Goal: Information Seeking & Learning: Understand process/instructions

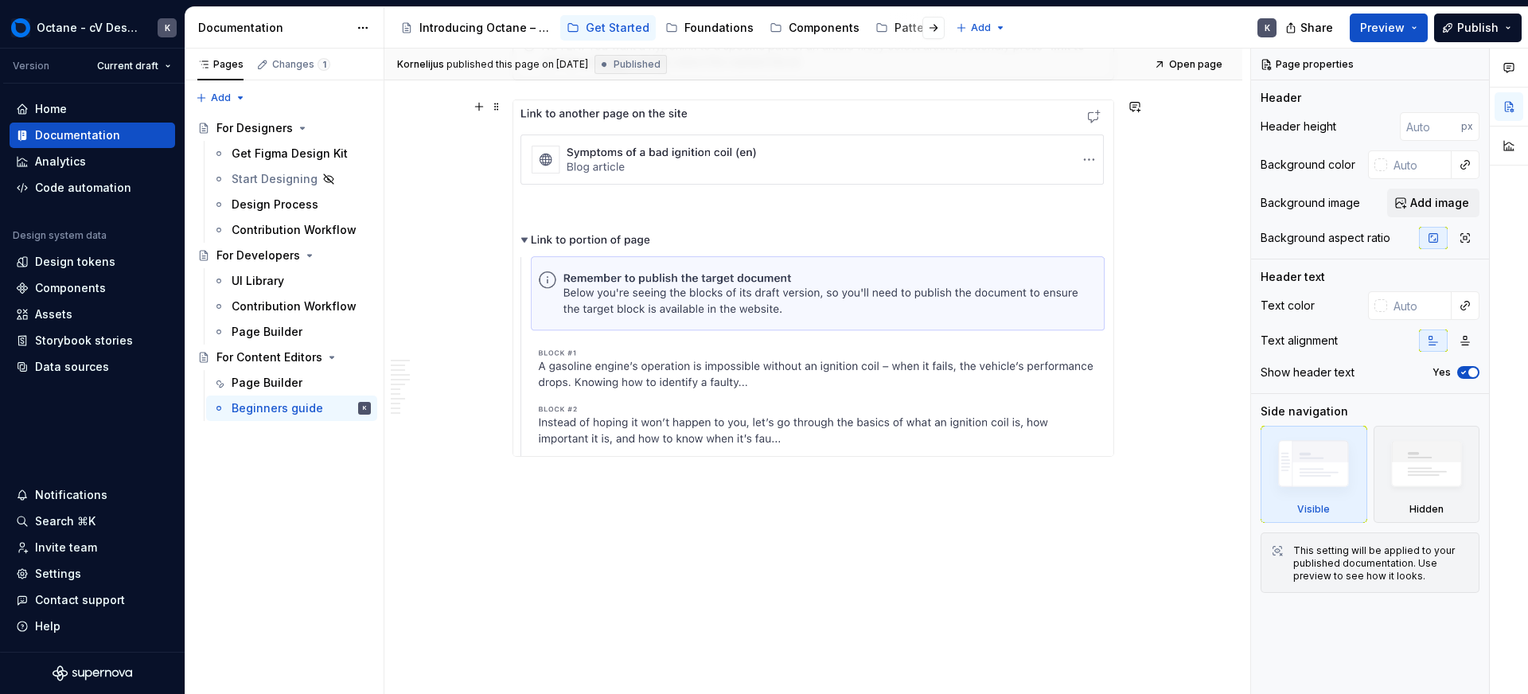
scroll to position [13447, 0]
click at [304, 66] on div "Changes 1" at bounding box center [301, 64] width 58 height 13
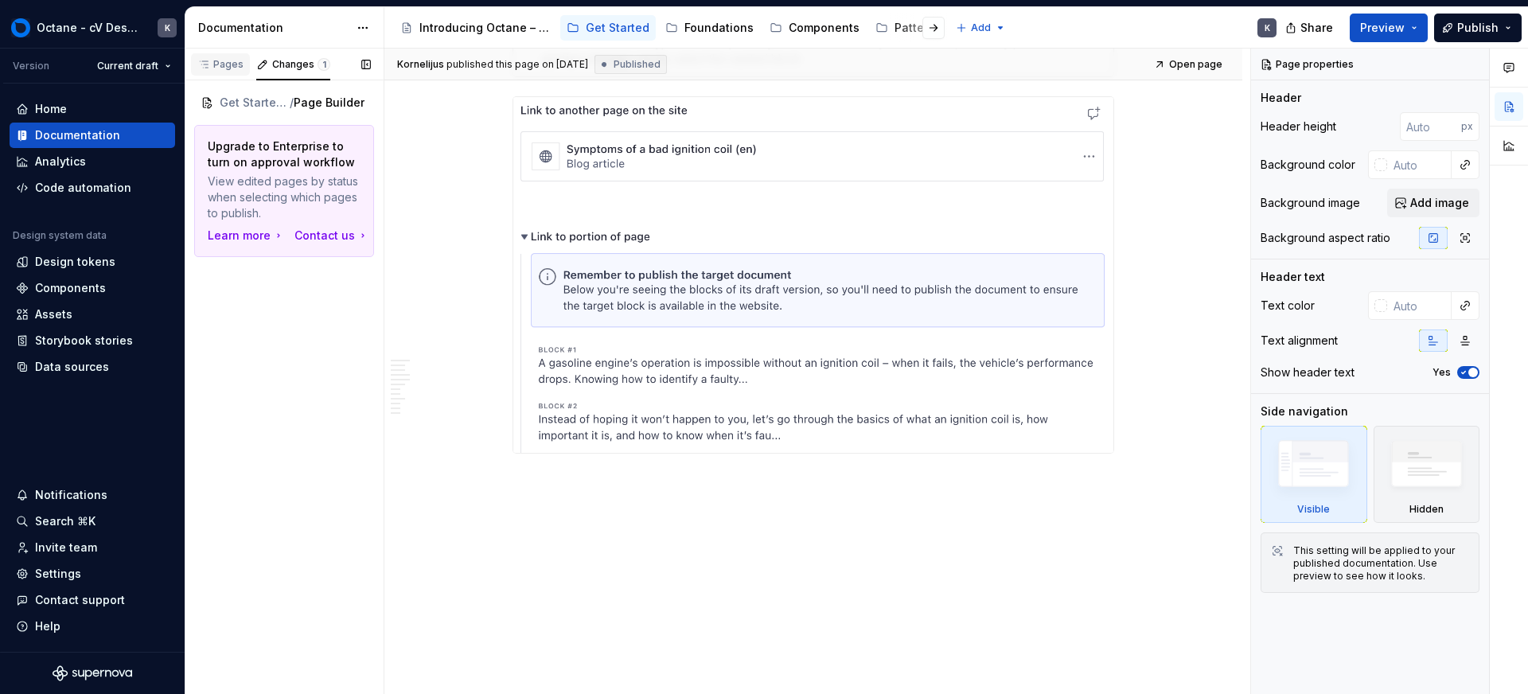
click at [220, 57] on div "Pages" at bounding box center [220, 64] width 59 height 22
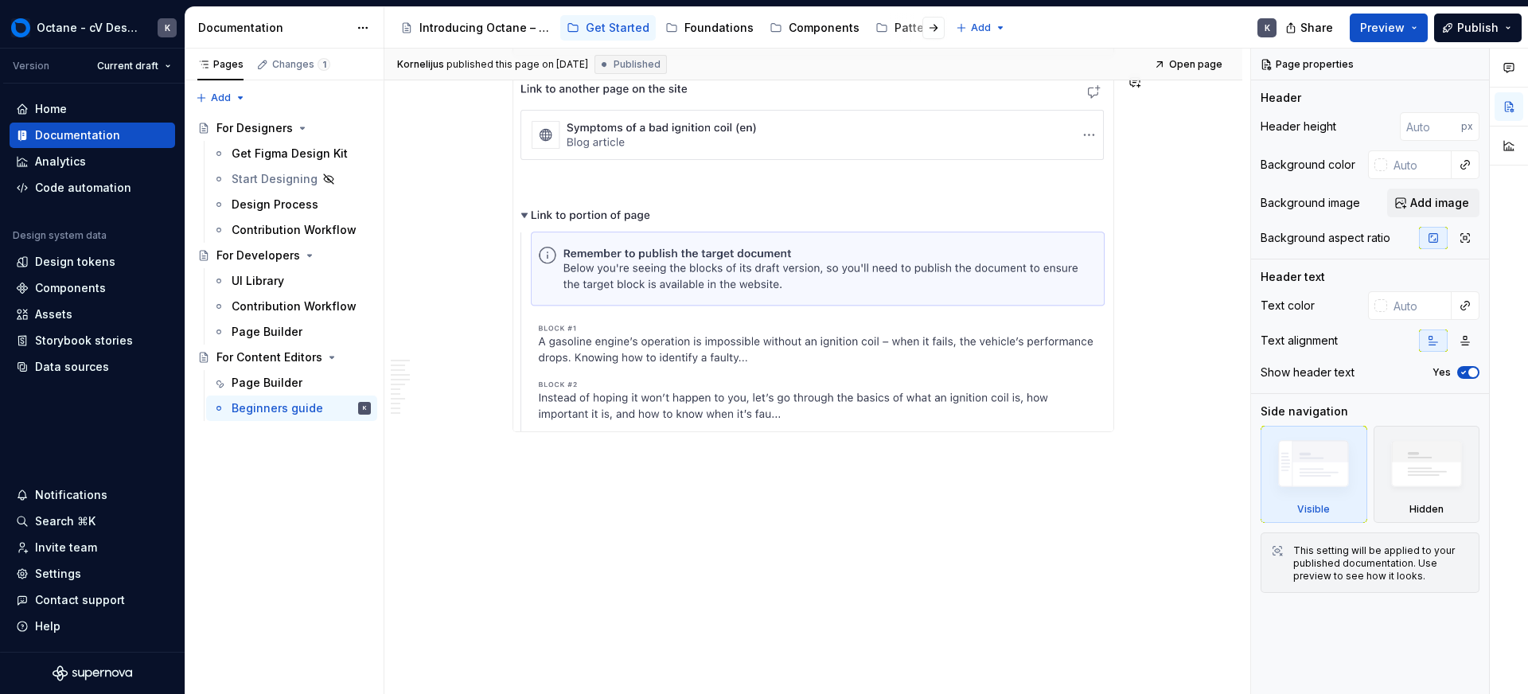
scroll to position [13471, 0]
click at [610, 453] on p at bounding box center [814, 458] width 602 height 19
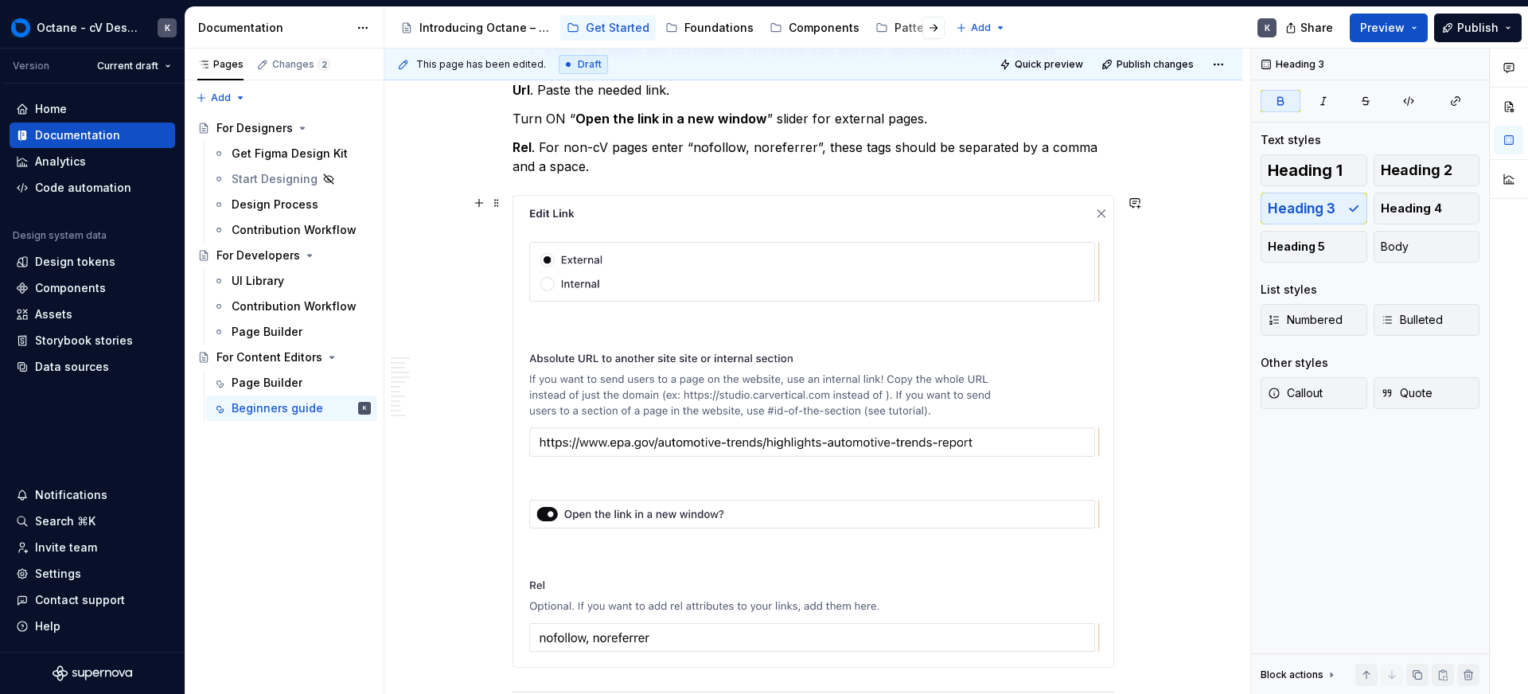
scroll to position [11453, 0]
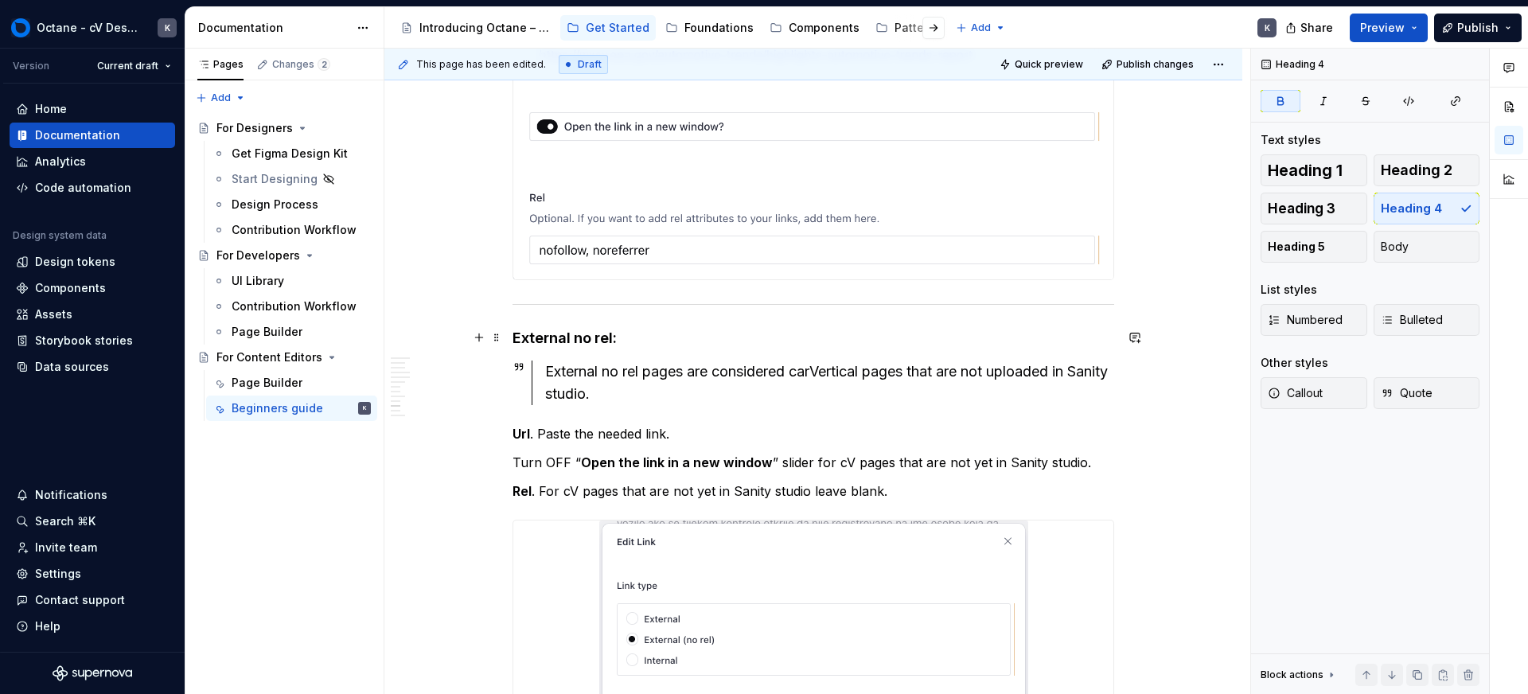
click at [611, 339] on strong "External no rel:" at bounding box center [565, 338] width 104 height 17
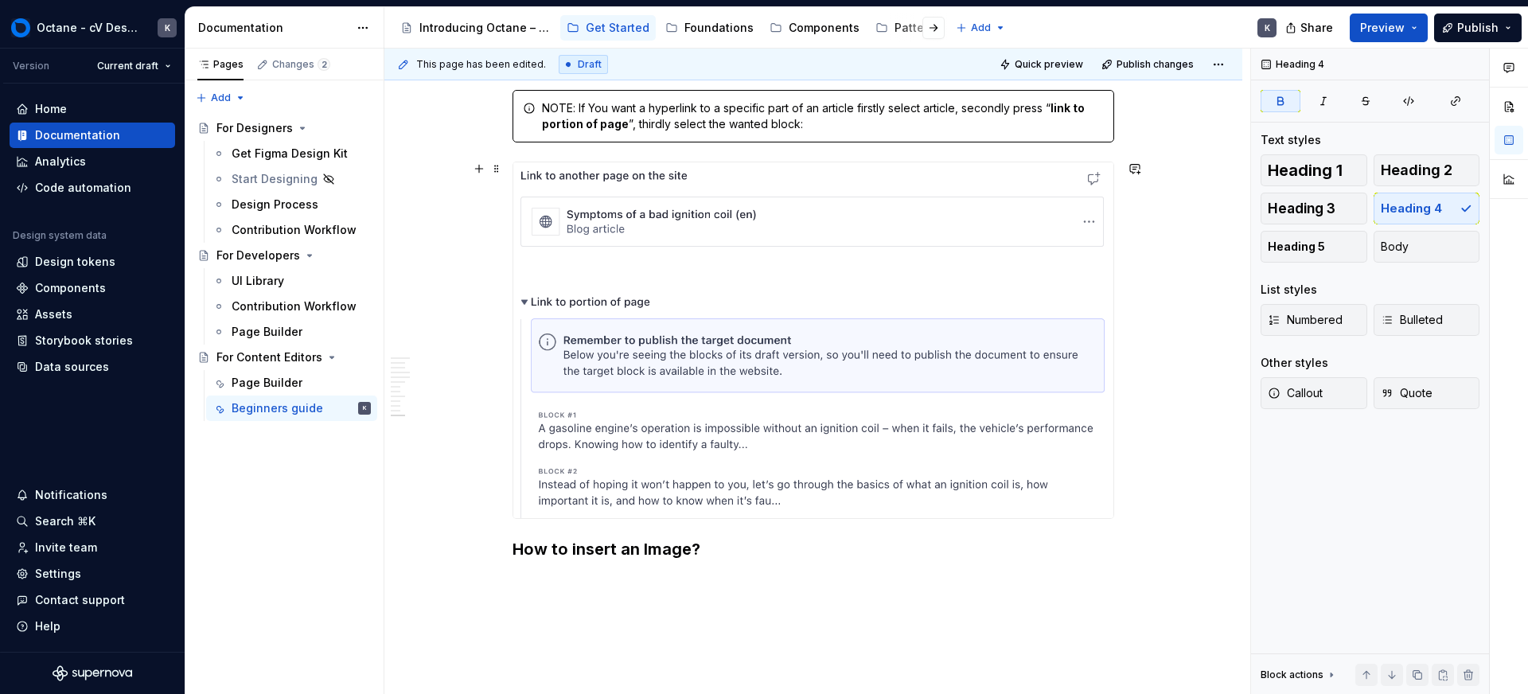
scroll to position [13474, 0]
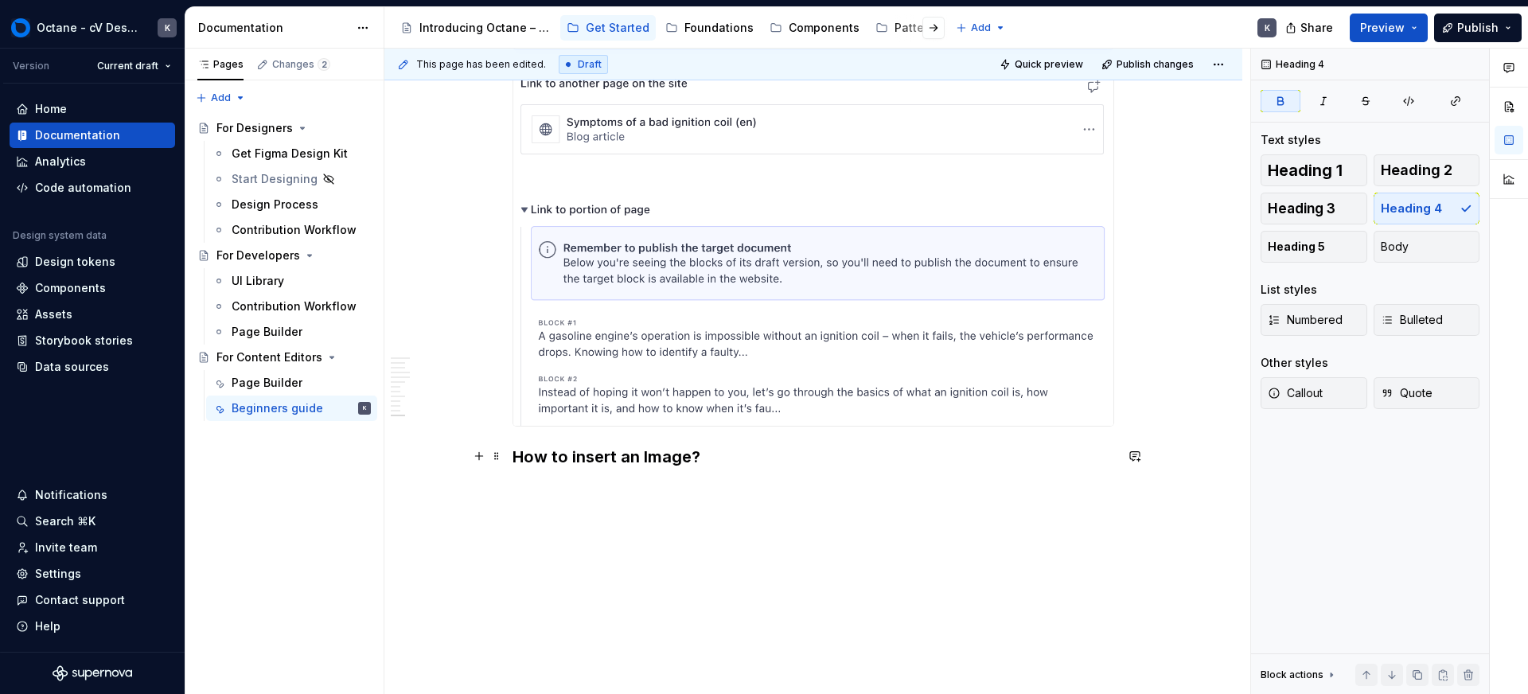
click at [662, 456] on strong "How to insert an Image?" at bounding box center [607, 456] width 188 height 19
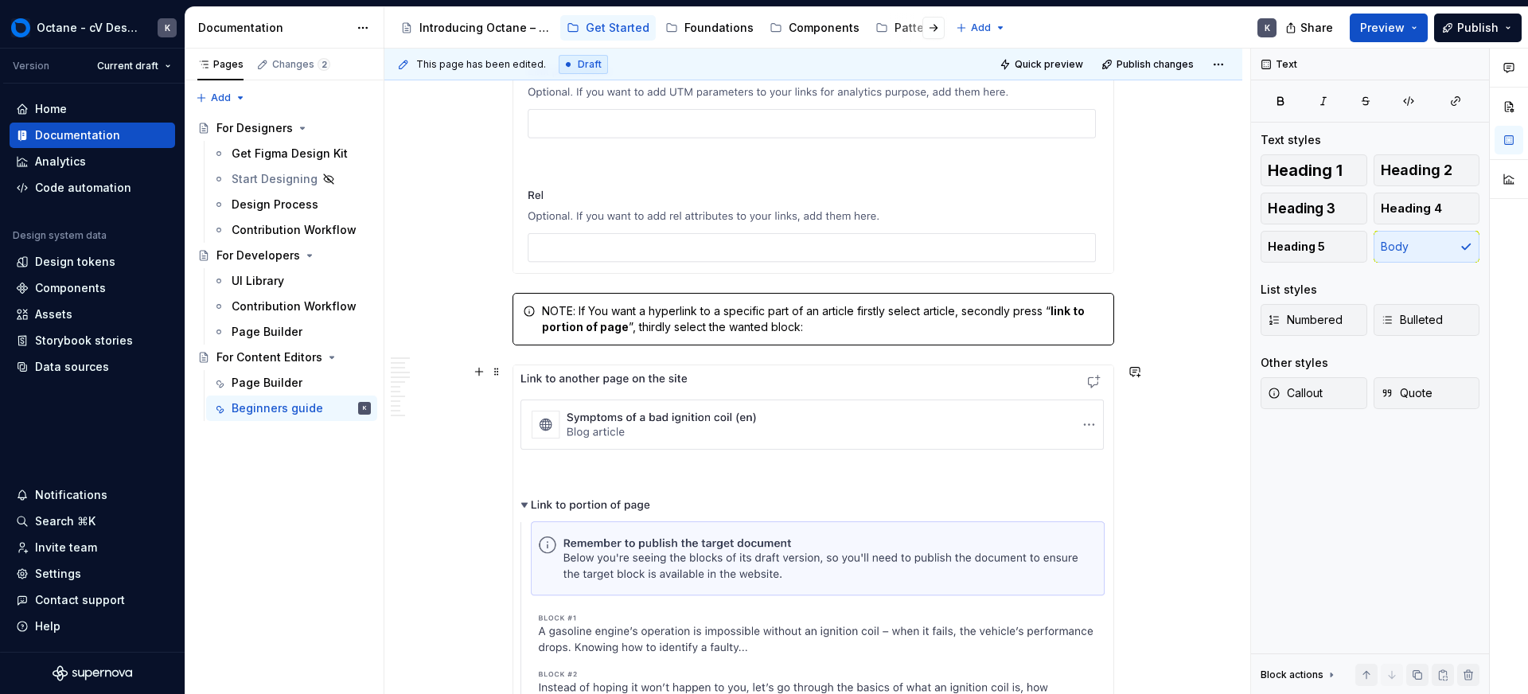
scroll to position [13506, 0]
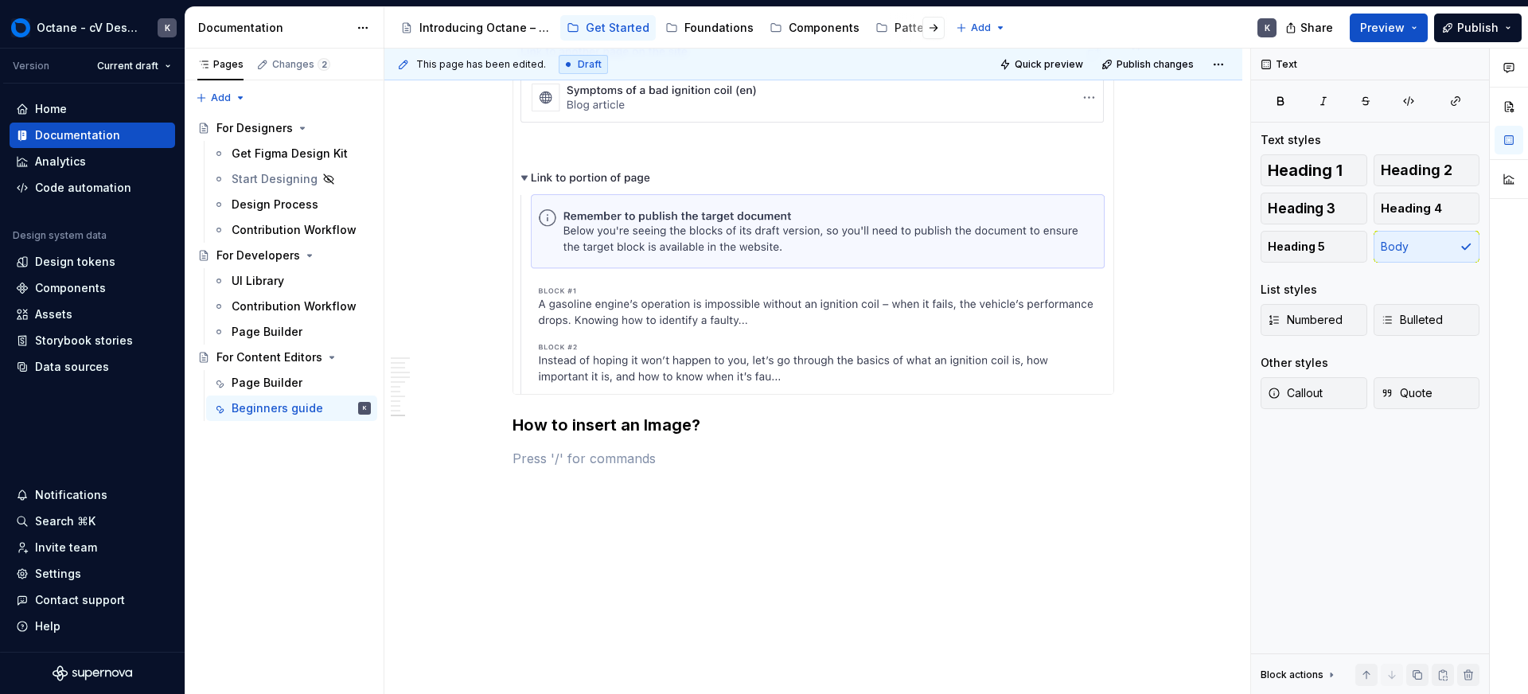
click at [791, 346] on img at bounding box center [813, 216] width 600 height 356
click at [484, 426] on button "button" at bounding box center [479, 423] width 22 height 22
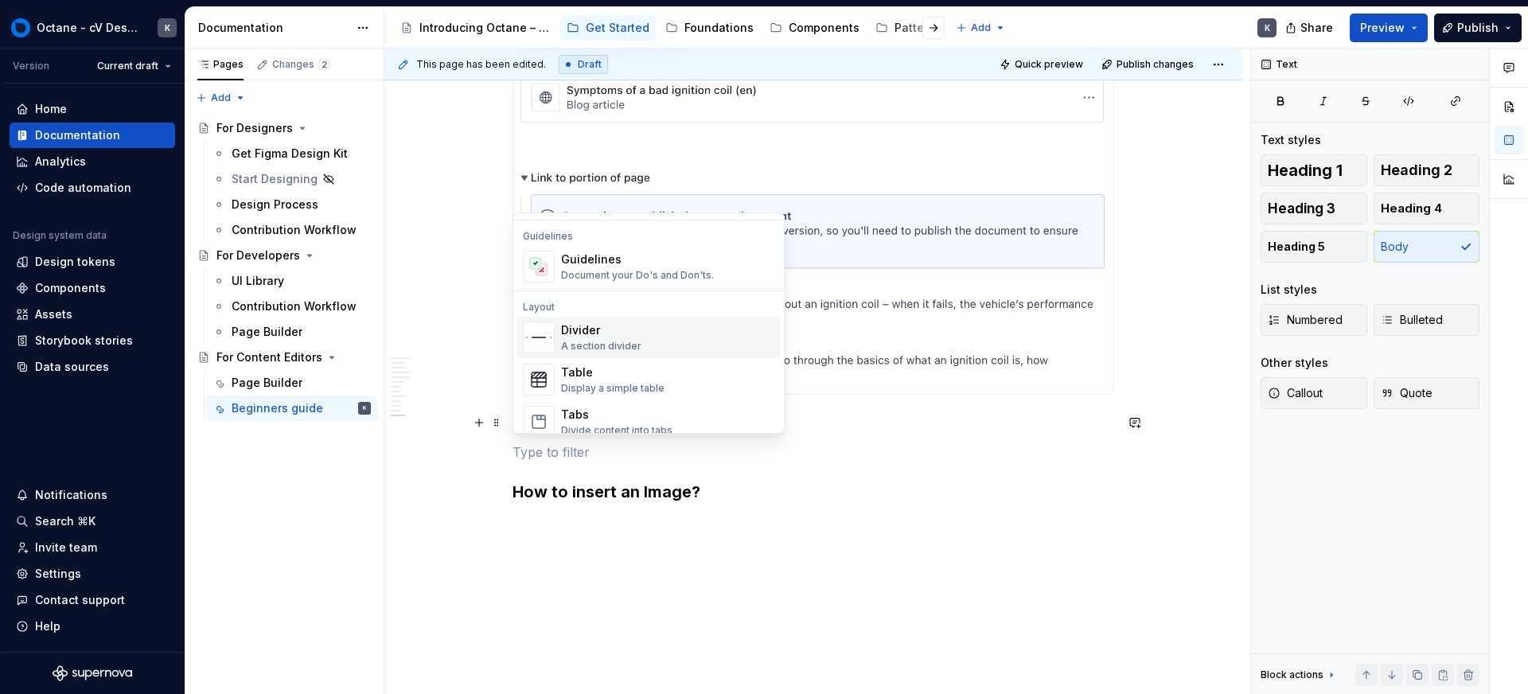
scroll to position [446, 0]
click at [610, 347] on div "A section divider" at bounding box center [601, 344] width 80 height 13
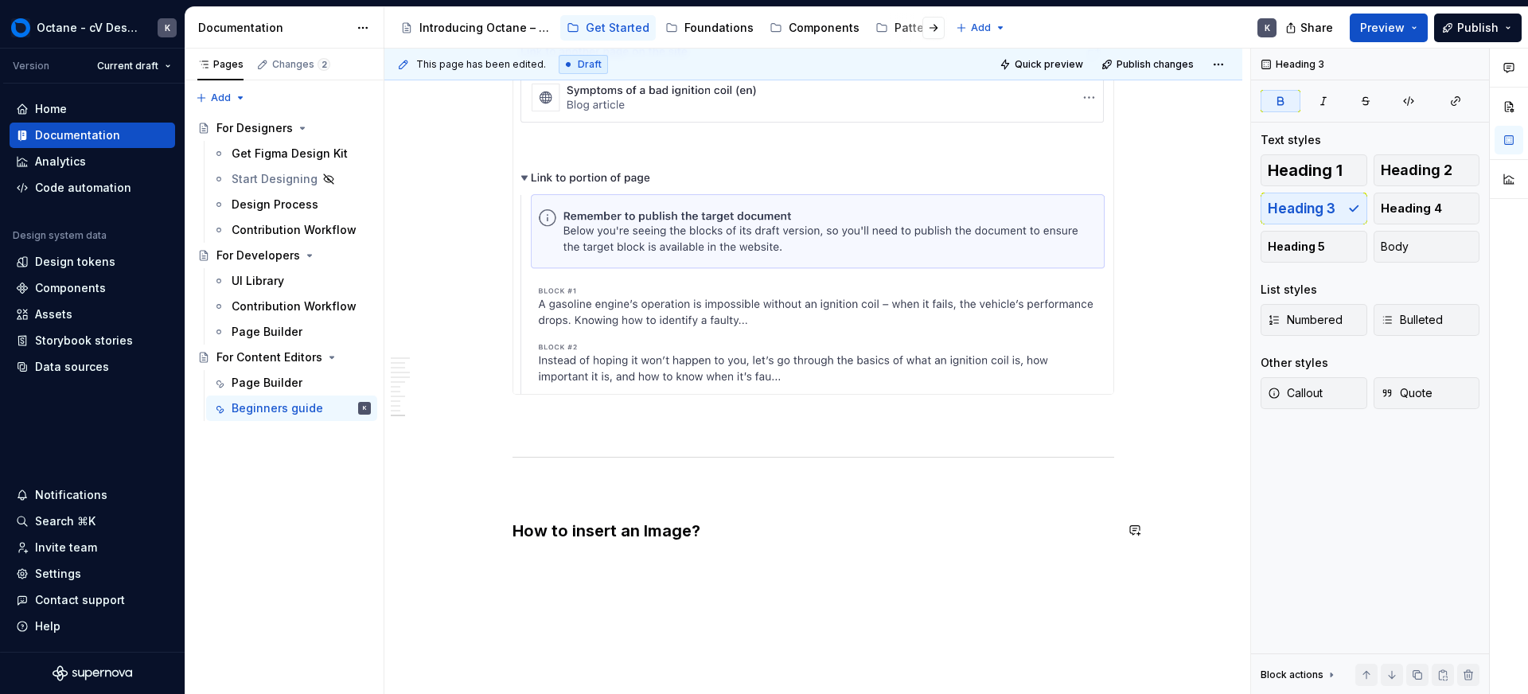
click at [663, 527] on p at bounding box center [814, 526] width 602 height 19
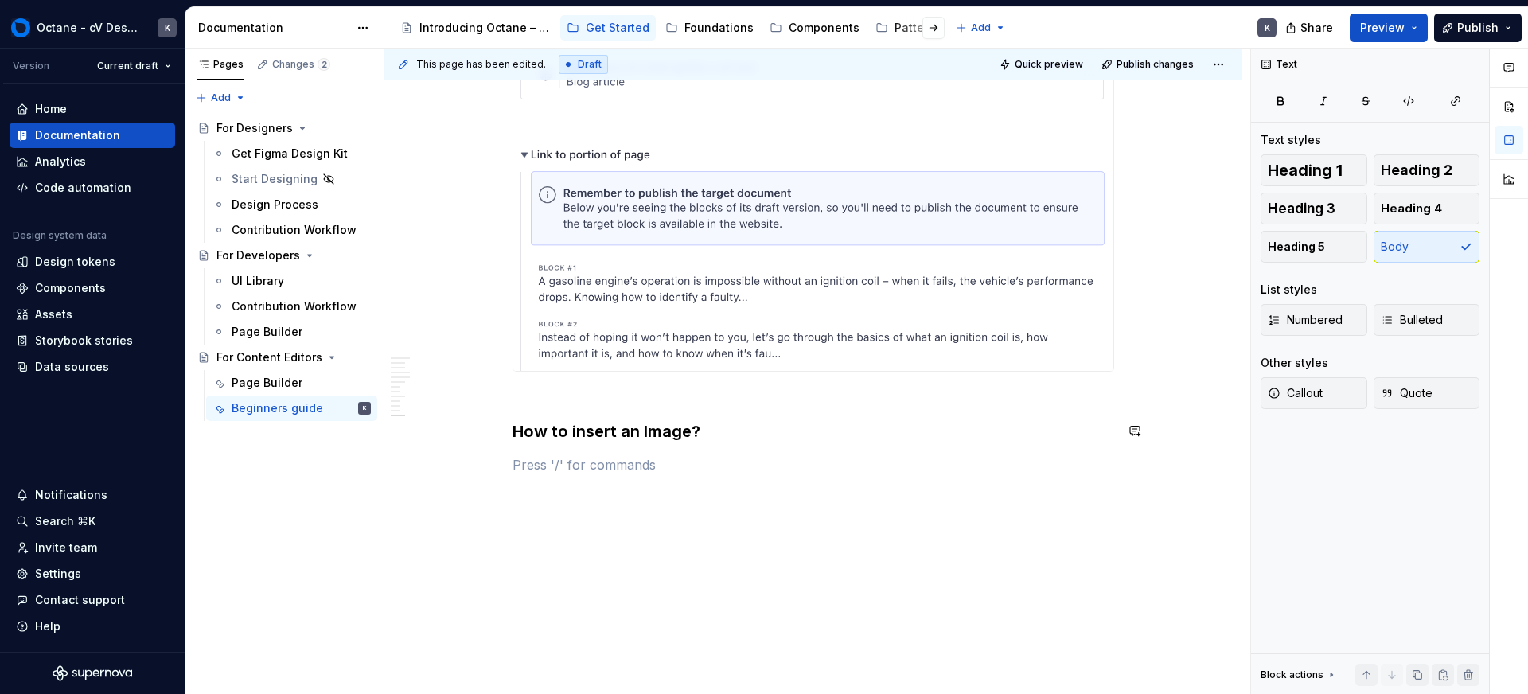
scroll to position [13535, 0]
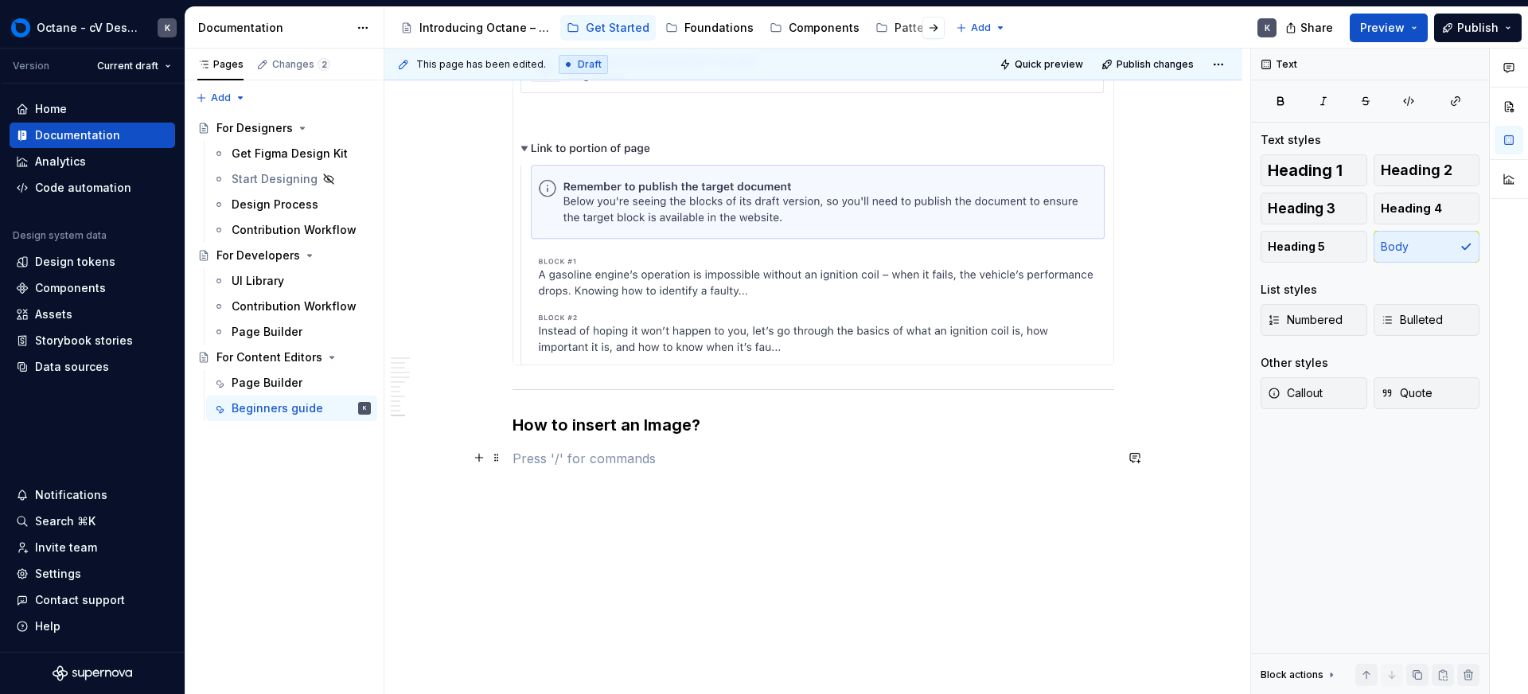
click at [630, 458] on p at bounding box center [814, 458] width 602 height 19
click at [474, 459] on button "button" at bounding box center [479, 458] width 22 height 22
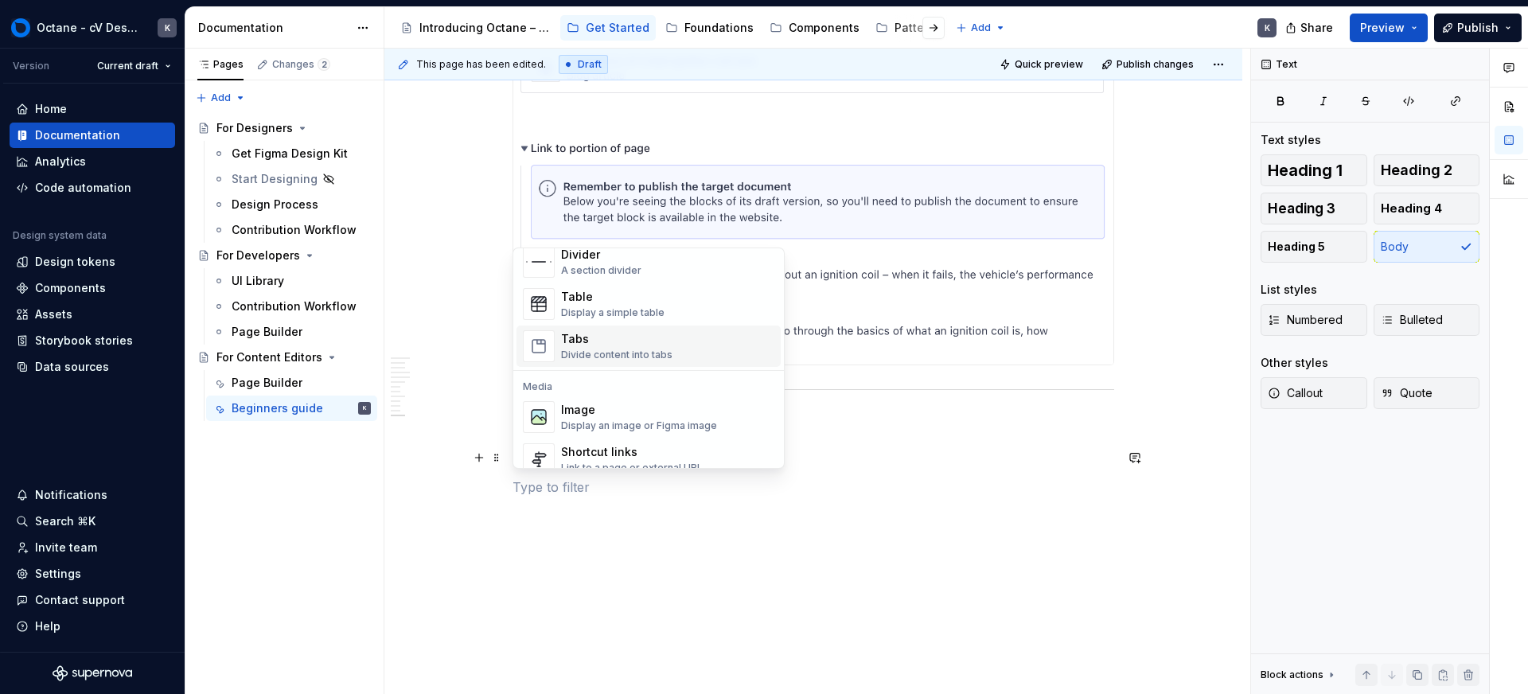
scroll to position [555, 0]
click at [602, 412] on div "Image" at bounding box center [639, 409] width 156 height 16
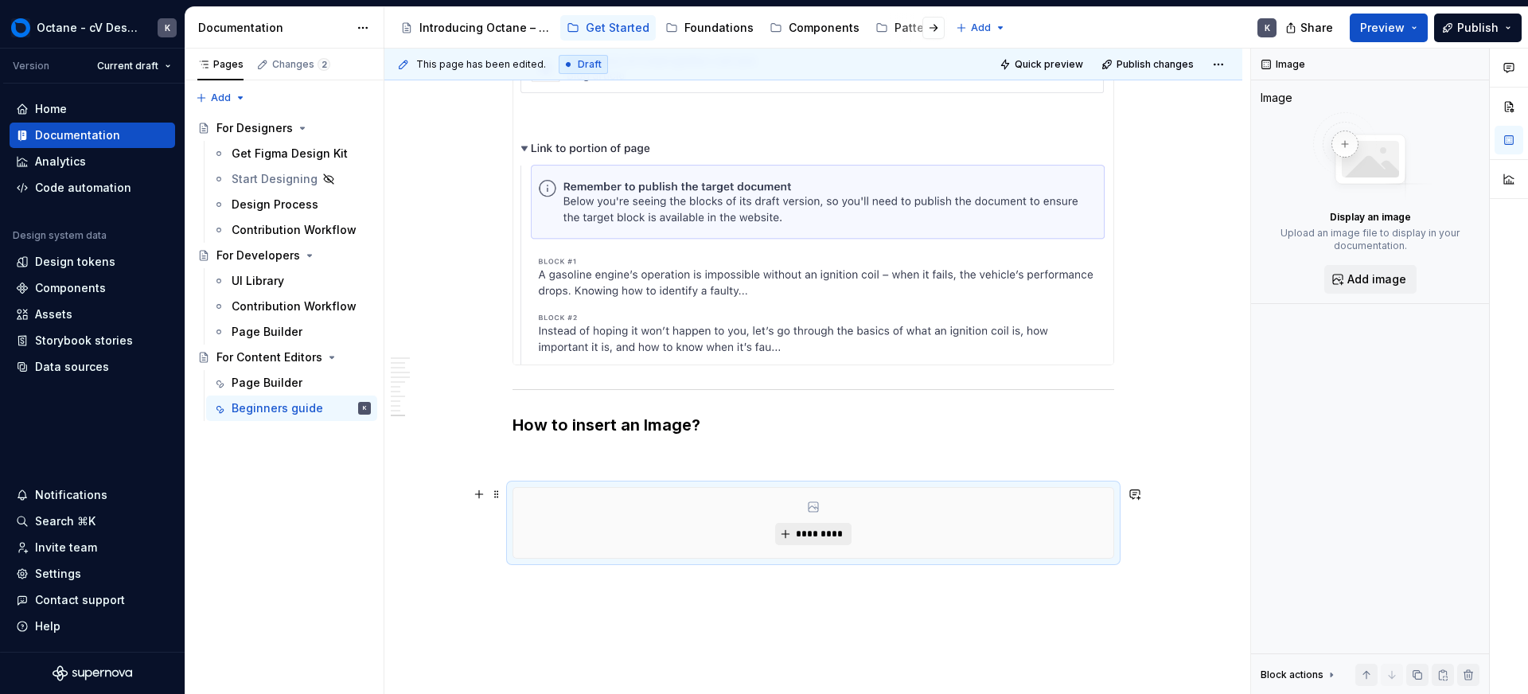
click at [787, 537] on button "*********" at bounding box center [813, 534] width 76 height 22
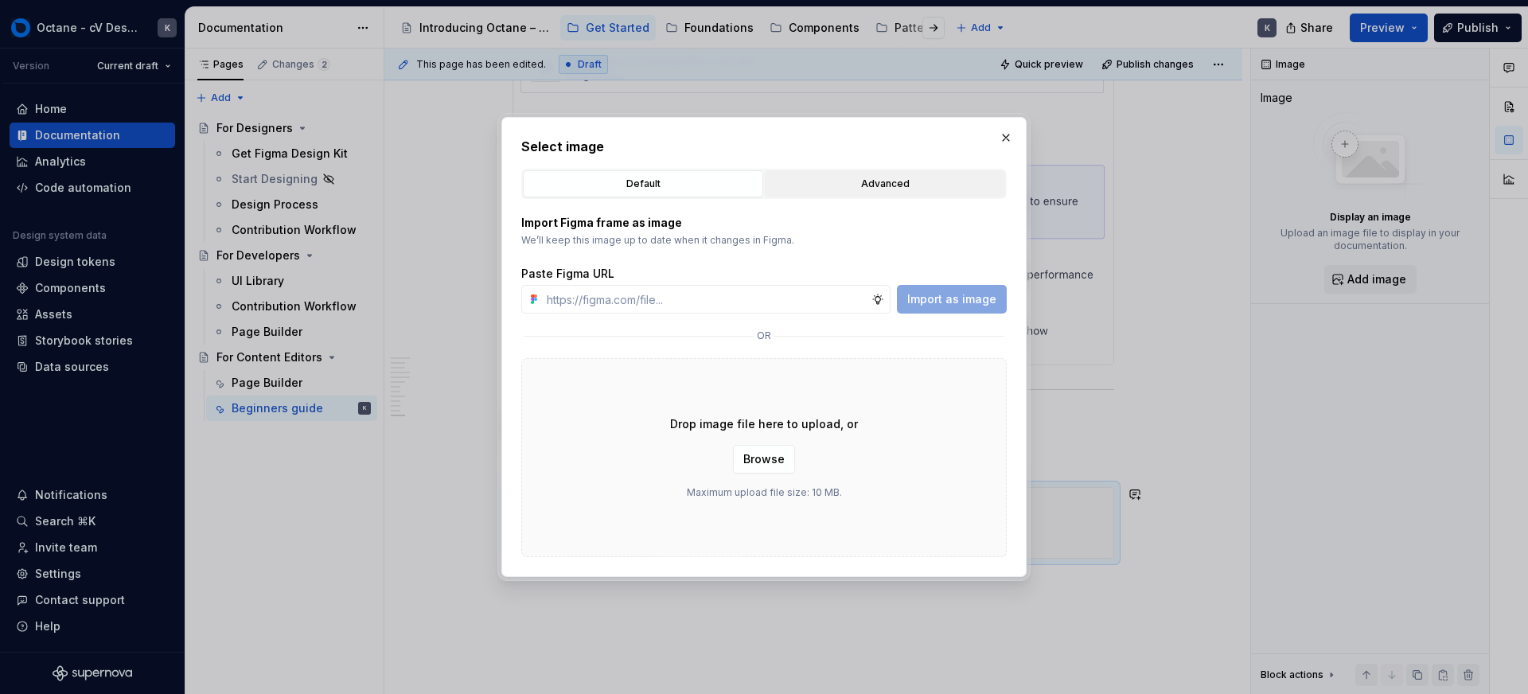
click at [803, 182] on div "Advanced" at bounding box center [885, 184] width 229 height 16
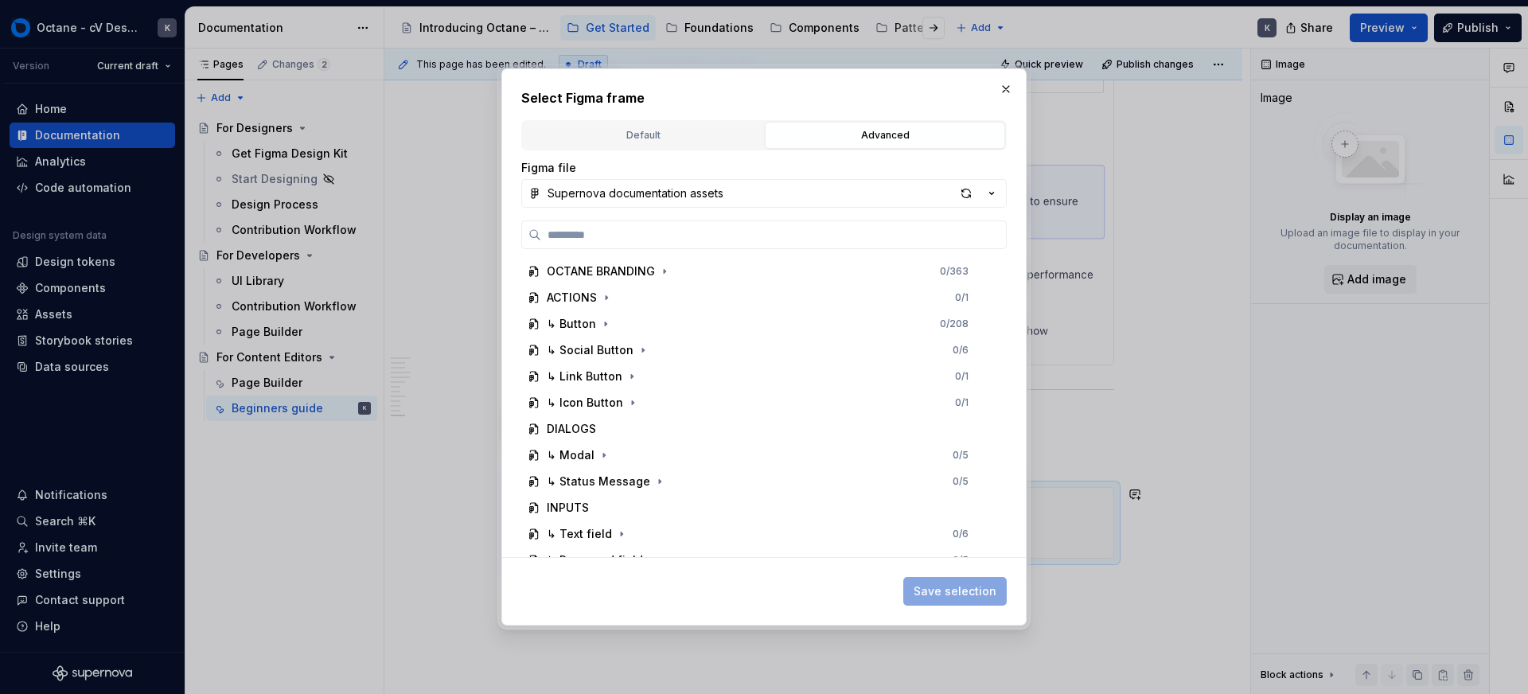
click at [663, 119] on div "Select Figma frame Default Advanced Import Figma frame as image We’ll keep this…" at bounding box center [764, 346] width 486 height 517
click at [658, 137] on div "Default" at bounding box center [643, 135] width 229 height 16
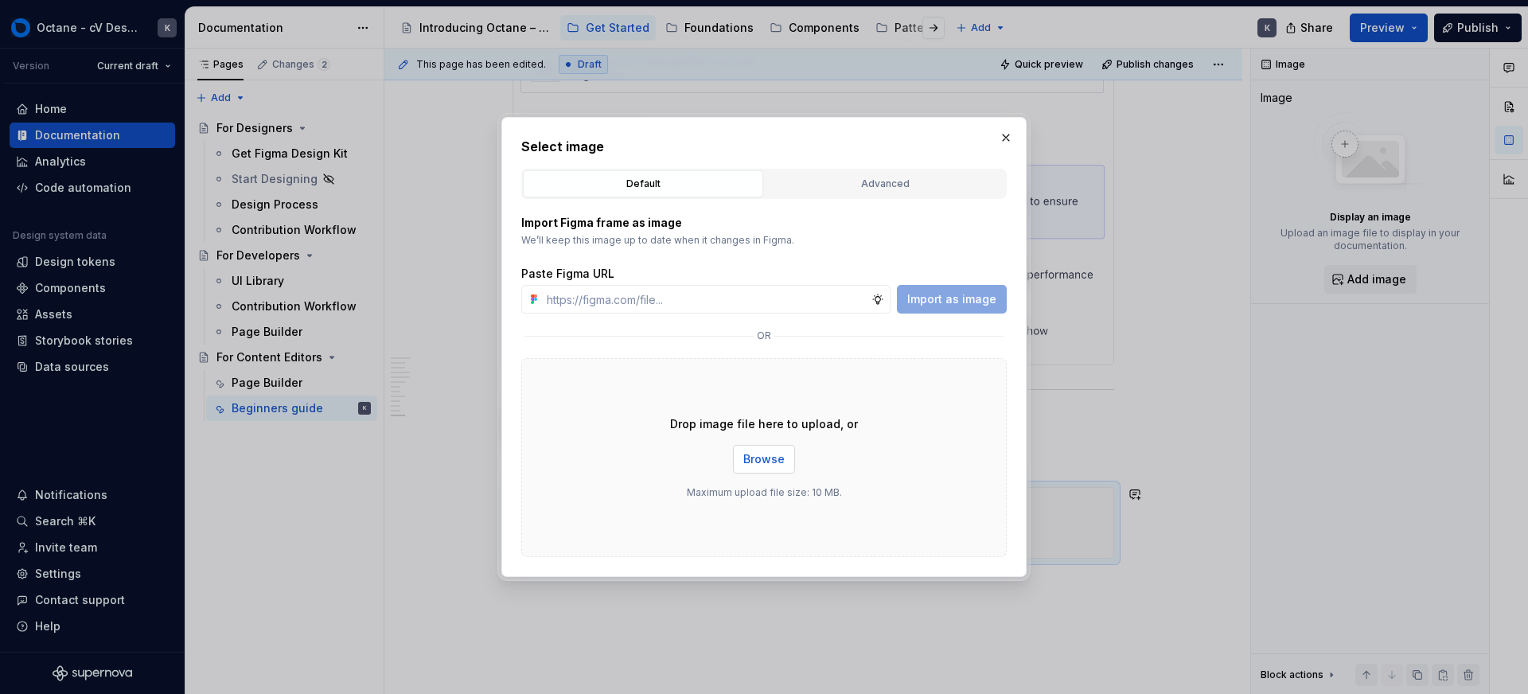
click at [793, 465] on button "Browse" at bounding box center [764, 459] width 62 height 29
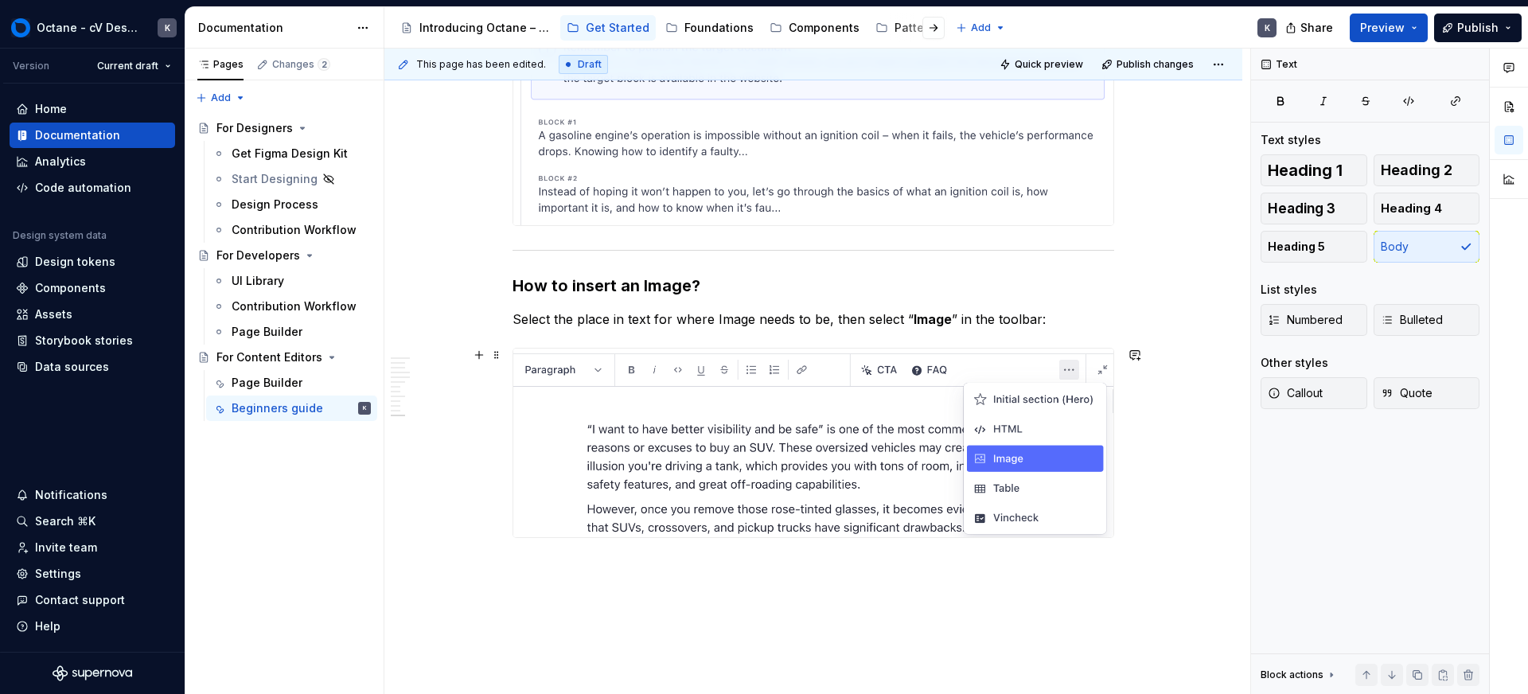
scroll to position [13676, 0]
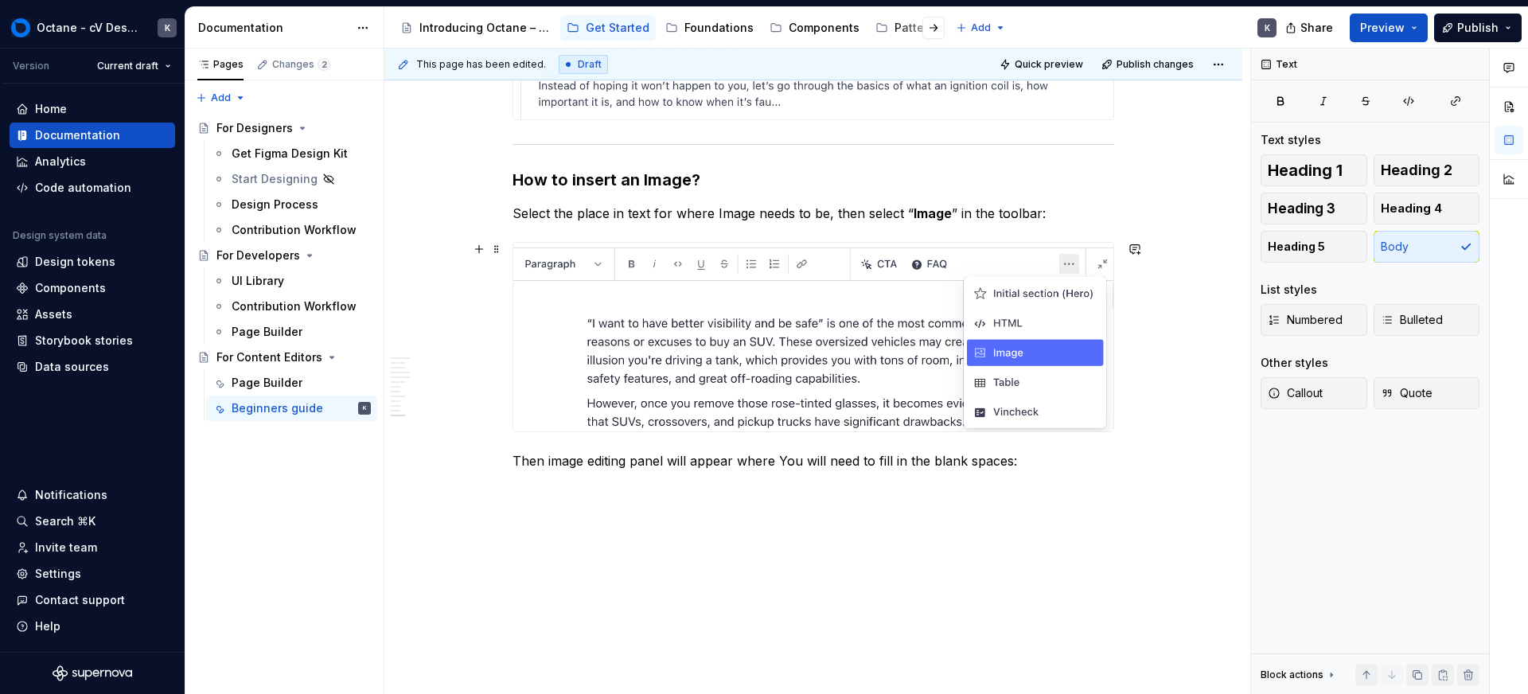
scroll to position [13783, 0]
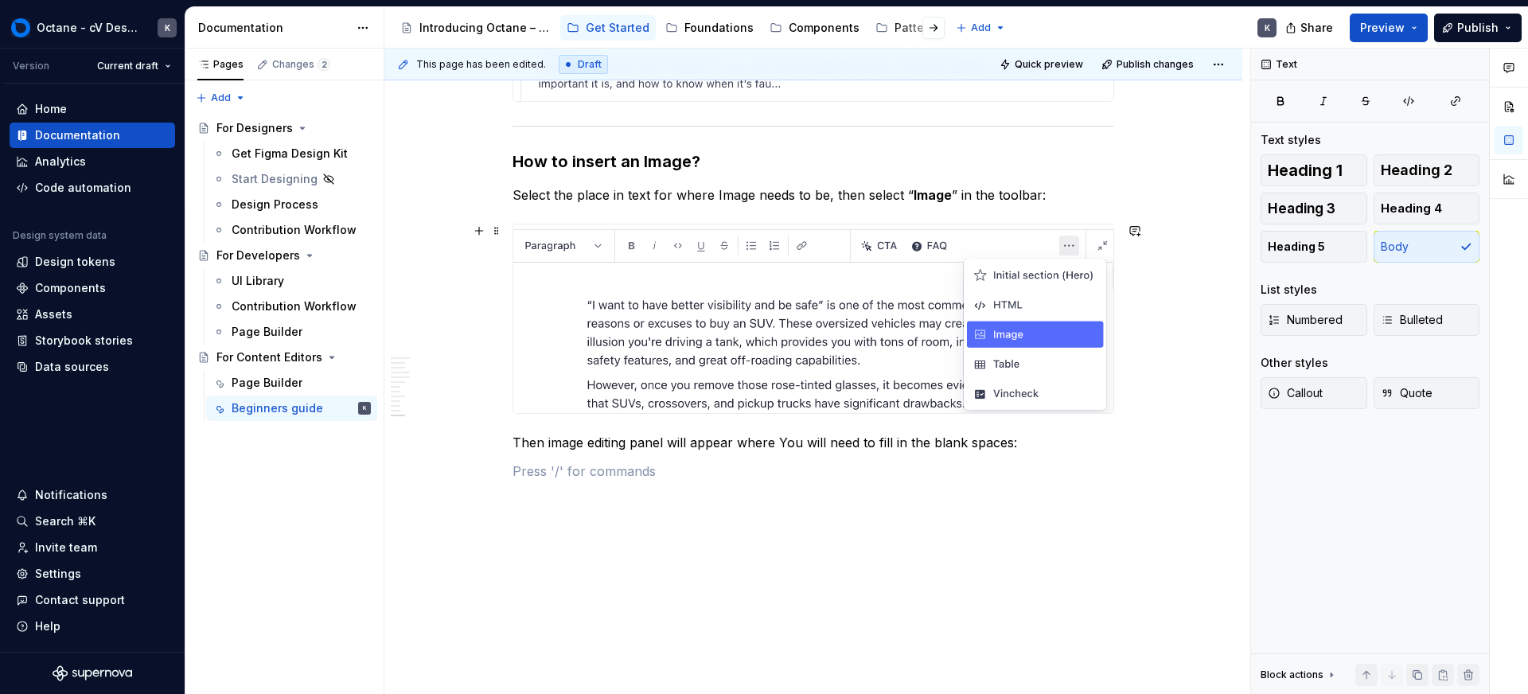
scroll to position [13811, 0]
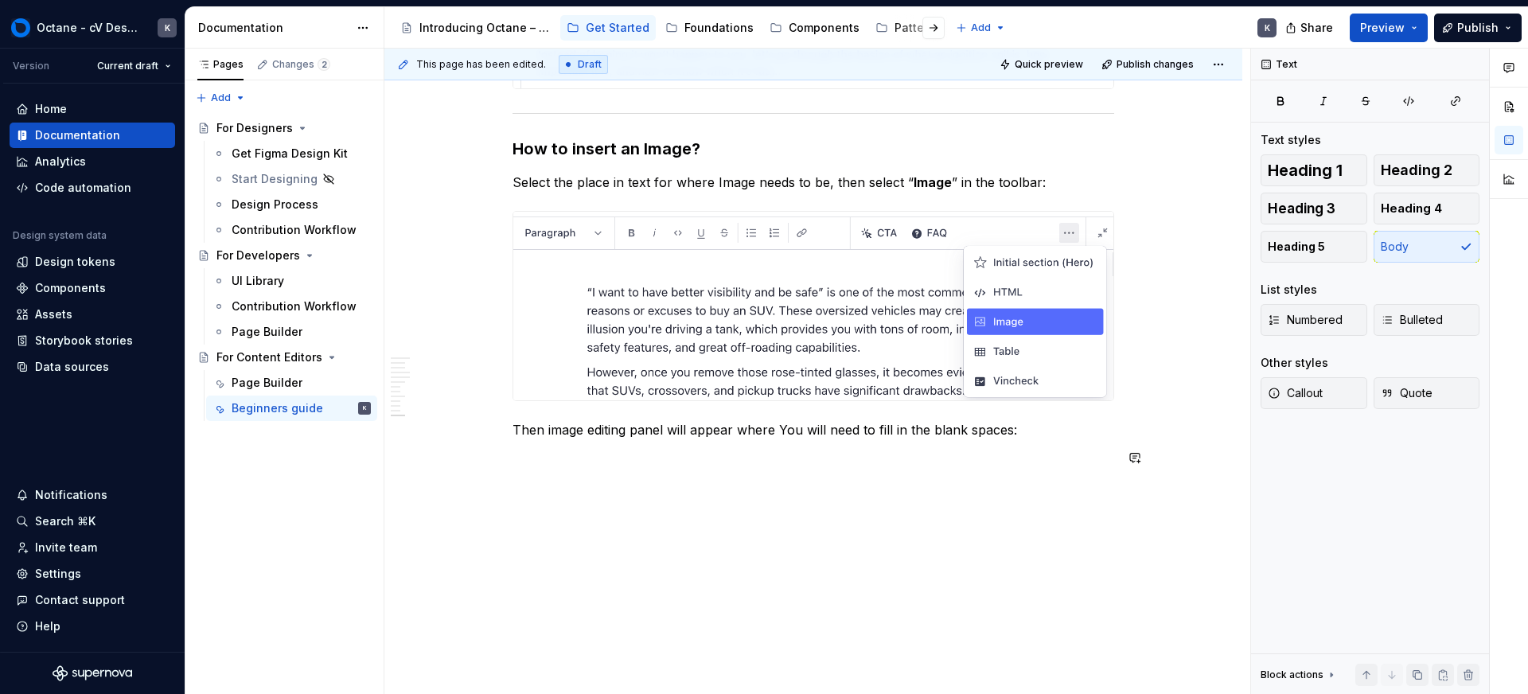
click at [652, 465] on p at bounding box center [814, 458] width 602 height 19
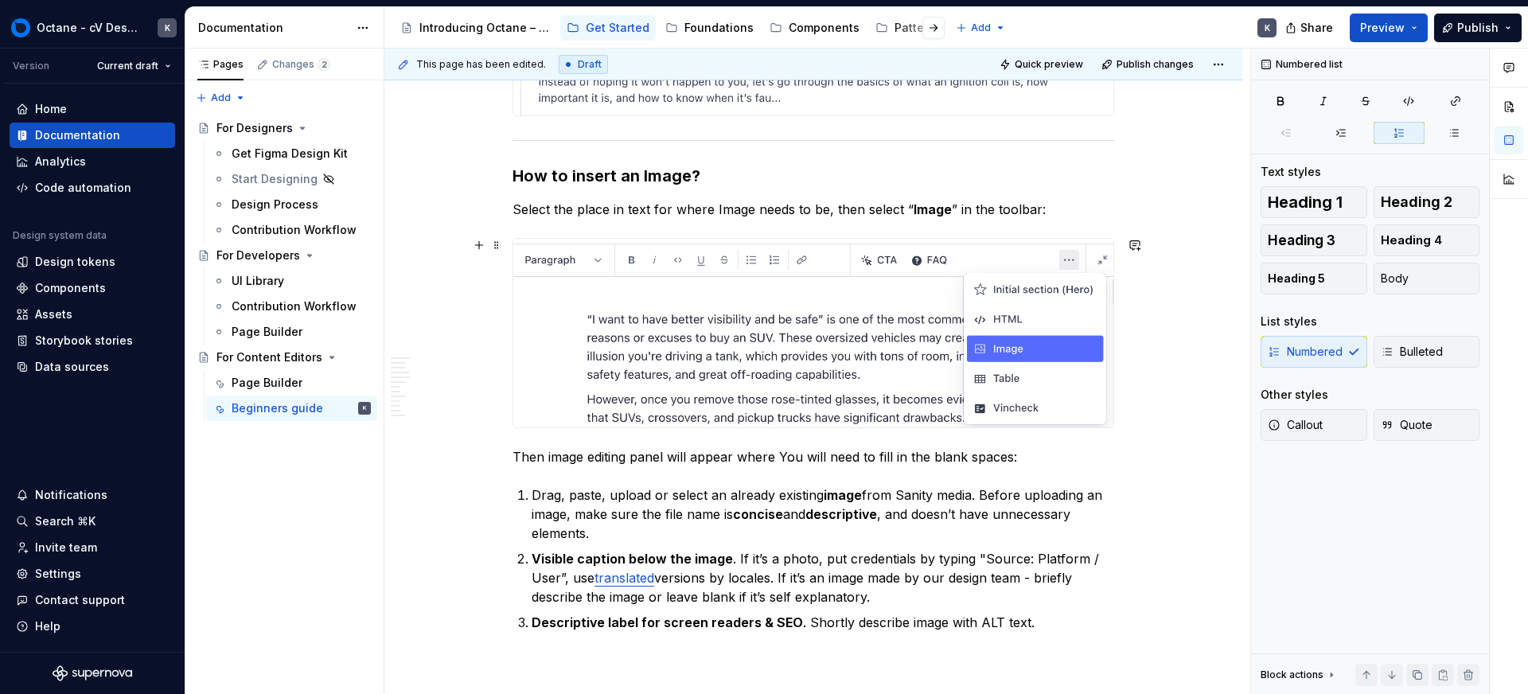
scroll to position [13948, 0]
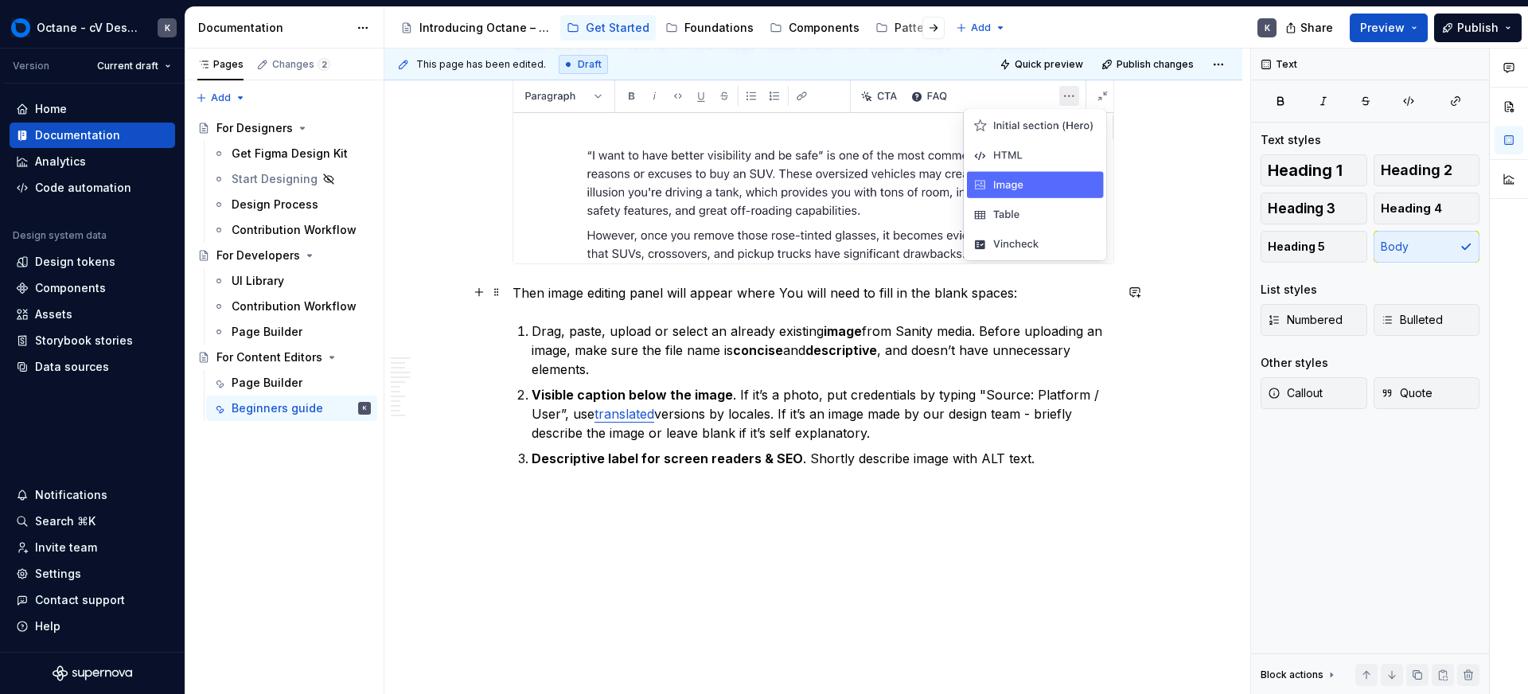
click at [1025, 289] on p "Then image editing panel will appear where You will need to fill in the blank s…" at bounding box center [814, 292] width 602 height 19
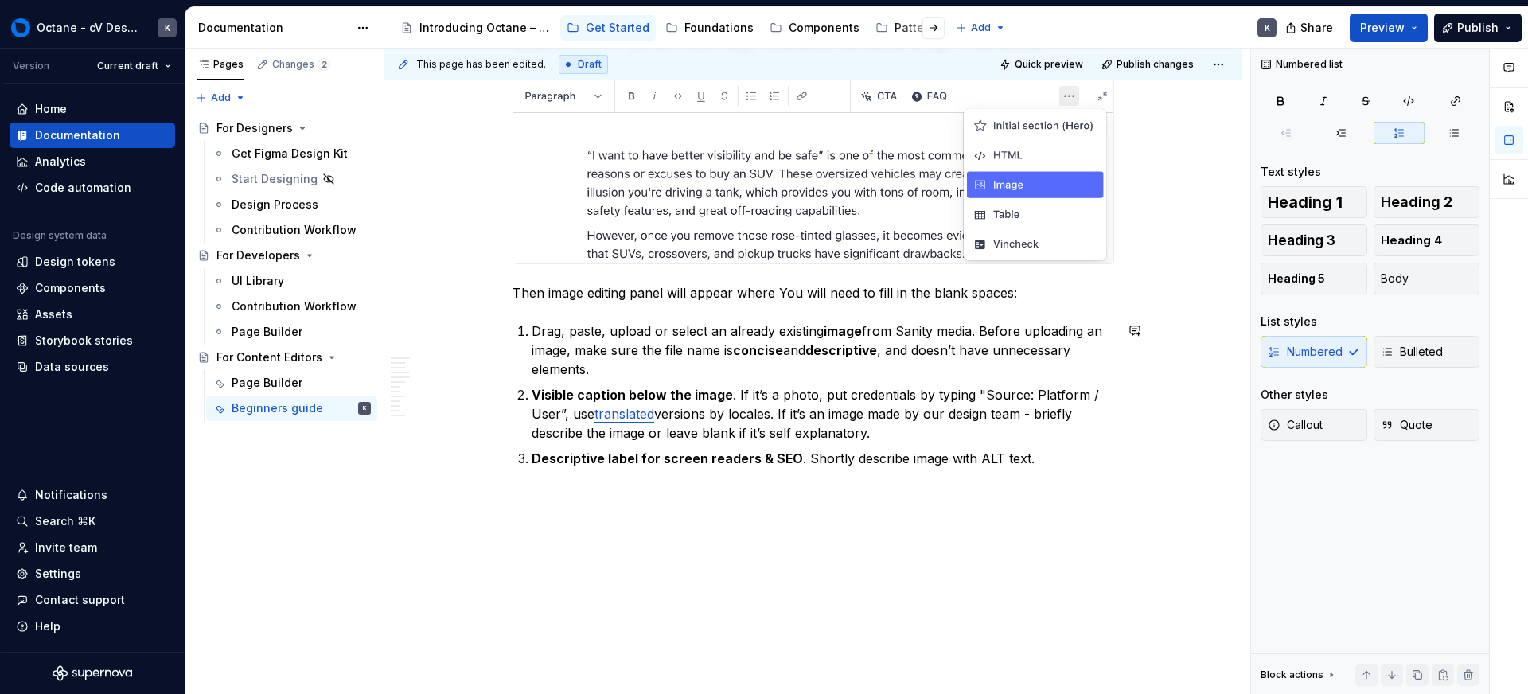
drag, startPoint x: 541, startPoint y: 490, endPoint x: 482, endPoint y: 478, distance: 60.1
click at [541, 490] on div "**********" at bounding box center [818, 372] width 866 height 646
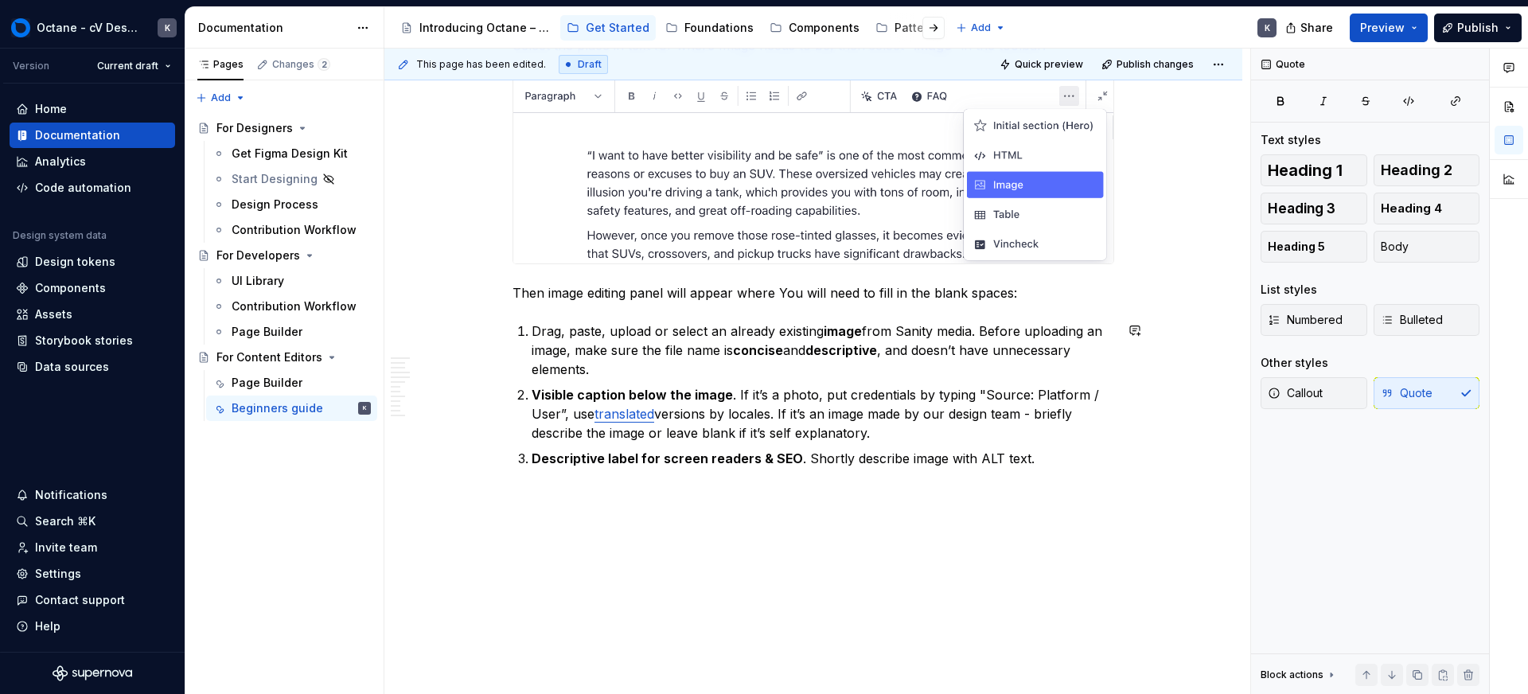
click at [477, 493] on button "button" at bounding box center [479, 496] width 22 height 22
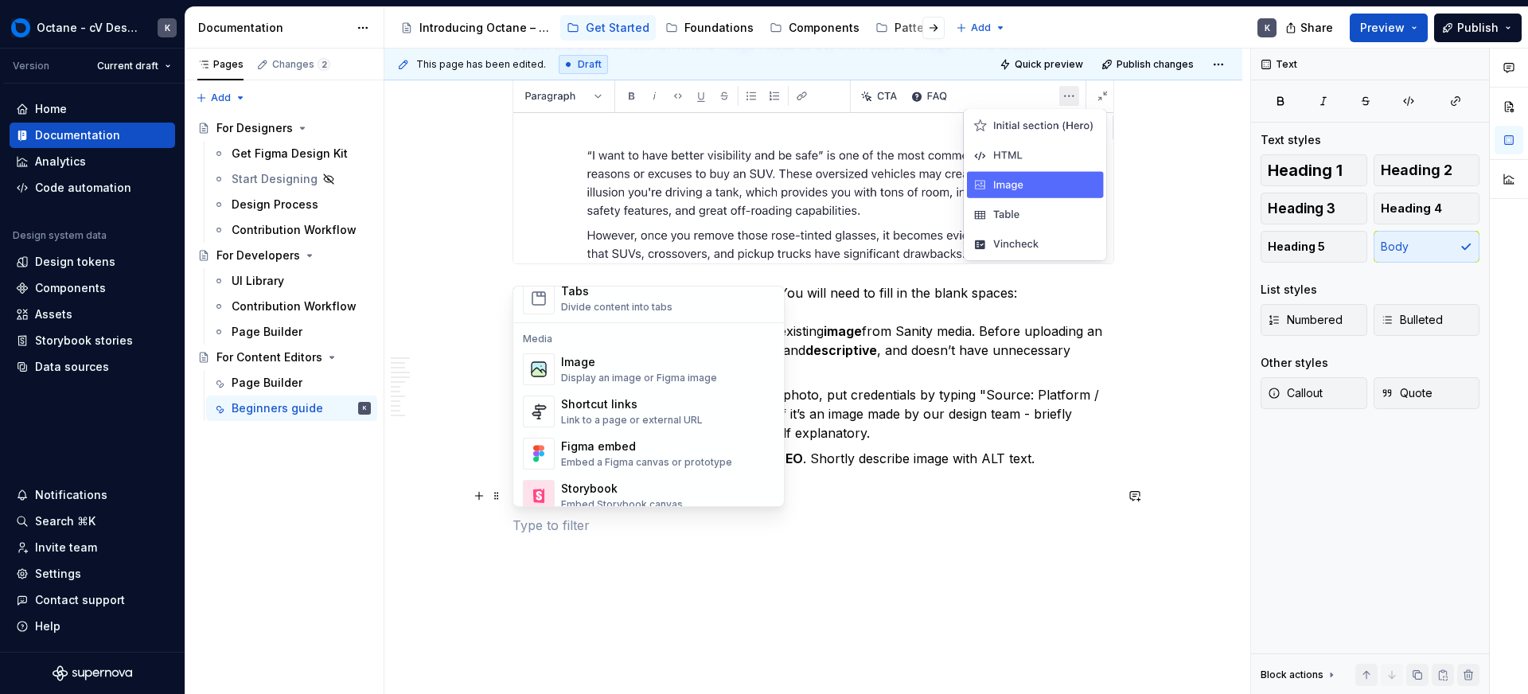
scroll to position [608, 0]
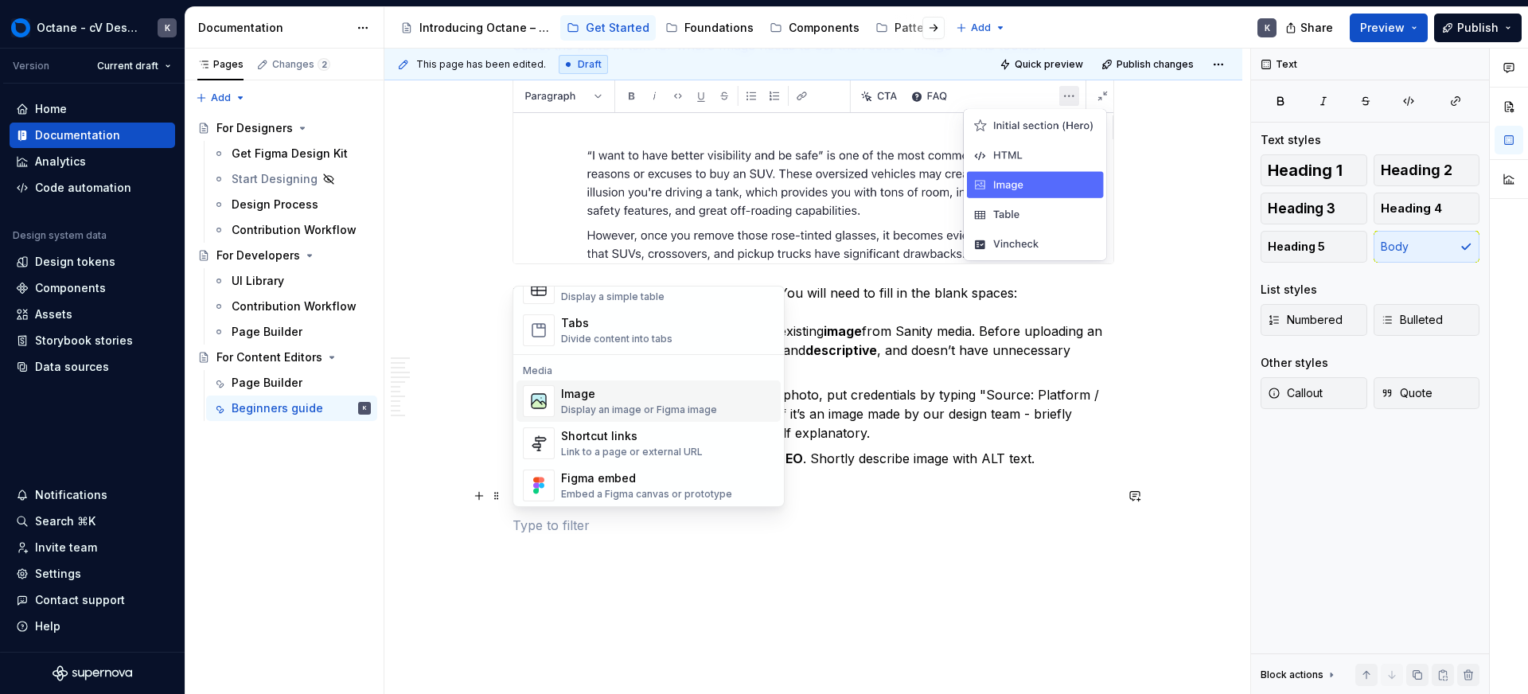
click at [612, 391] on div "Image" at bounding box center [639, 394] width 156 height 16
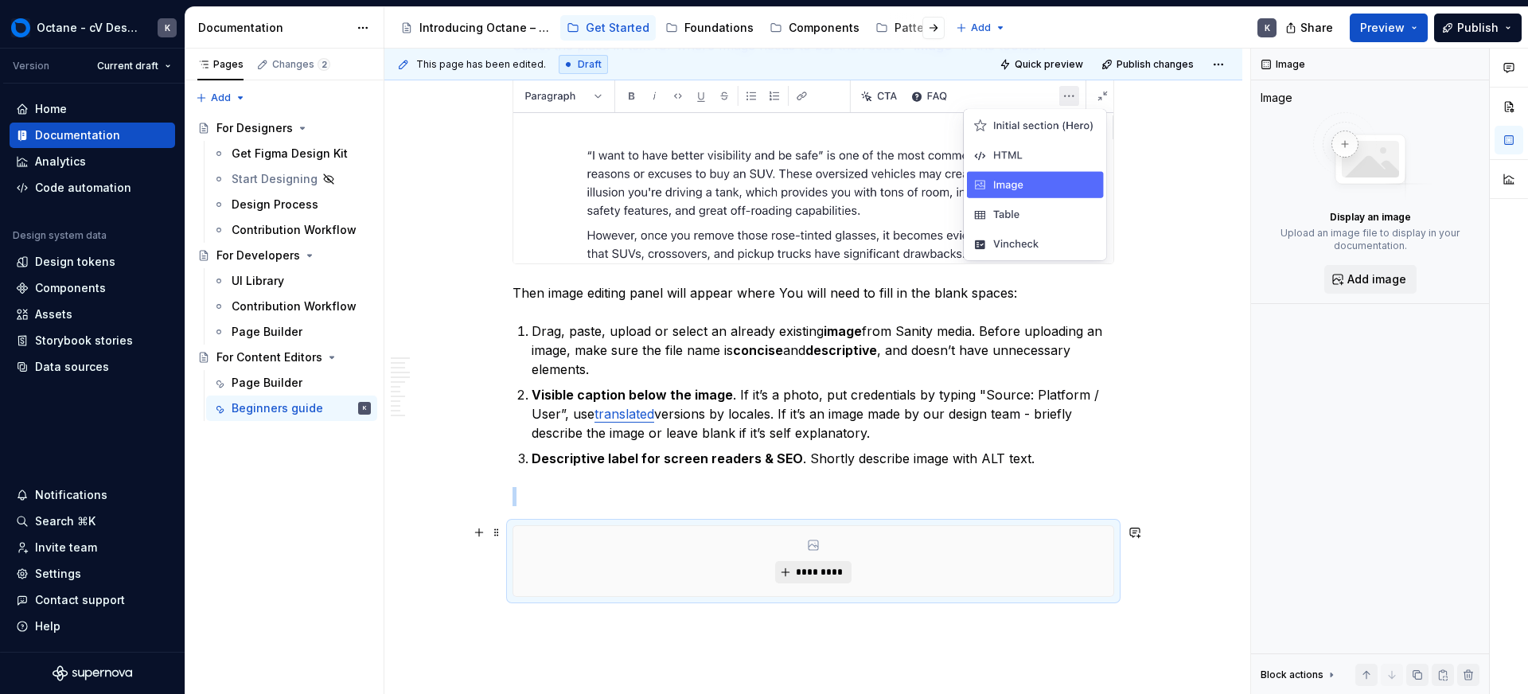
click at [806, 570] on span "*********" at bounding box center [819, 572] width 49 height 13
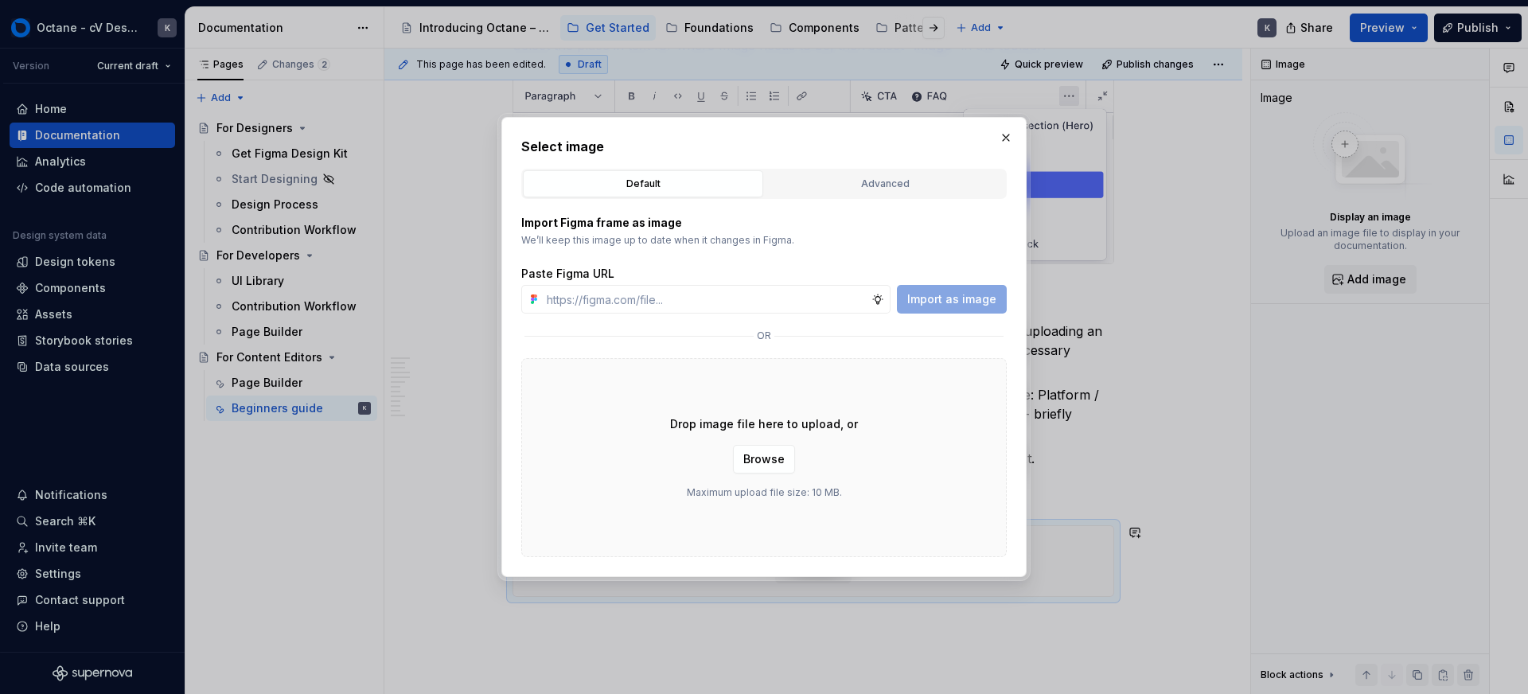
click at [779, 474] on div "Drop image file here to upload, or Browse Maximum upload file size: 10 MB." at bounding box center [764, 457] width 486 height 199
click at [780, 470] on button "Browse" at bounding box center [764, 459] width 62 height 29
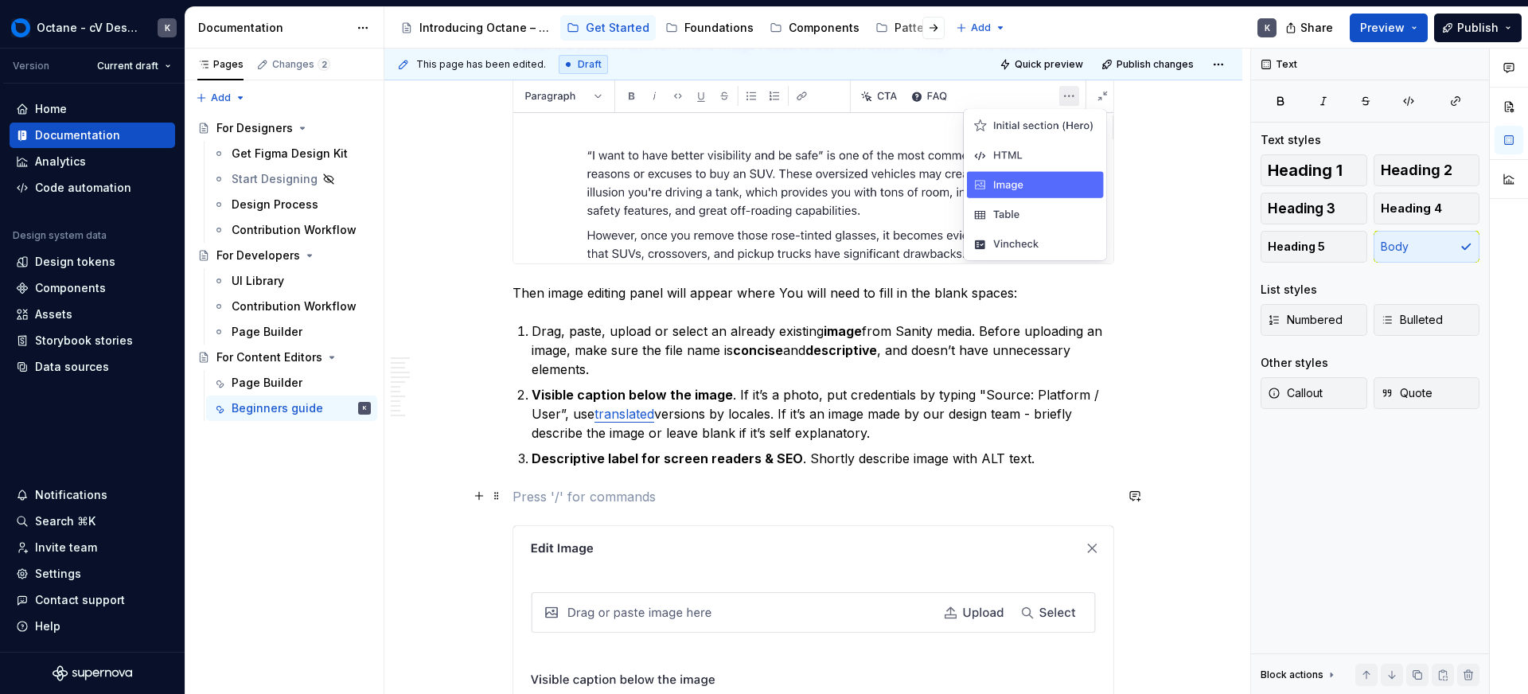
click at [681, 498] on p at bounding box center [814, 496] width 602 height 19
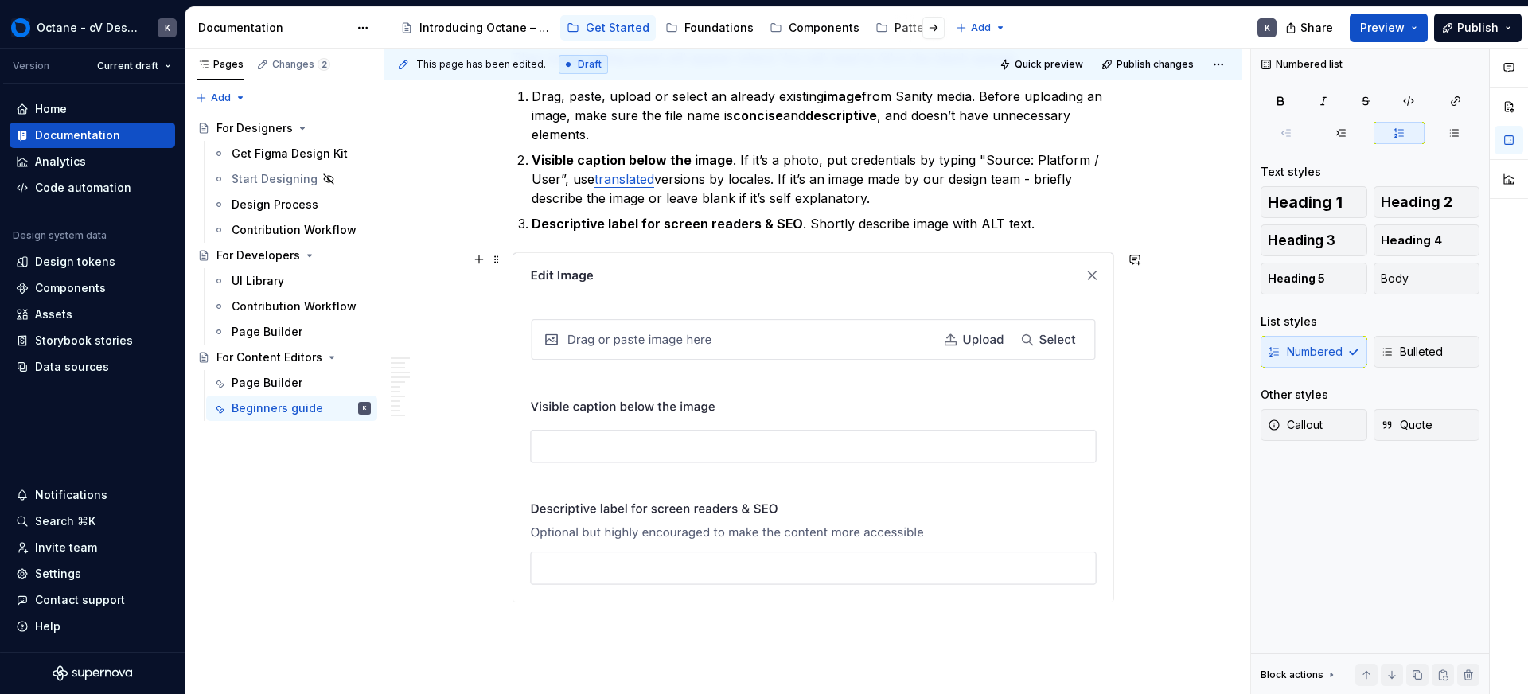
scroll to position [14212, 0]
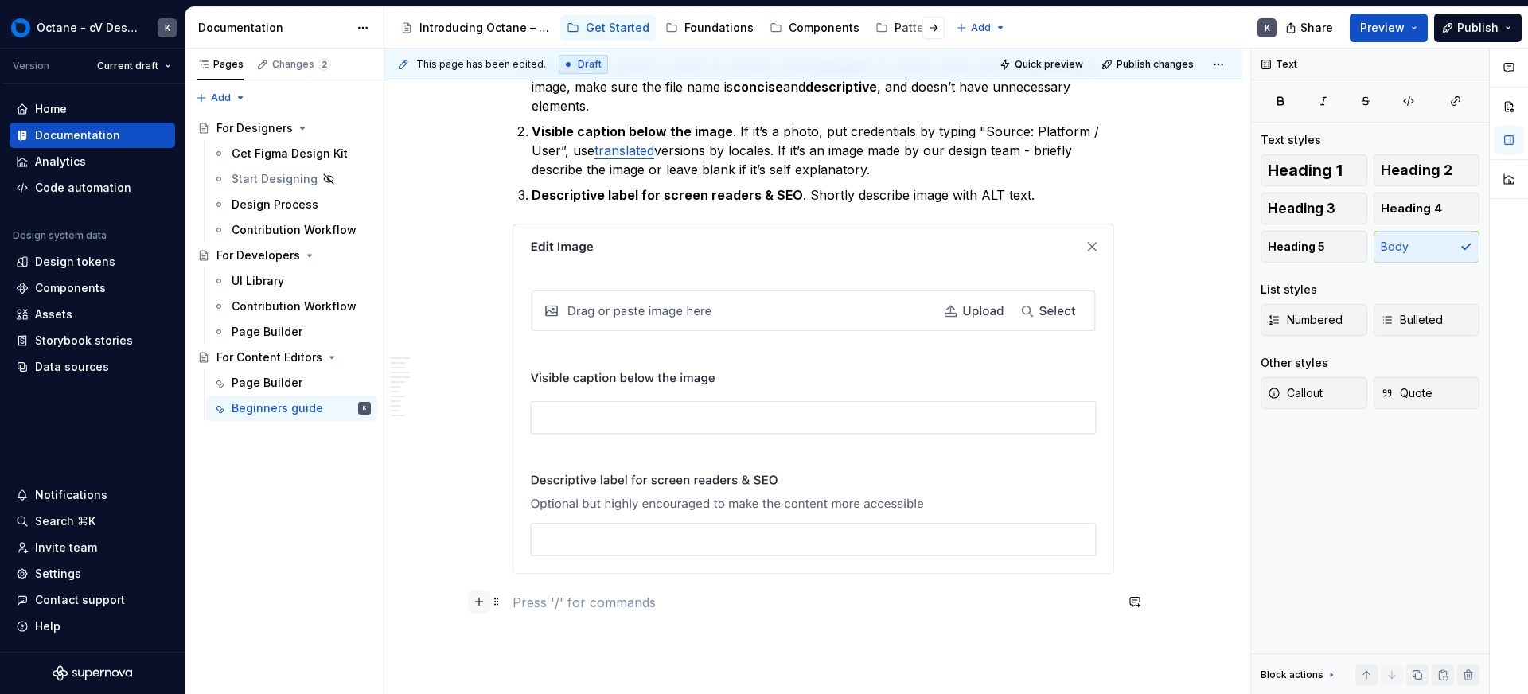
click at [478, 598] on button "button" at bounding box center [479, 602] width 22 height 22
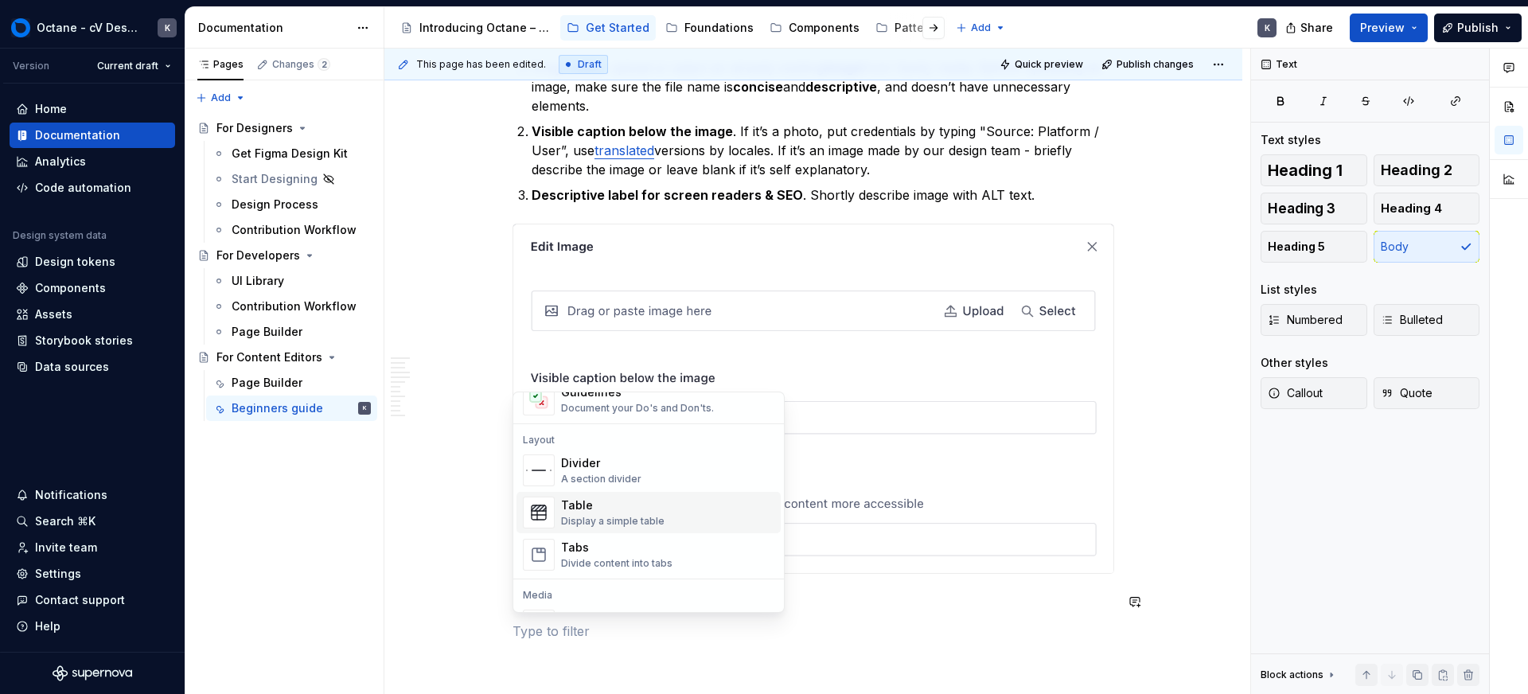
scroll to position [502, 0]
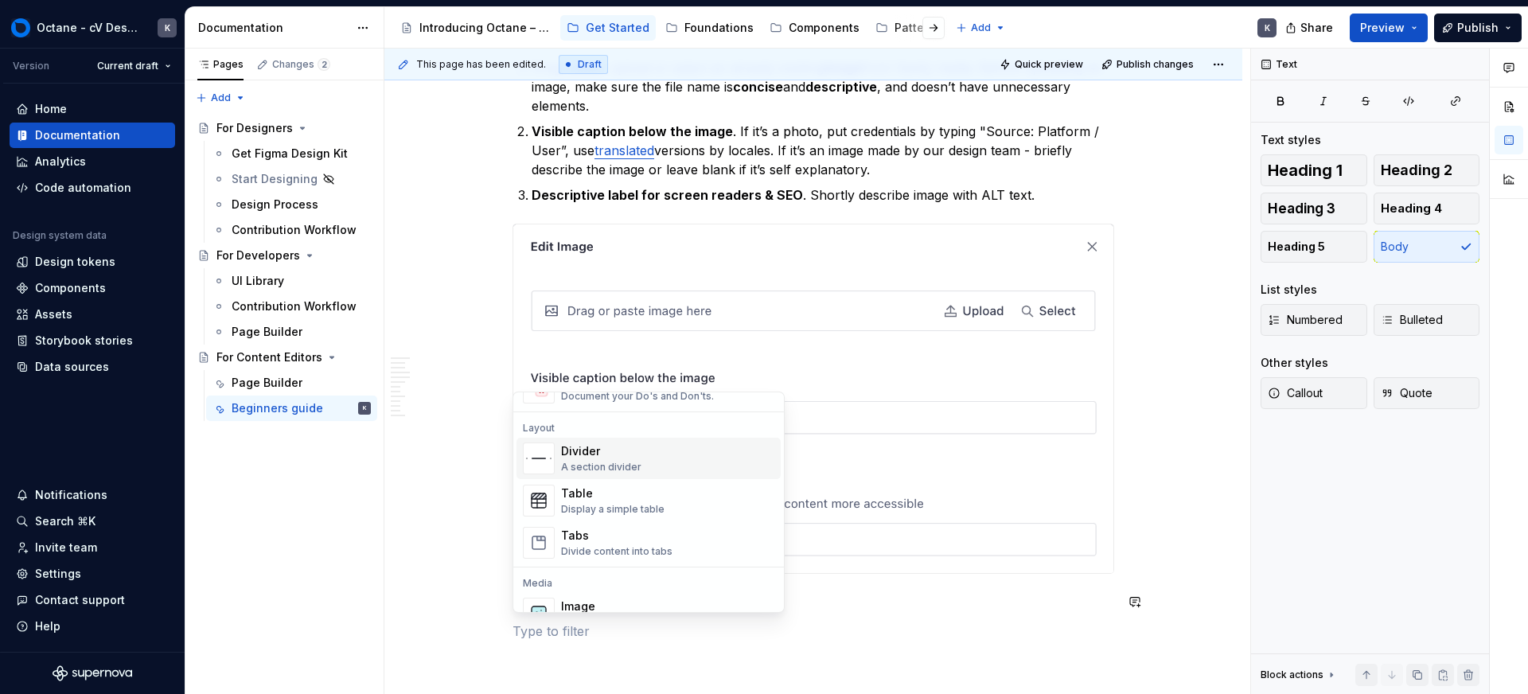
click at [619, 462] on div "A section divider" at bounding box center [601, 467] width 80 height 13
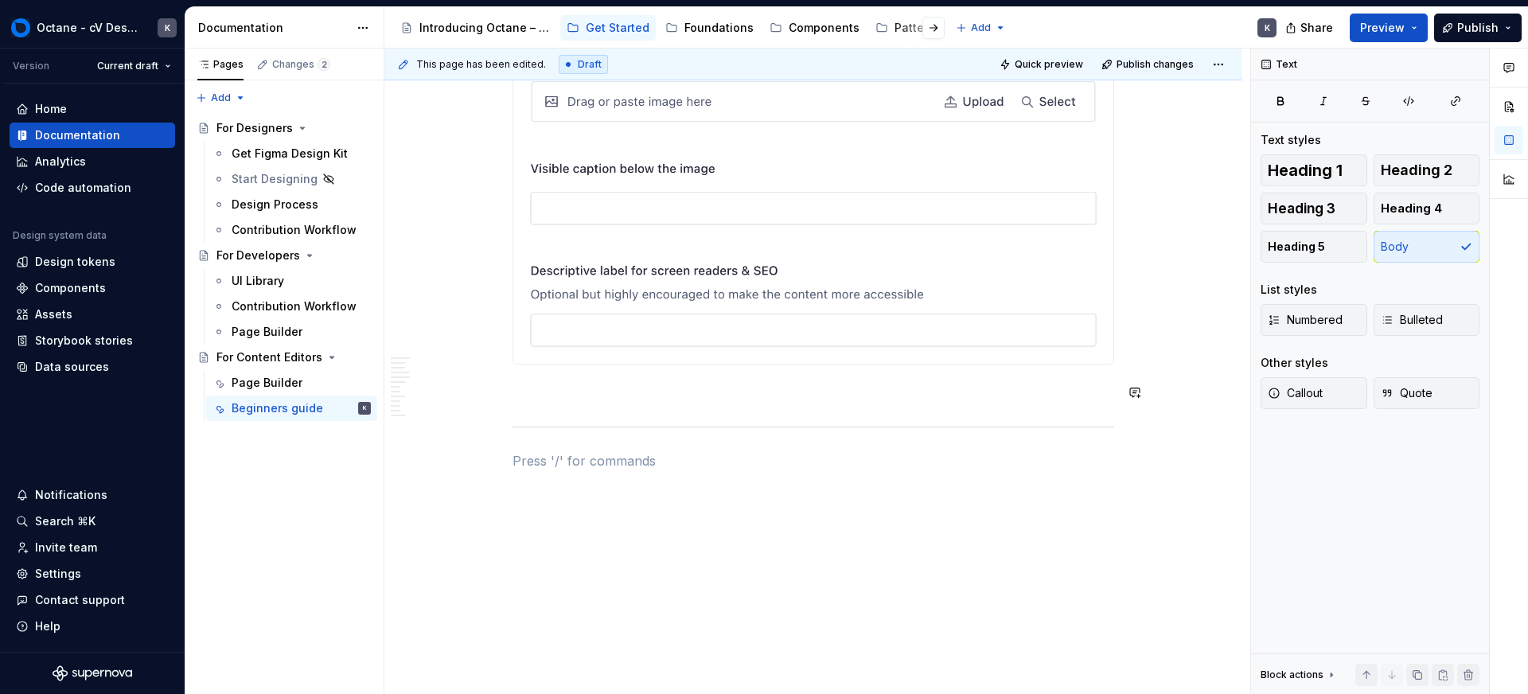
scroll to position [14423, 0]
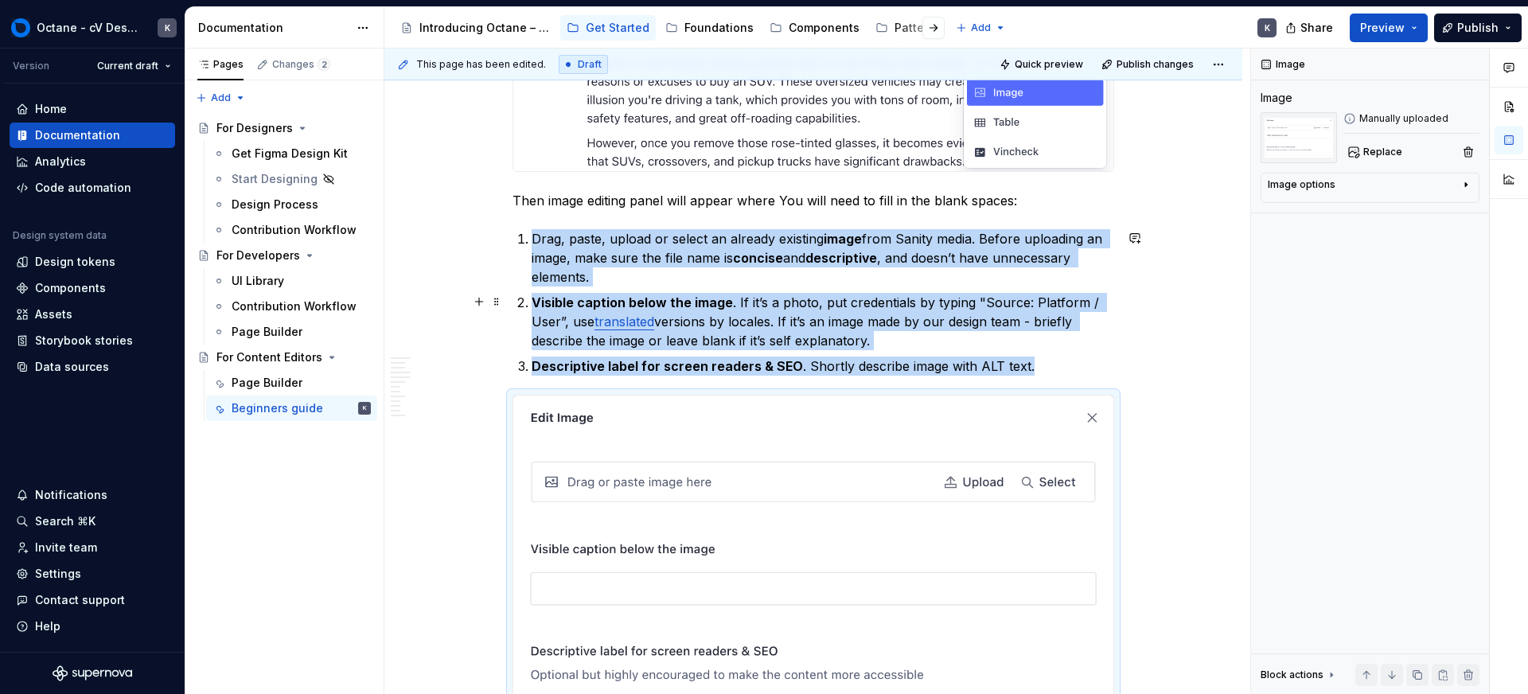
scroll to position [14044, 0]
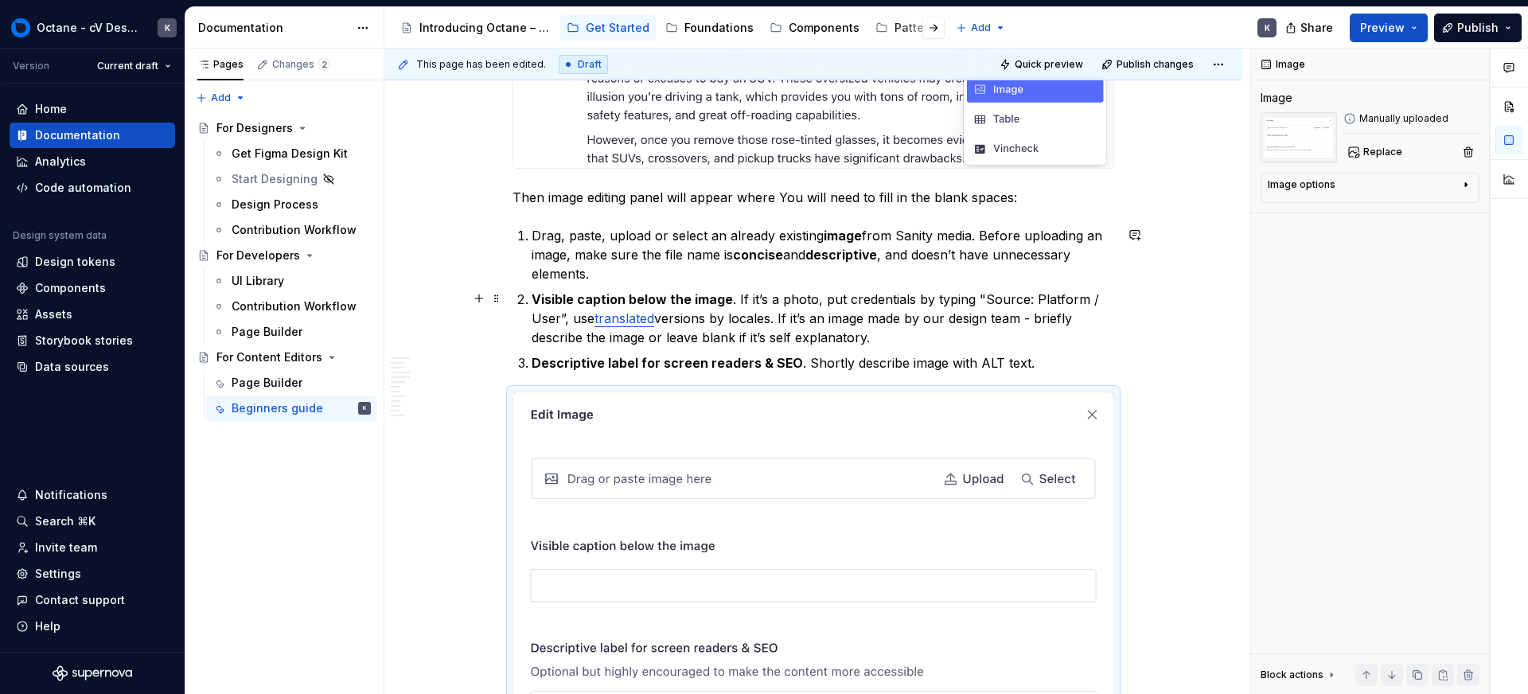
click at [647, 316] on link "translated" at bounding box center [625, 318] width 60 height 16
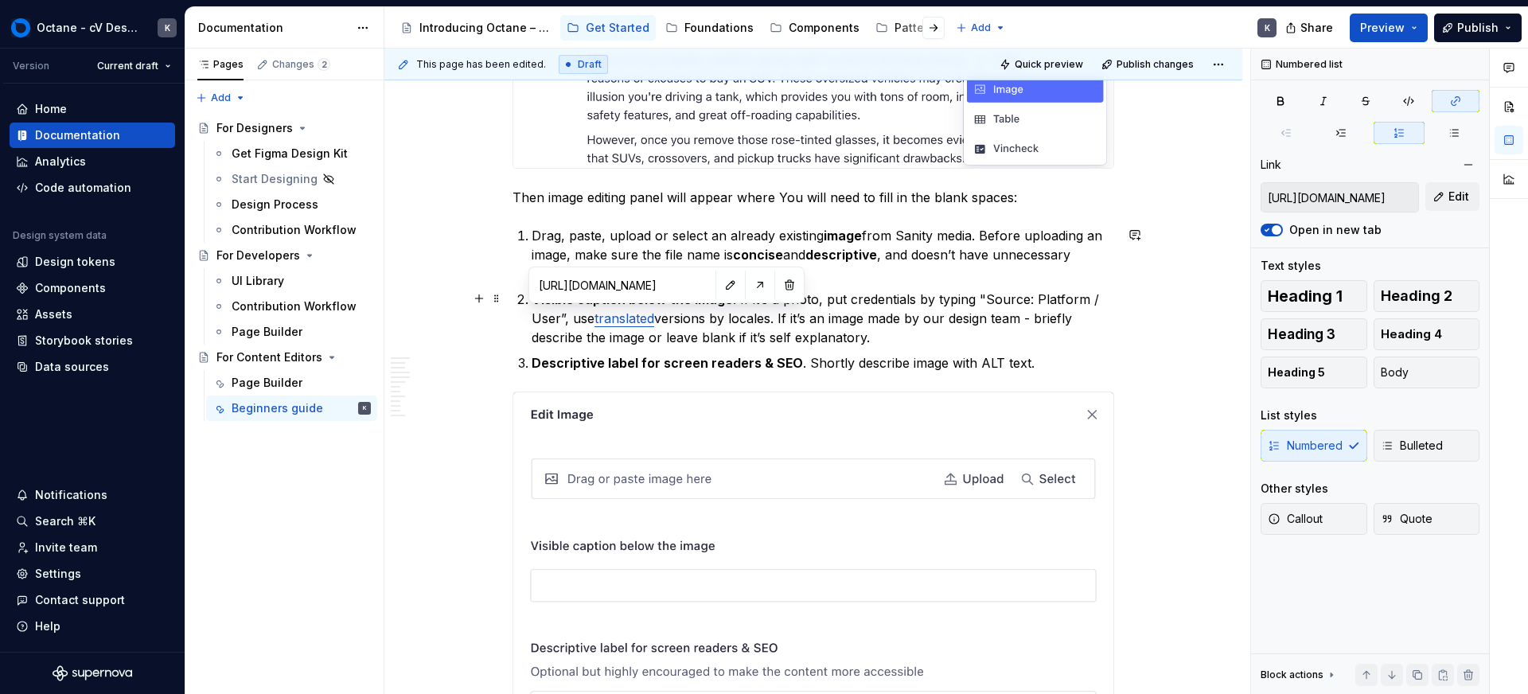
click at [642, 287] on input "[URL][DOMAIN_NAME]" at bounding box center [623, 285] width 180 height 29
click at [749, 288] on button "button" at bounding box center [760, 285] width 22 height 22
click at [1029, 365] on p "Descriptive label for screen readers & SEO . Shortly describe image with ALT te…" at bounding box center [823, 362] width 583 height 19
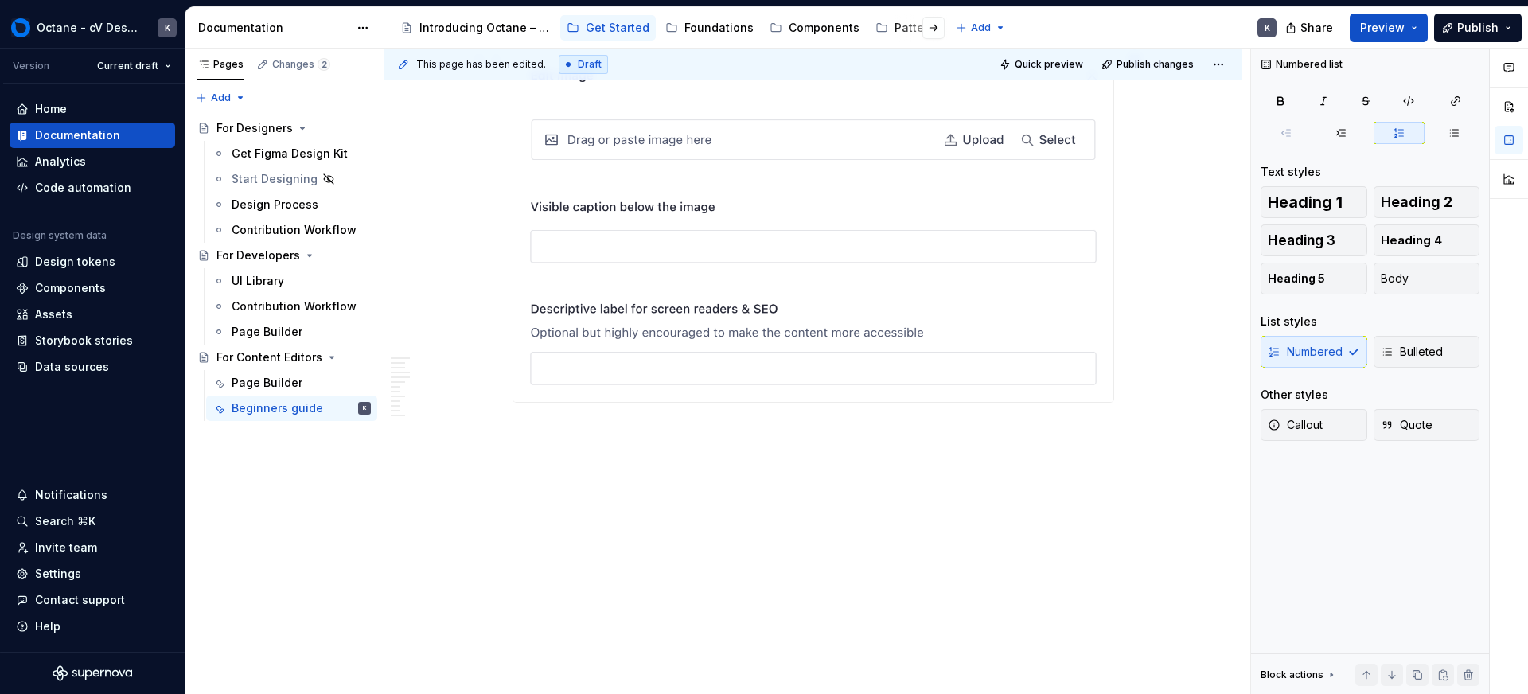
scroll to position [14385, 0]
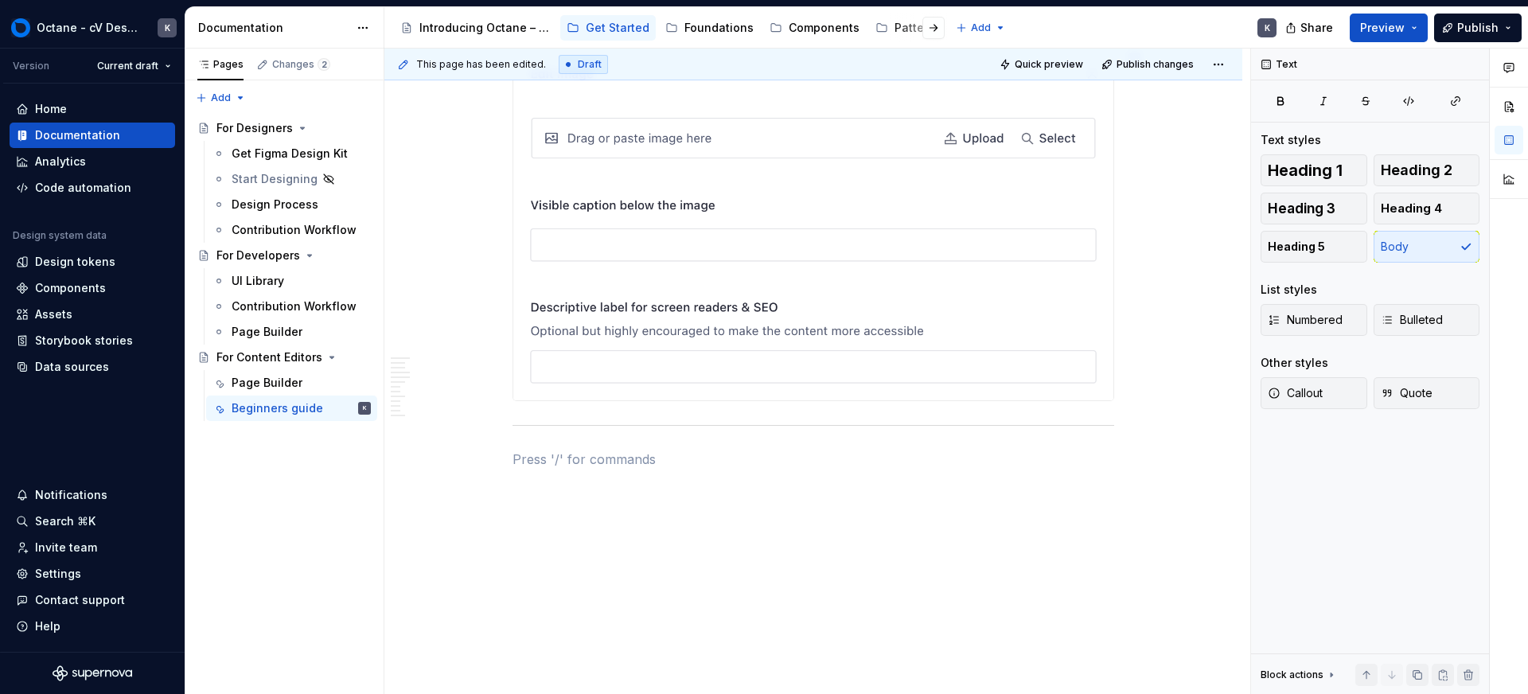
type textarea "*"
click at [732, 465] on p at bounding box center [814, 459] width 602 height 19
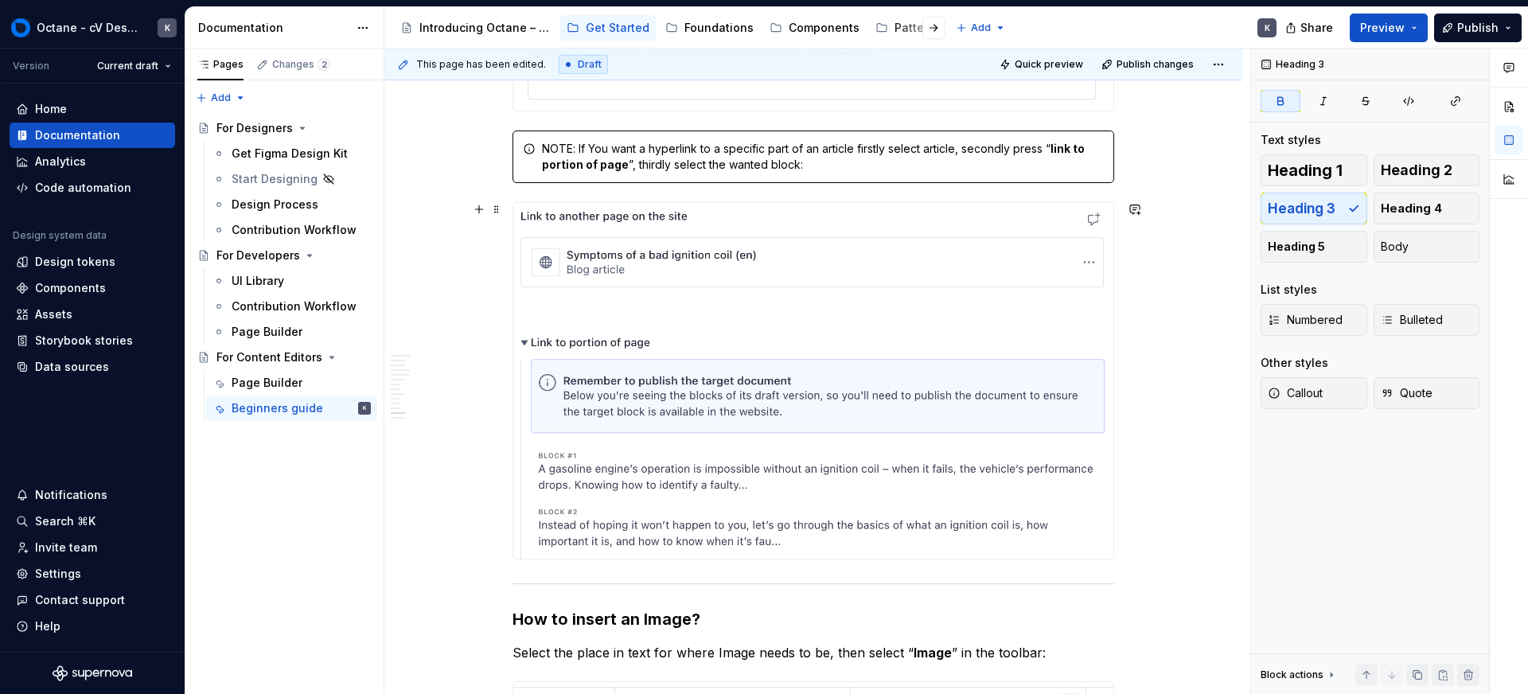
scroll to position [13304, 0]
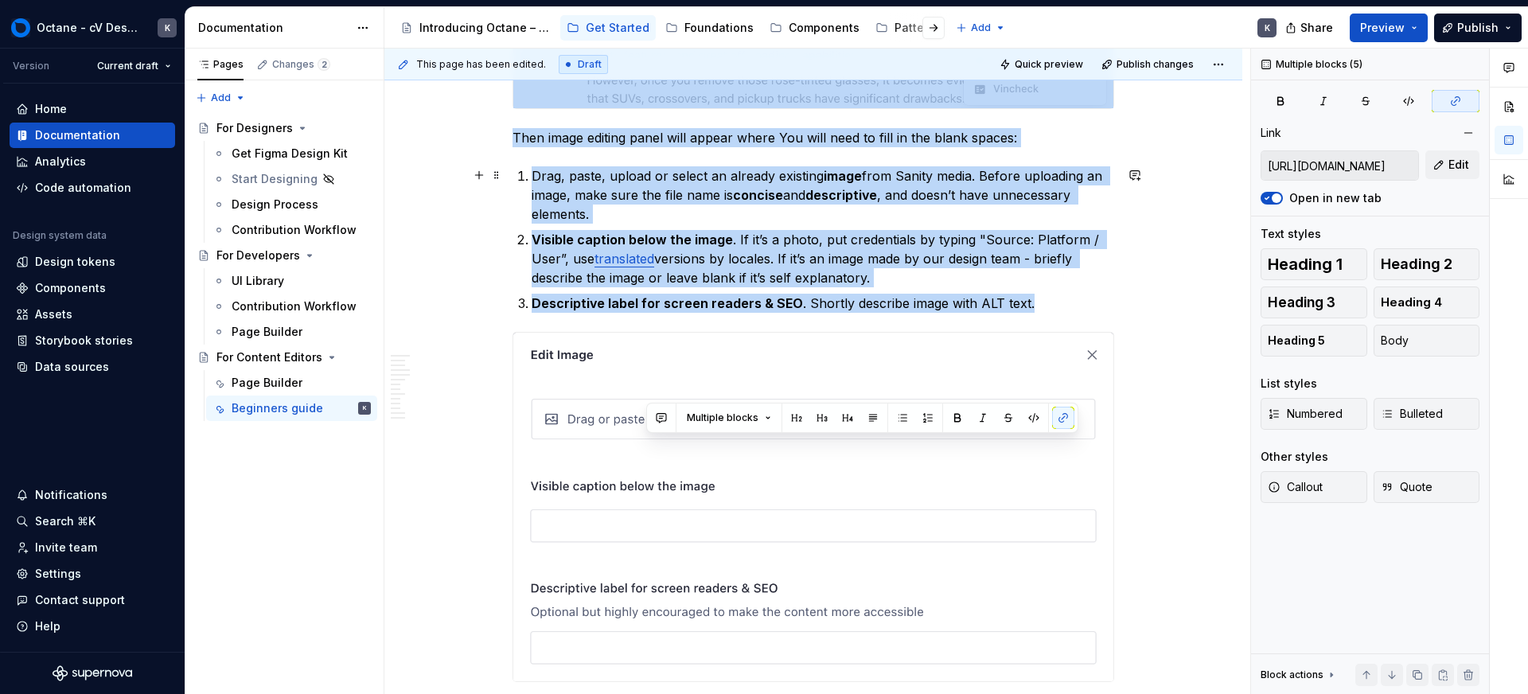
drag, startPoint x: 647, startPoint y: 650, endPoint x: 639, endPoint y: 653, distance: 8.3
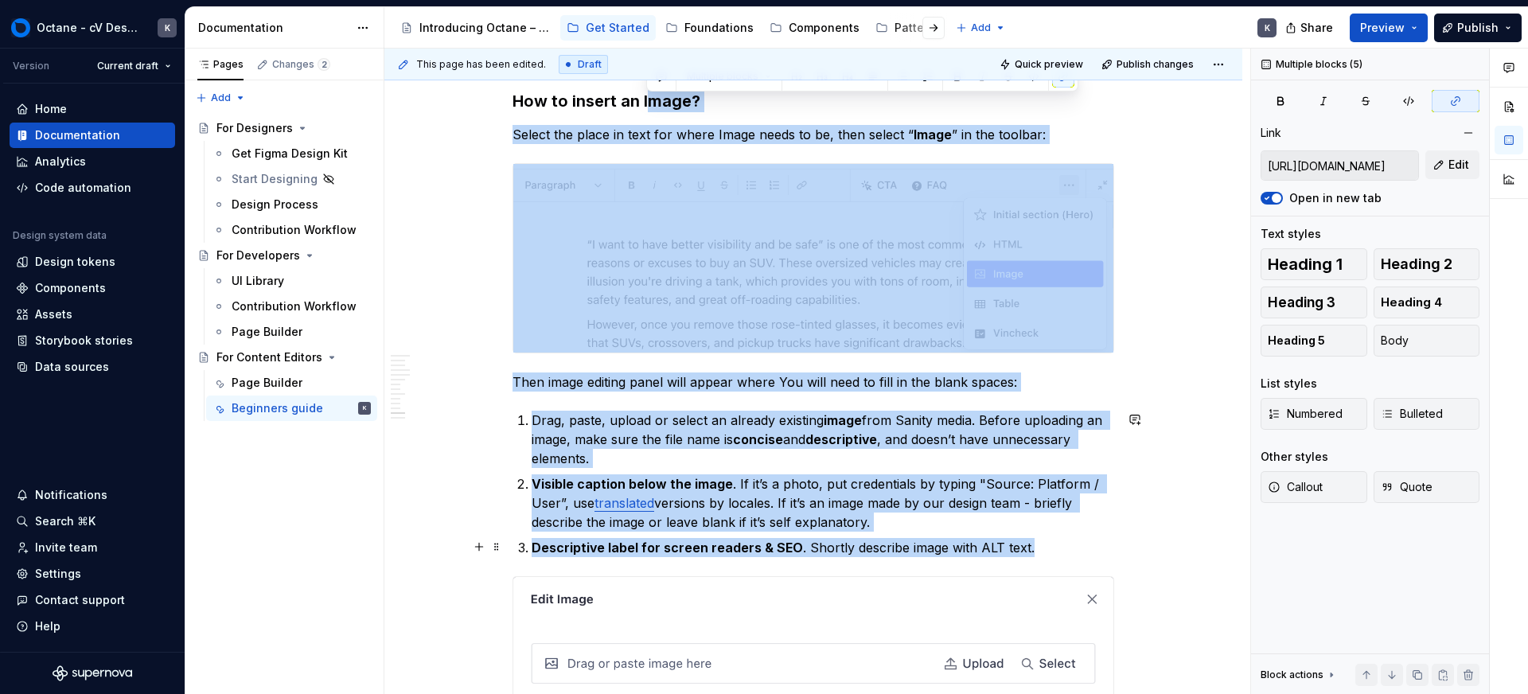
scroll to position [13801, 0]
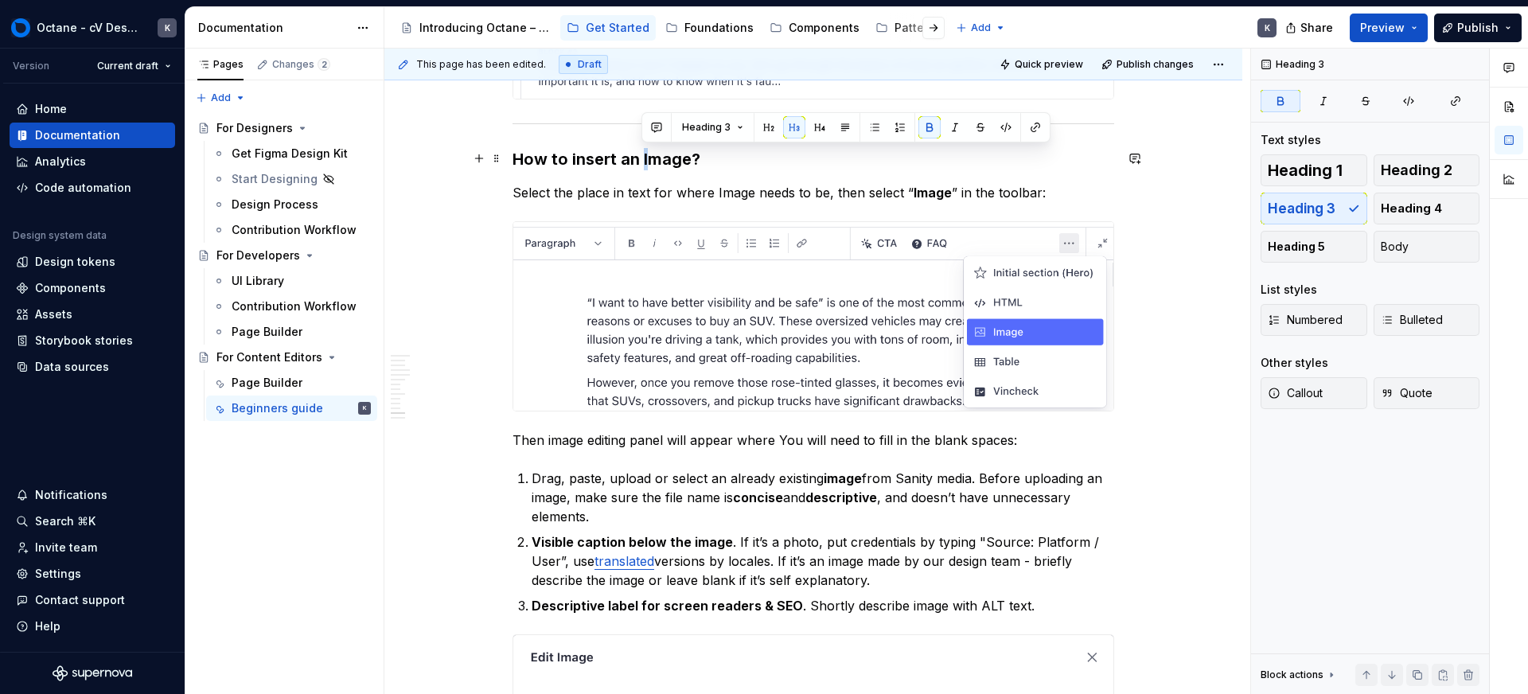
click at [639, 161] on strong "How to insert an Image?" at bounding box center [607, 159] width 188 height 19
click at [908, 197] on p "Select the place in text for where Image needs to be, then select “ Image ” in …" at bounding box center [814, 192] width 602 height 19
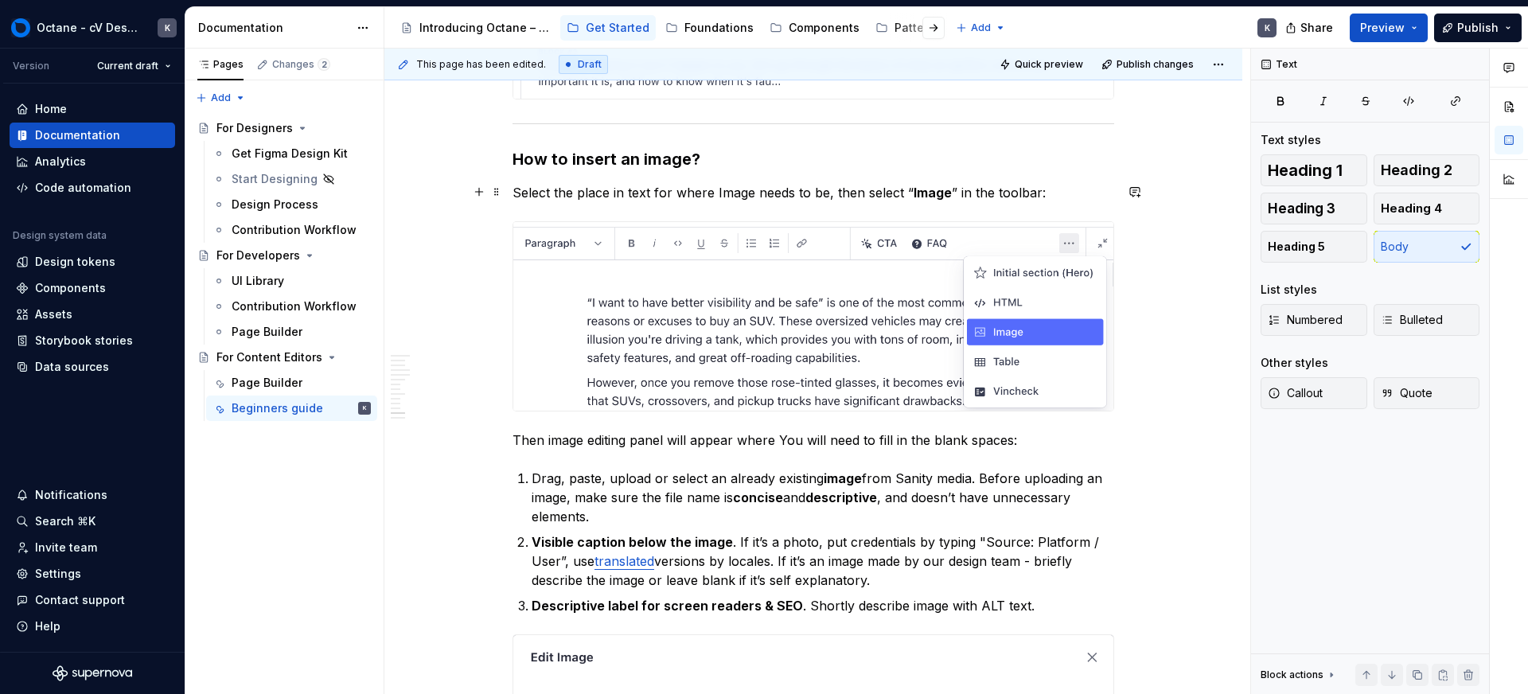
click at [1060, 193] on p "Select the place in text for where Image needs to be, then select “ Image ” in …" at bounding box center [814, 192] width 602 height 19
click at [968, 489] on p "Drag, paste, upload or select an already existing image from Sanity media. Befo…" at bounding box center [823, 497] width 583 height 57
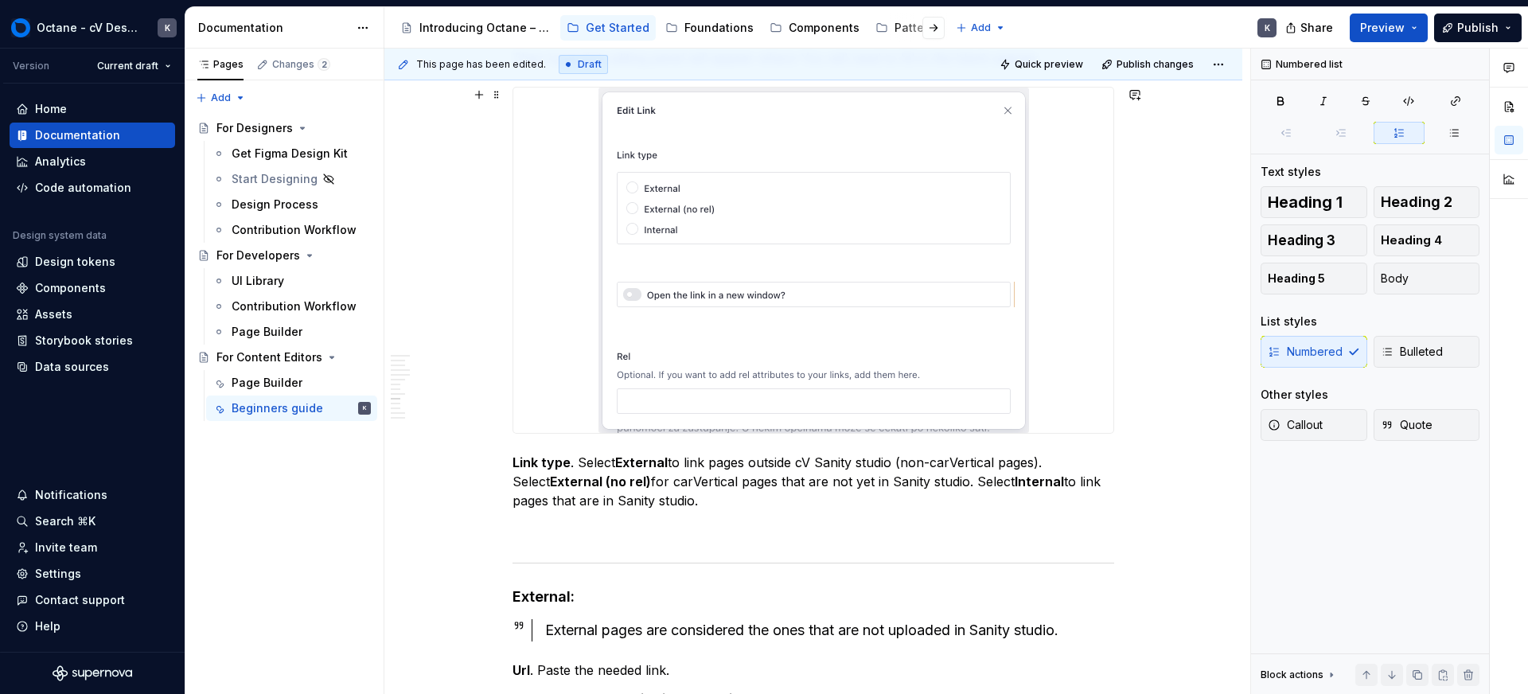
scroll to position [10486, 0]
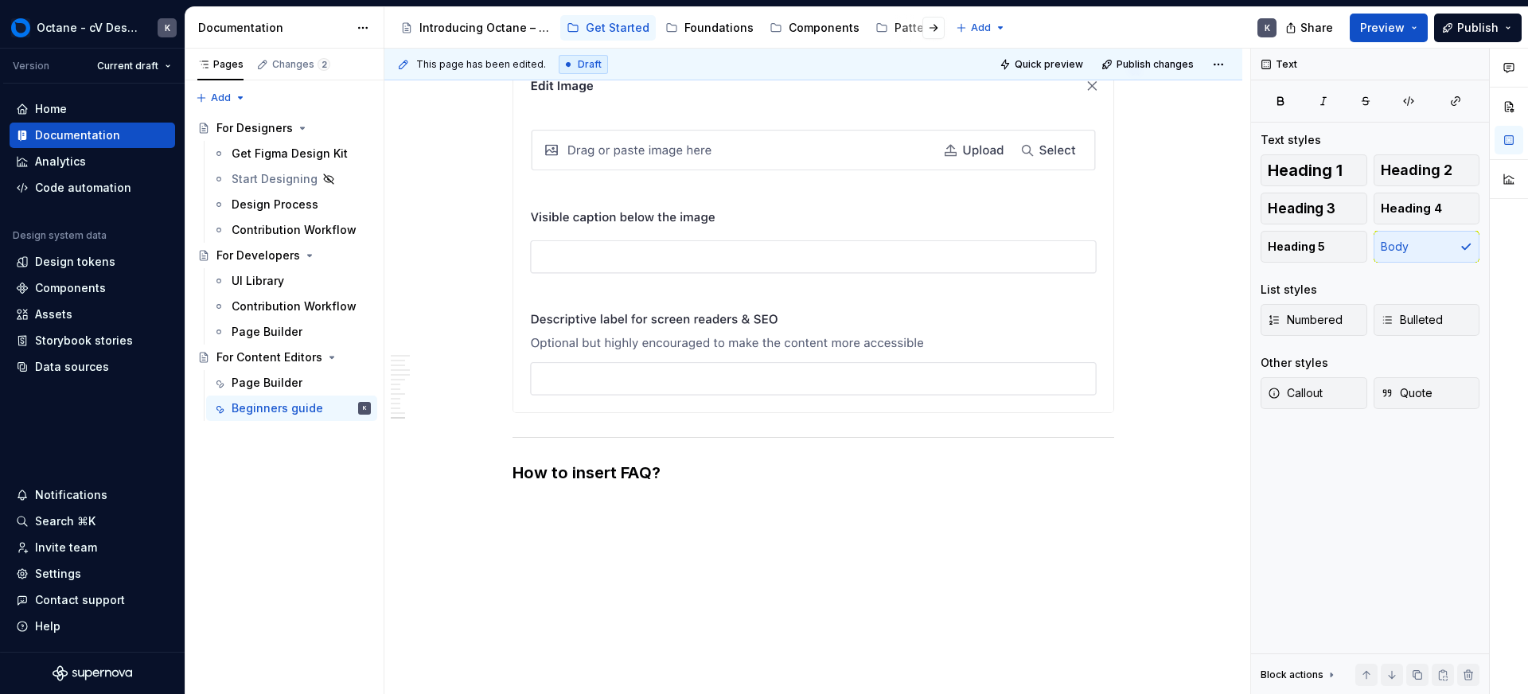
scroll to position [14359, 0]
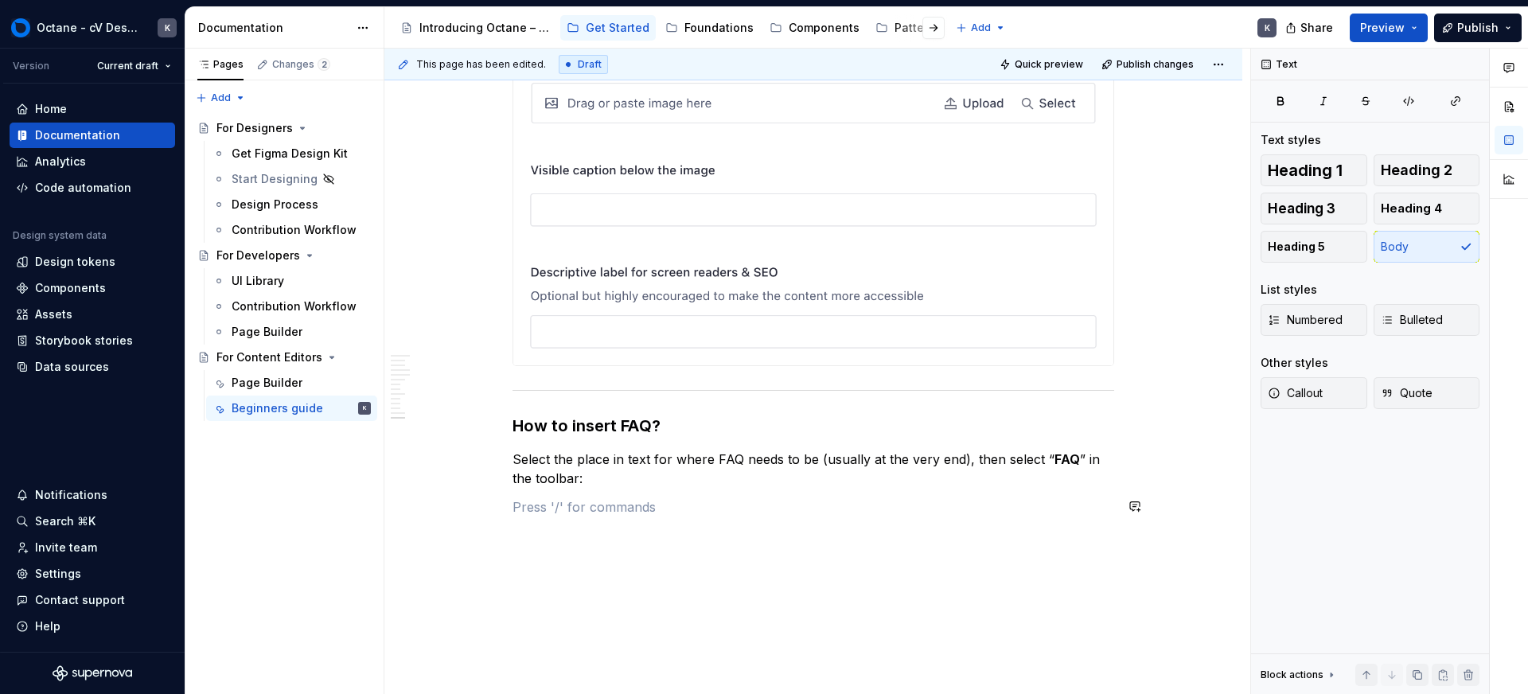
click at [639, 498] on p at bounding box center [814, 507] width 602 height 19
click at [480, 509] on button "button" at bounding box center [479, 506] width 22 height 22
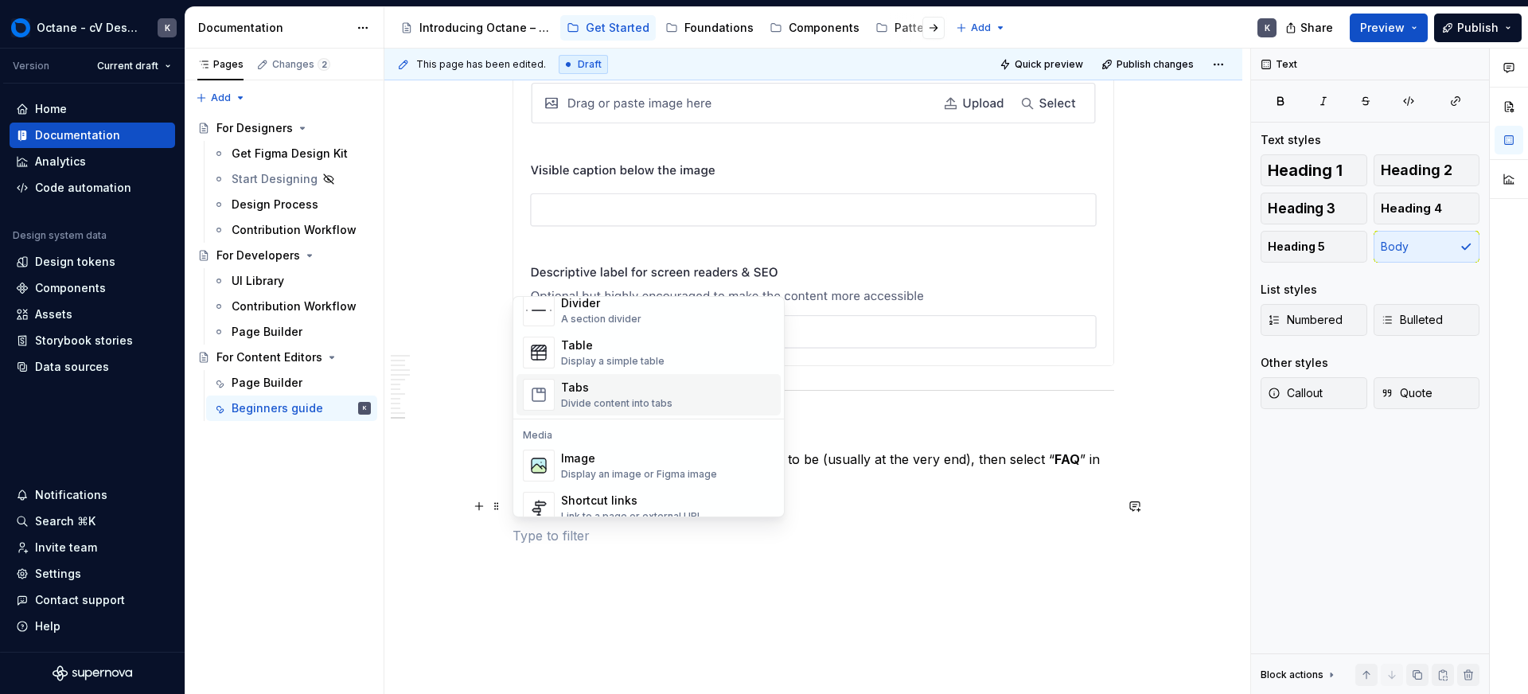
scroll to position [555, 0]
click at [603, 467] on div "Display an image or Figma image" at bounding box center [639, 473] width 156 height 13
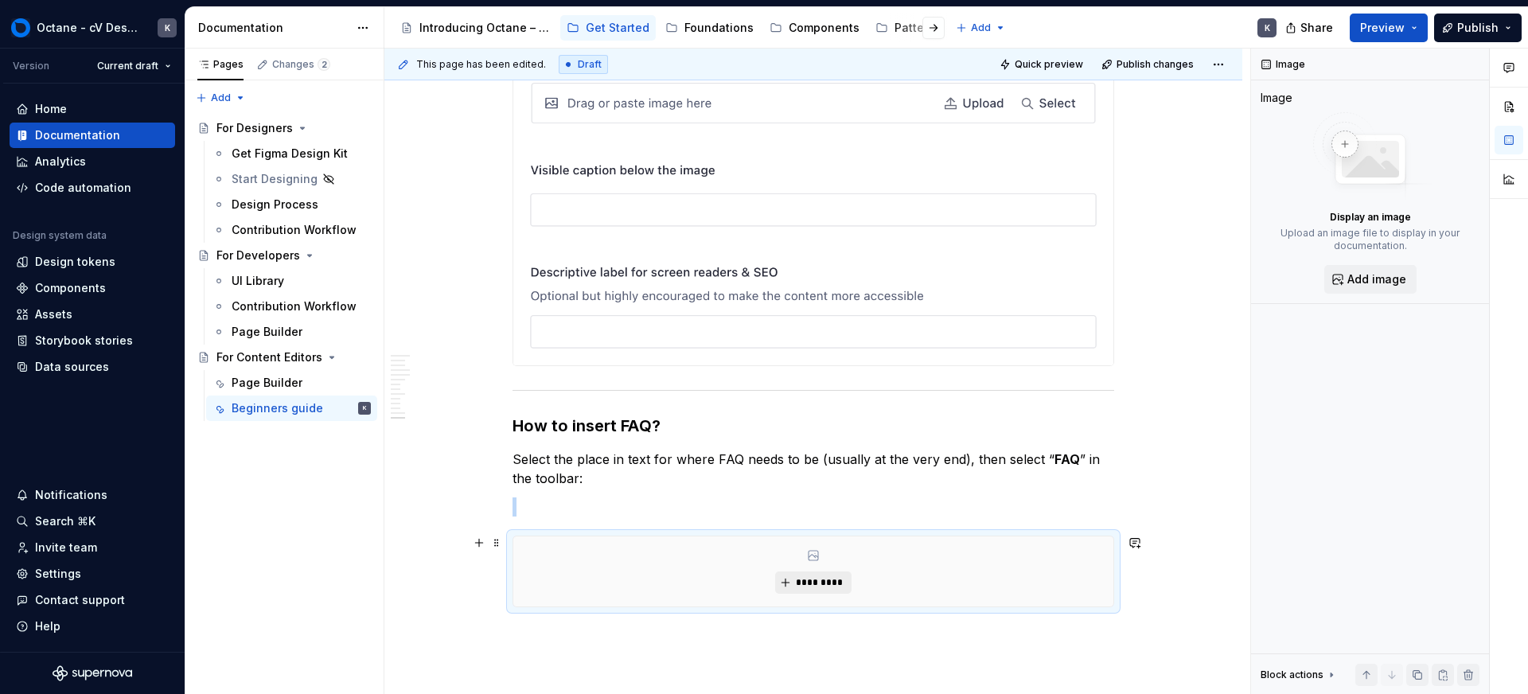
click at [806, 589] on button "*********" at bounding box center [813, 583] width 76 height 22
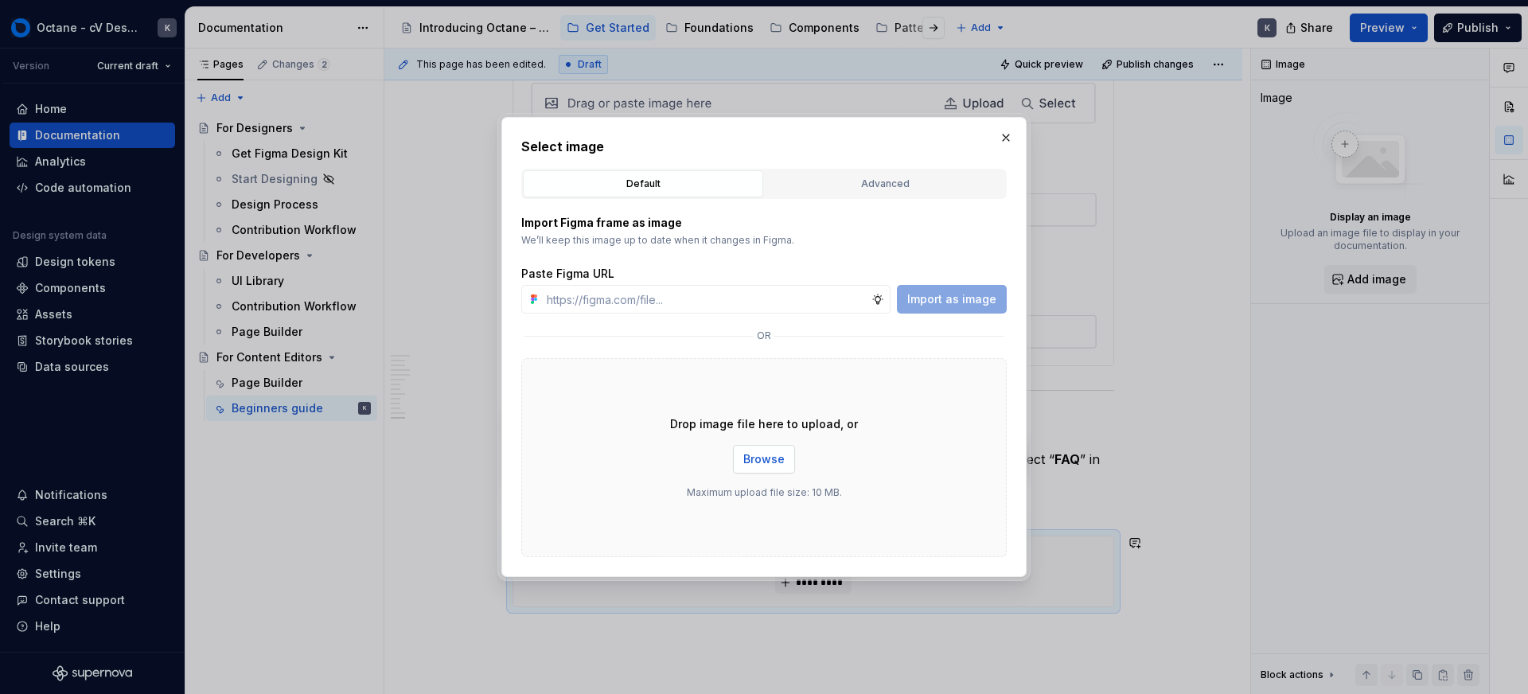
click at [778, 455] on span "Browse" at bounding box center [764, 459] width 41 height 16
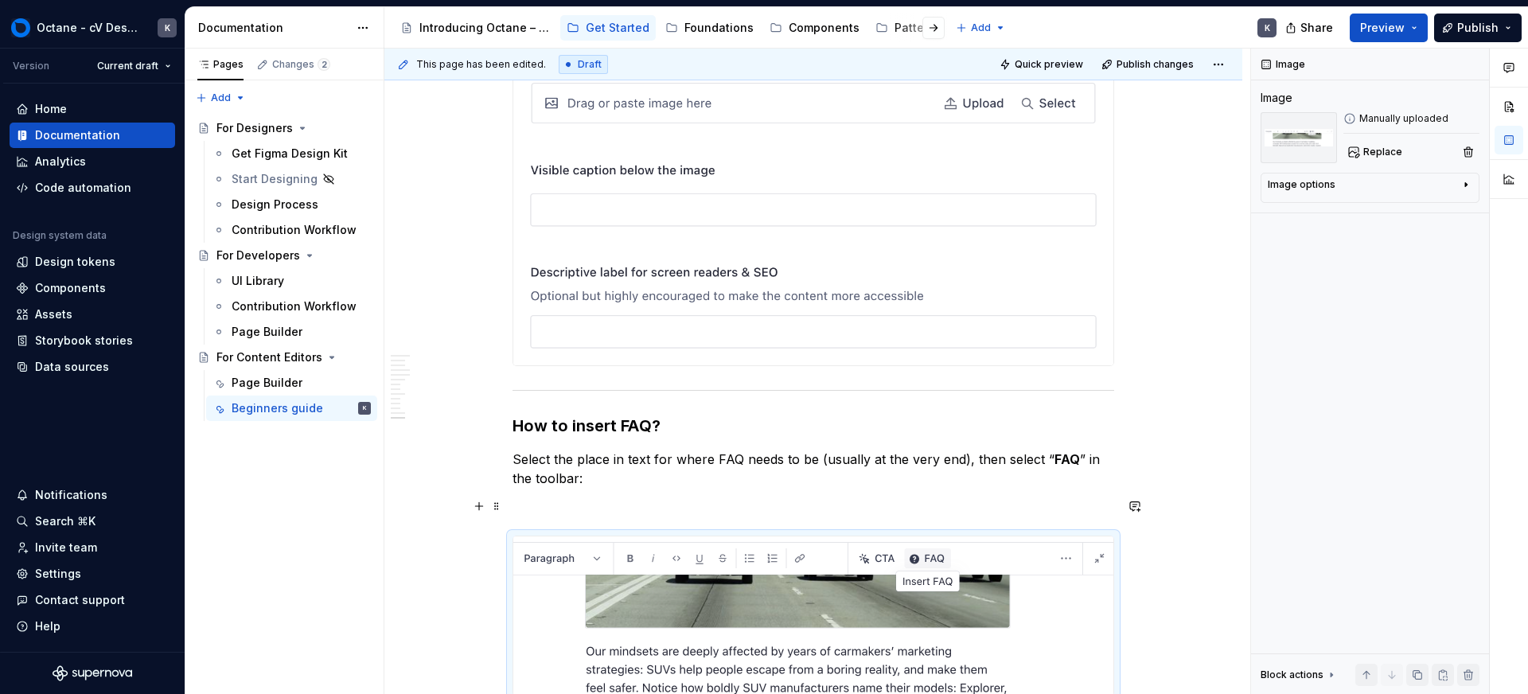
click at [602, 501] on p at bounding box center [814, 507] width 602 height 19
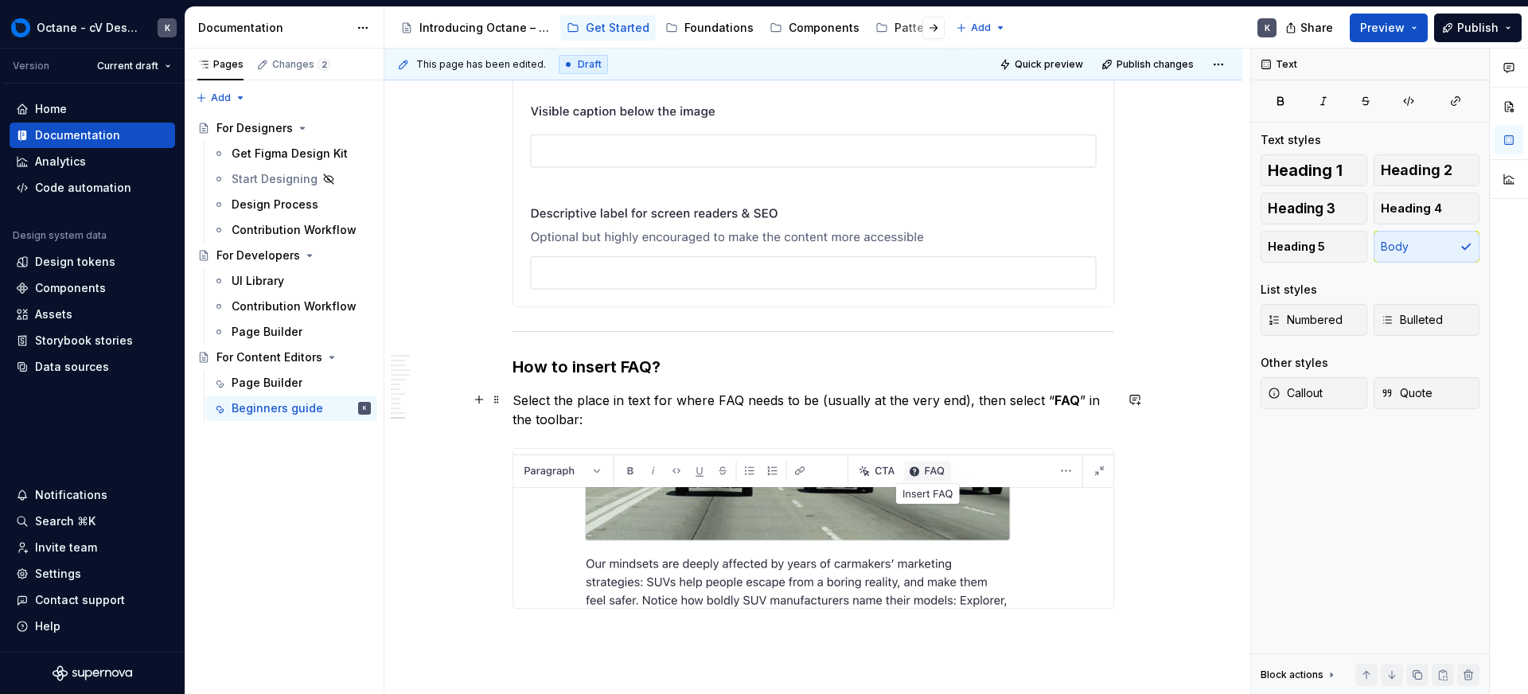
scroll to position [14508, 0]
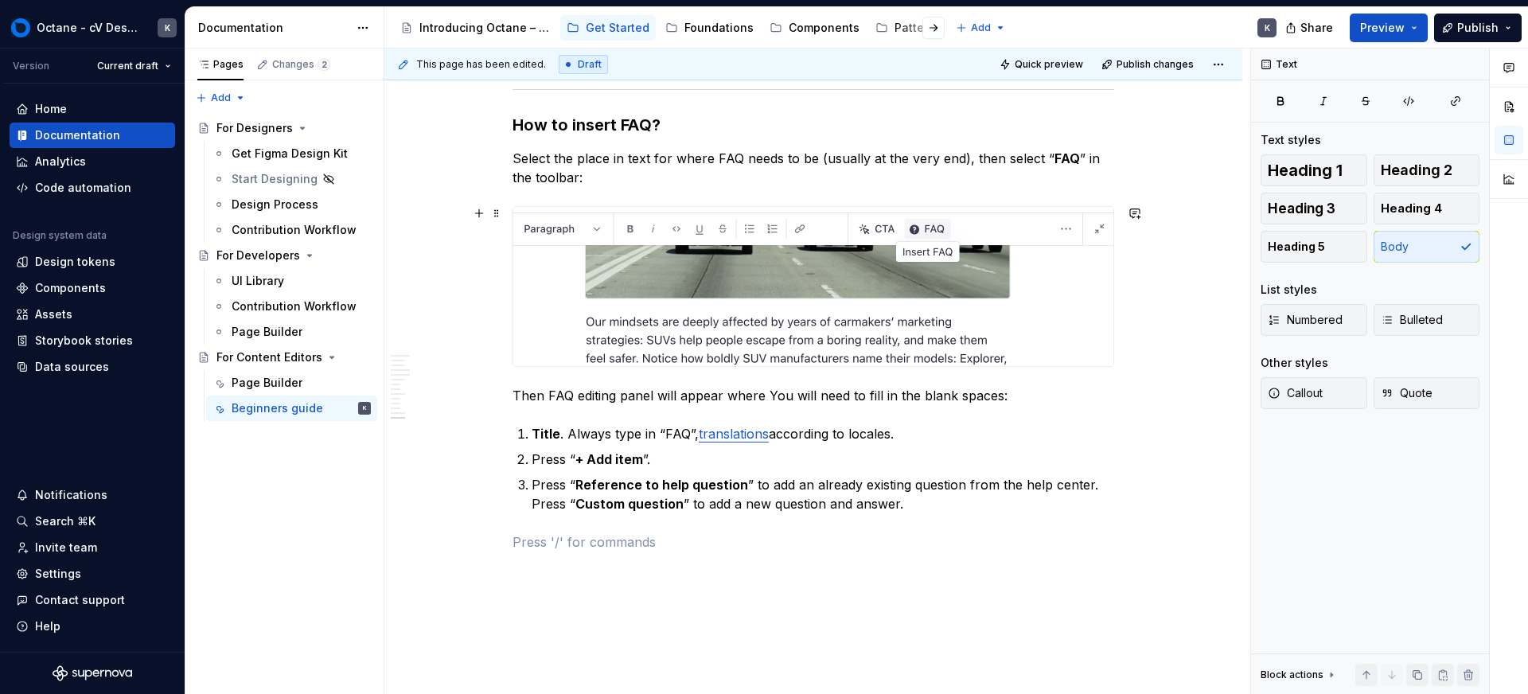
scroll to position [14775, 0]
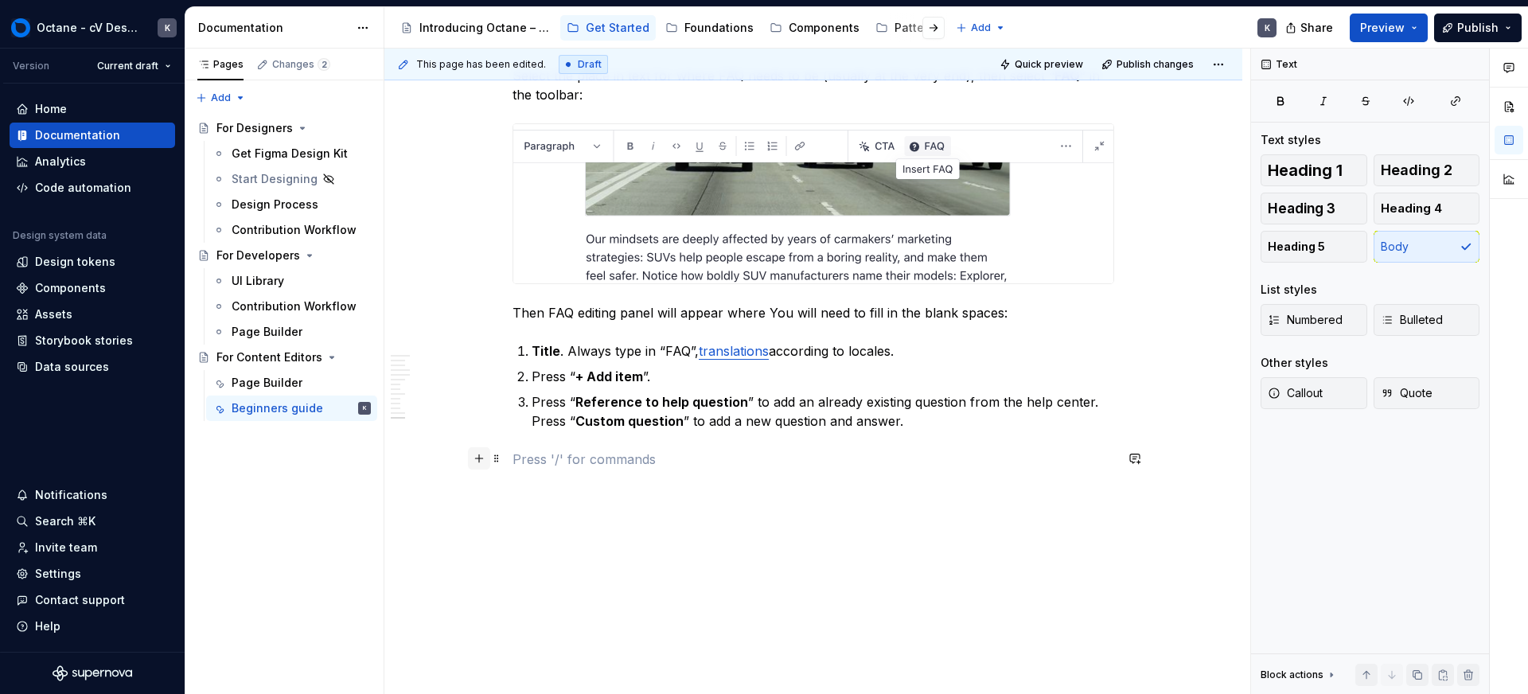
click at [486, 461] on button "button" at bounding box center [479, 458] width 22 height 22
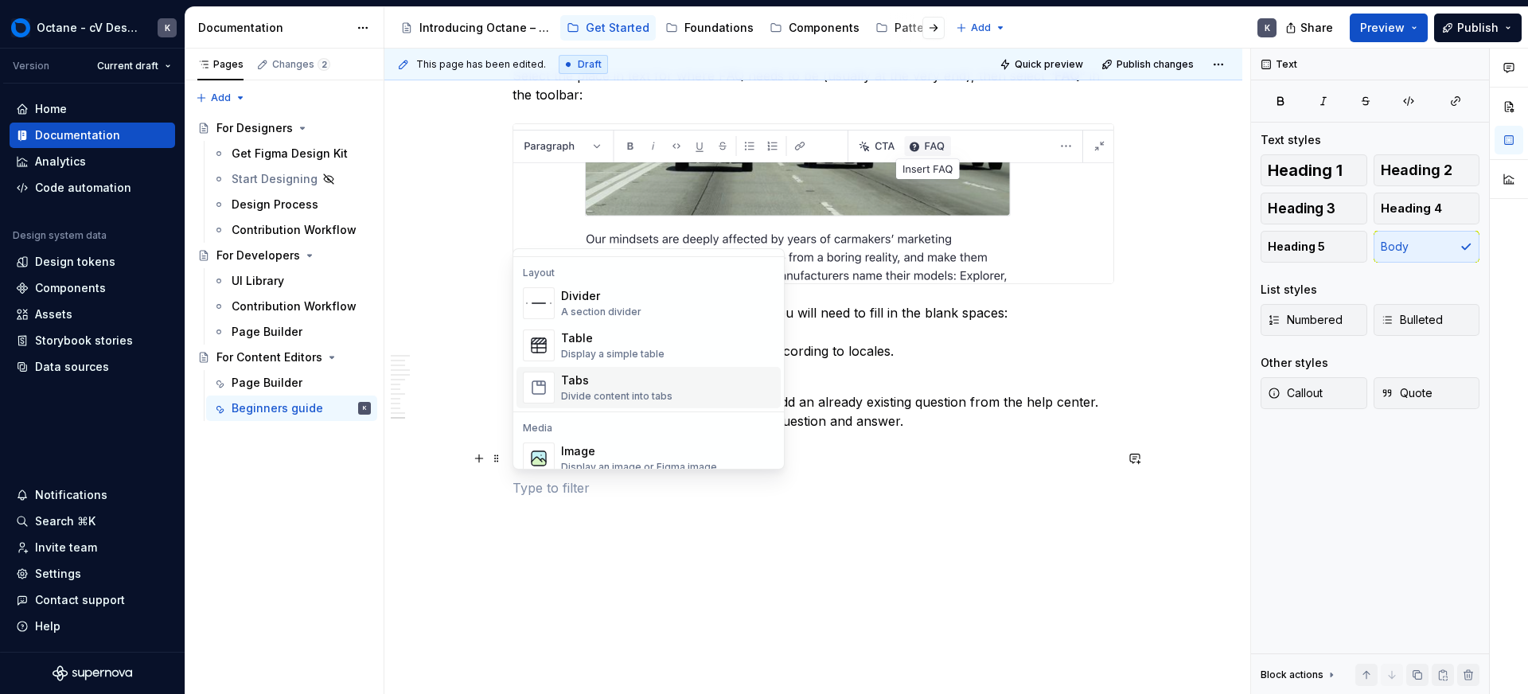
scroll to position [529, 0]
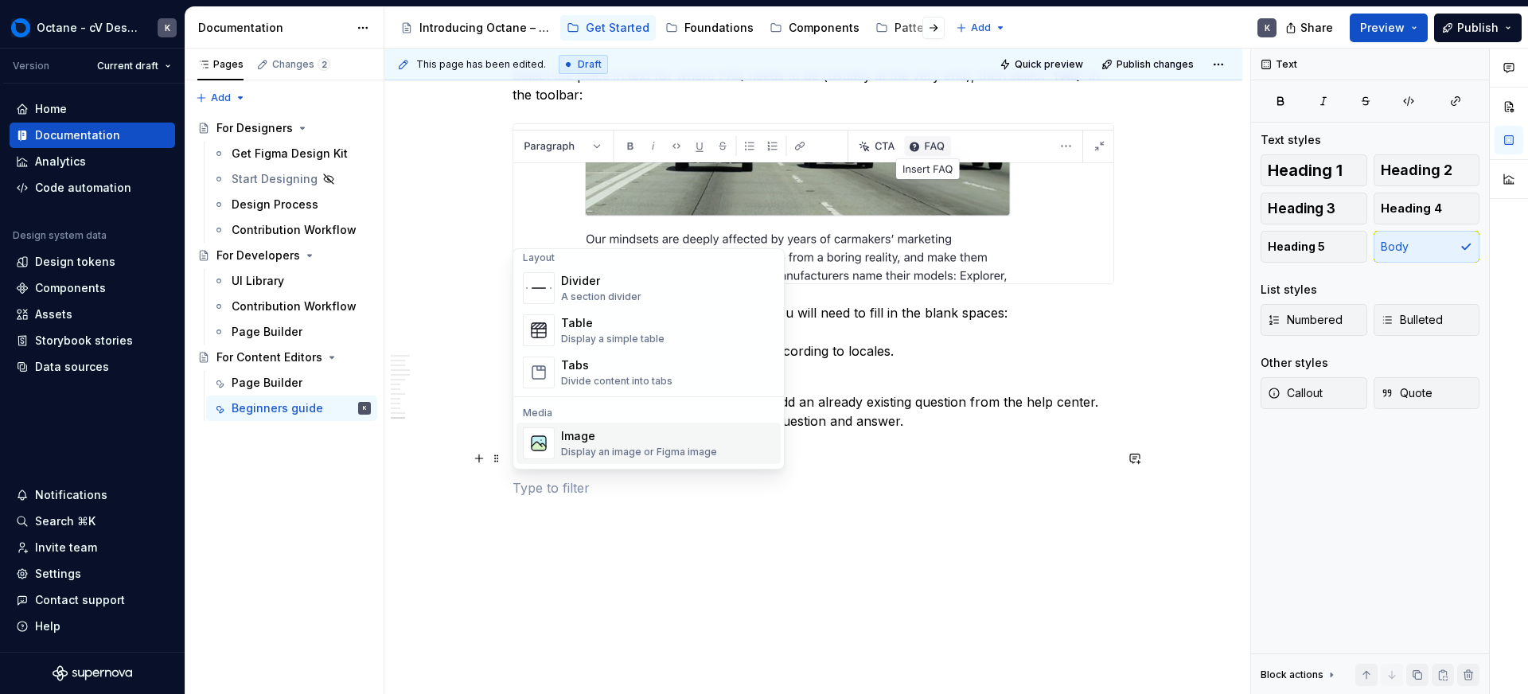
click at [573, 435] on div "Image" at bounding box center [639, 436] width 156 height 16
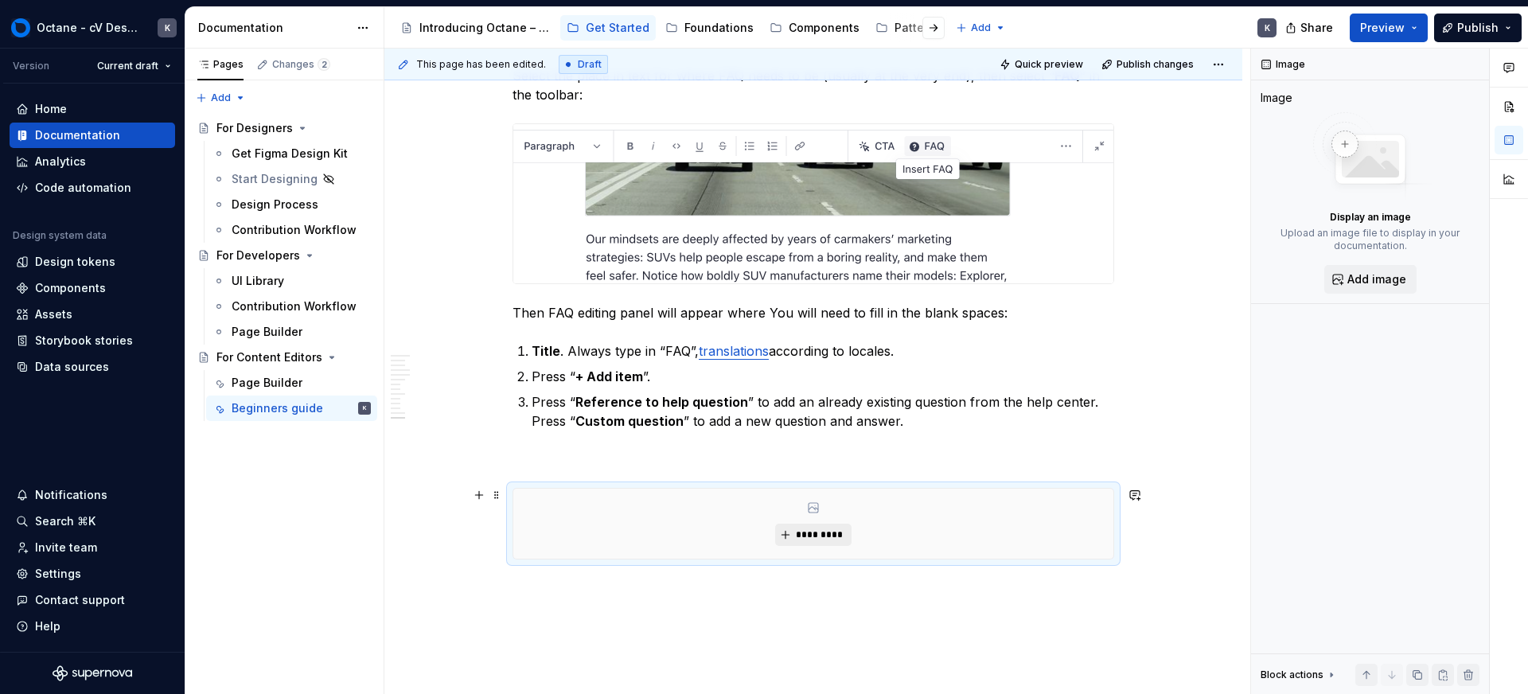
click at [801, 537] on span "*********" at bounding box center [819, 535] width 49 height 13
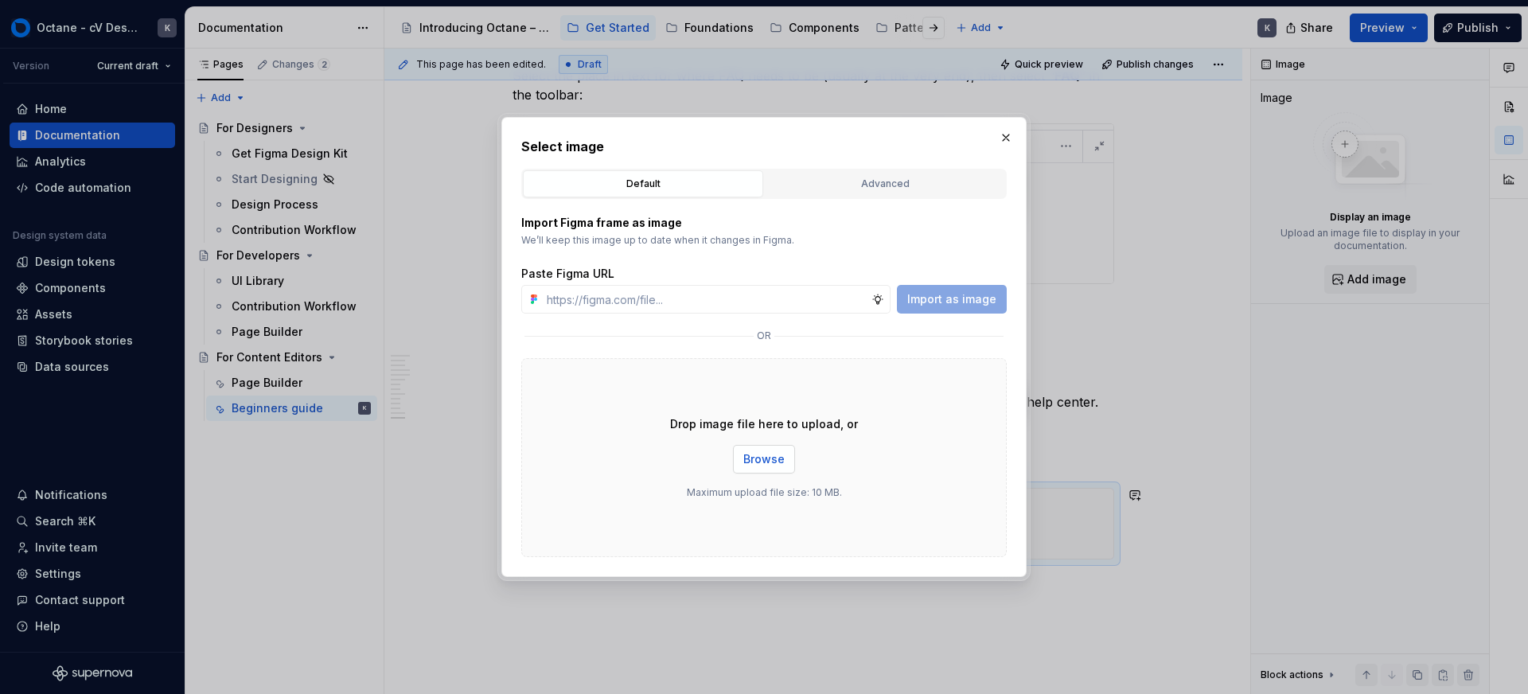
click at [767, 464] on span "Browse" at bounding box center [764, 459] width 41 height 16
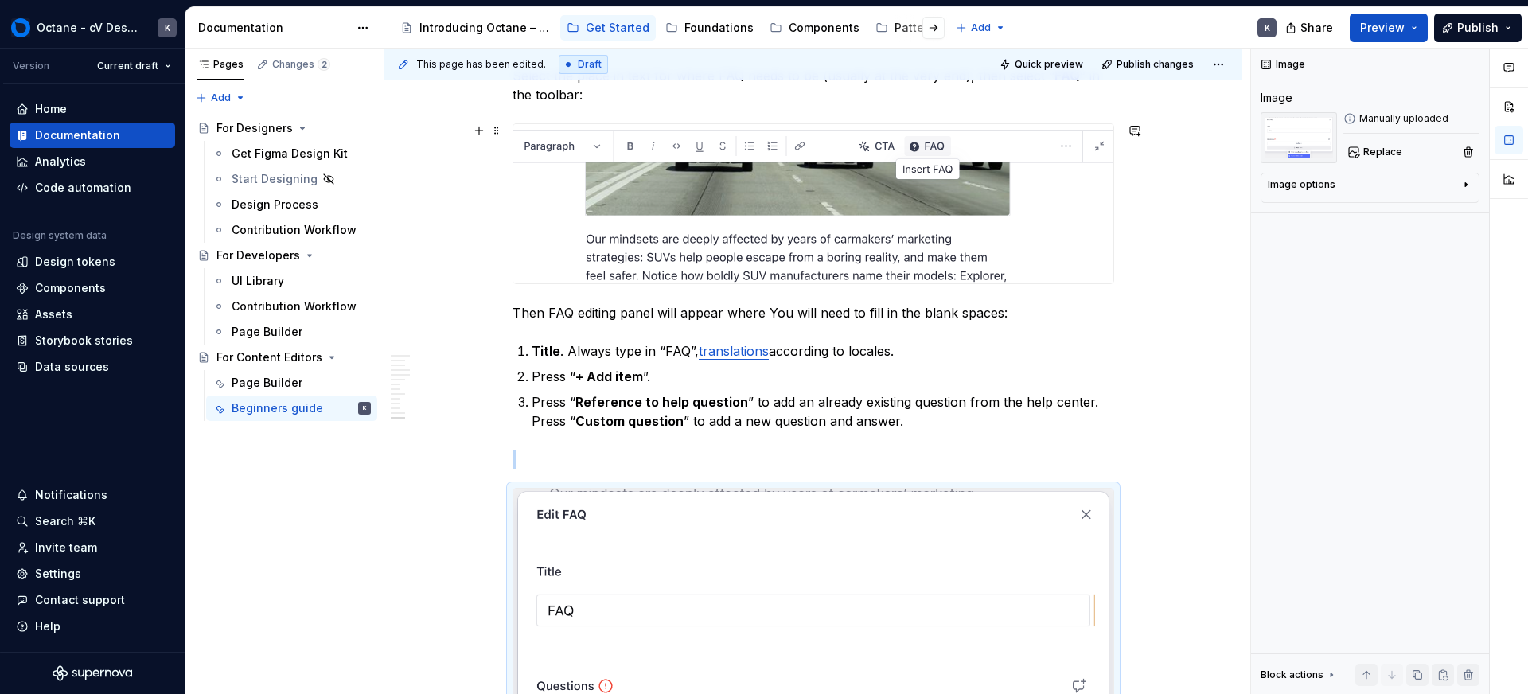
scroll to position [14778, 0]
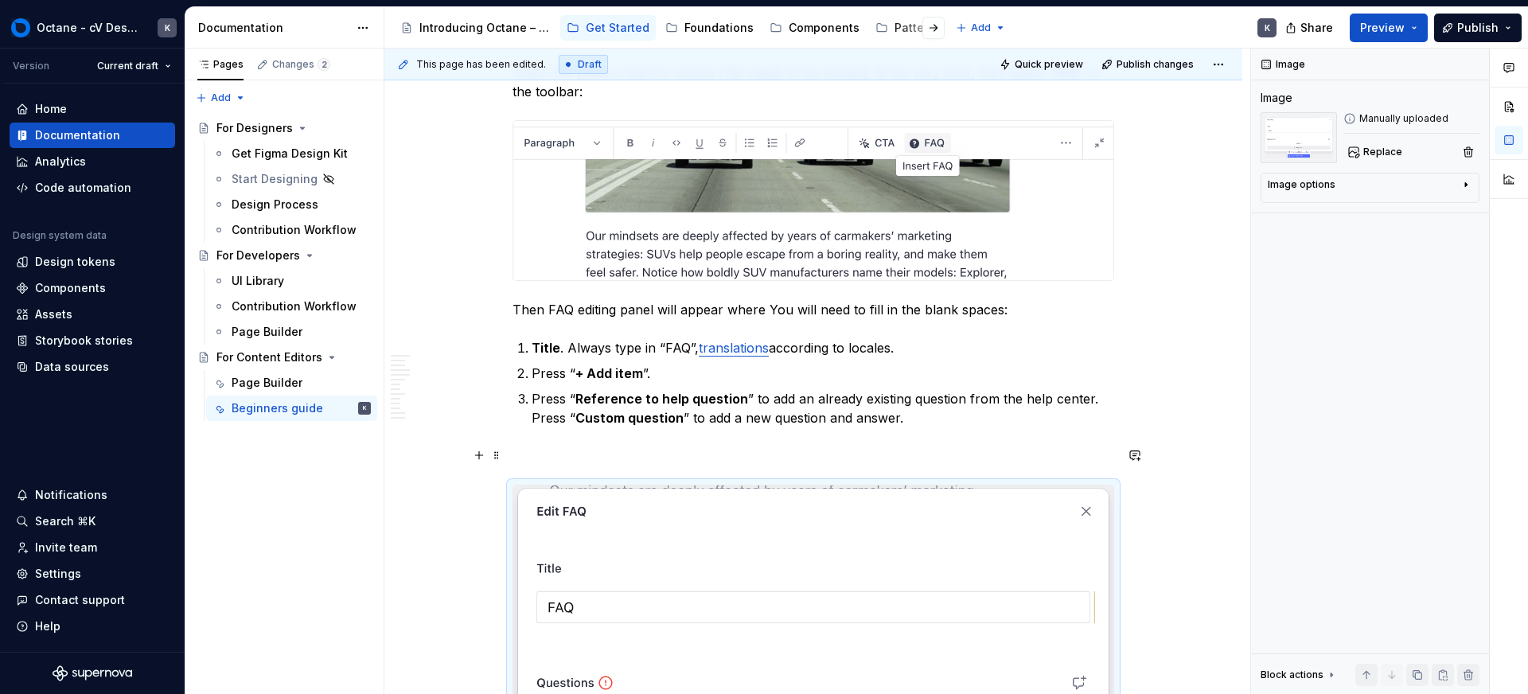
click at [653, 450] on p at bounding box center [814, 456] width 602 height 19
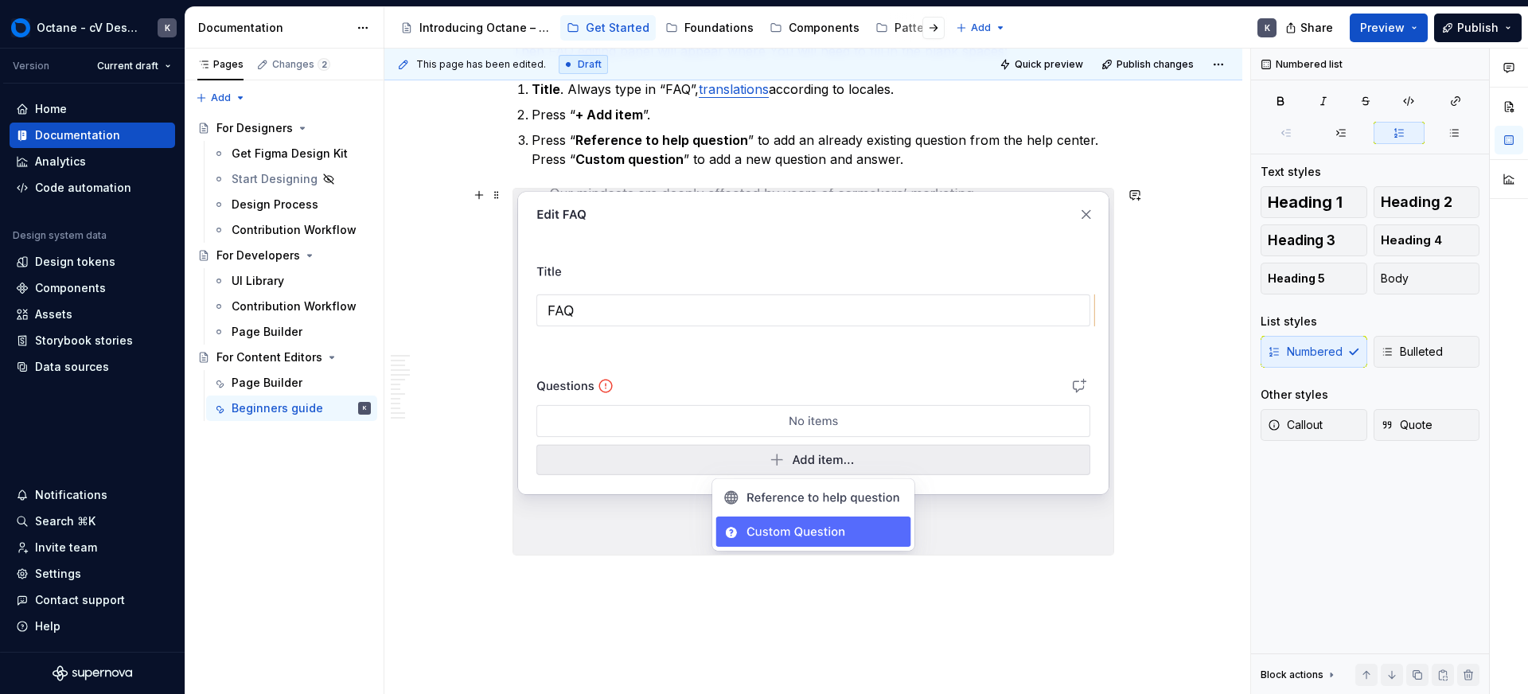
scroll to position [15055, 0]
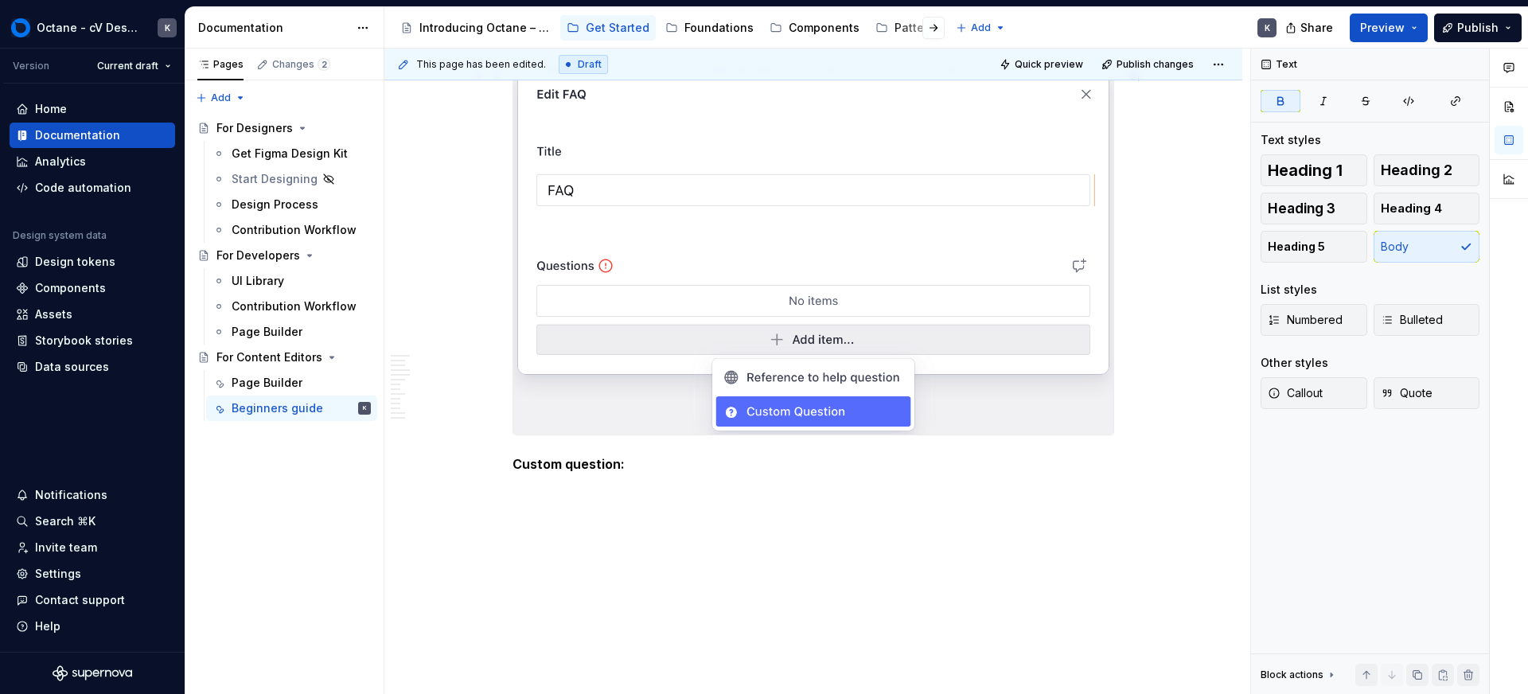
scroll to position [15162, 0]
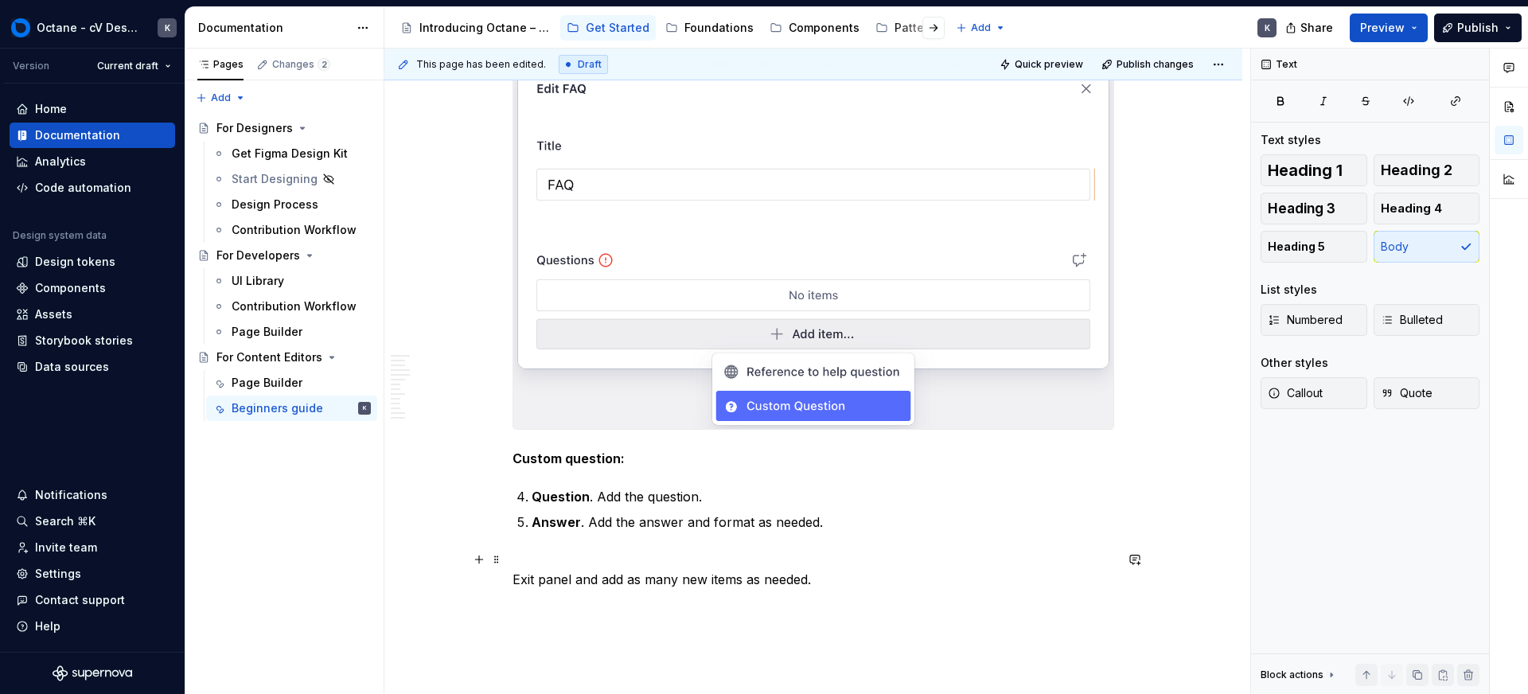
click at [579, 559] on p "Exit panel and add as many new items as needed." at bounding box center [814, 570] width 602 height 38
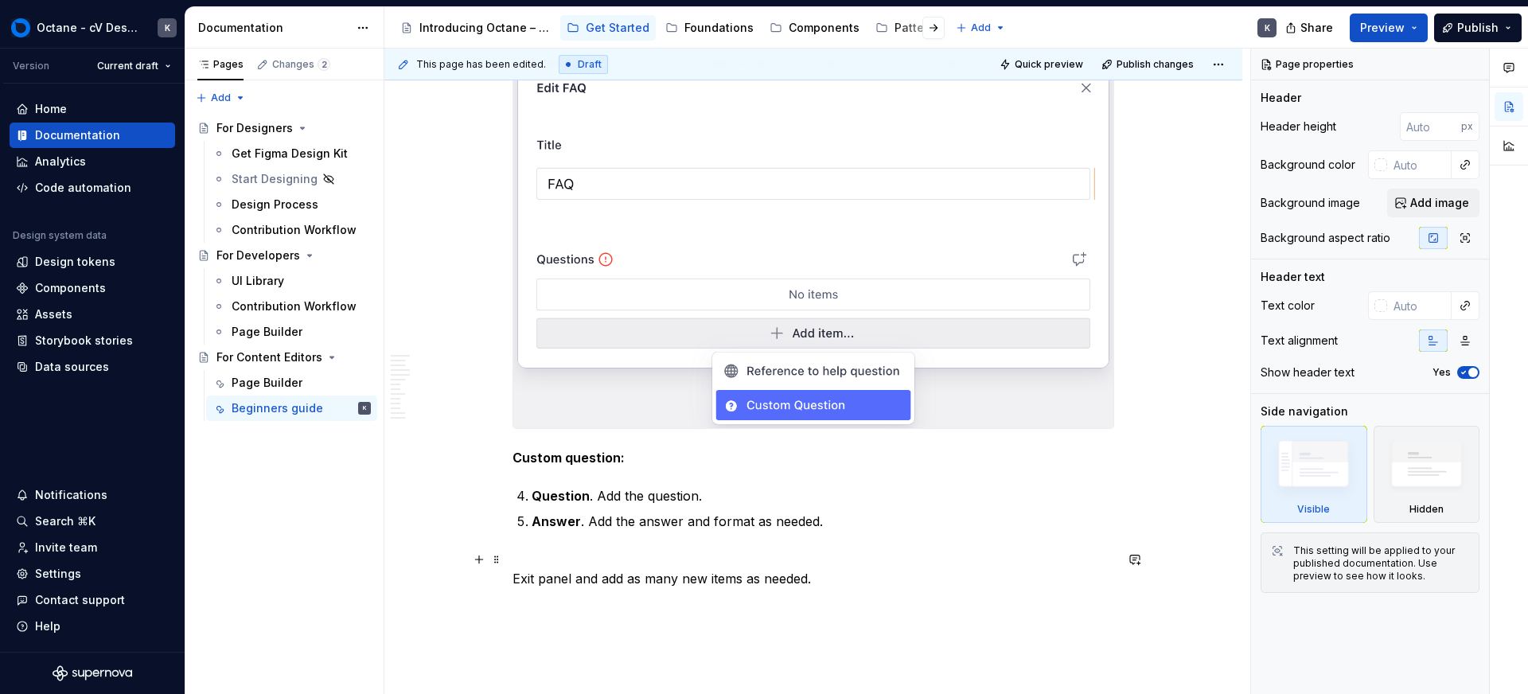
click at [584, 560] on p "Exit panel and add as many new items as needed." at bounding box center [814, 569] width 602 height 38
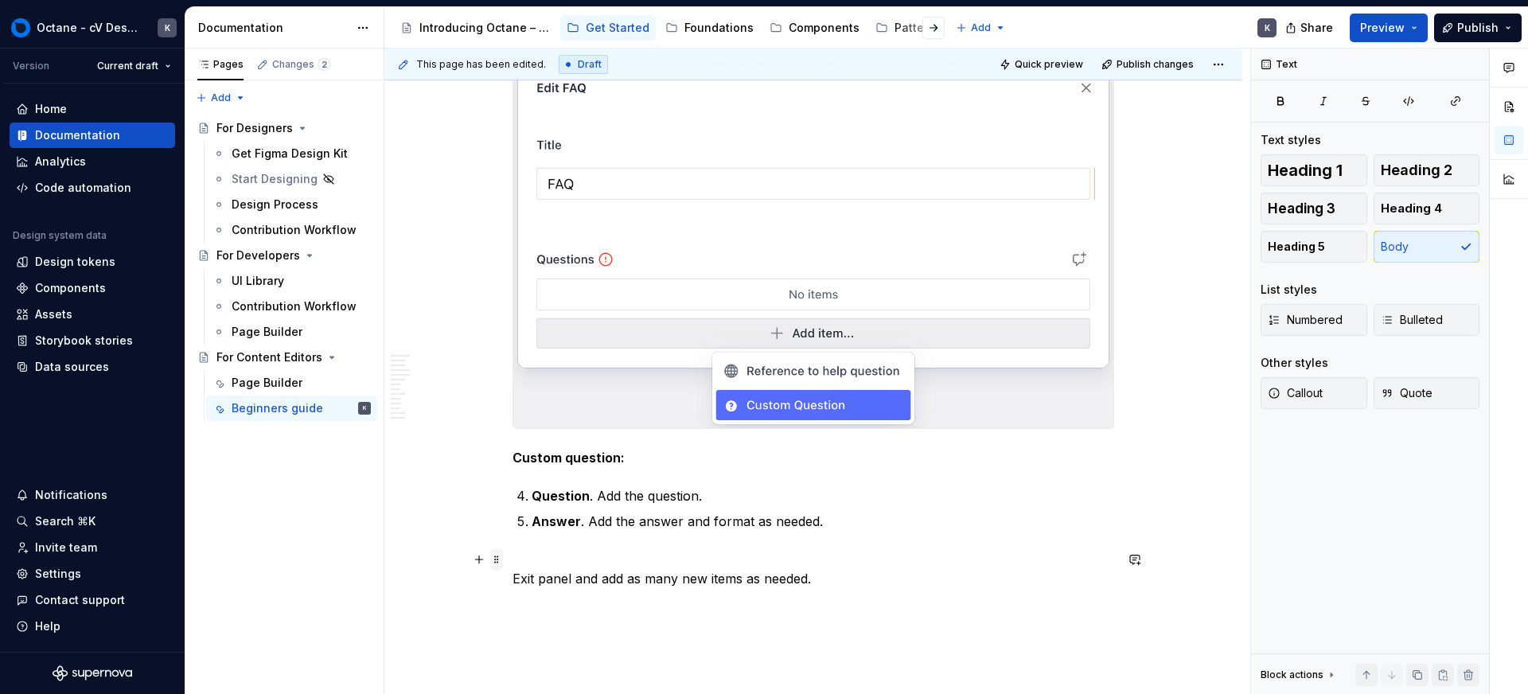
click at [497, 558] on span at bounding box center [496, 560] width 13 height 22
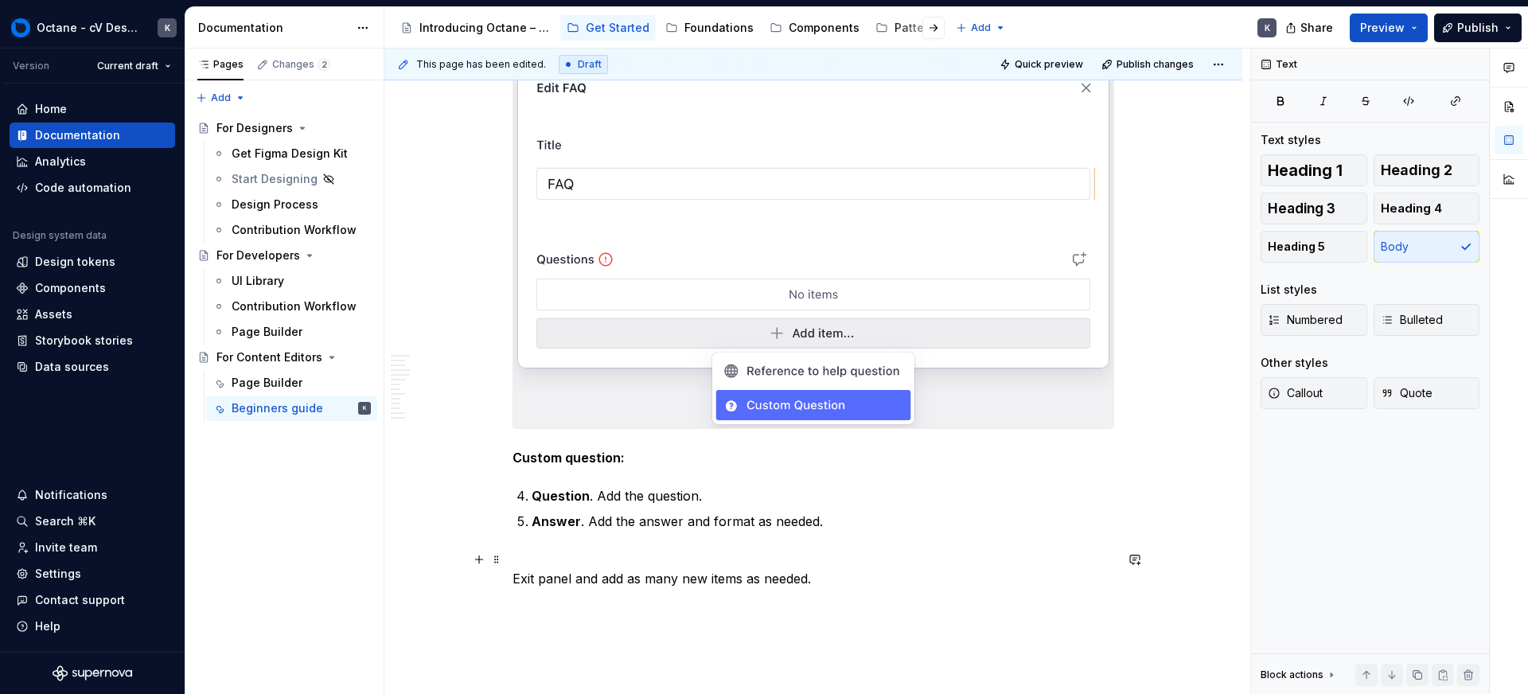
click at [590, 572] on p "Exit panel and add as many new items as needed." at bounding box center [814, 569] width 602 height 38
click at [552, 565] on p "Exit panel and add as many new items as needed." at bounding box center [814, 569] width 602 height 38
click at [513, 579] on p "Exit panel and add as many new items as needed." at bounding box center [814, 569] width 602 height 38
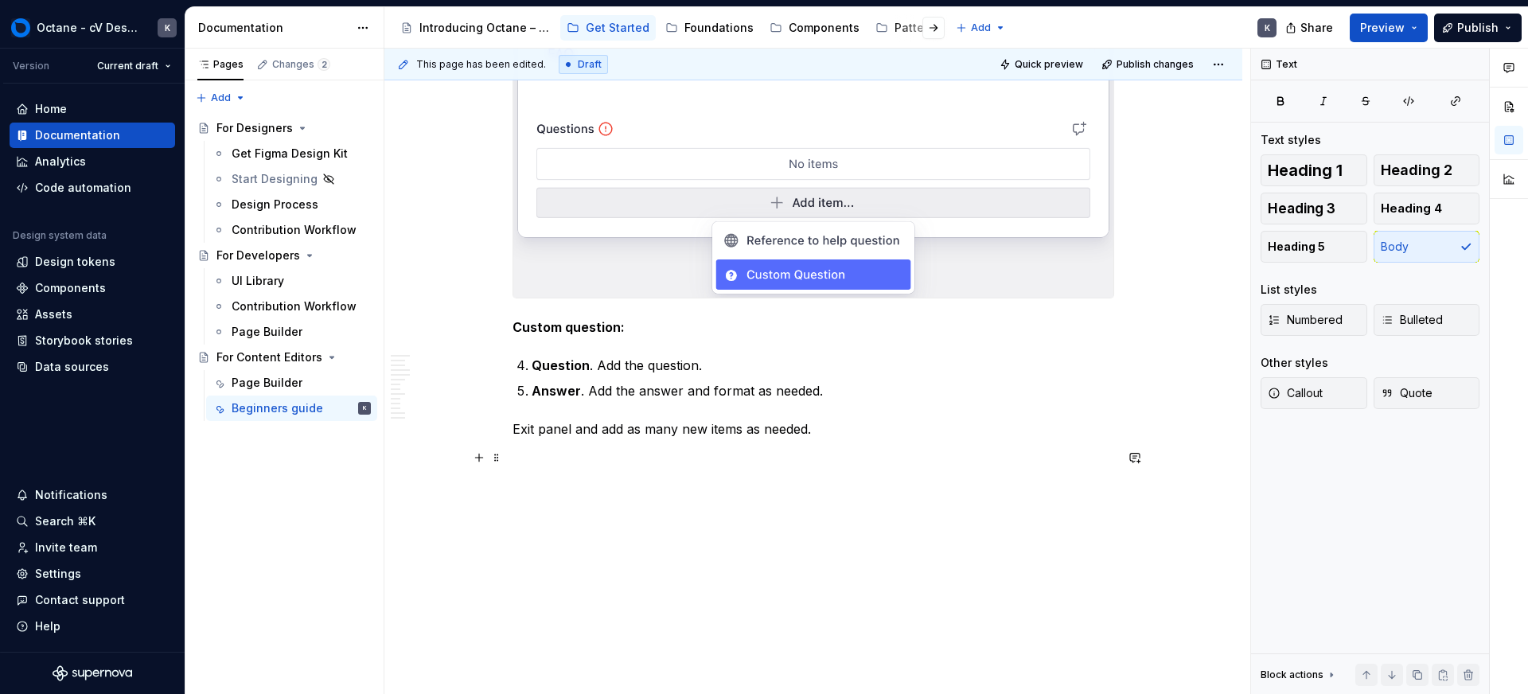
click at [620, 458] on p at bounding box center [814, 457] width 602 height 19
click at [482, 461] on button "button" at bounding box center [479, 458] width 22 height 22
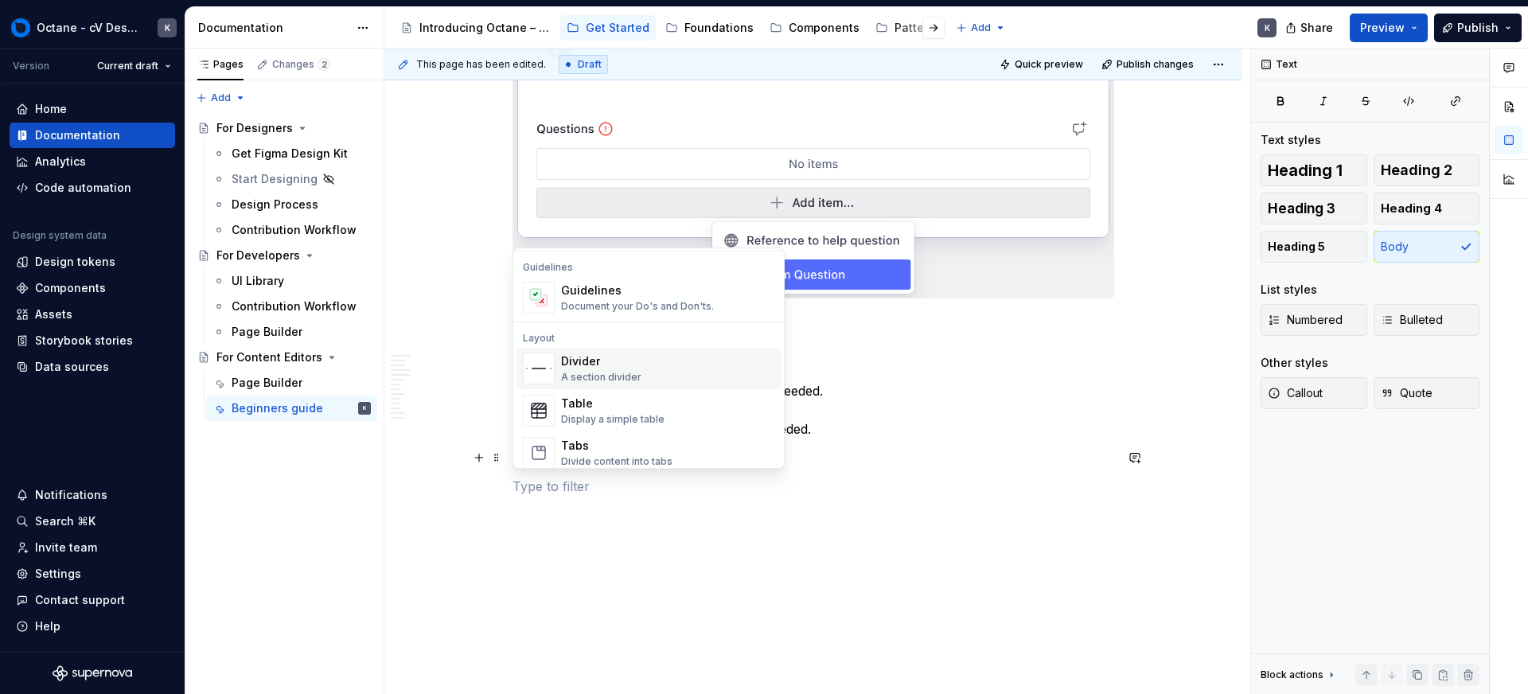
scroll to position [512, 0]
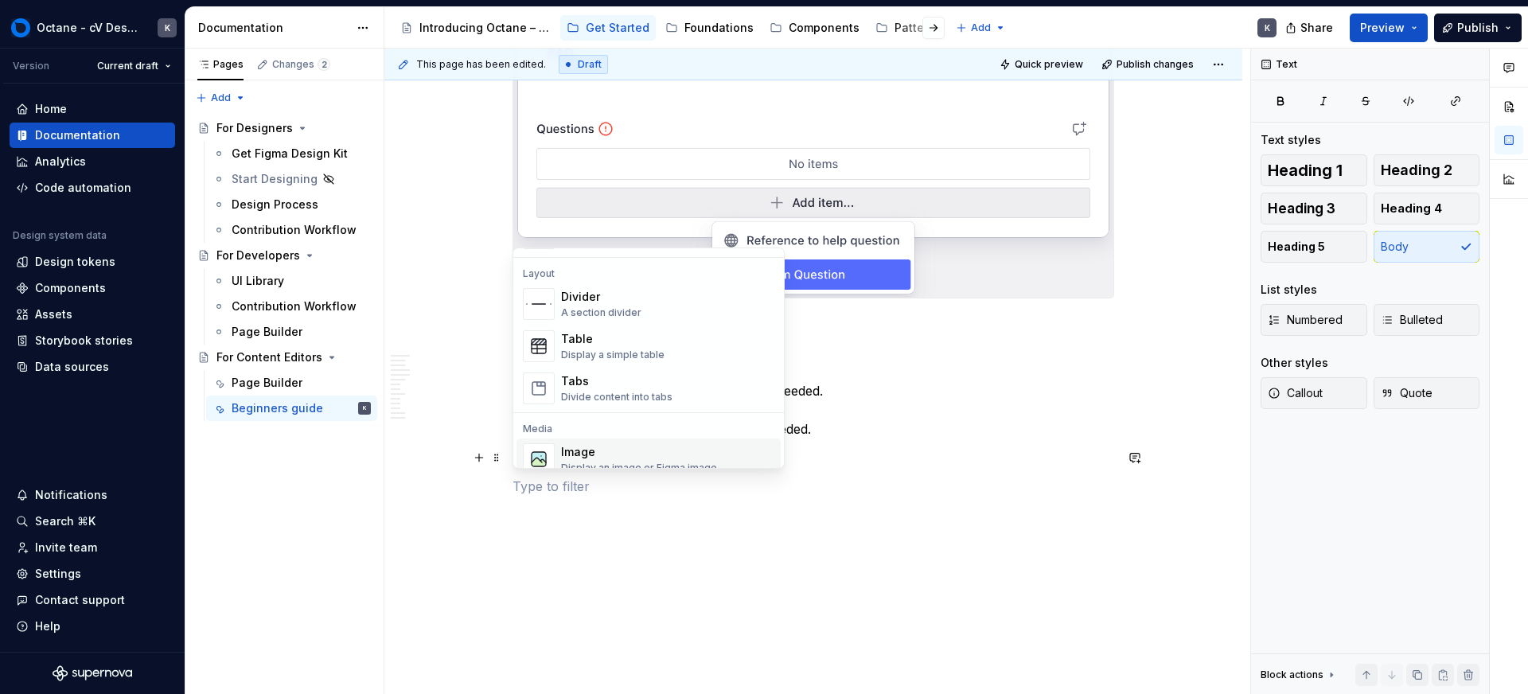
click at [628, 445] on div "Image" at bounding box center [639, 452] width 156 height 16
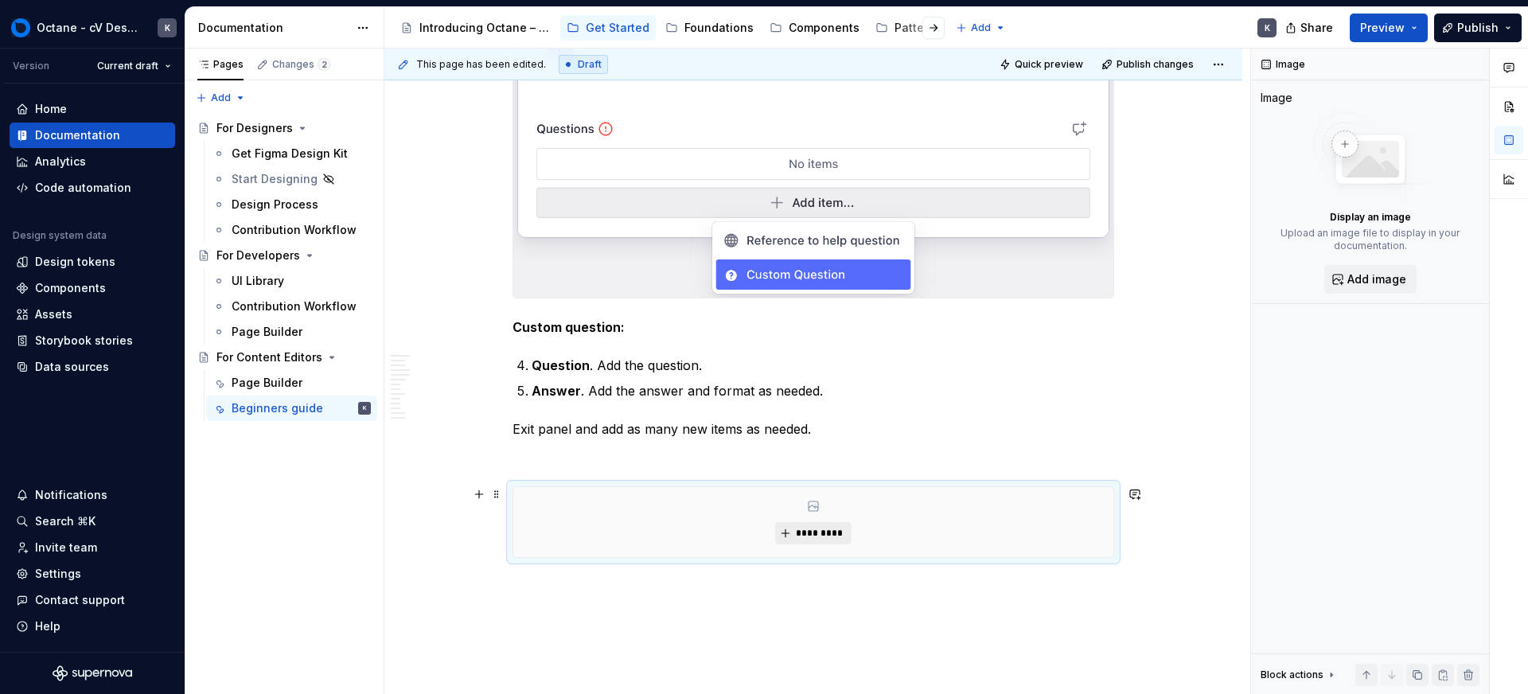
click at [814, 536] on span "*********" at bounding box center [819, 533] width 49 height 13
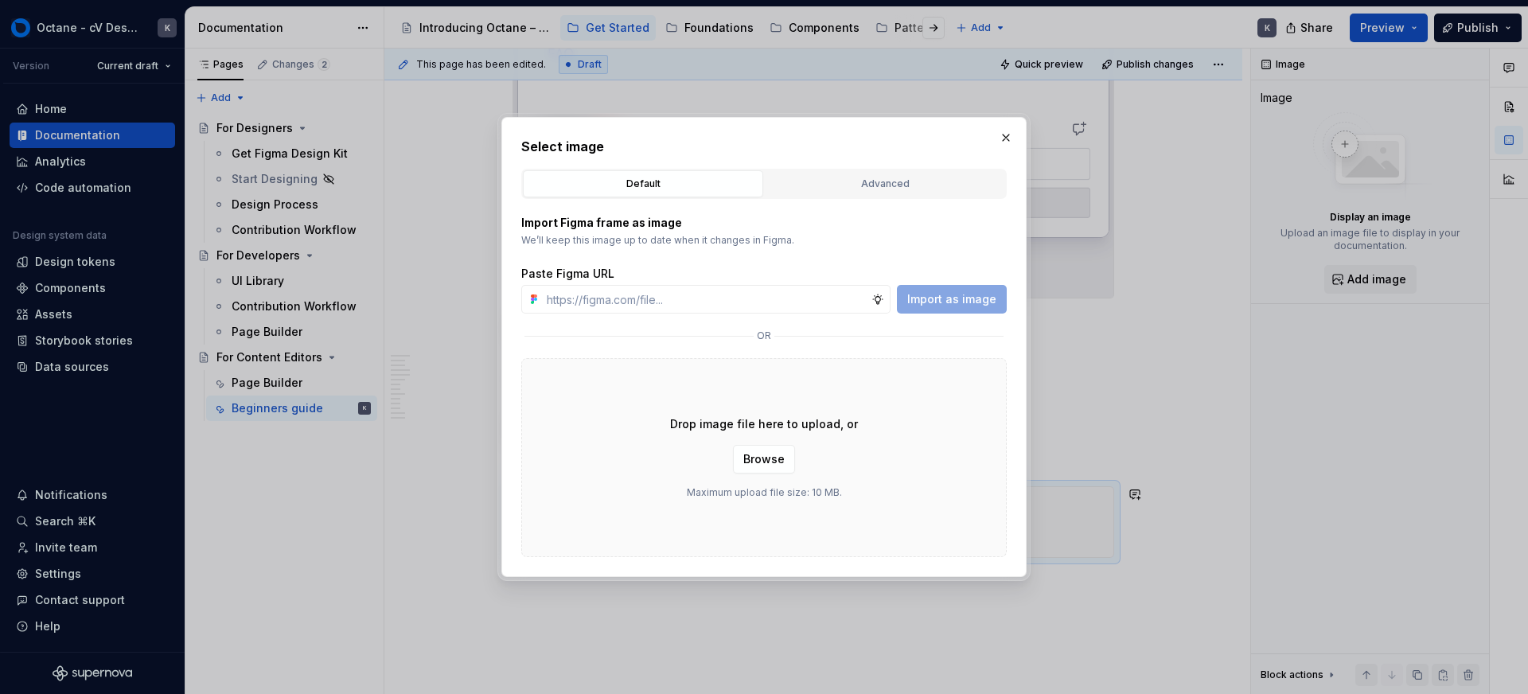
click at [763, 474] on div "Drop image file here to upload, or Browse Maximum upload file size: 10 MB." at bounding box center [764, 457] width 486 height 199
click at [763, 470] on button "Browse" at bounding box center [764, 459] width 62 height 29
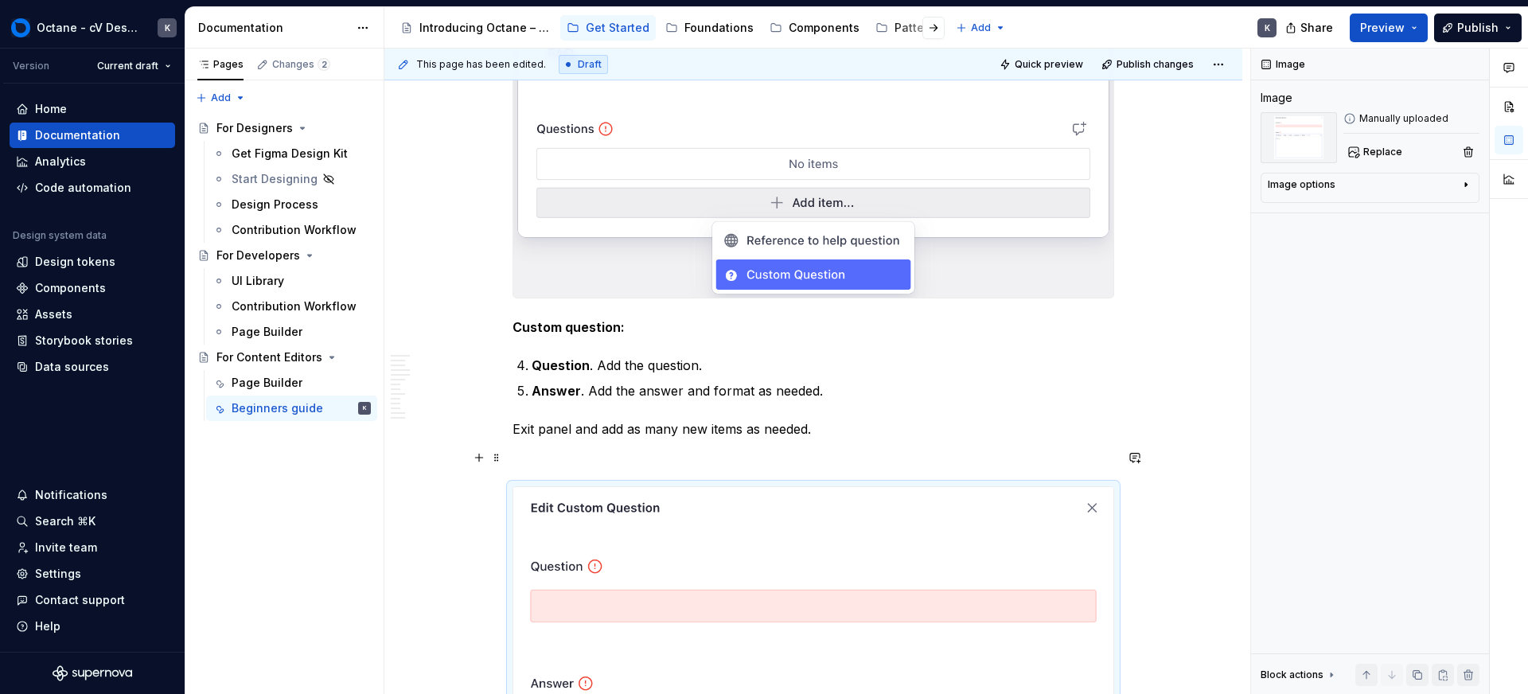
click at [756, 459] on p at bounding box center [814, 457] width 602 height 19
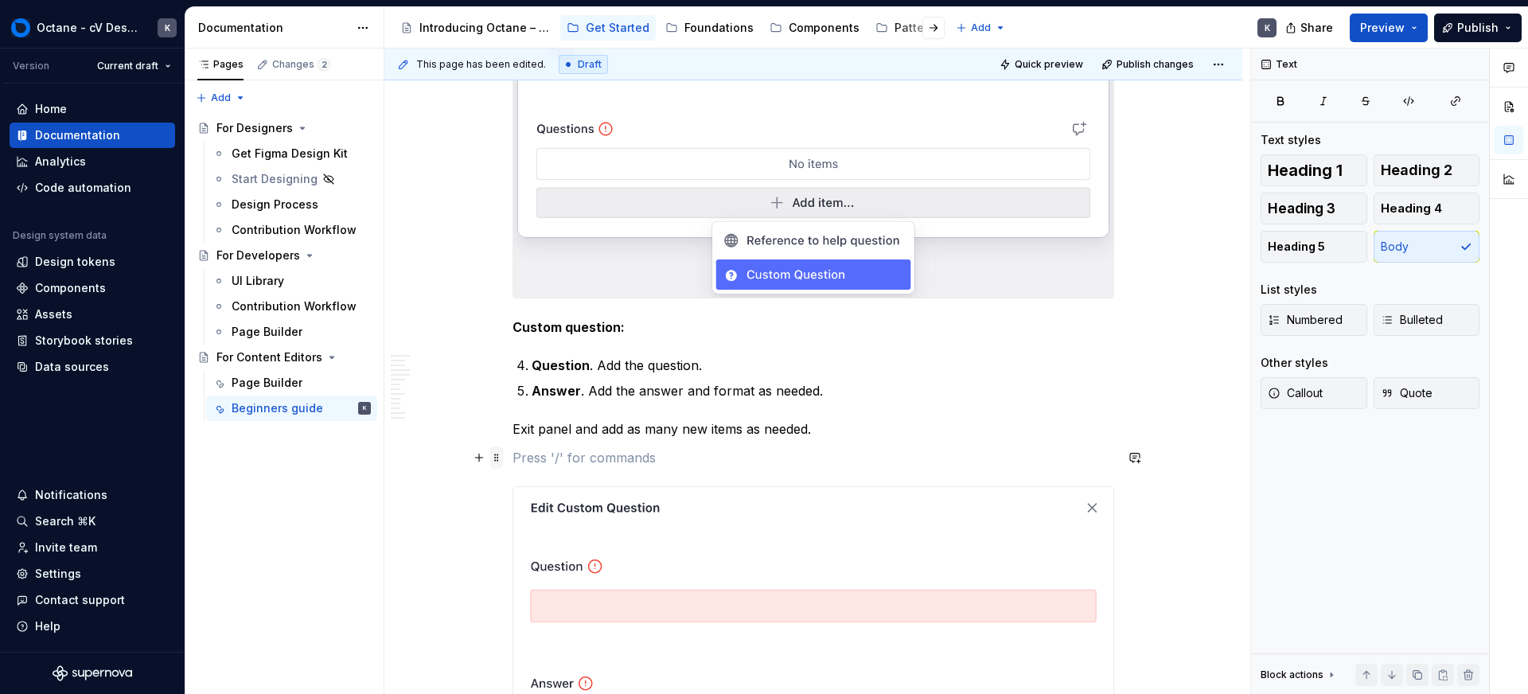
click at [500, 457] on span at bounding box center [496, 458] width 13 height 22
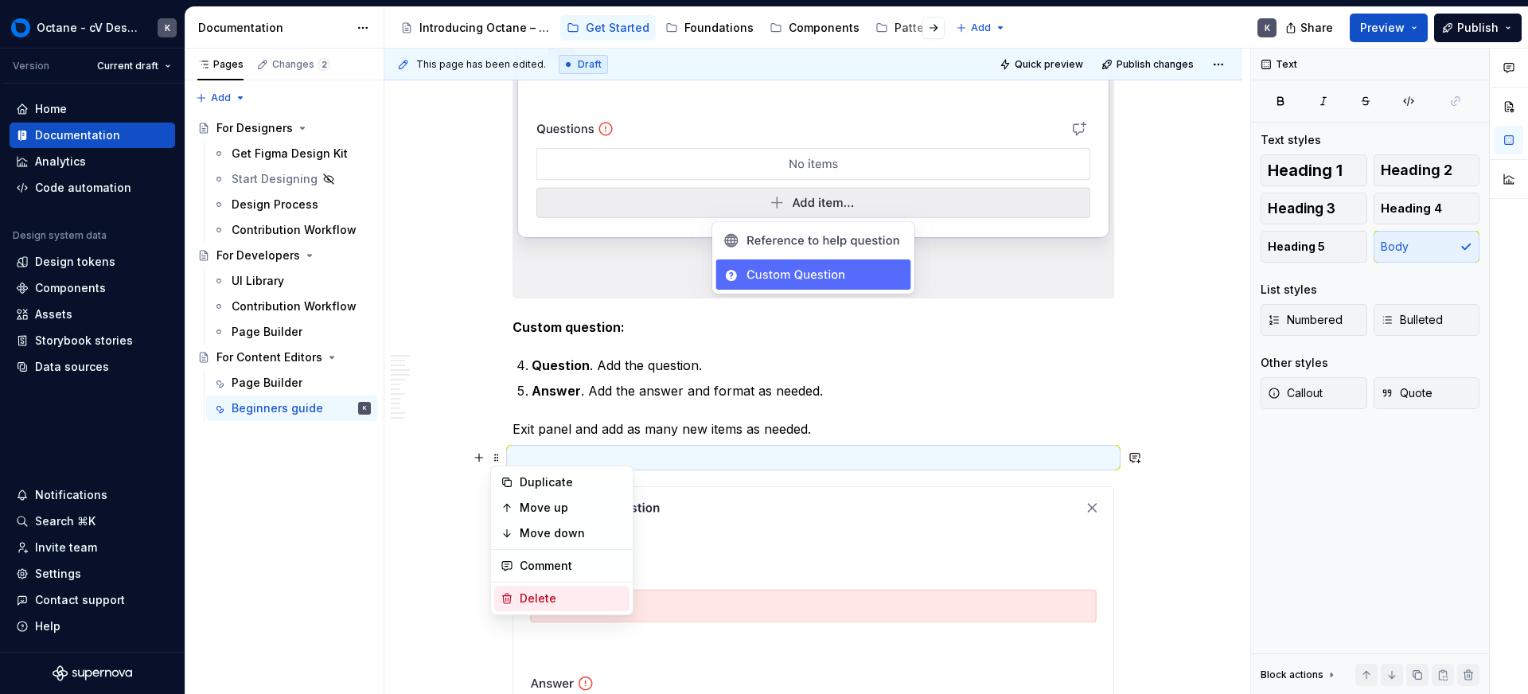
click at [553, 598] on div "Delete" at bounding box center [571, 599] width 103 height 16
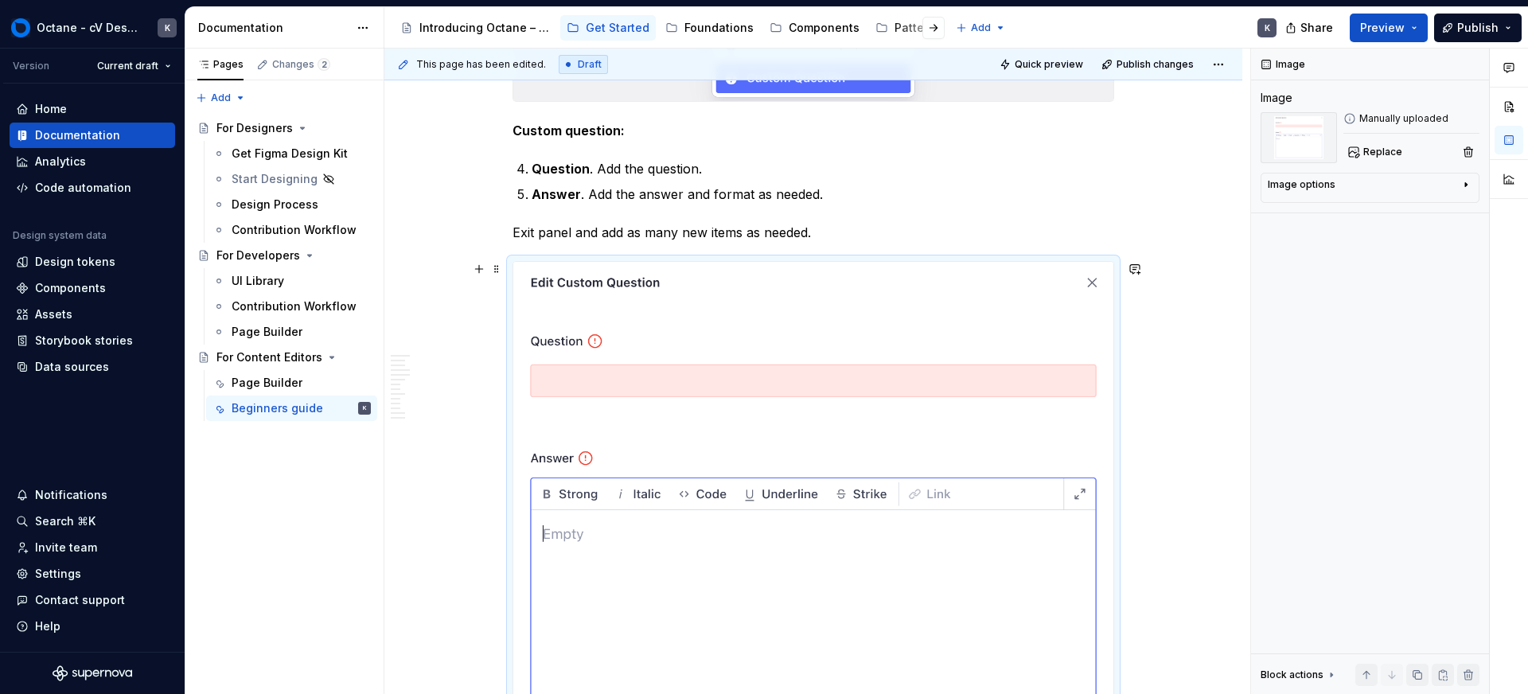
scroll to position [15473, 0]
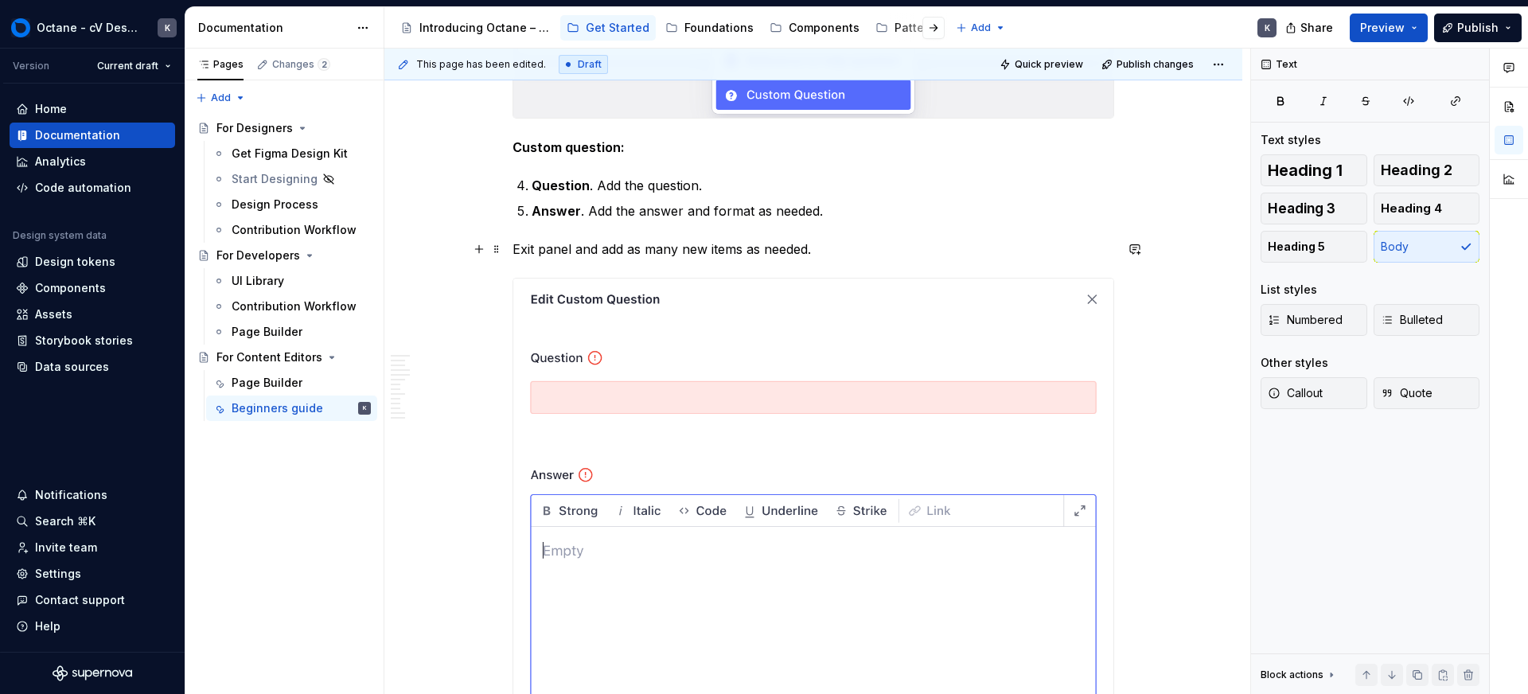
click at [831, 248] on p "Exit panel and add as many new items as needed." at bounding box center [814, 249] width 602 height 19
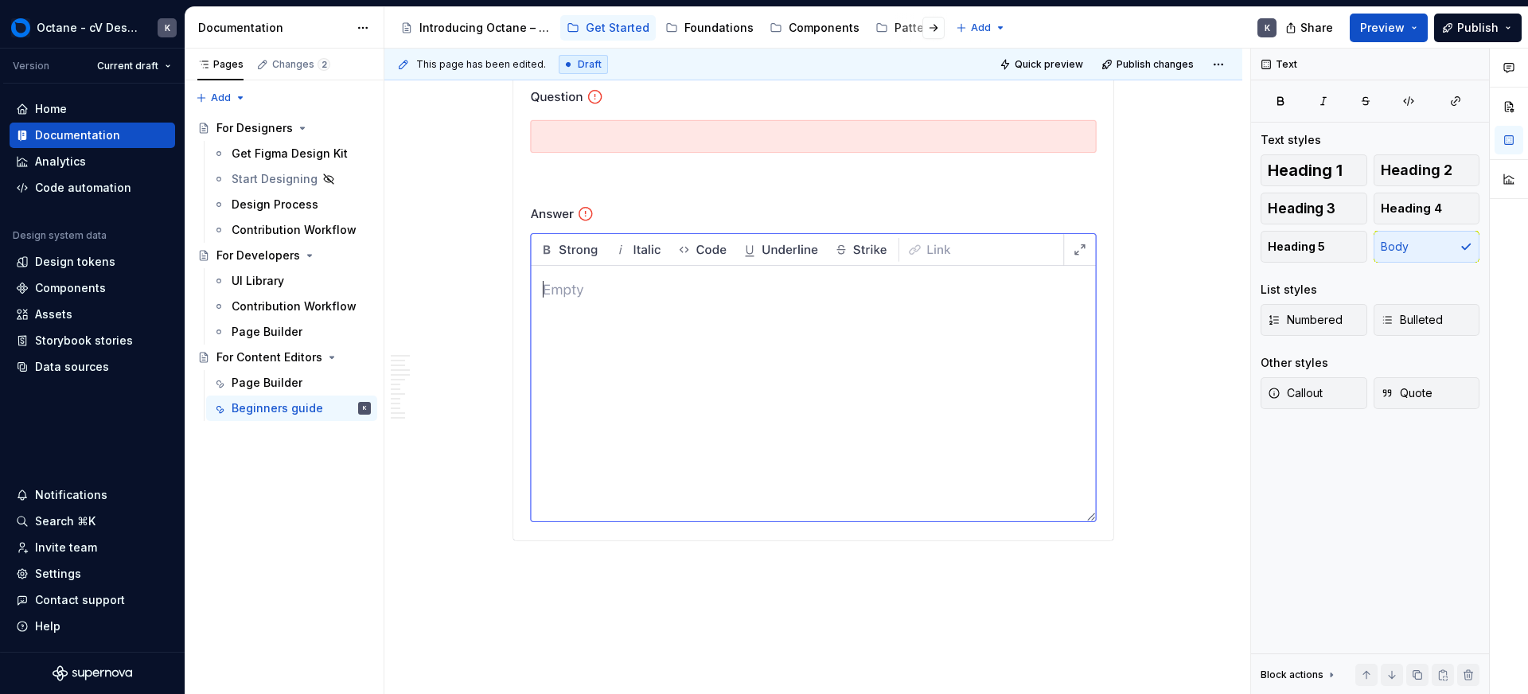
scroll to position [15735, 0]
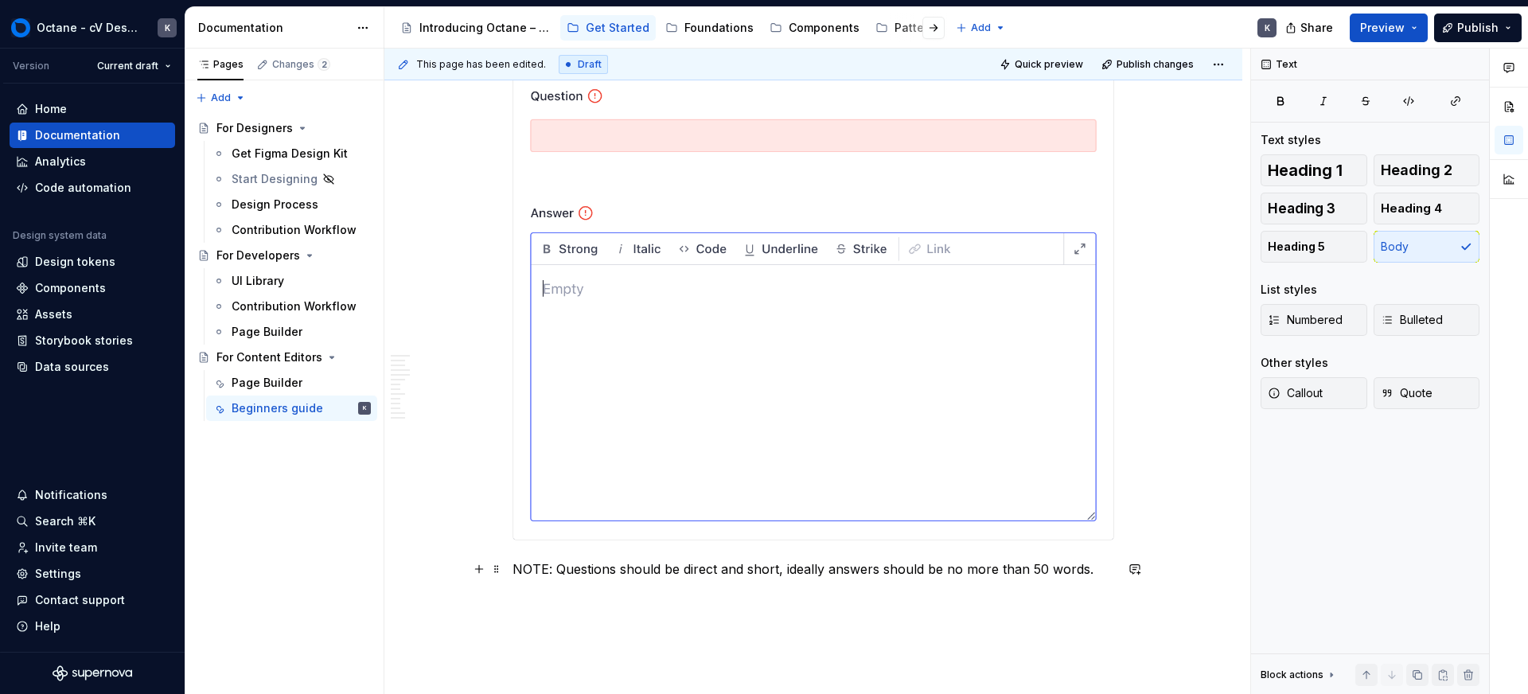
click at [651, 561] on p "NOTE: Questions should be direct and short, ideally answers should be no more t…" at bounding box center [814, 569] width 602 height 19
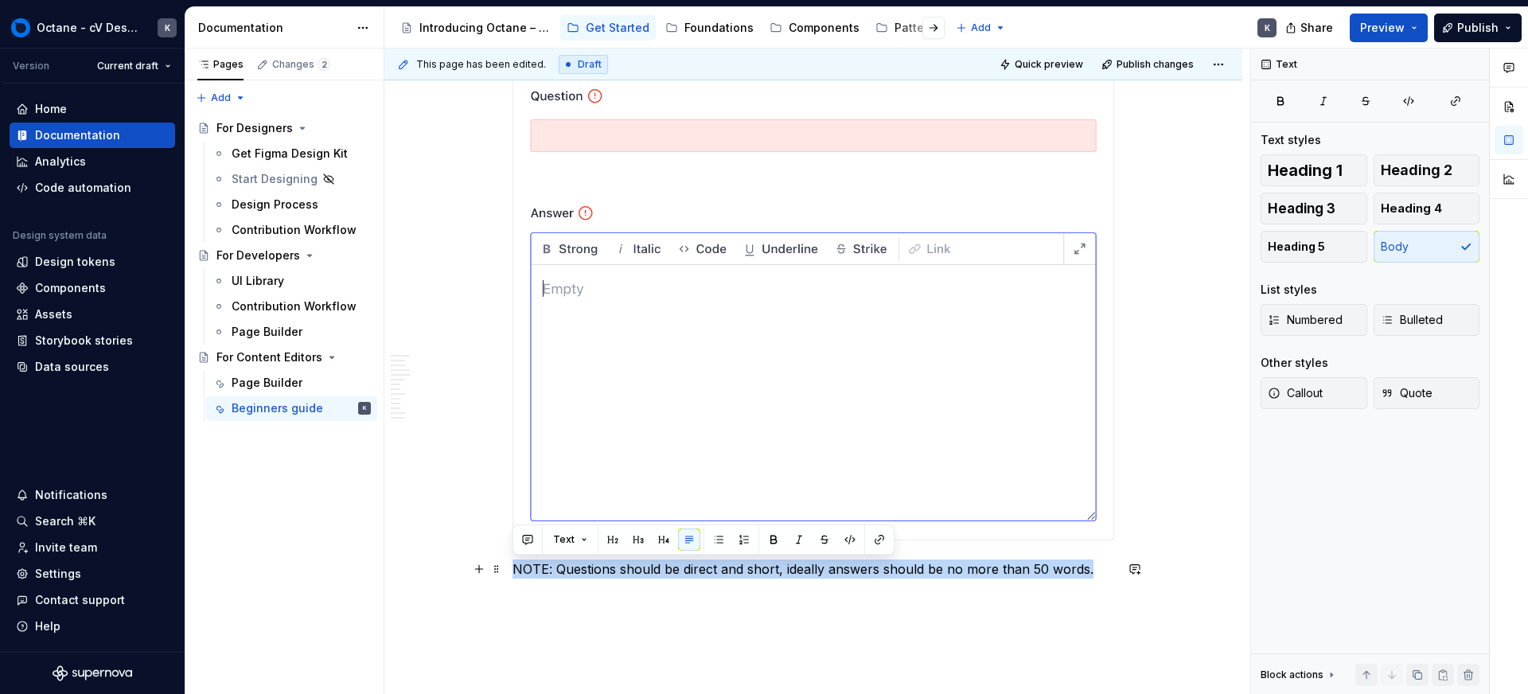
click at [651, 561] on p "NOTE: Questions should be direct and short, ideally answers should be no more t…" at bounding box center [814, 569] width 602 height 19
click at [1412, 388] on span "Quote" at bounding box center [1407, 393] width 52 height 16
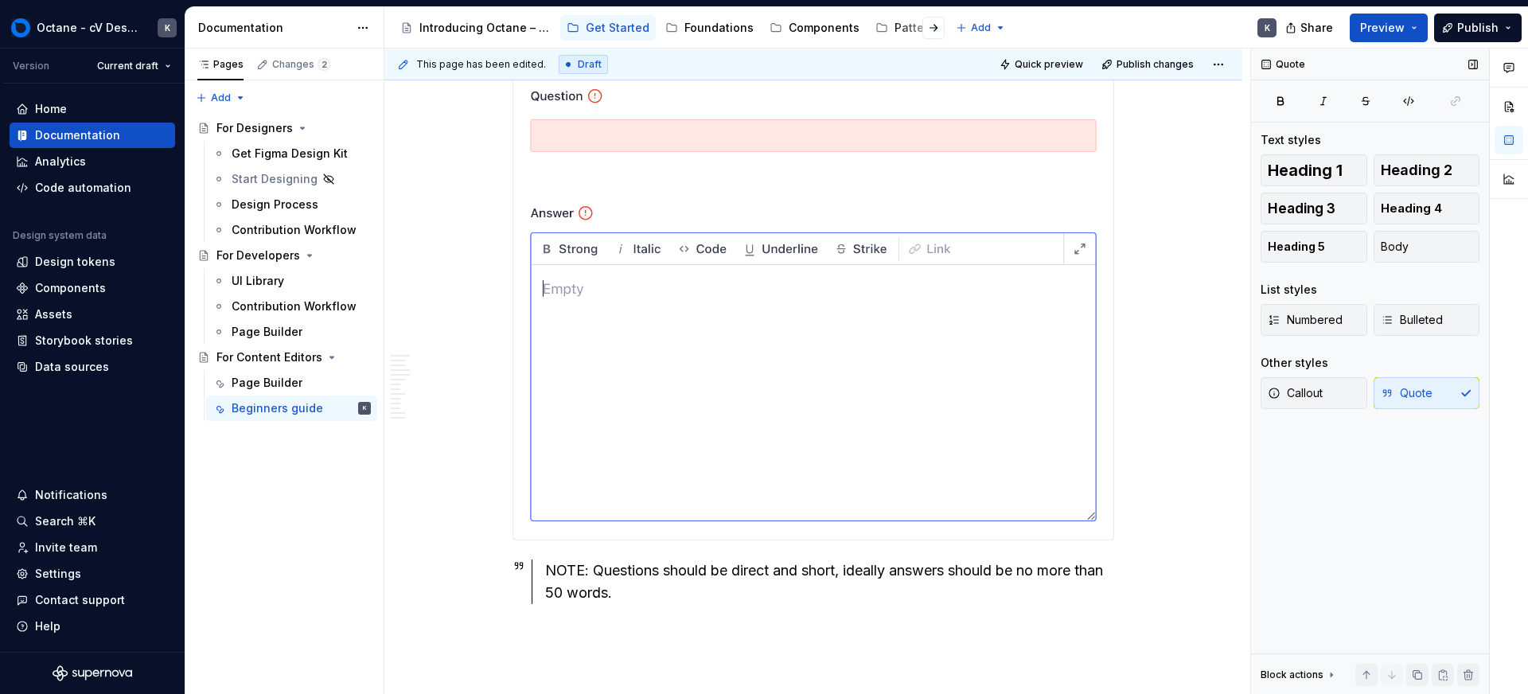
click at [1415, 396] on div "Callout Quote" at bounding box center [1370, 393] width 219 height 32
click at [1401, 393] on div "Callout Quote" at bounding box center [1370, 393] width 219 height 32
click at [880, 577] on div "NOTE: Questions should be direct and short, ideally answers should be no more t…" at bounding box center [829, 582] width 569 height 45
click at [880, 578] on div "NOTE: Questions should be direct and short, ideally answers should be no more t…" at bounding box center [829, 582] width 569 height 45
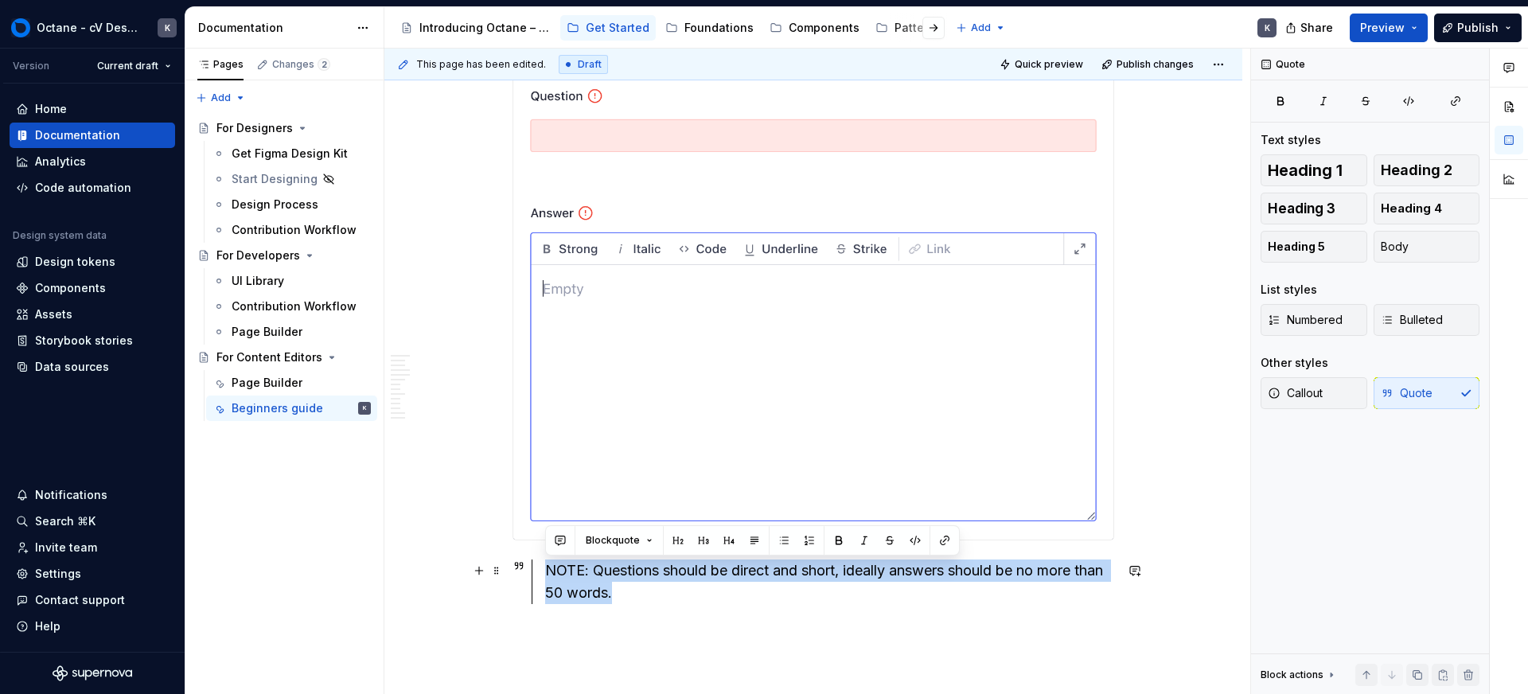
click at [880, 578] on div "NOTE: Questions should be direct and short, ideally answers should be no more t…" at bounding box center [829, 582] width 569 height 45
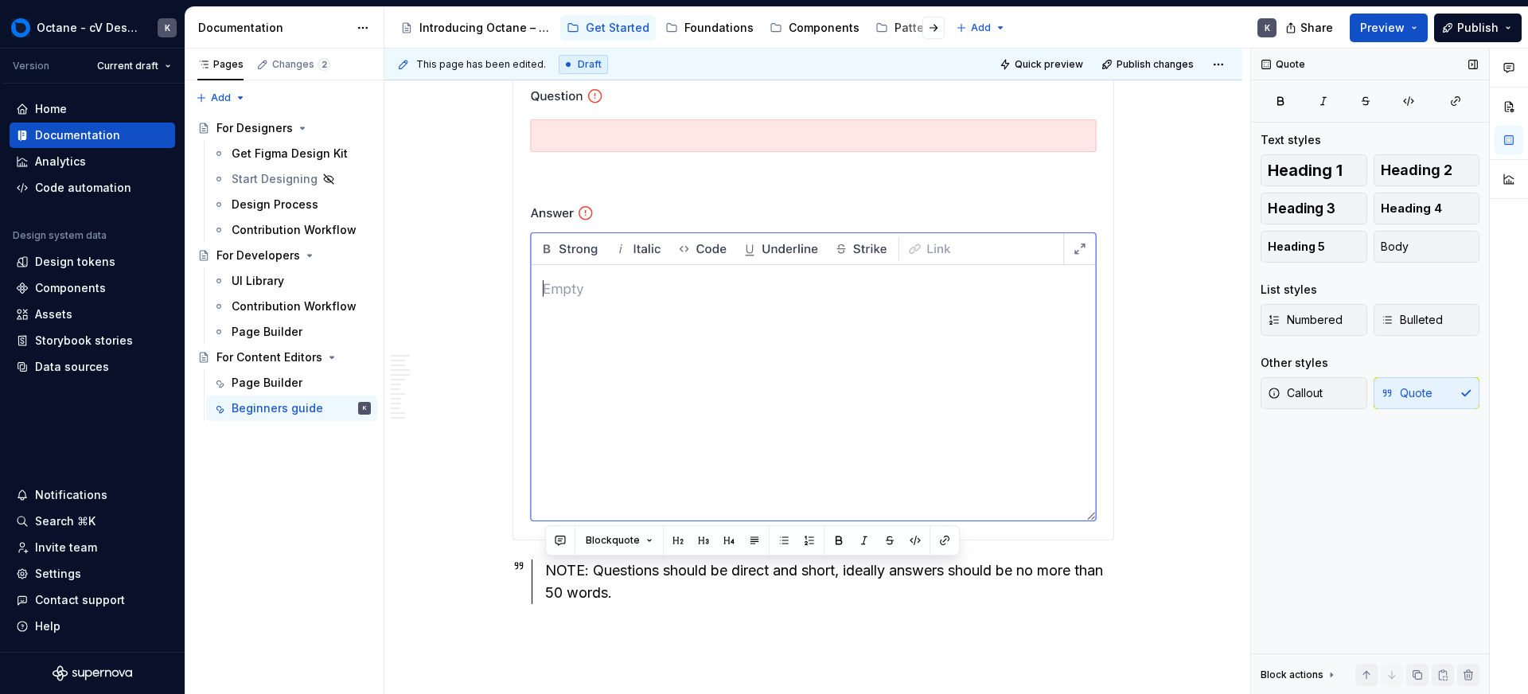
click at [1415, 400] on div "Callout Quote" at bounding box center [1370, 393] width 219 height 32
click at [1409, 397] on div "Callout Quote" at bounding box center [1370, 393] width 219 height 32
click at [1461, 392] on div "Callout Quote" at bounding box center [1370, 393] width 219 height 32
click at [586, 578] on div "NOTE: Questions should be direct and short, ideally answers should be no more t…" at bounding box center [829, 582] width 569 height 45
click at [490, 570] on span at bounding box center [496, 571] width 13 height 22
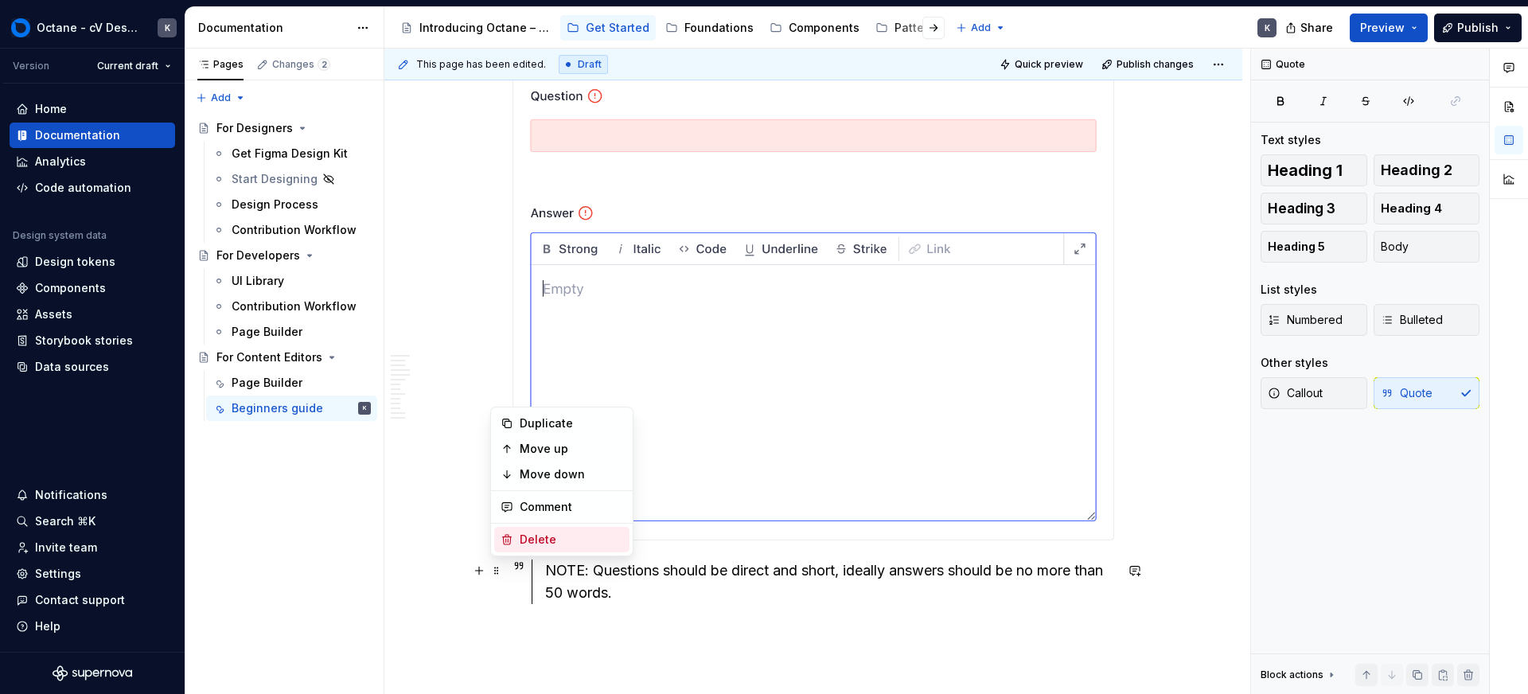
click at [550, 532] on div "Delete" at bounding box center [571, 540] width 103 height 16
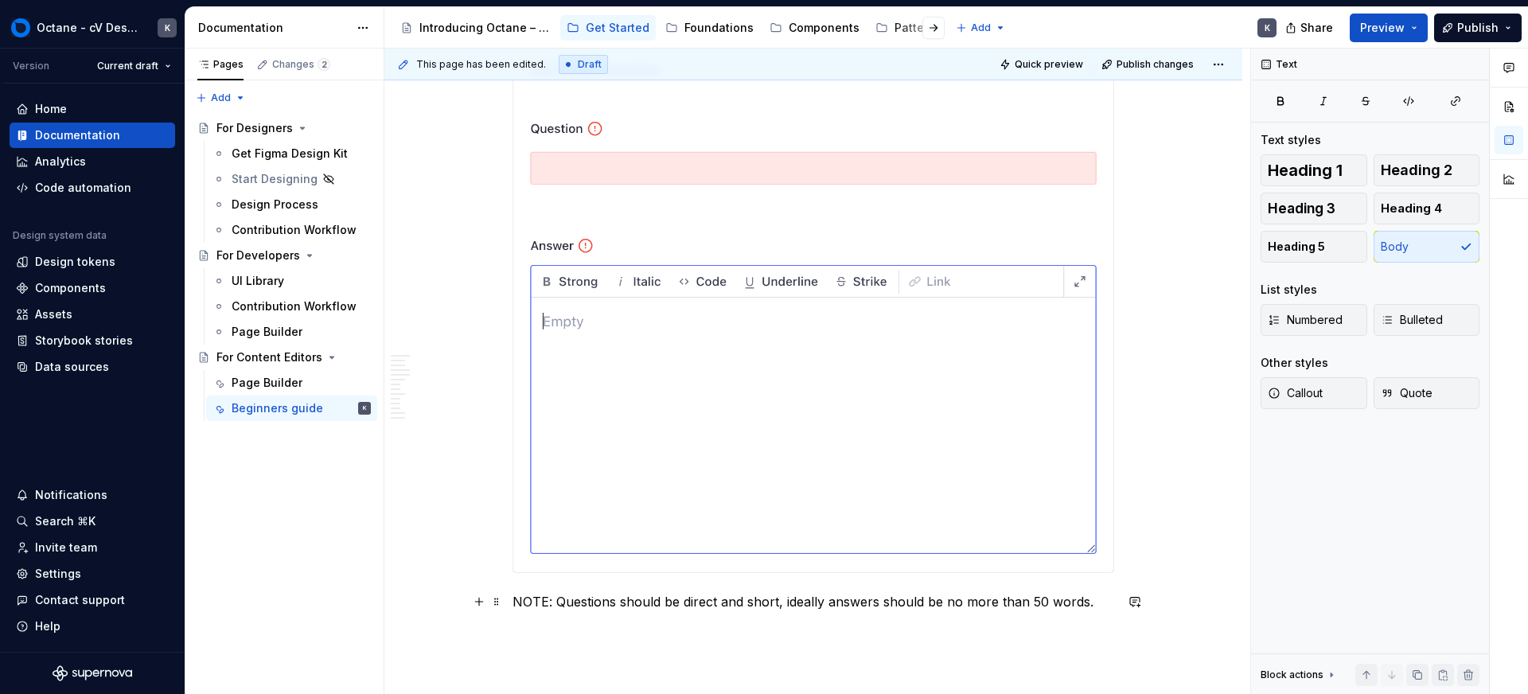
click at [884, 600] on p "NOTE: Questions should be direct and short, ideally answers should be no more t…" at bounding box center [814, 601] width 602 height 19
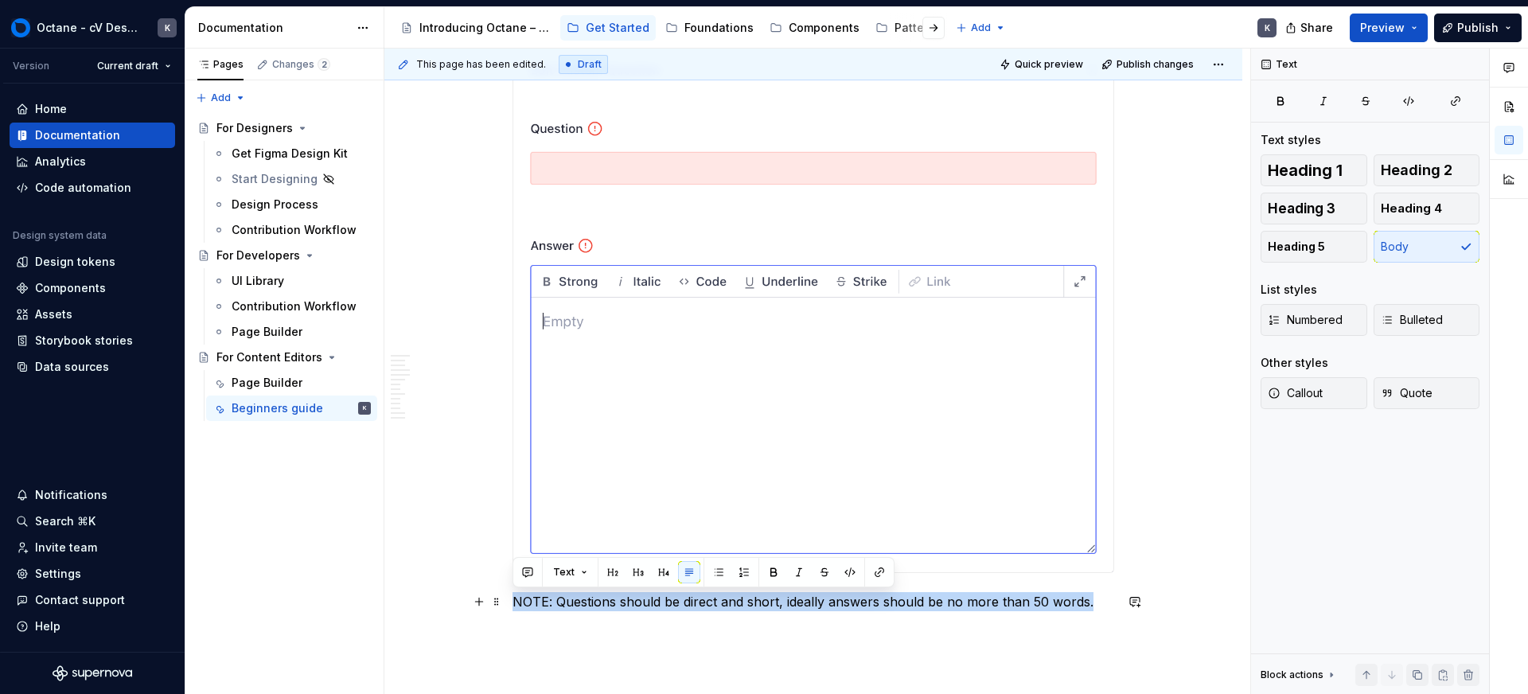
click at [884, 600] on p "NOTE: Questions should be direct and short, ideally answers should be no more t…" at bounding box center [814, 601] width 602 height 19
click at [1277, 396] on icon "button" at bounding box center [1275, 393] width 10 height 10
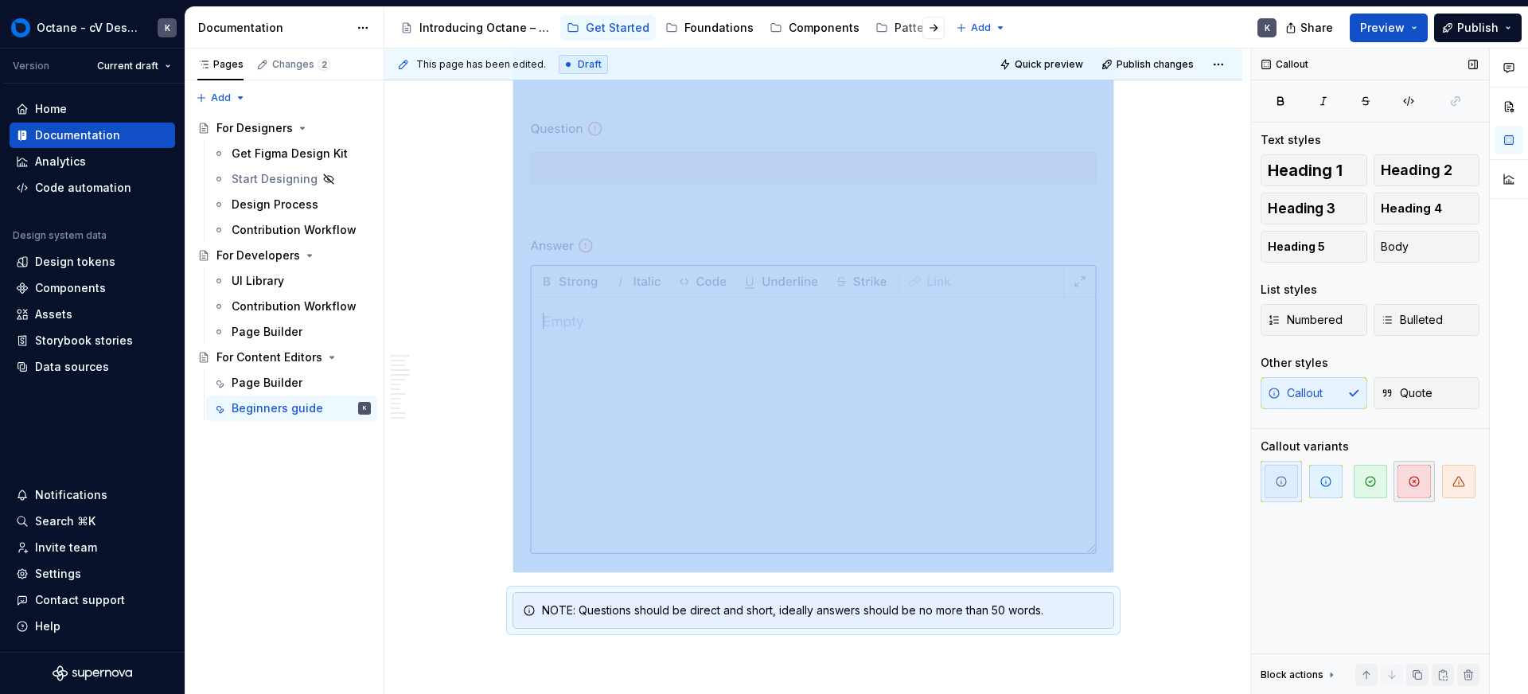
click at [1409, 484] on icon "button" at bounding box center [1414, 481] width 13 height 13
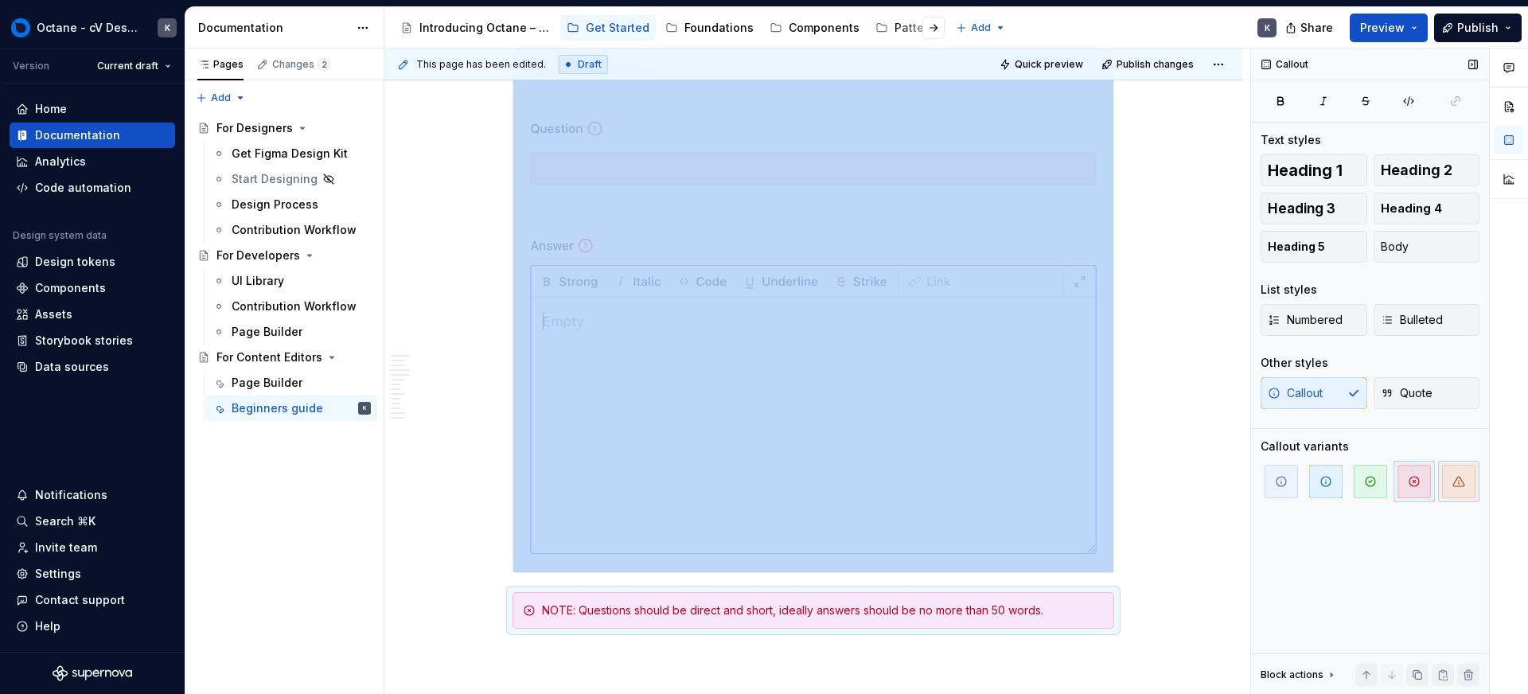
click at [1453, 483] on icon "button" at bounding box center [1459, 481] width 13 height 13
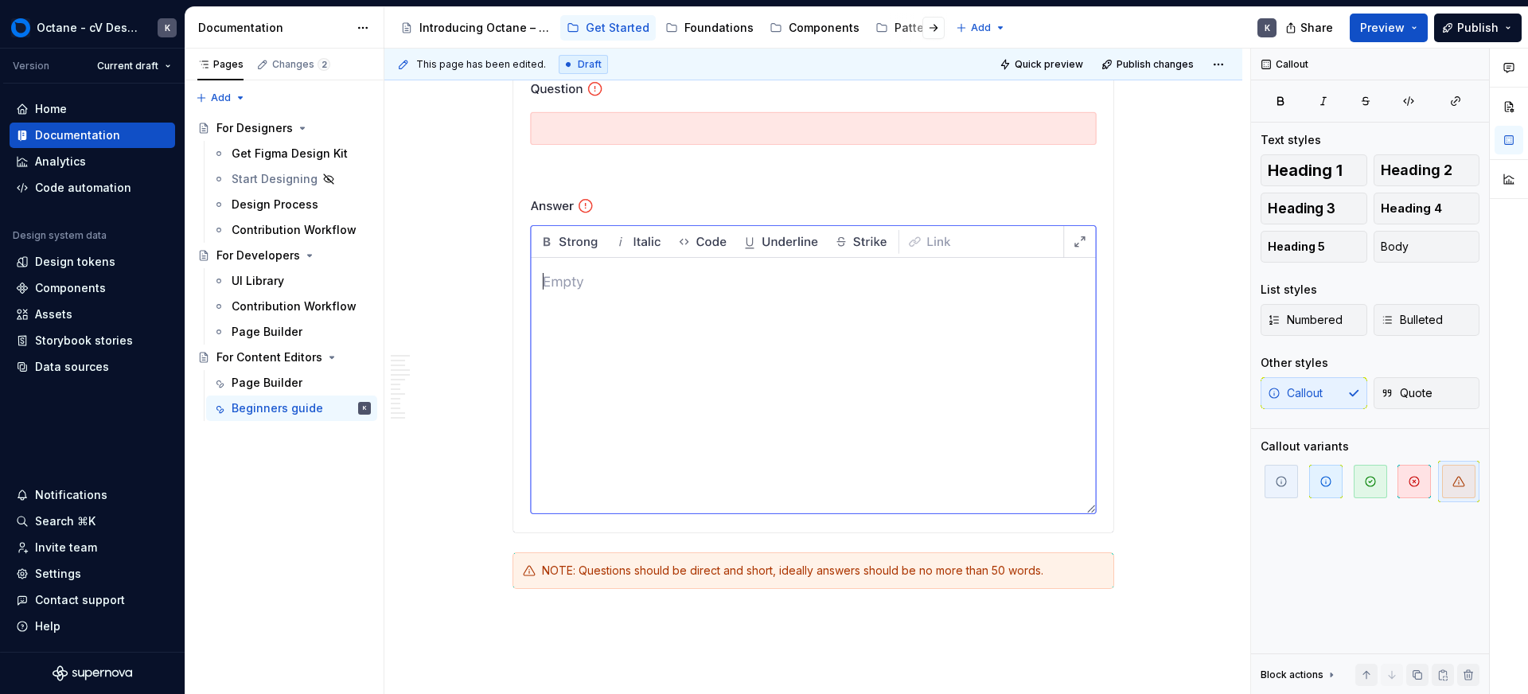
scroll to position [15779, 0]
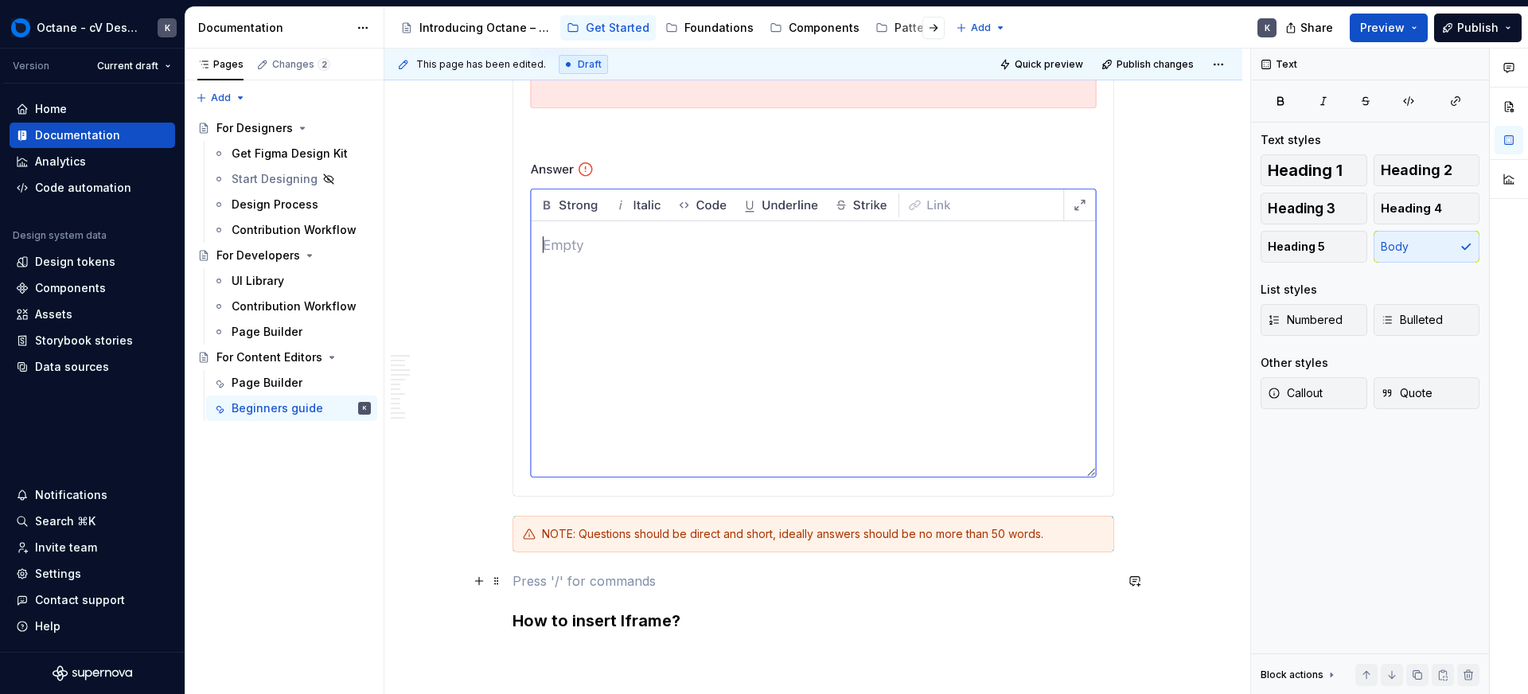
click at [527, 582] on p at bounding box center [814, 581] width 602 height 19
click at [470, 583] on button "button" at bounding box center [479, 581] width 22 height 22
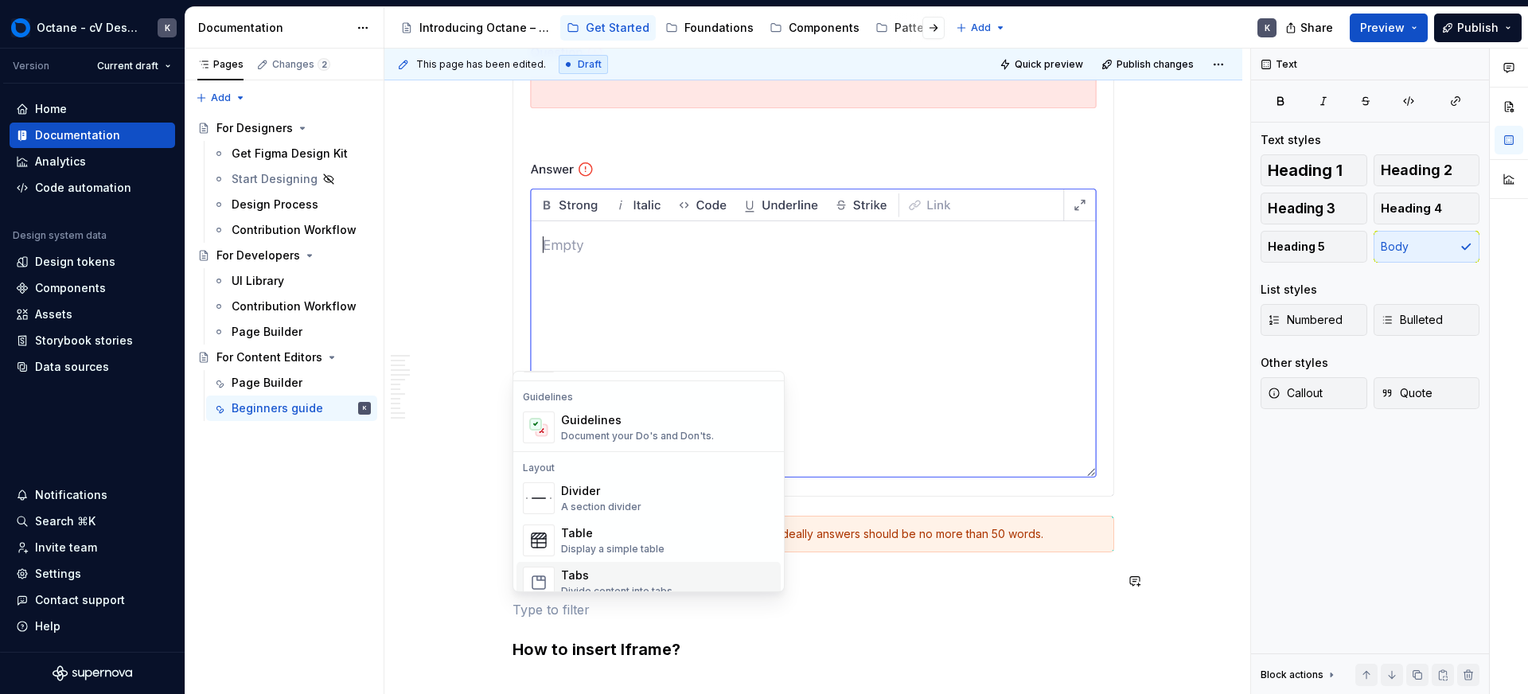
scroll to position [511, 0]
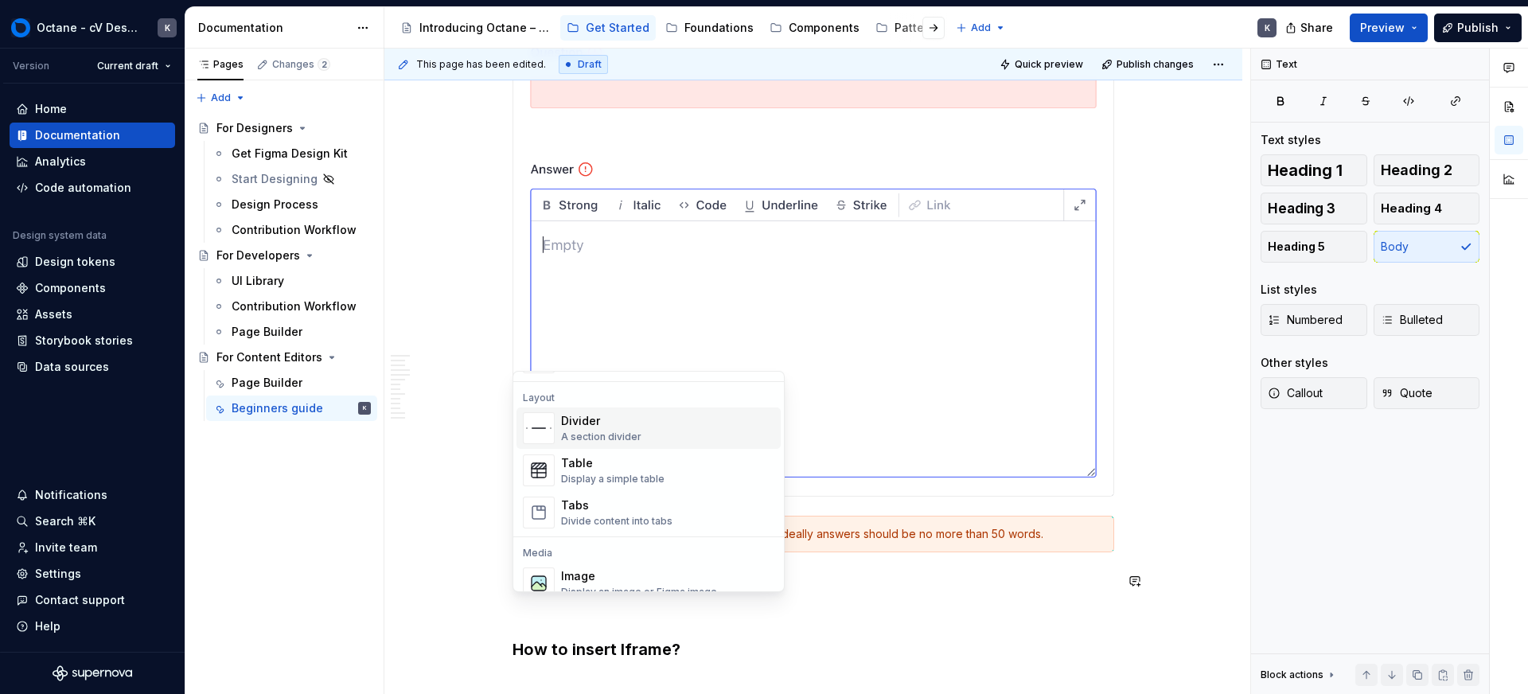
click at [642, 411] on span "Divider A section divider" at bounding box center [649, 428] width 264 height 41
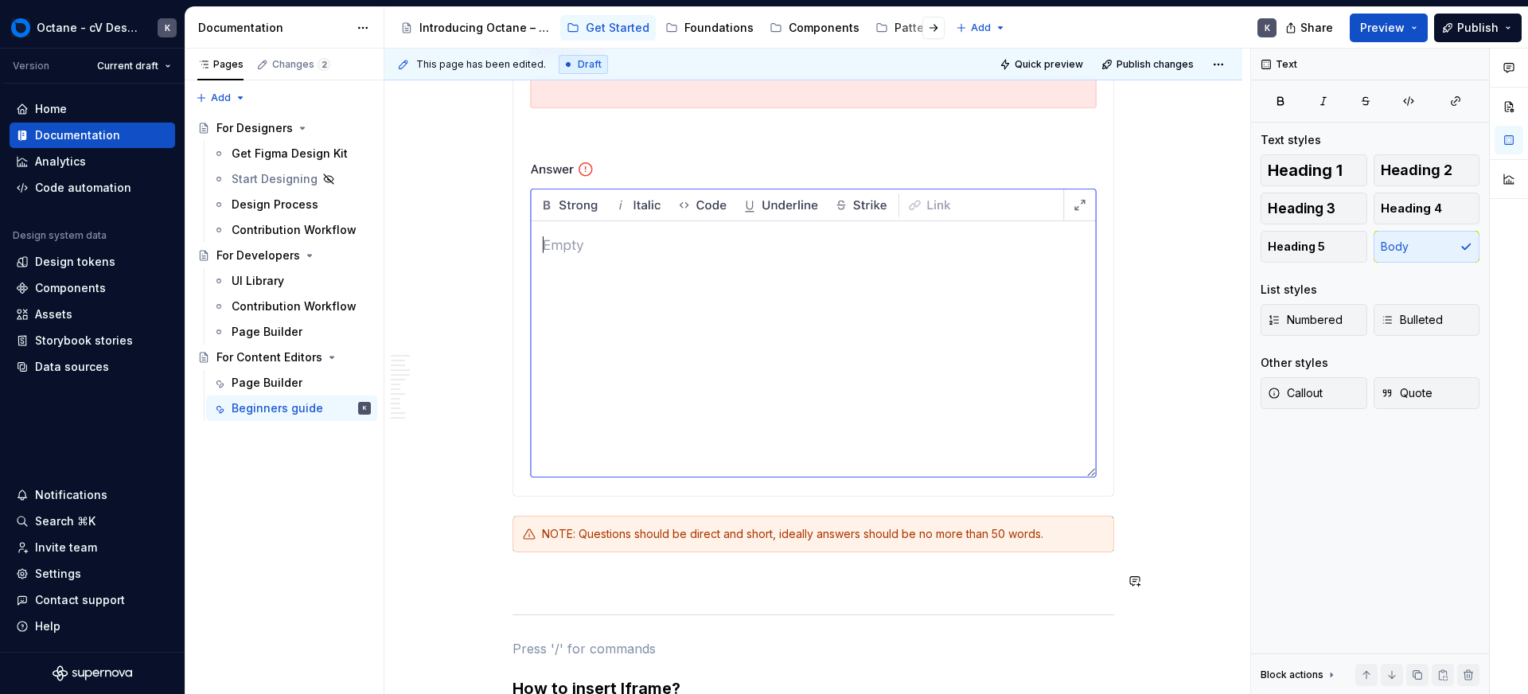
click at [500, 583] on span at bounding box center [496, 581] width 13 height 22
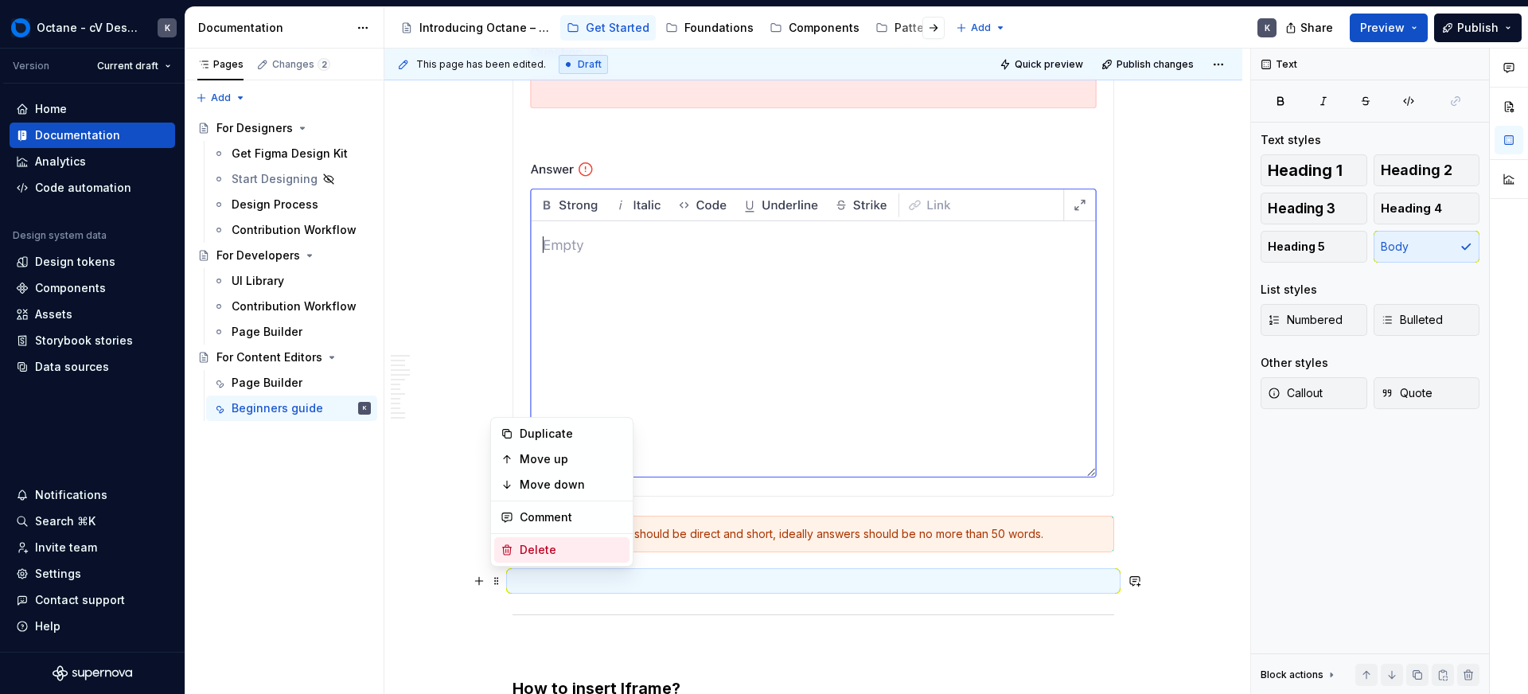
click at [535, 545] on div "Delete" at bounding box center [571, 550] width 103 height 16
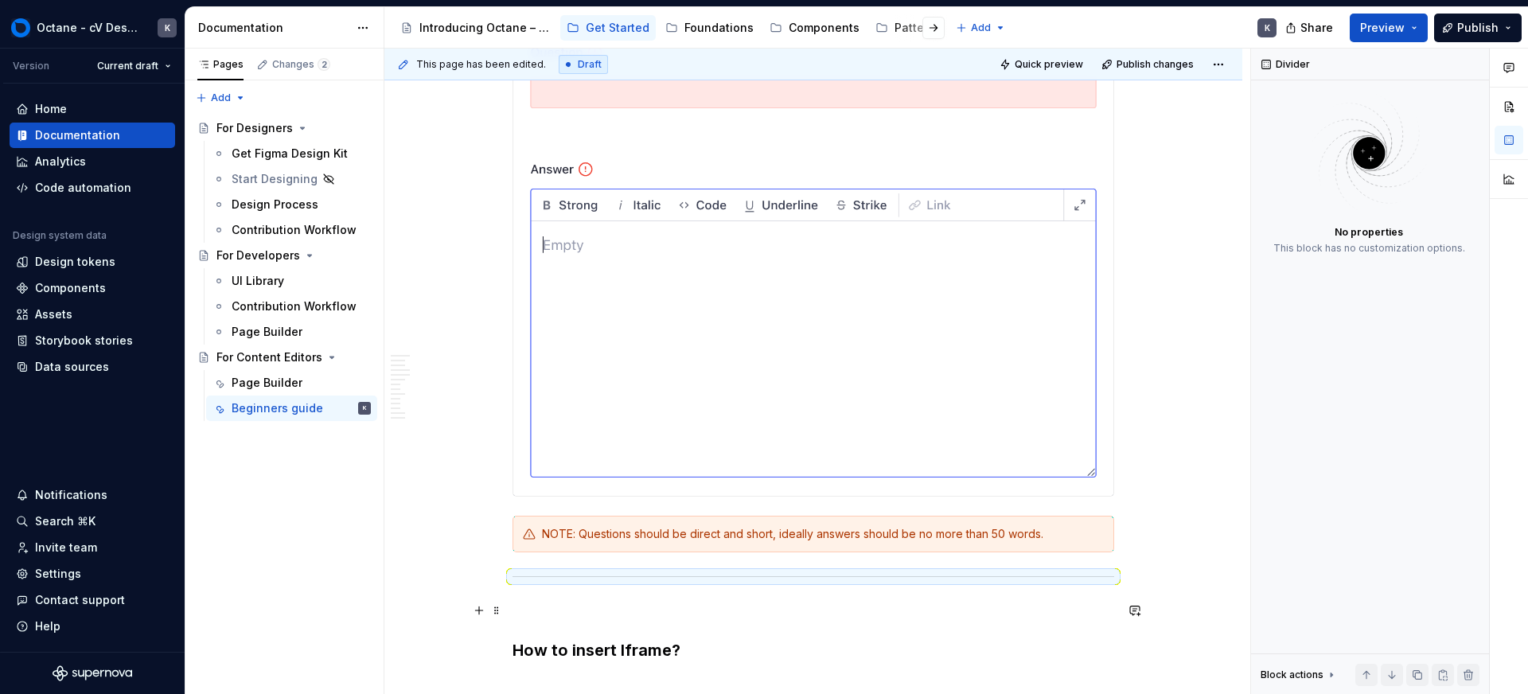
click at [522, 616] on p at bounding box center [814, 610] width 602 height 19
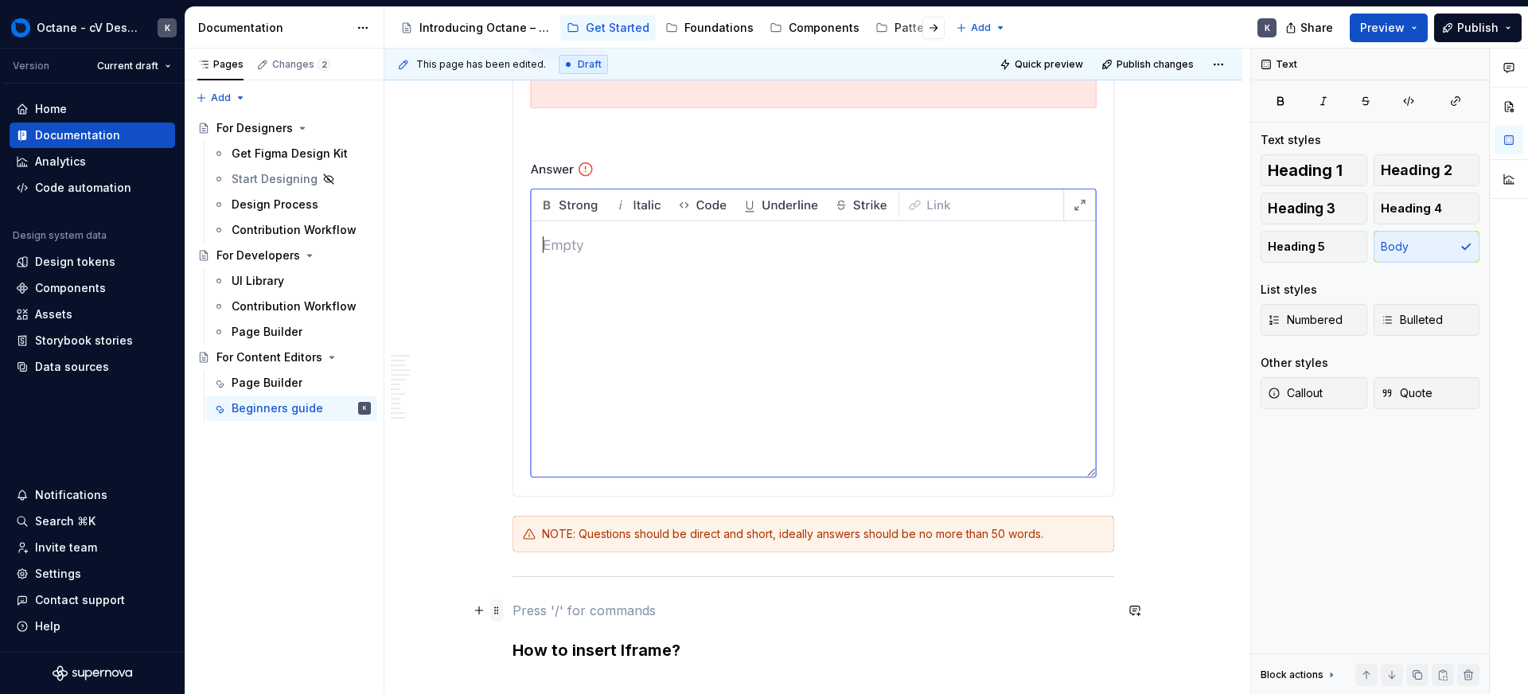
click at [498, 611] on span at bounding box center [496, 610] width 13 height 22
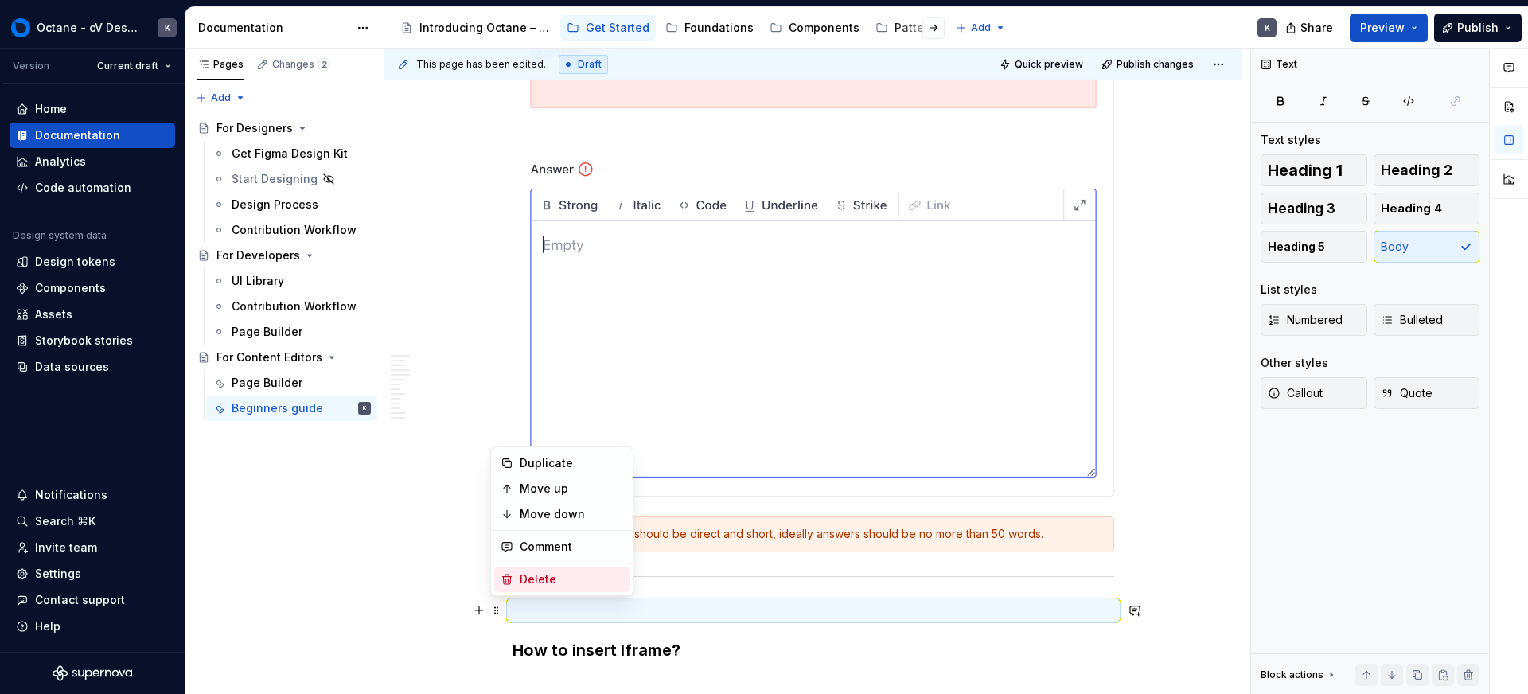
click at [521, 583] on div "Delete" at bounding box center [571, 580] width 103 height 16
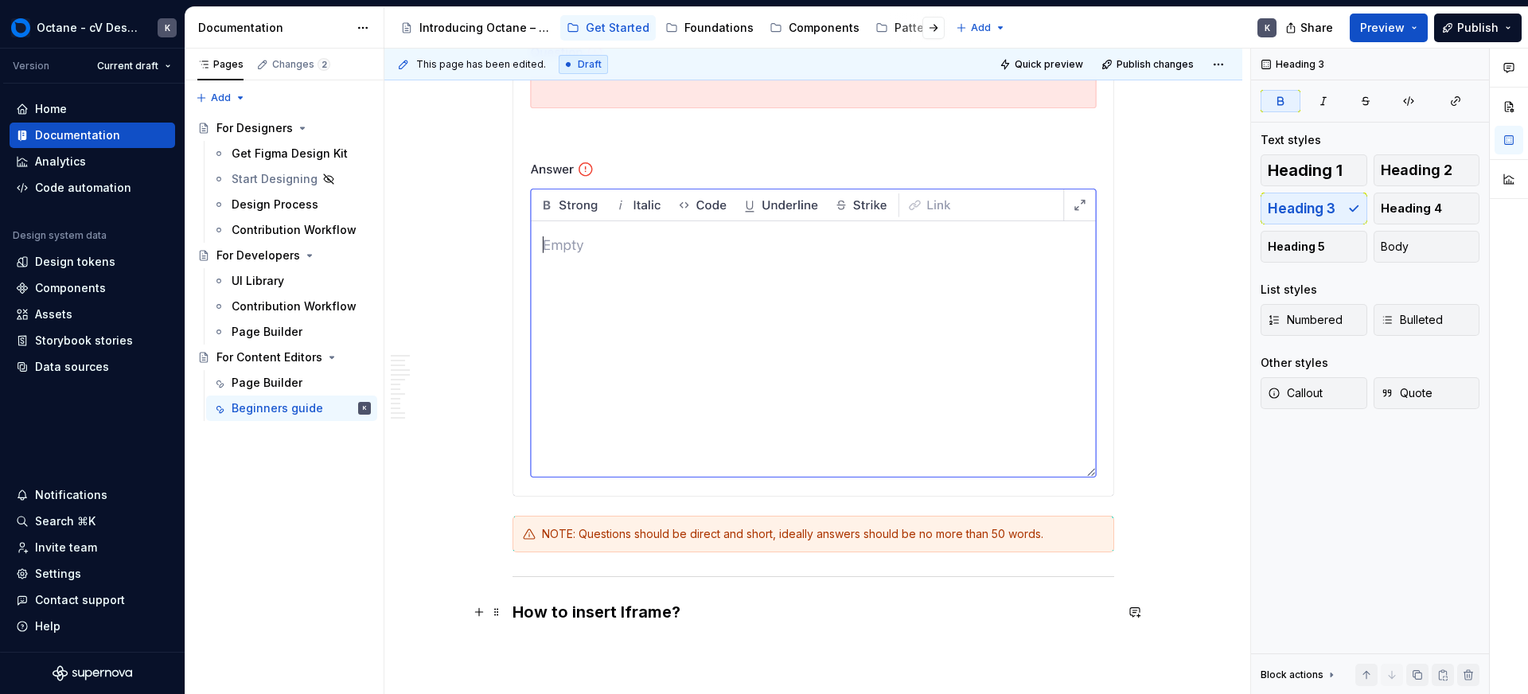
click at [763, 604] on h3 "How to insert Iframe?" at bounding box center [814, 612] width 602 height 22
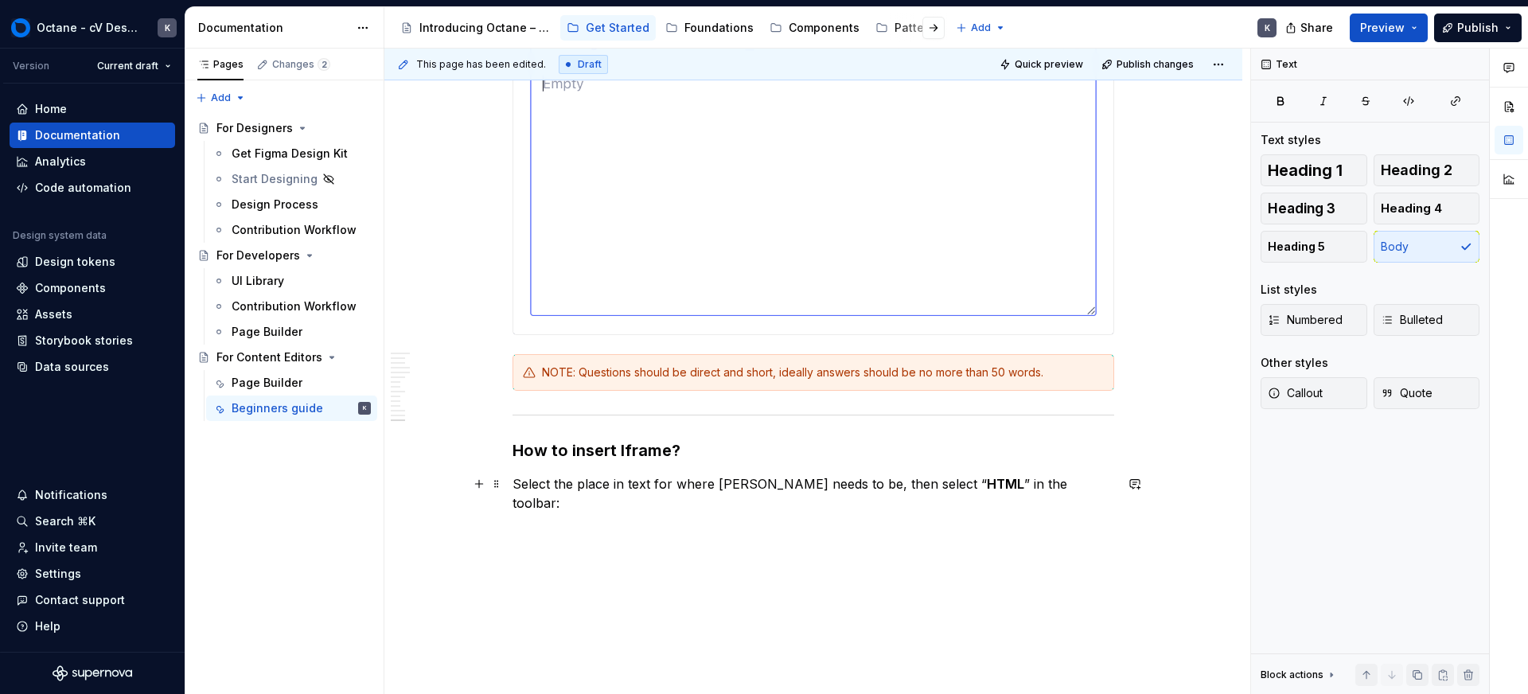
scroll to position [15966, 0]
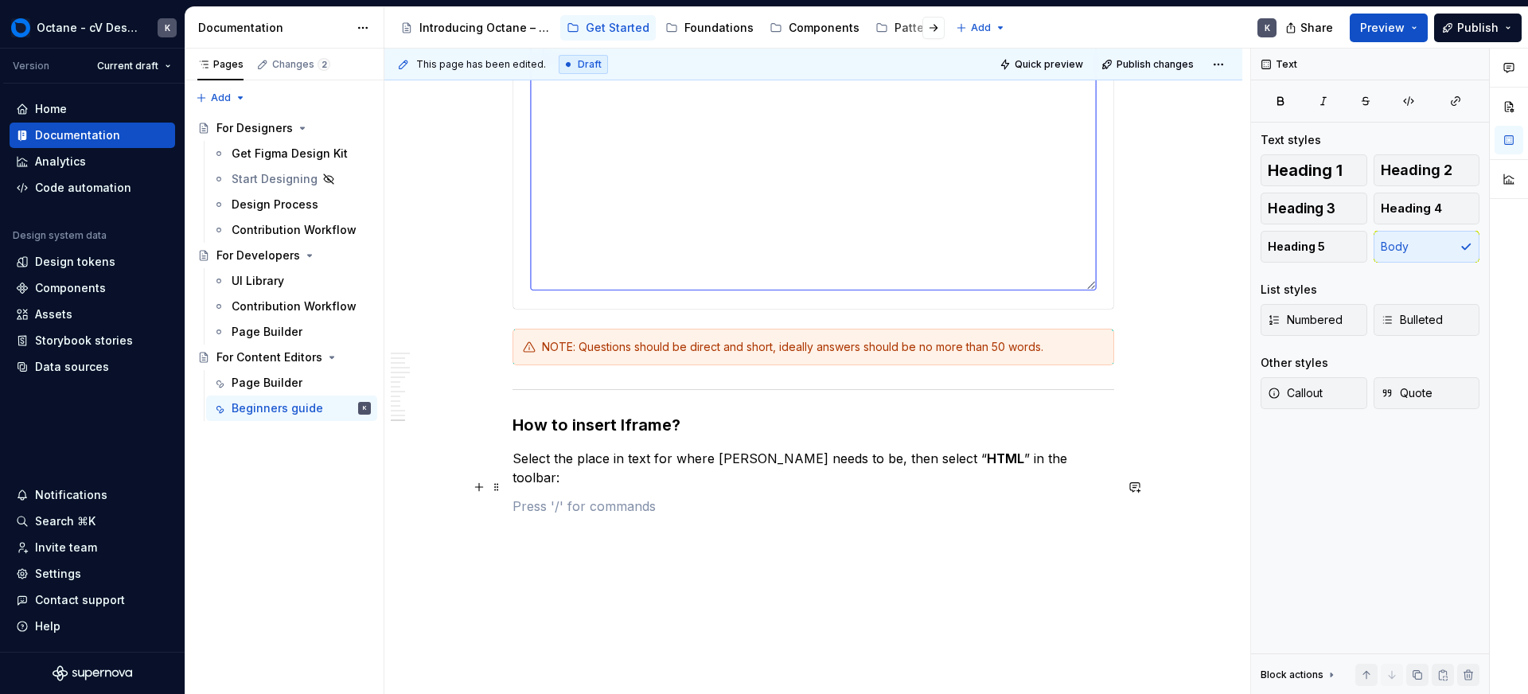
click at [617, 497] on p at bounding box center [814, 506] width 602 height 19
click at [483, 490] on button "button" at bounding box center [479, 487] width 22 height 22
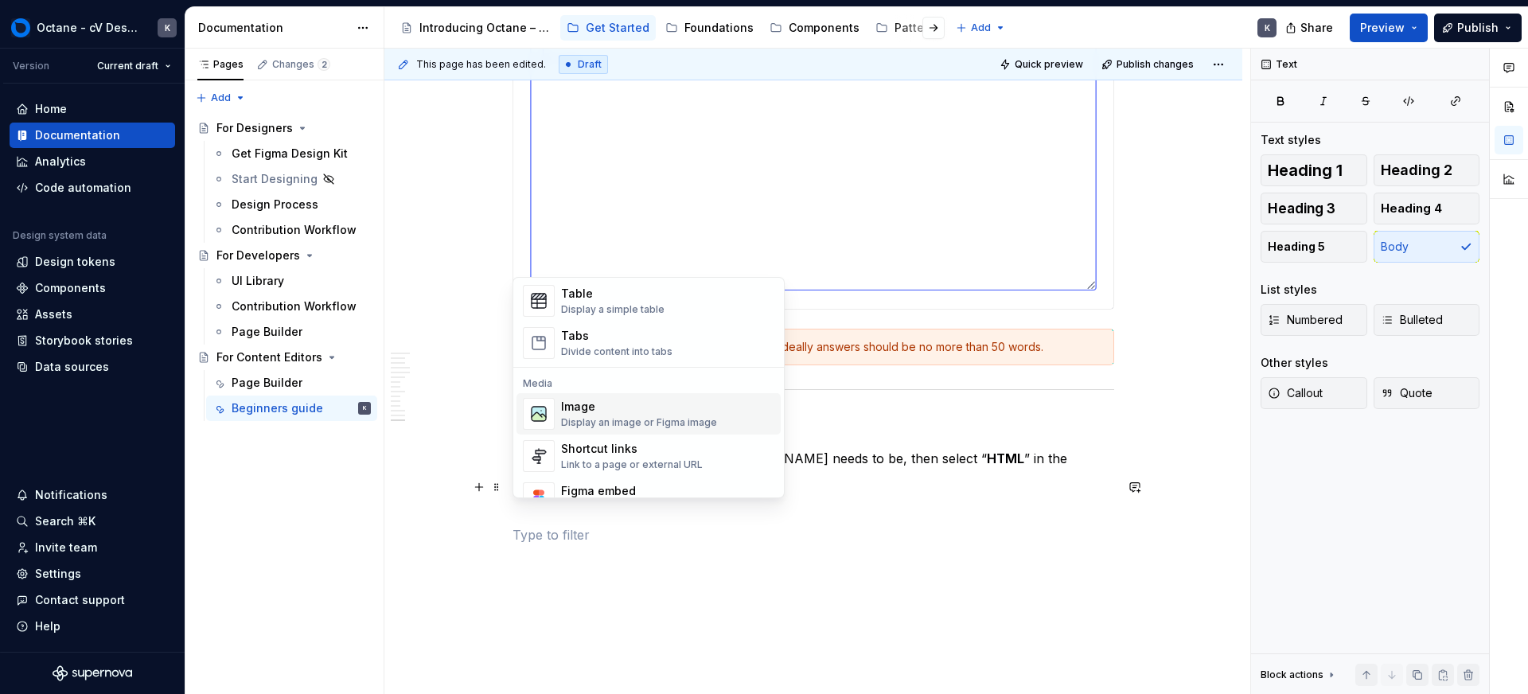
scroll to position [608, 0]
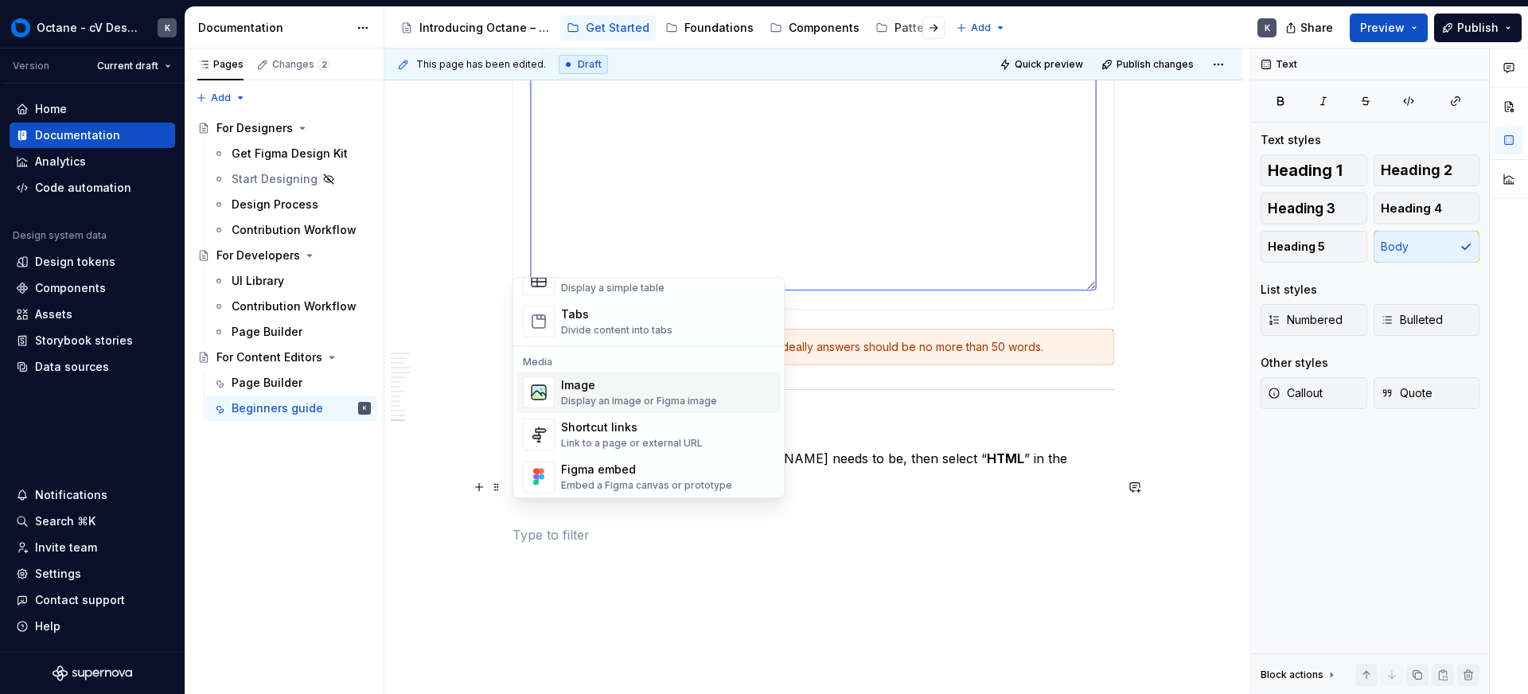
click at [637, 400] on div "Display an image or Figma image" at bounding box center [639, 401] width 156 height 13
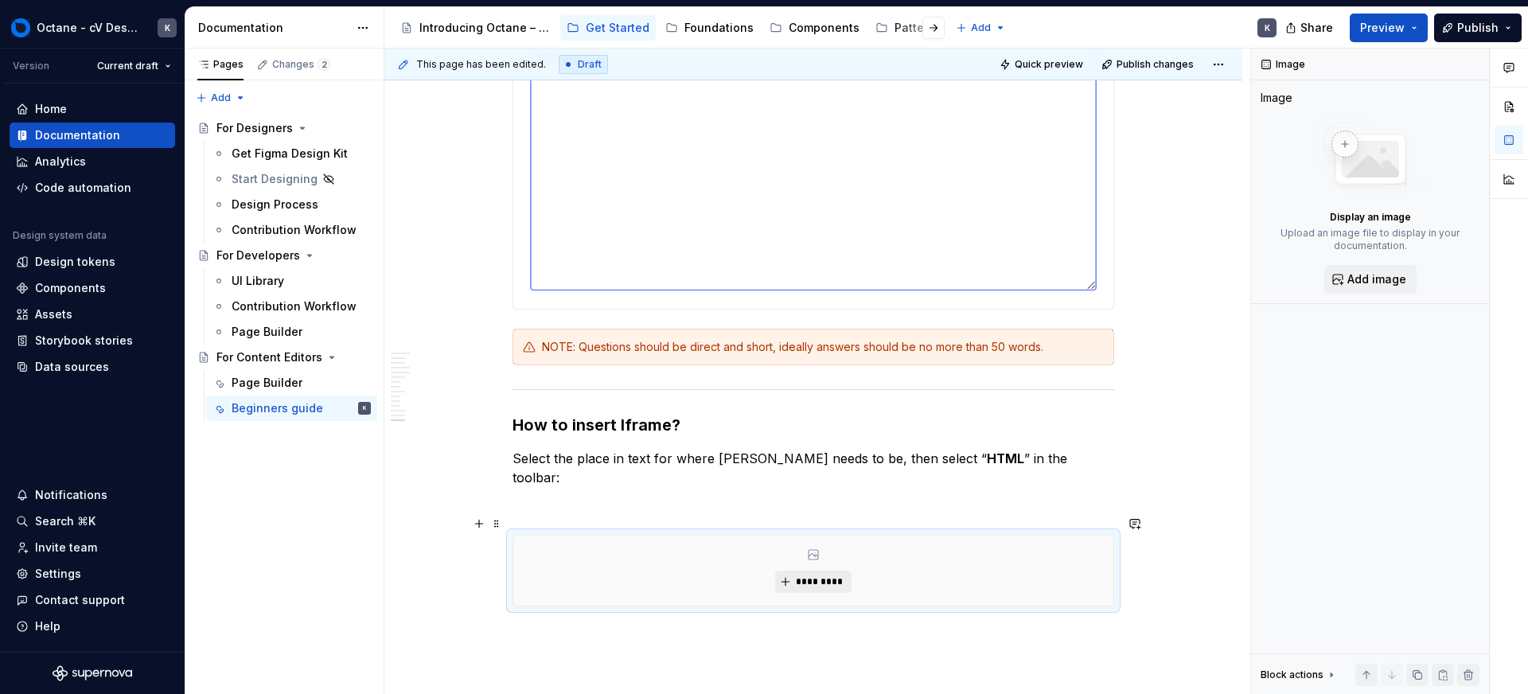
click at [806, 571] on button "*********" at bounding box center [813, 582] width 76 height 22
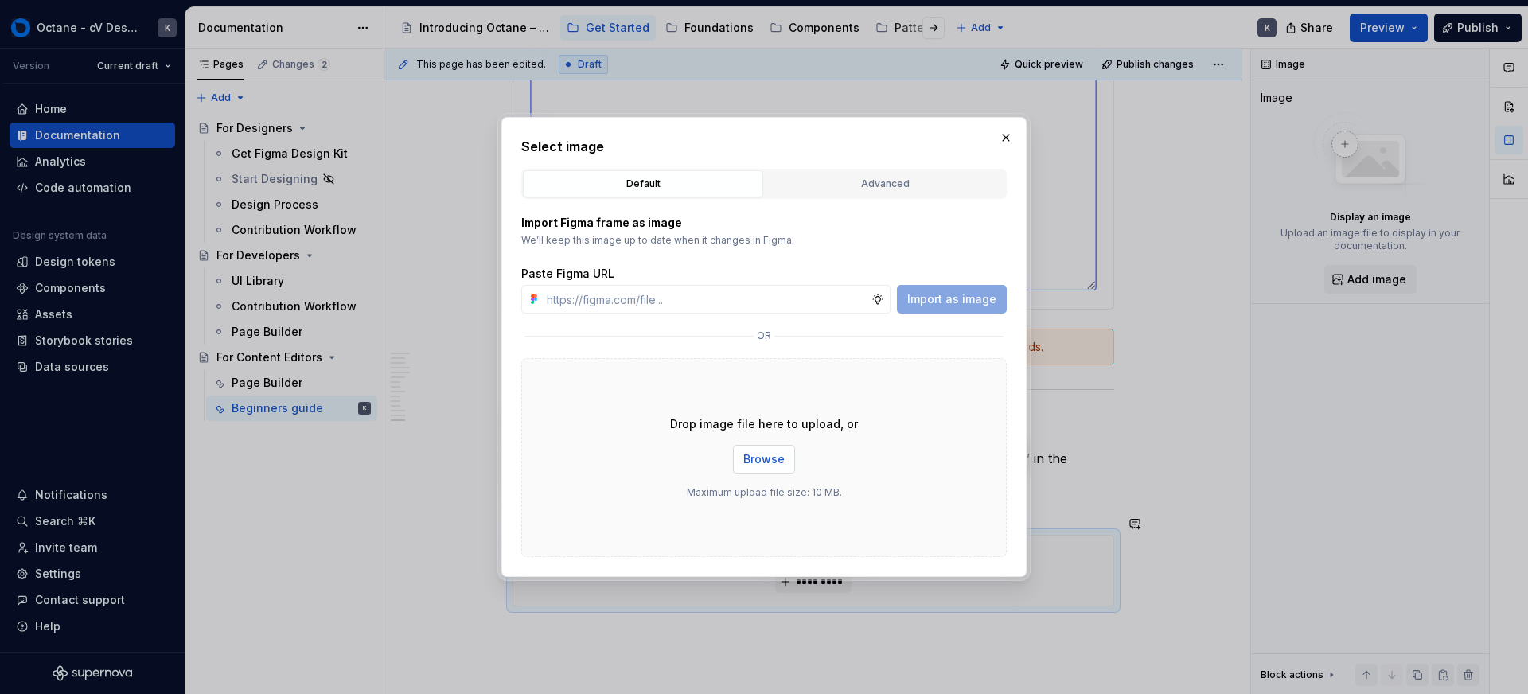
click at [762, 459] on span "Browse" at bounding box center [764, 459] width 41 height 16
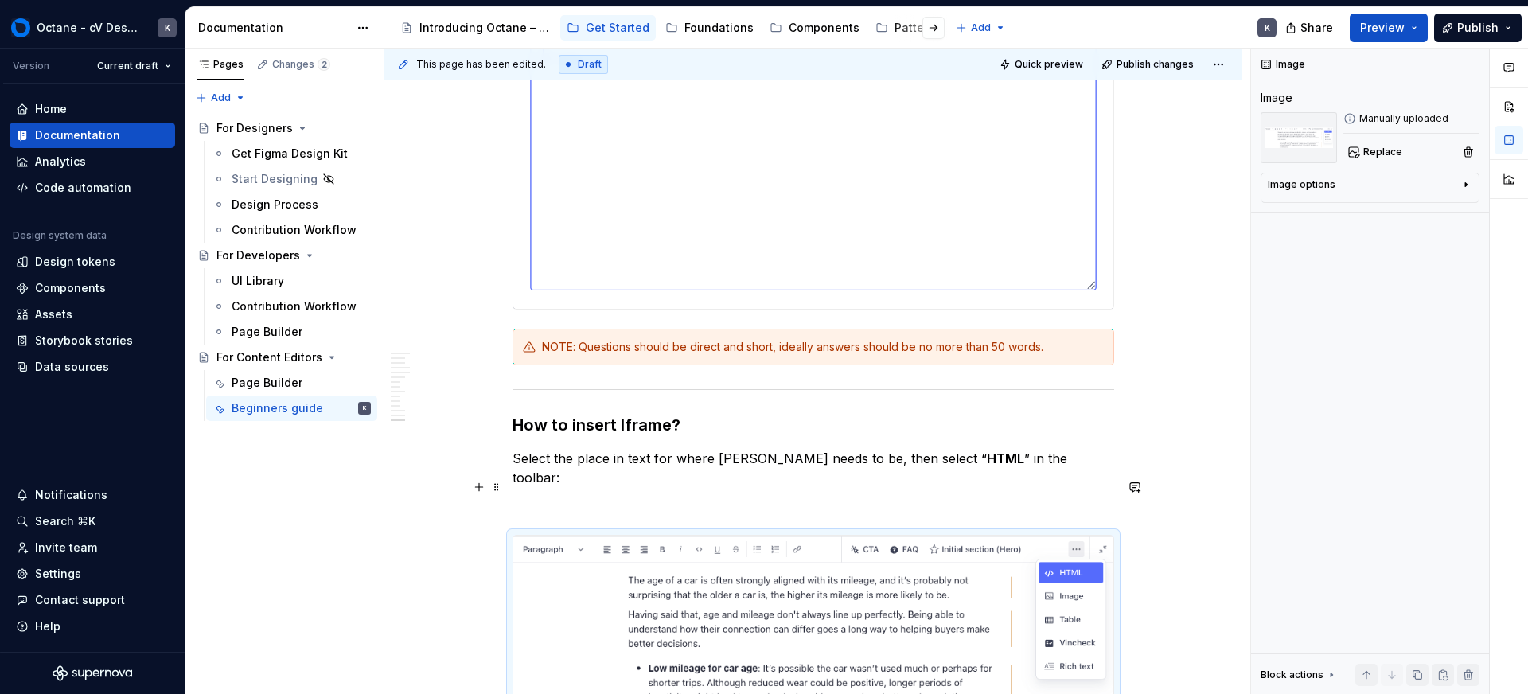
click at [640, 497] on p at bounding box center [814, 506] width 602 height 19
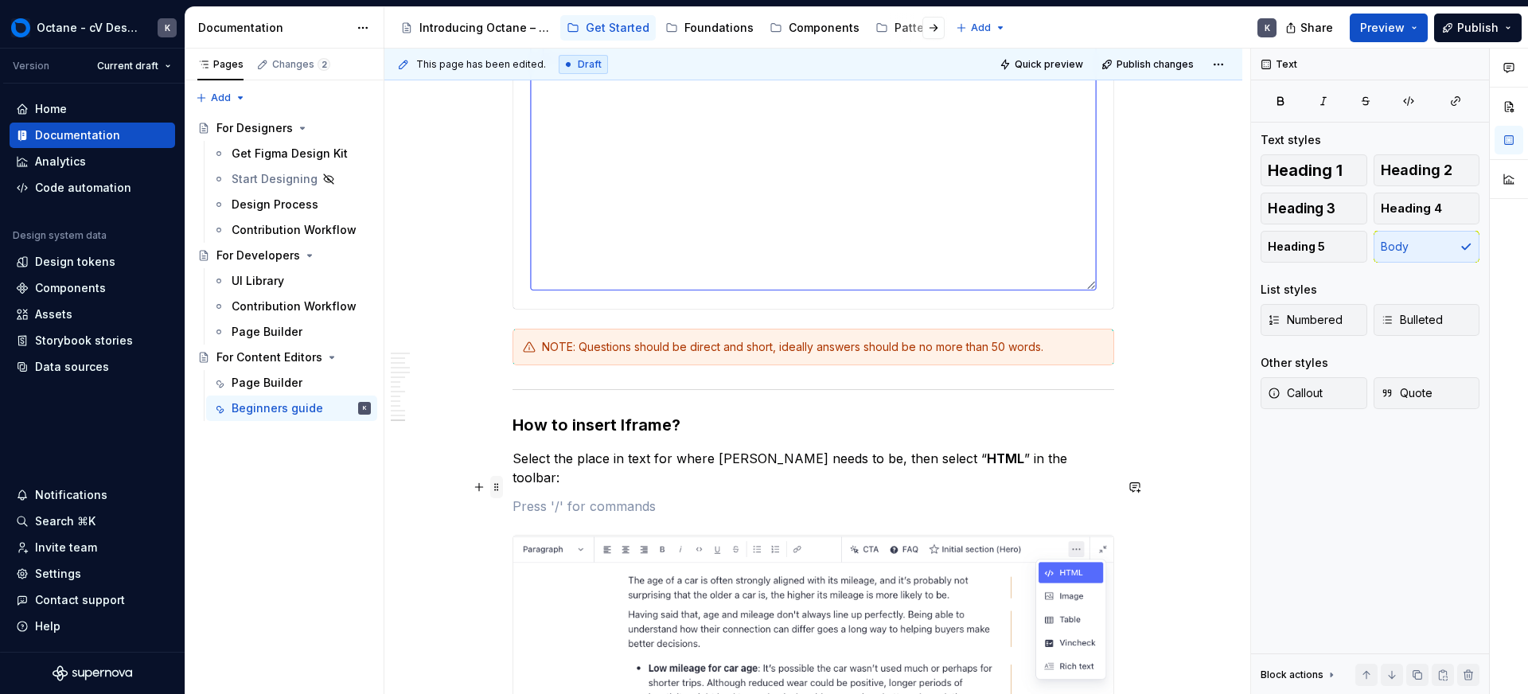
click at [490, 490] on span at bounding box center [496, 487] width 13 height 22
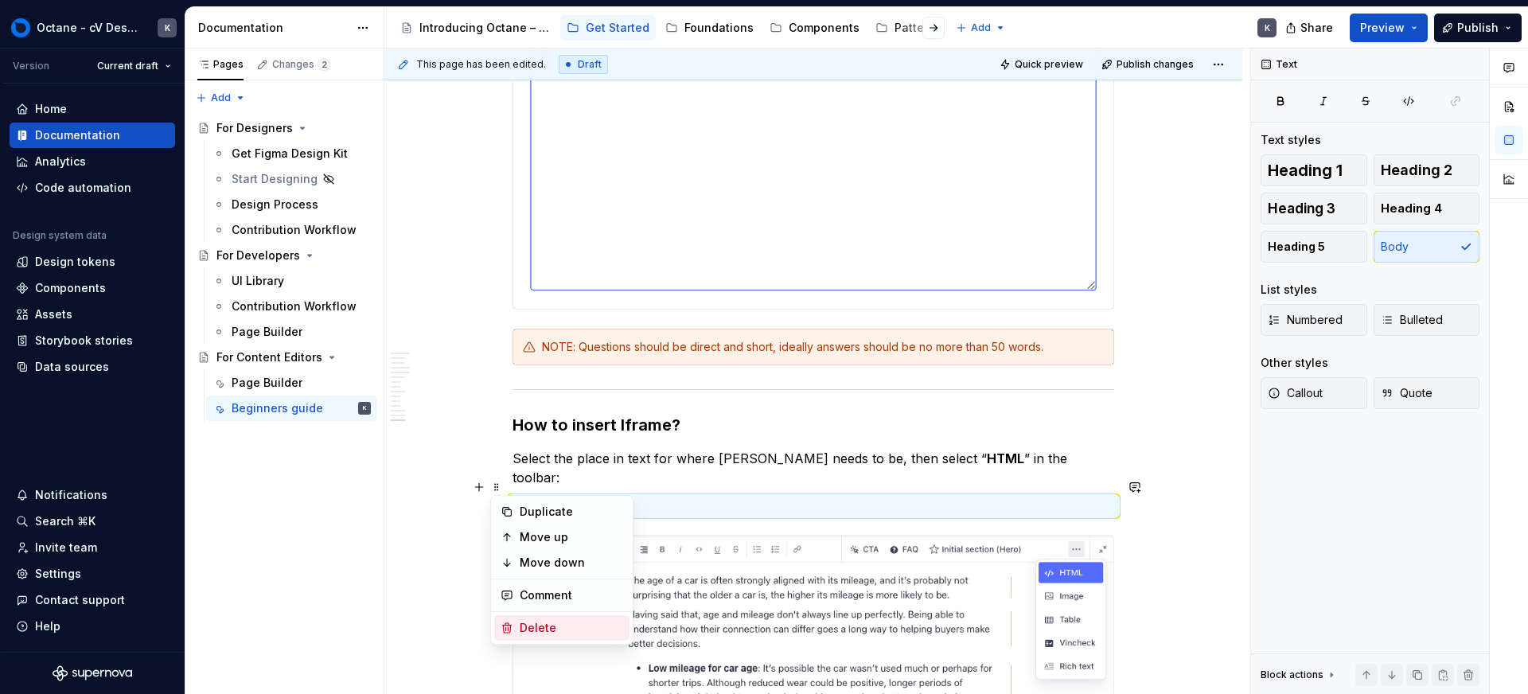
click at [514, 627] on div "Delete" at bounding box center [561, 627] width 135 height 25
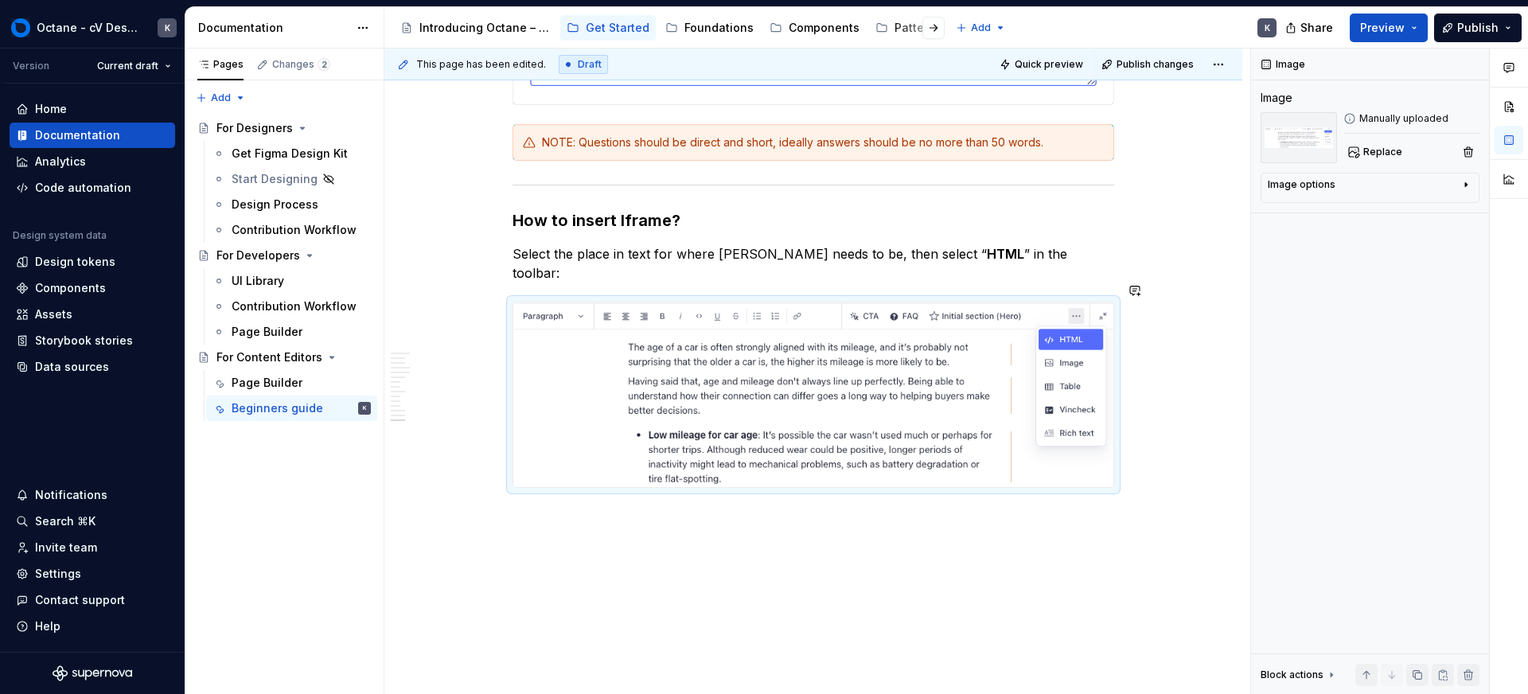
scroll to position [16172, 0]
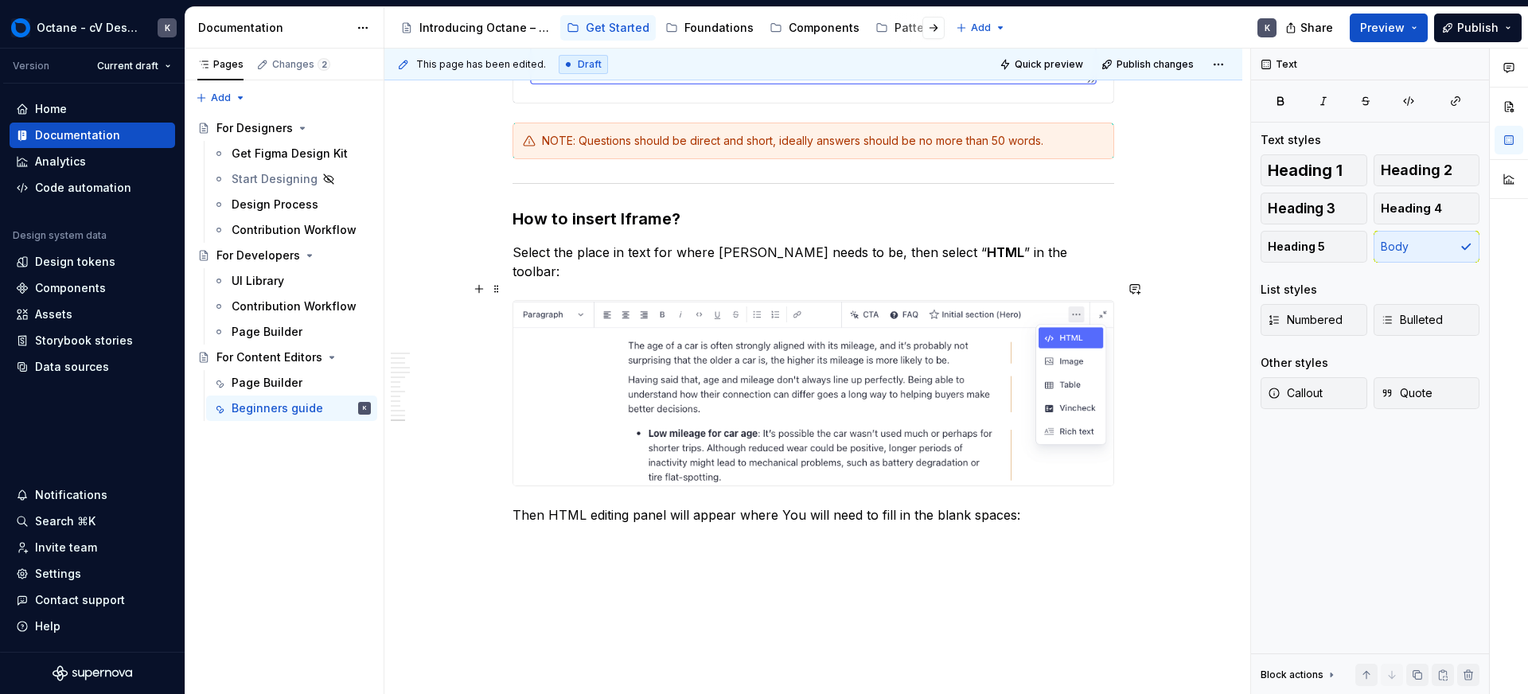
scroll to position [16175, 0]
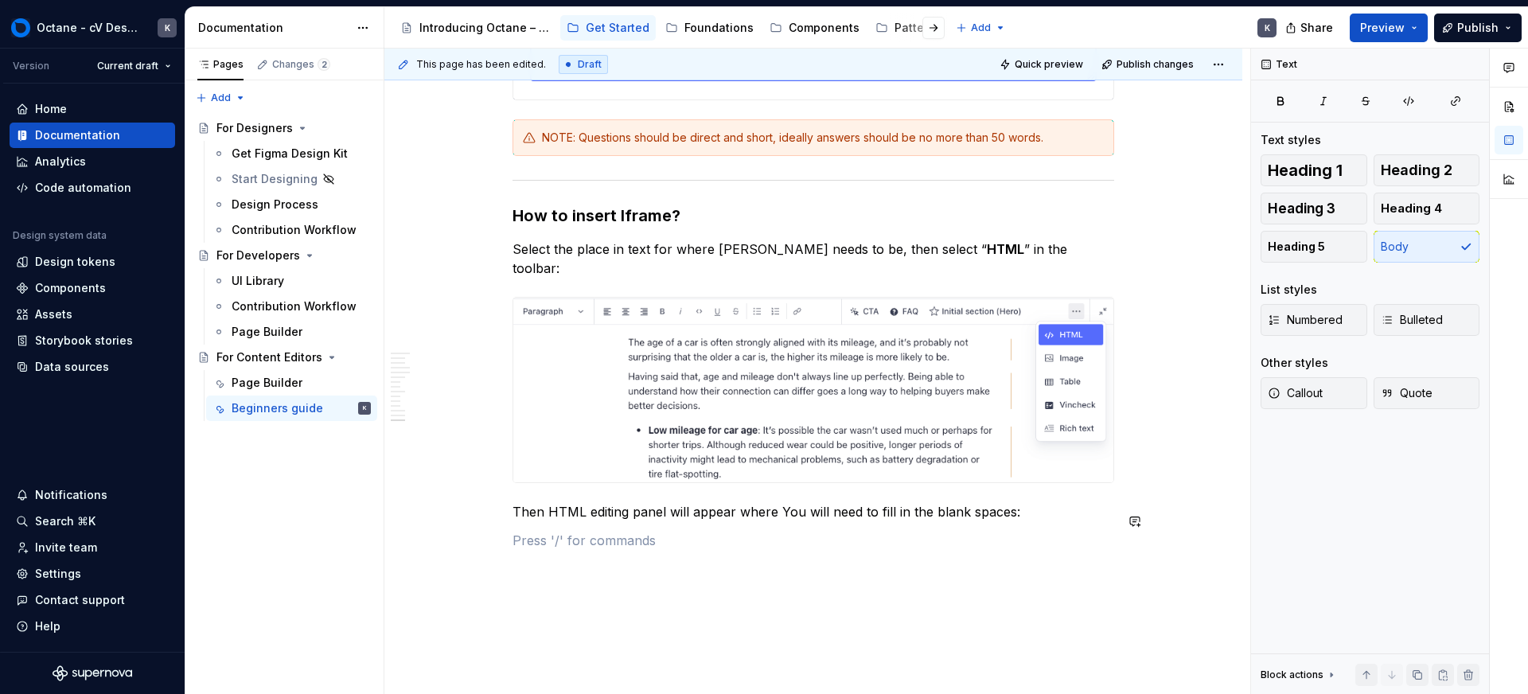
click at [475, 523] on button "button" at bounding box center [479, 521] width 22 height 22
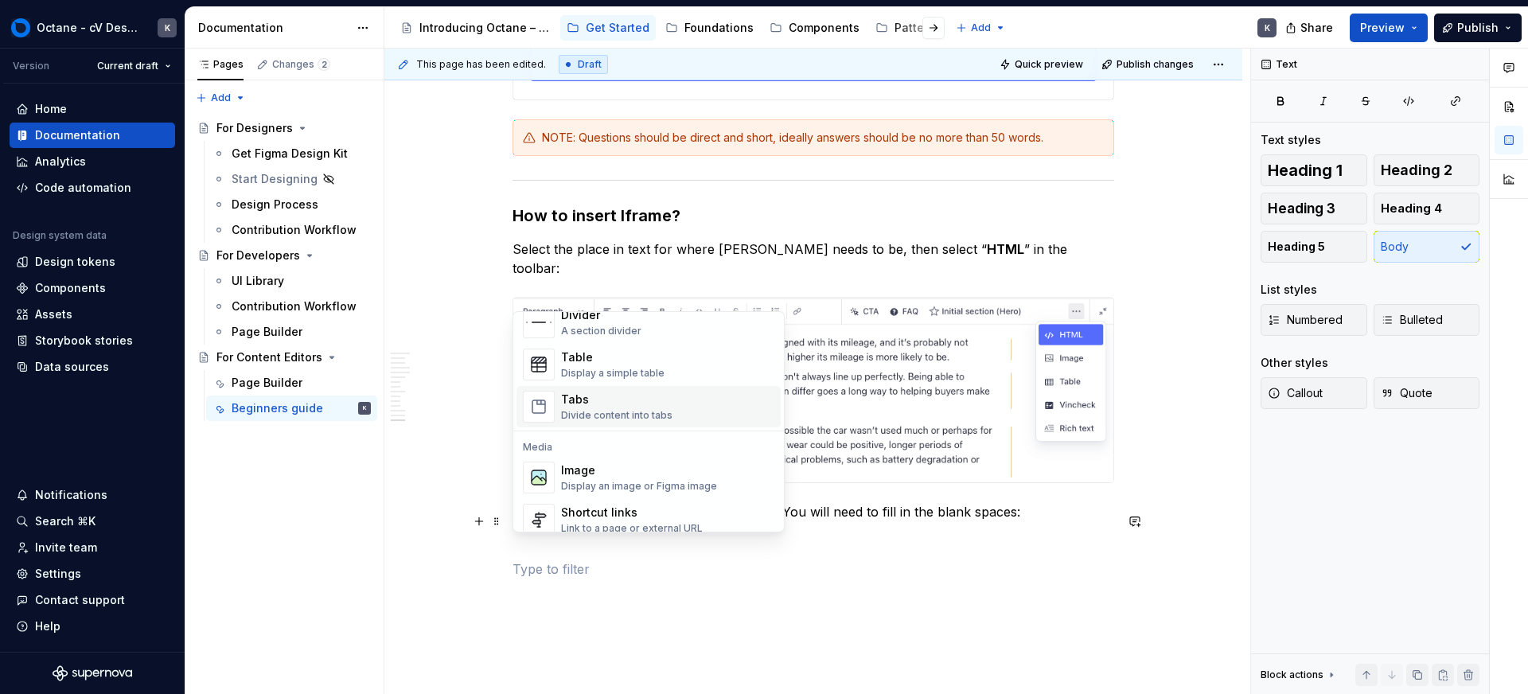
scroll to position [559, 0]
click at [627, 470] on div "Image" at bounding box center [639, 469] width 156 height 16
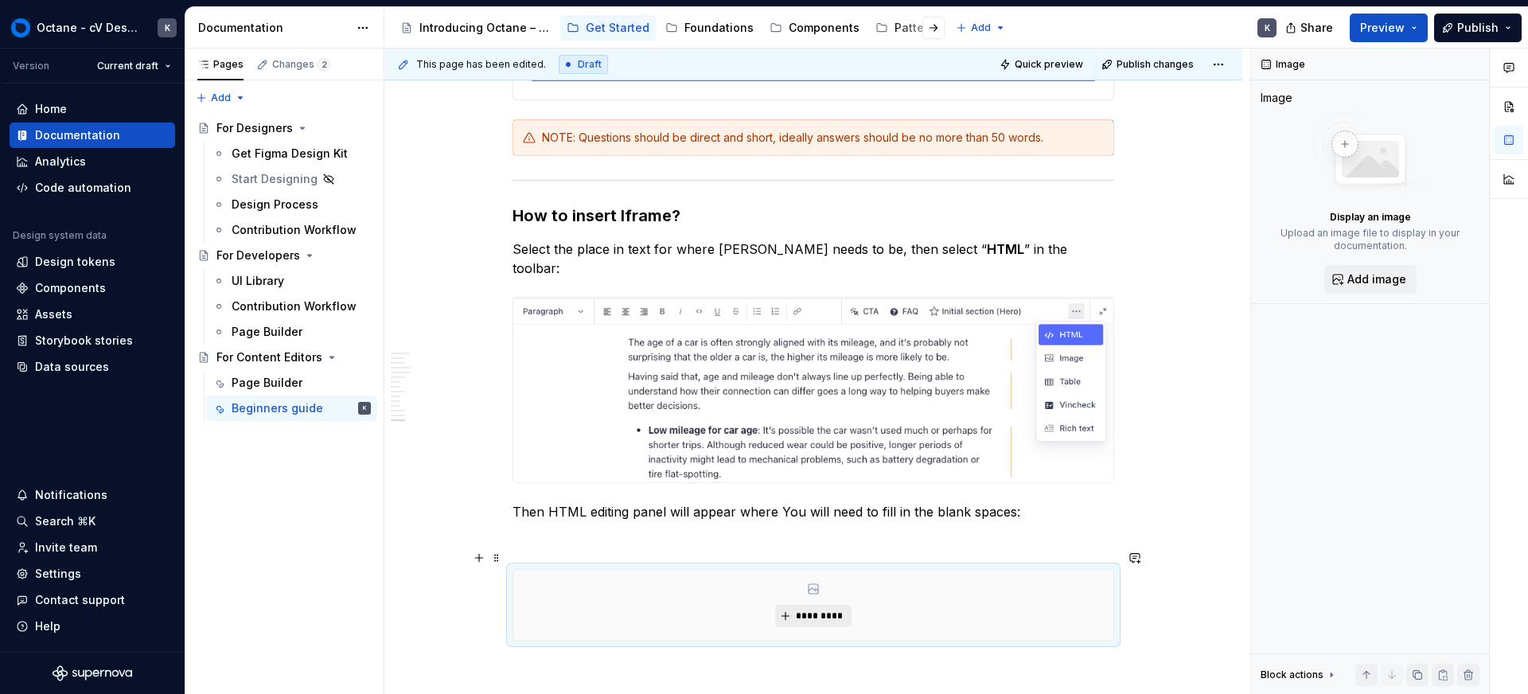
click at [807, 610] on span "*********" at bounding box center [819, 616] width 49 height 13
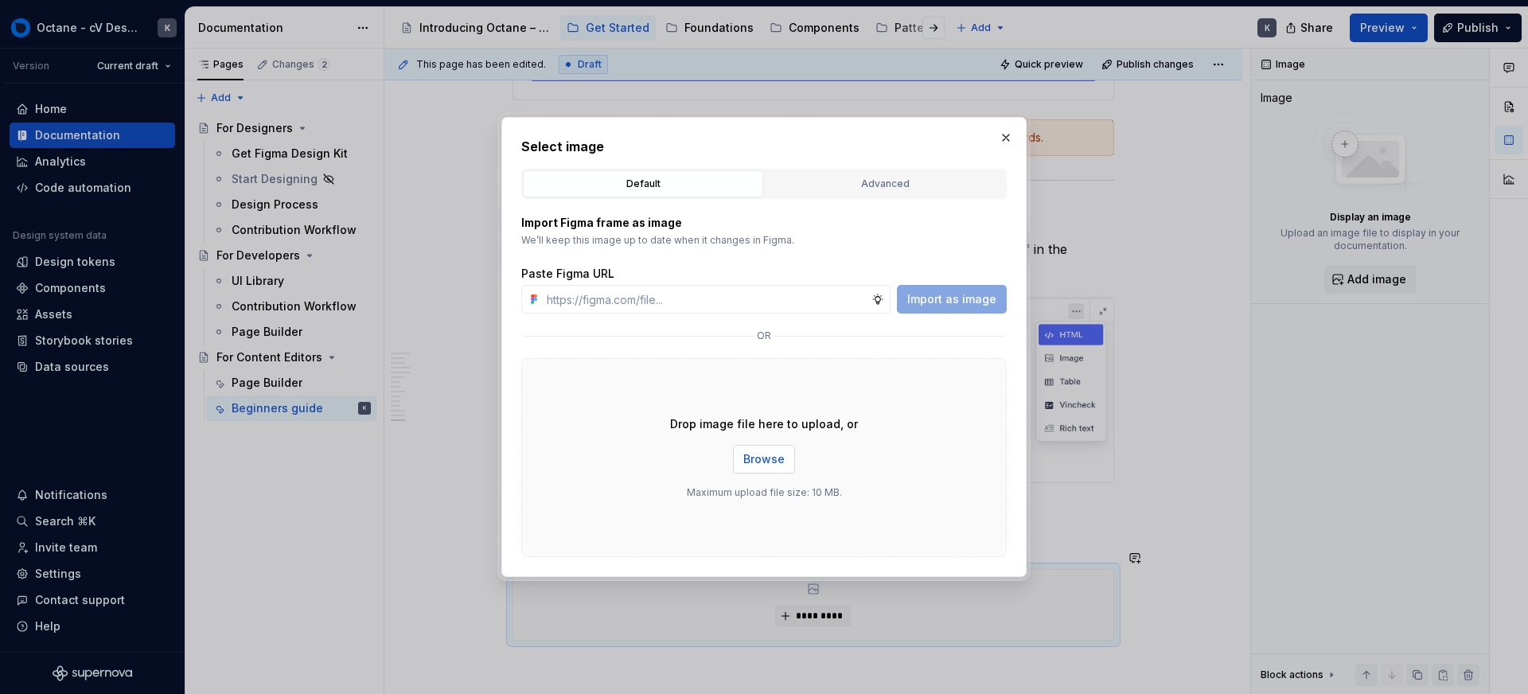
click at [767, 460] on span "Browse" at bounding box center [764, 459] width 41 height 16
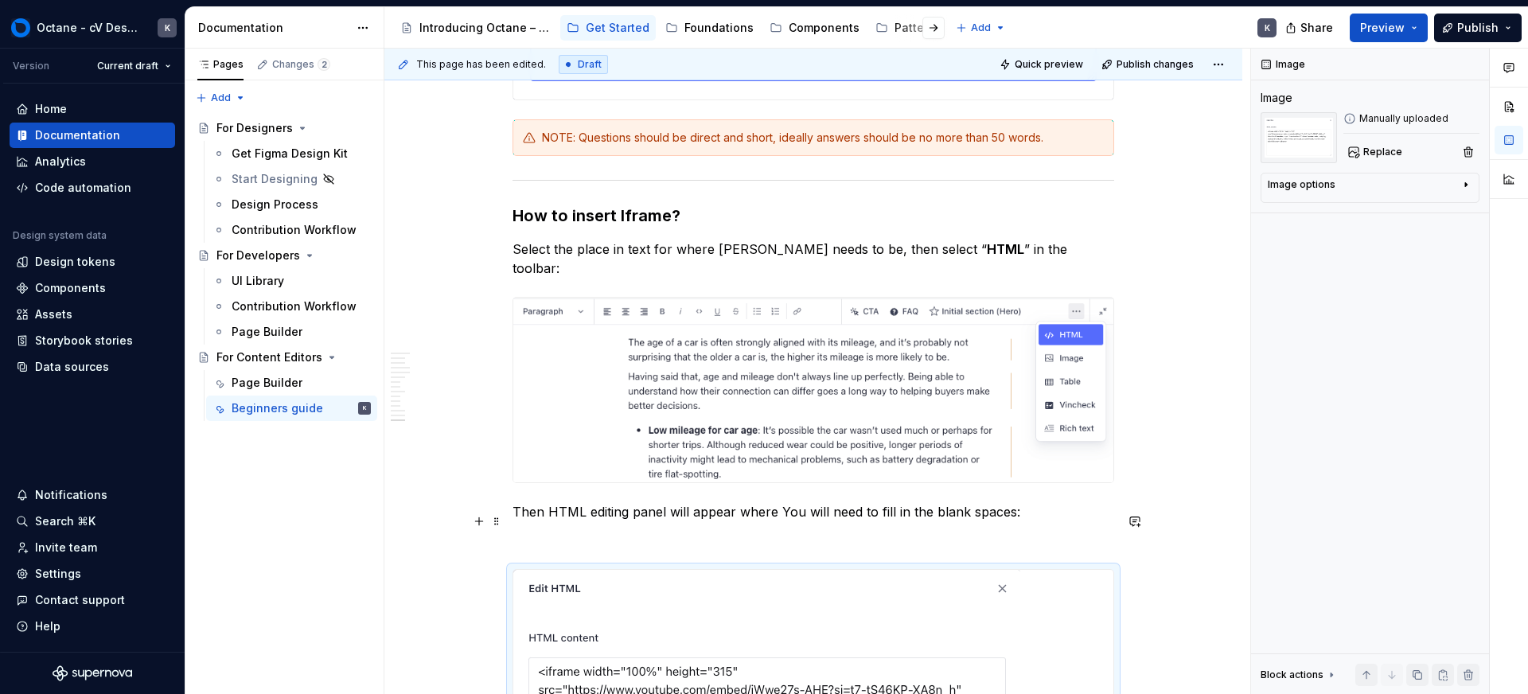
click at [637, 531] on p at bounding box center [814, 540] width 602 height 19
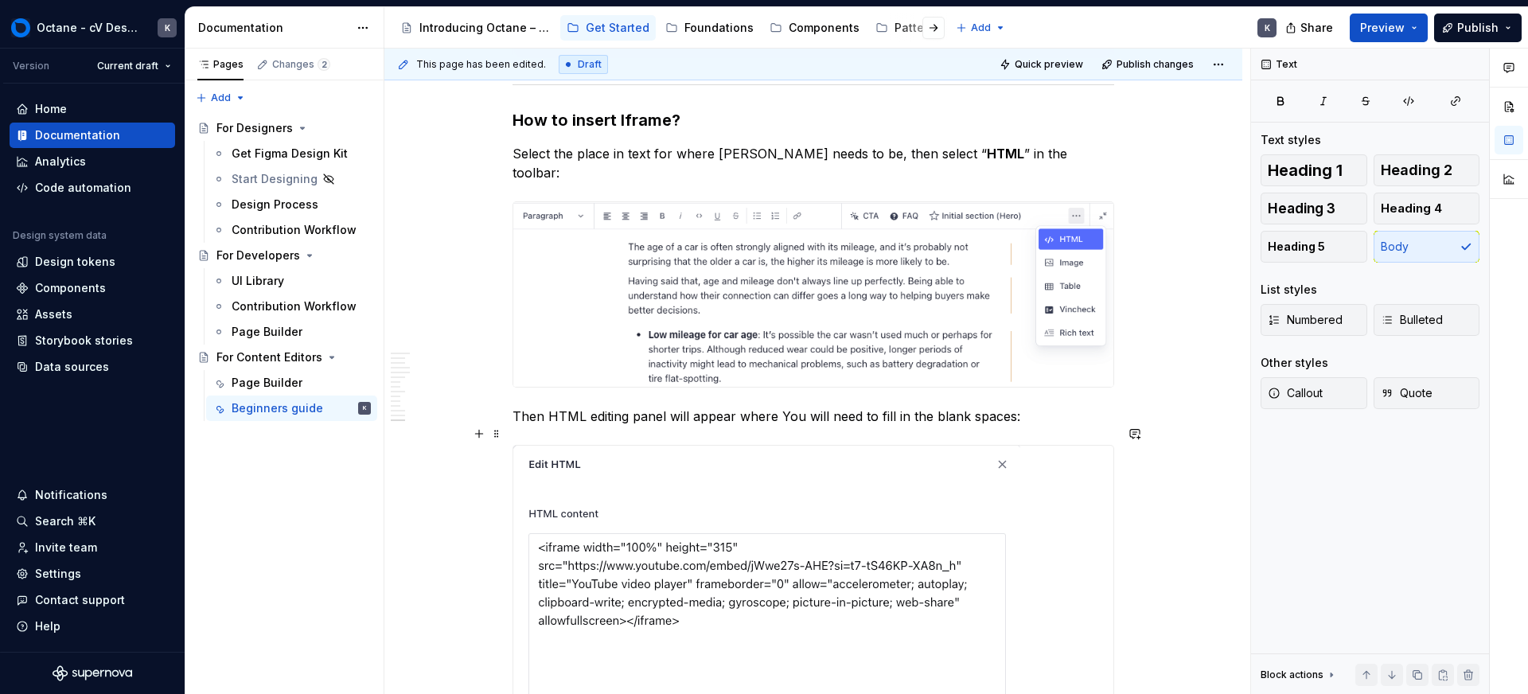
scroll to position [16439, 0]
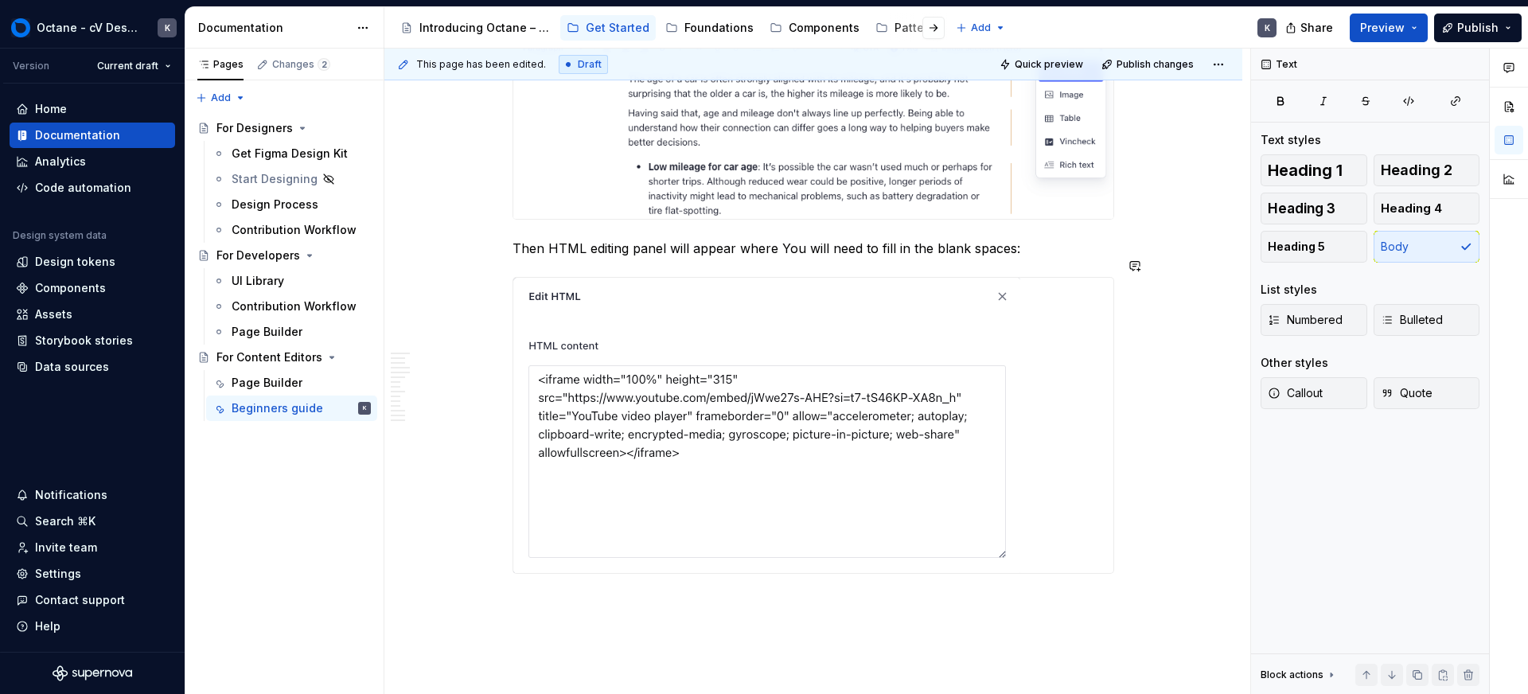
click at [759, 593] on p at bounding box center [814, 602] width 602 height 19
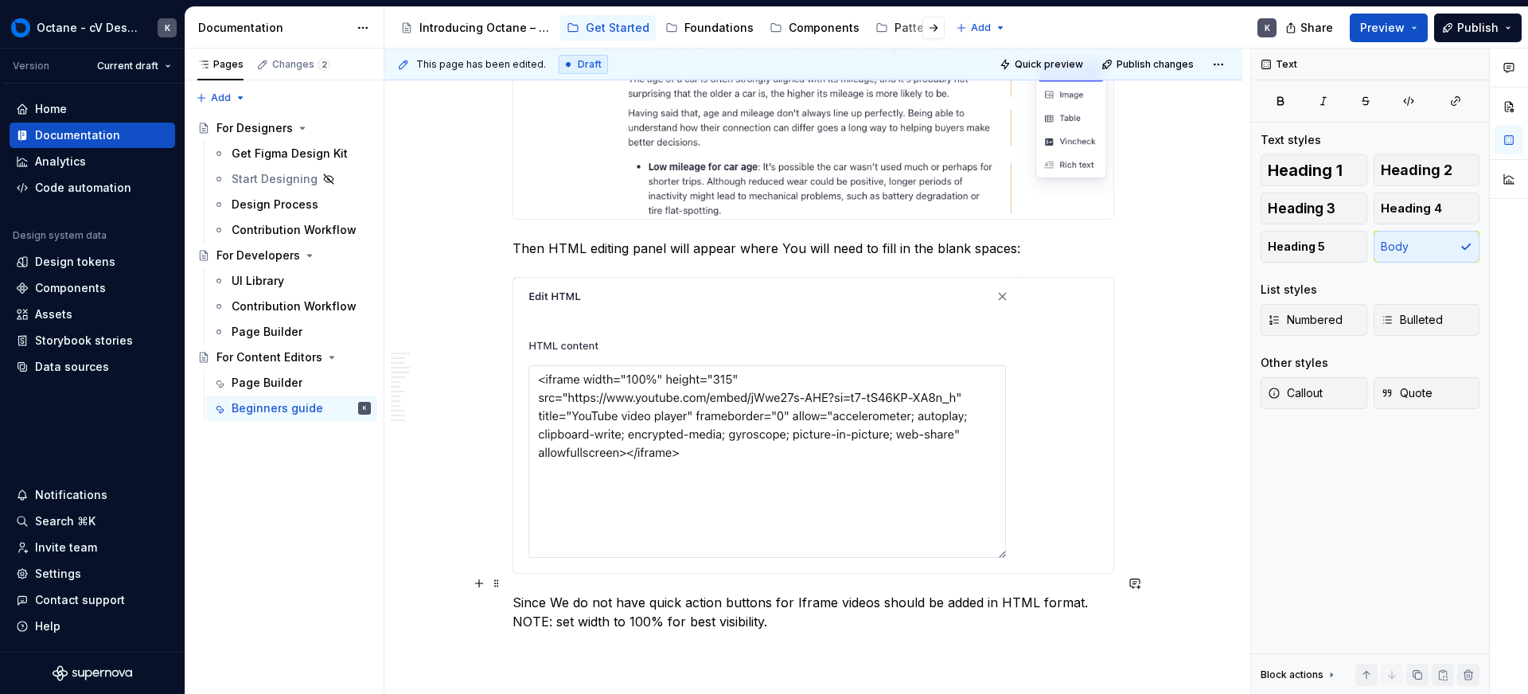
click at [736, 593] on p "Since We do not have quick action buttons for Iframe videos should be added in …" at bounding box center [814, 612] width 602 height 38
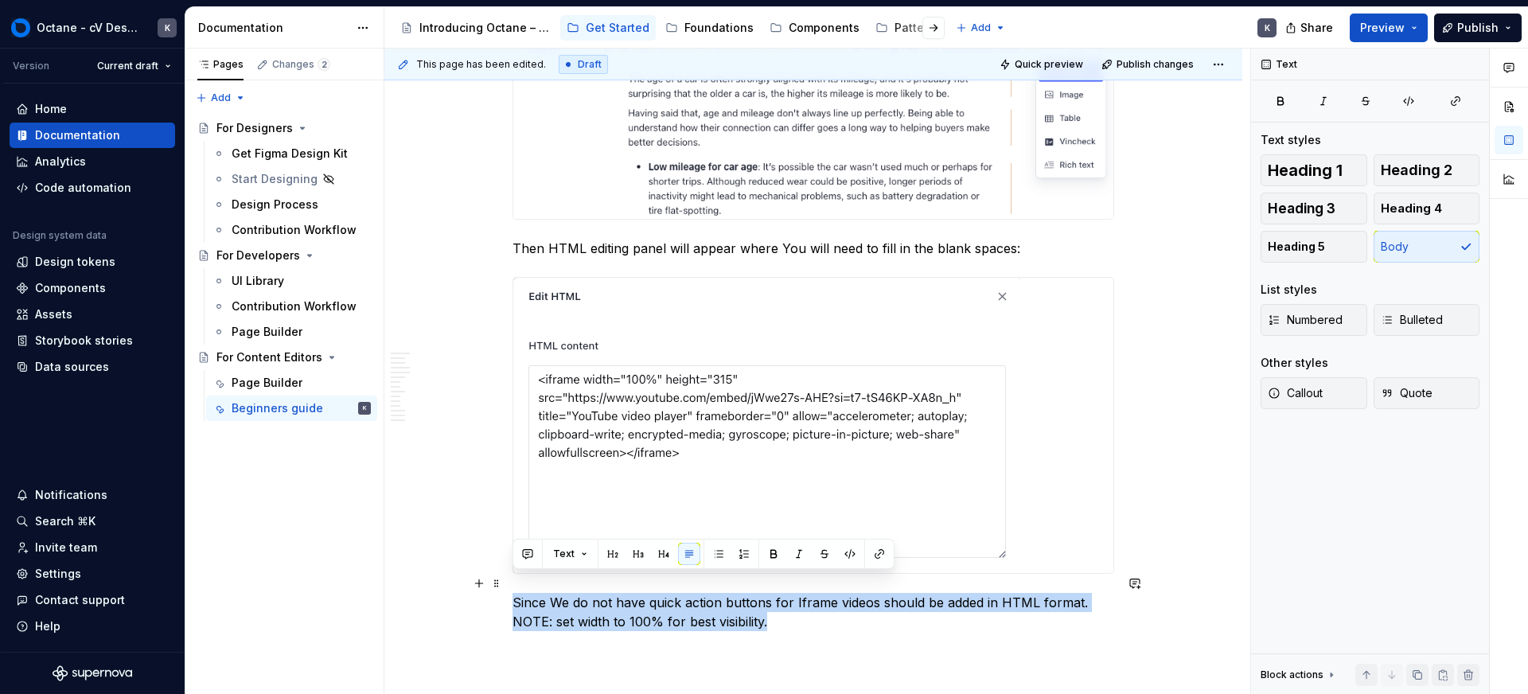
click at [736, 593] on p "Since We do not have quick action buttons for Iframe videos should be added in …" at bounding box center [814, 612] width 602 height 38
click at [1290, 392] on span "Callout" at bounding box center [1295, 393] width 55 height 16
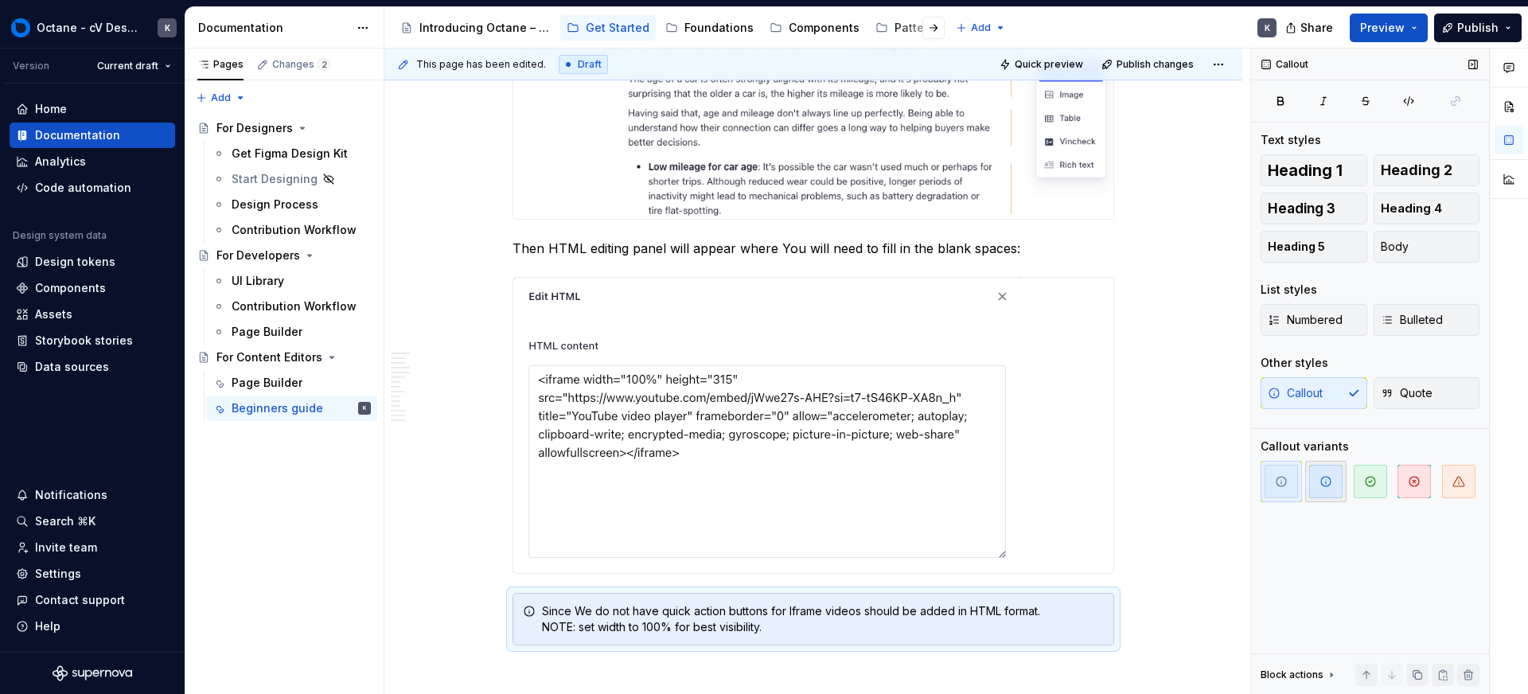
click at [1318, 490] on span "button" at bounding box center [1326, 481] width 33 height 33
click at [1268, 483] on span "button" at bounding box center [1281, 481] width 33 height 33
click at [1328, 490] on span "button" at bounding box center [1326, 481] width 33 height 33
click at [1299, 488] on button "button" at bounding box center [1281, 481] width 41 height 41
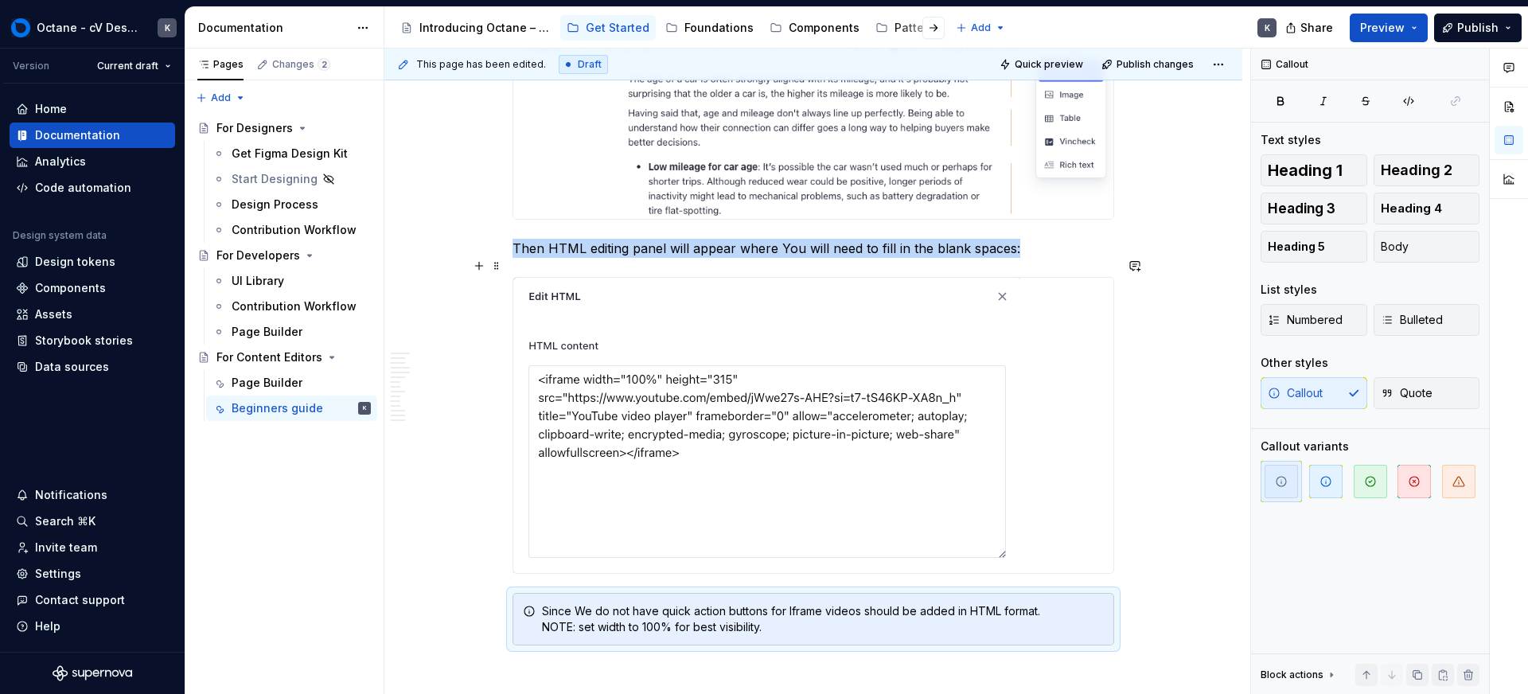
click at [1111, 538] on div at bounding box center [813, 425] width 600 height 295
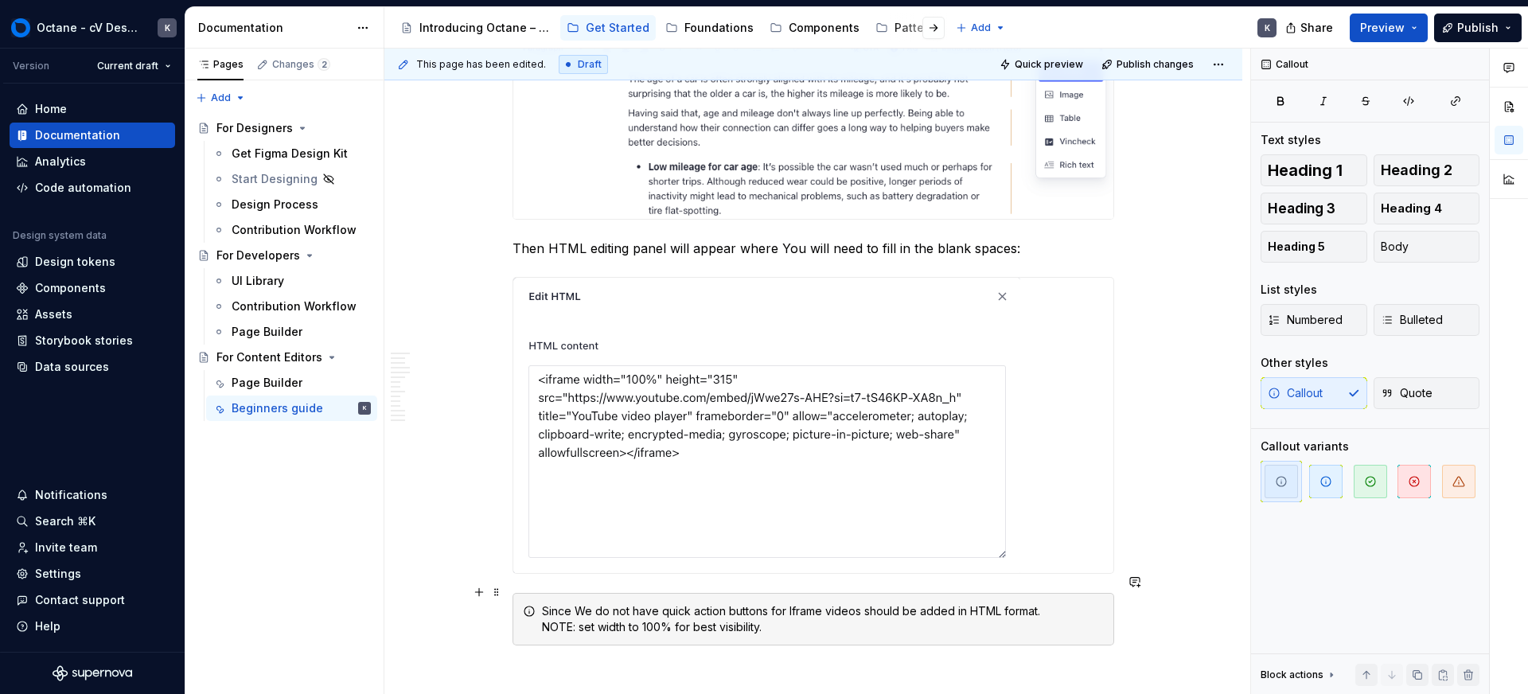
click at [1067, 609] on div "Since We do not have quick action buttons for Iframe videos should be added in …" at bounding box center [823, 619] width 562 height 32
click at [1066, 609] on div "Since We do not have quick action buttons for Iframe videos should be added in …" at bounding box center [823, 619] width 562 height 32
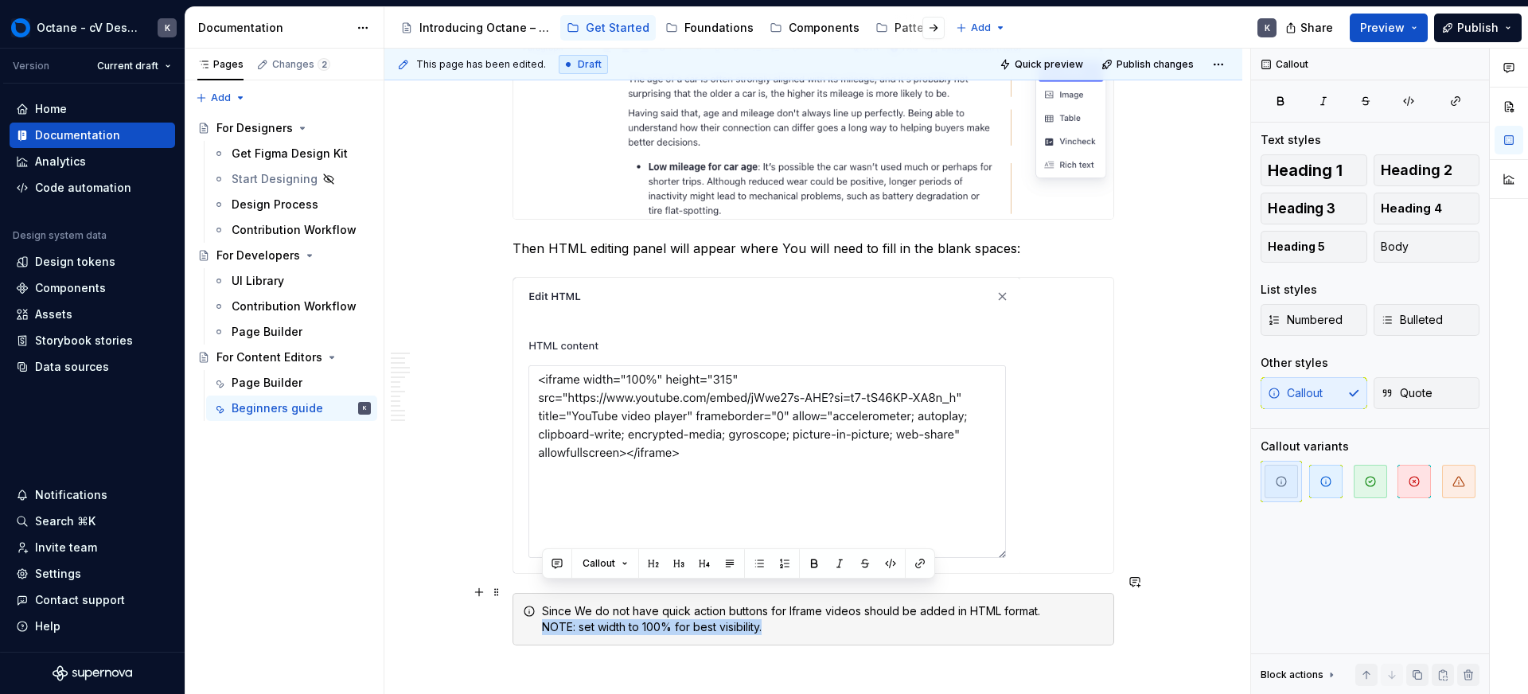
click at [1066, 609] on div "Since We do not have quick action buttons for Iframe videos should be added in …" at bounding box center [823, 619] width 562 height 32
click at [974, 620] on div "Since We do not have quick action buttons for Iframe videos should be added in …" at bounding box center [814, 619] width 602 height 53
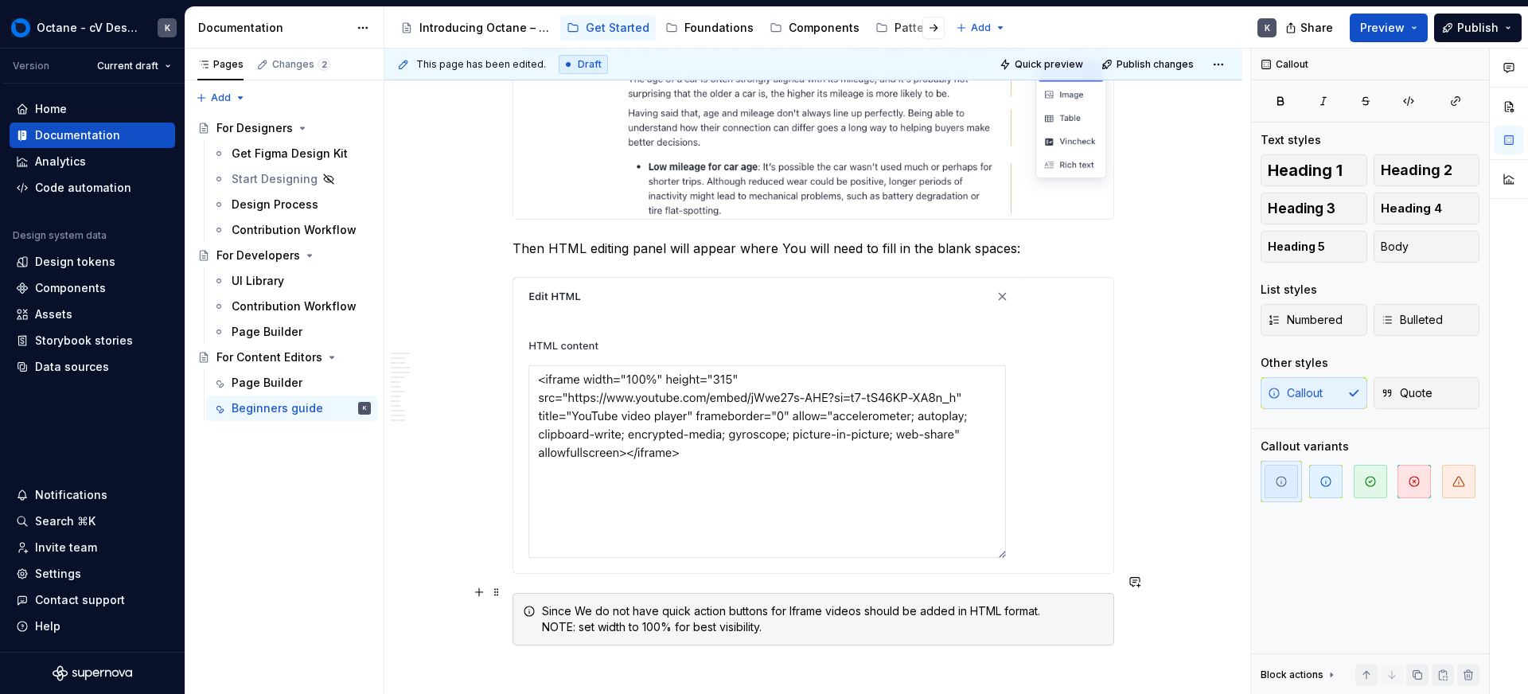
click at [974, 620] on div "Since We do not have quick action buttons for Iframe videos should be added in …" at bounding box center [814, 619] width 602 height 53
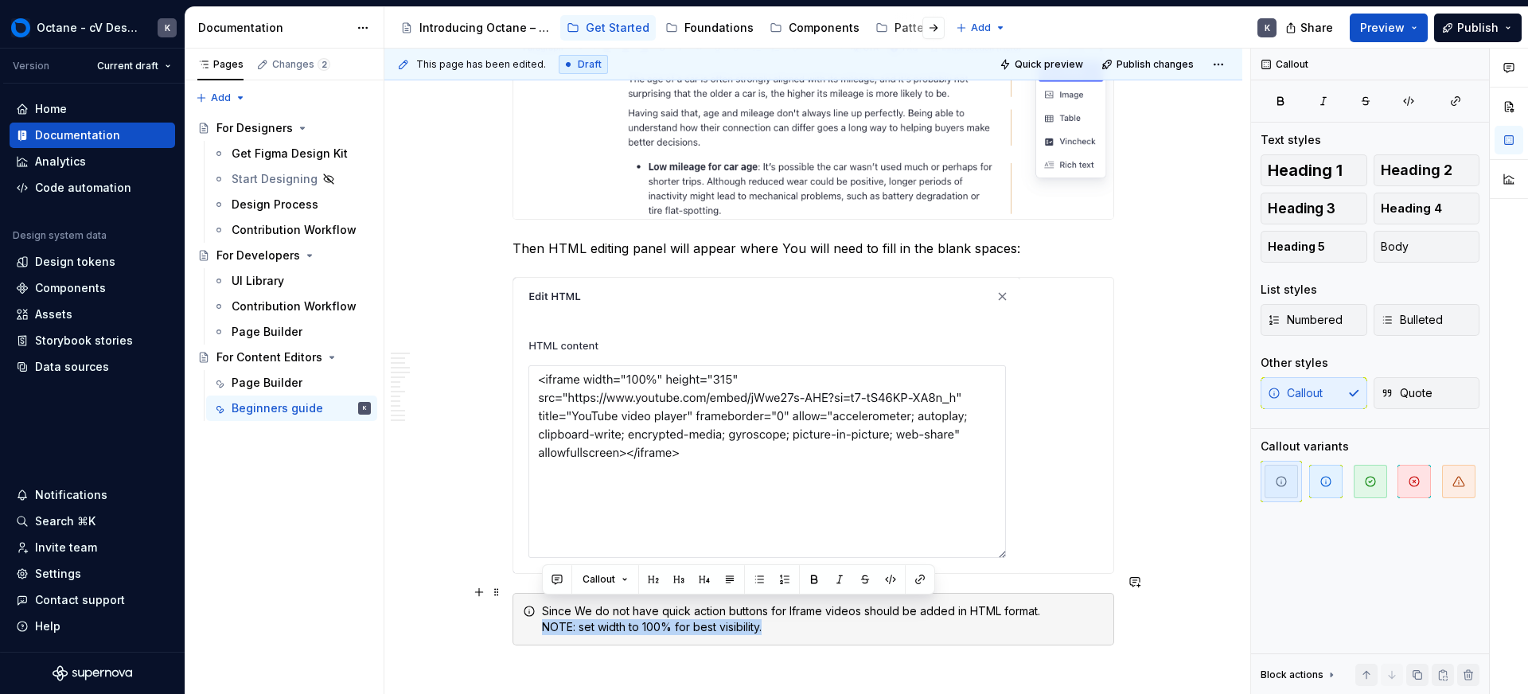
click at [974, 620] on div "Since We do not have quick action buttons for Iframe videos should be added in …" at bounding box center [814, 619] width 602 height 53
drag, startPoint x: 767, startPoint y: 611, endPoint x: 724, endPoint y: 615, distance: 43.3
click at [766, 611] on div "Since We do not have quick action buttons for Iframe videos should be added in …" at bounding box center [823, 619] width 562 height 32
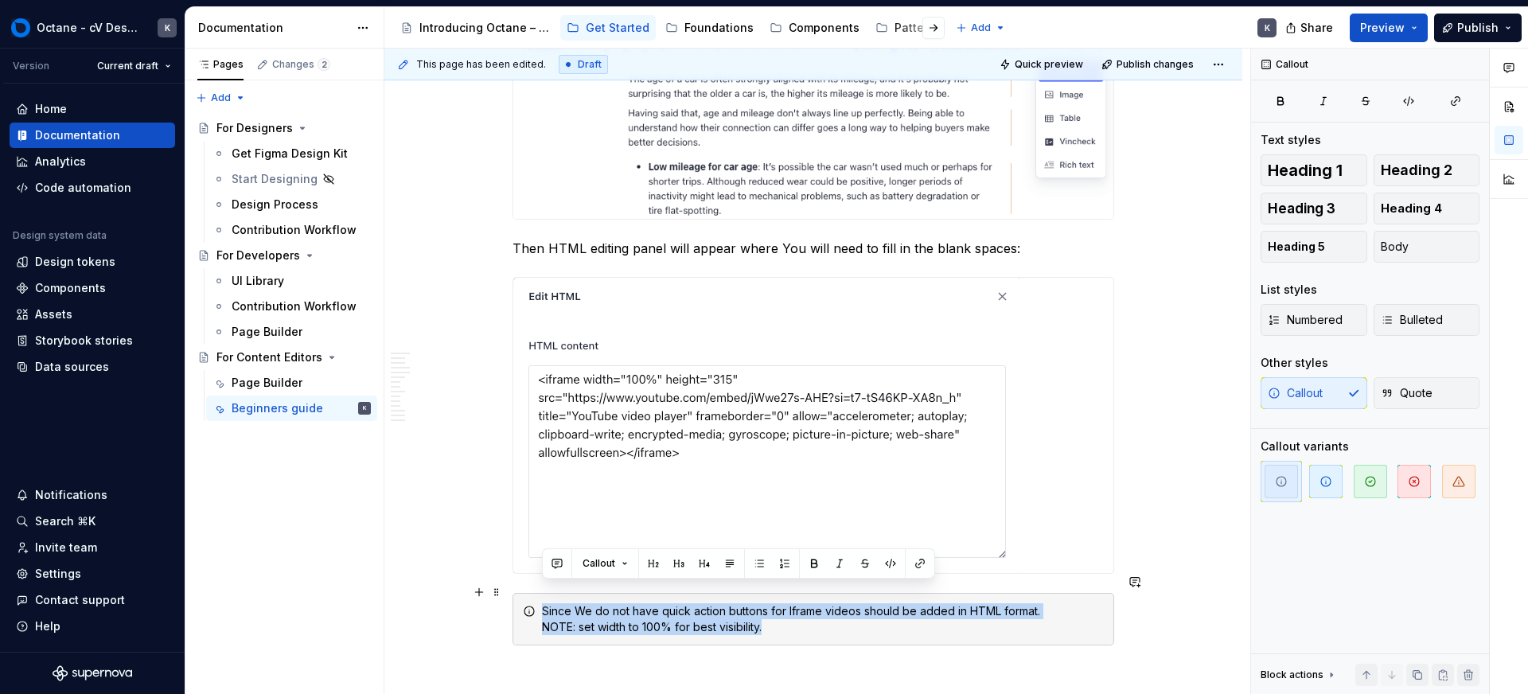
drag, startPoint x: 537, startPoint y: 594, endPoint x: 814, endPoint y: 612, distance: 277.6
click at [814, 612] on div "Since We do not have quick action buttons for Iframe videos should be added in …" at bounding box center [814, 619] width 602 height 53
drag, startPoint x: 1353, startPoint y: 473, endPoint x: 1340, endPoint y: 482, distance: 16.6
click at [1354, 473] on span "button" at bounding box center [1370, 481] width 33 height 33
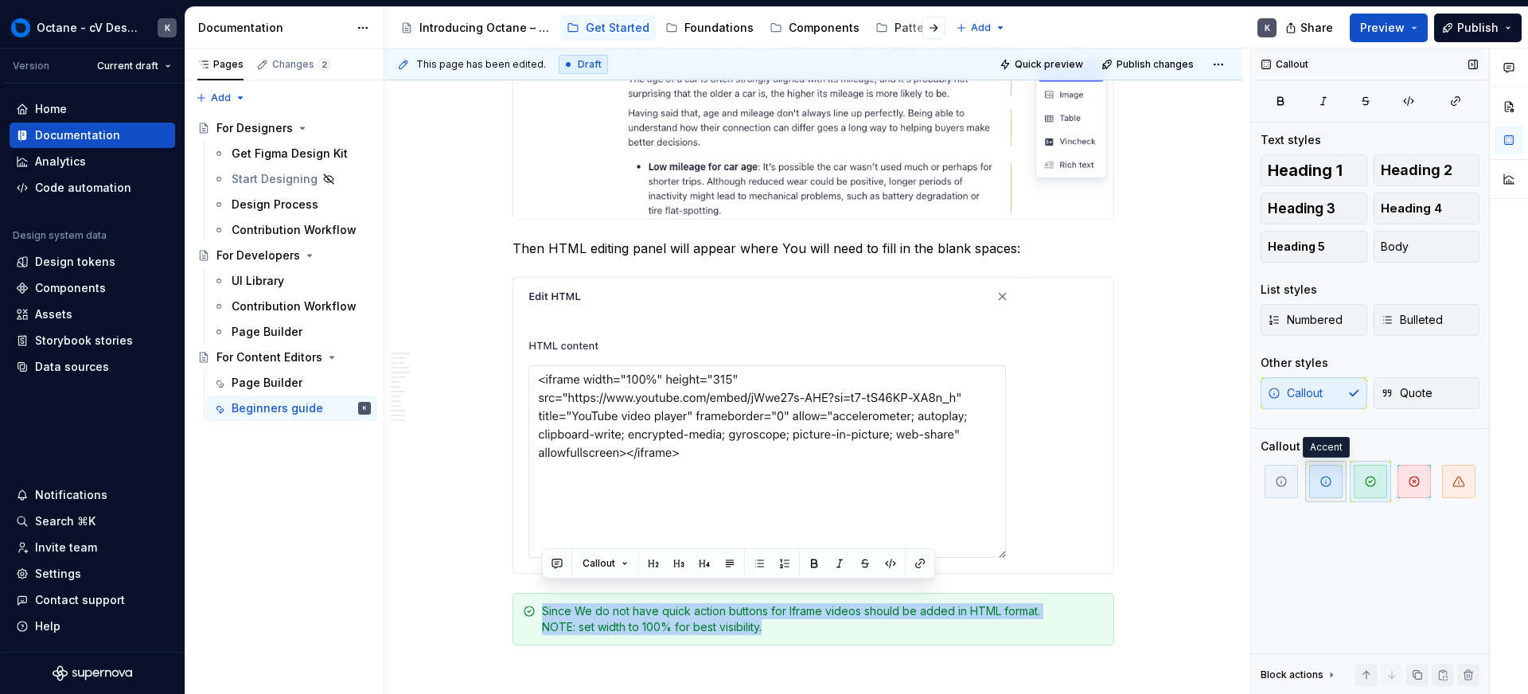
click at [1316, 490] on span "button" at bounding box center [1326, 481] width 33 height 33
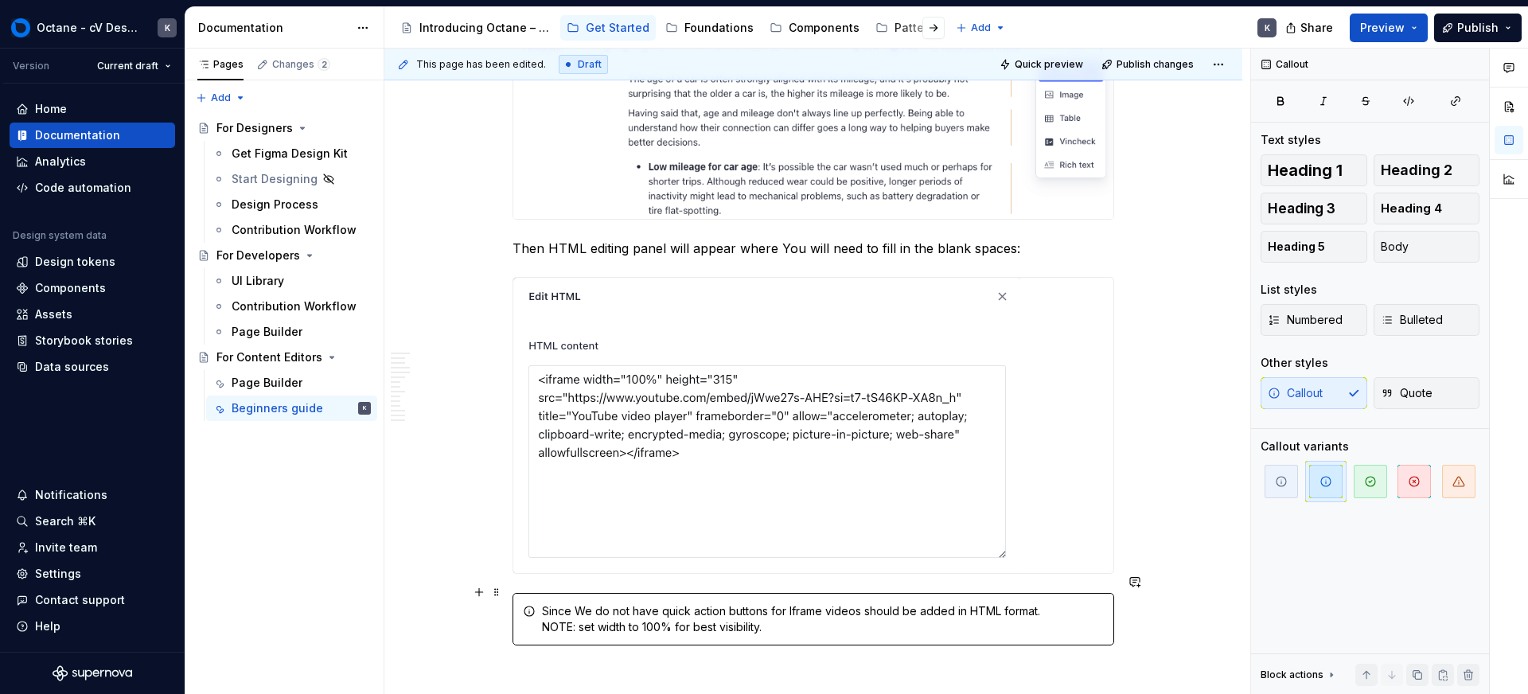
click at [1103, 593] on div "Since We do not have quick action buttons for Iframe videos should be added in …" at bounding box center [814, 619] width 602 height 53
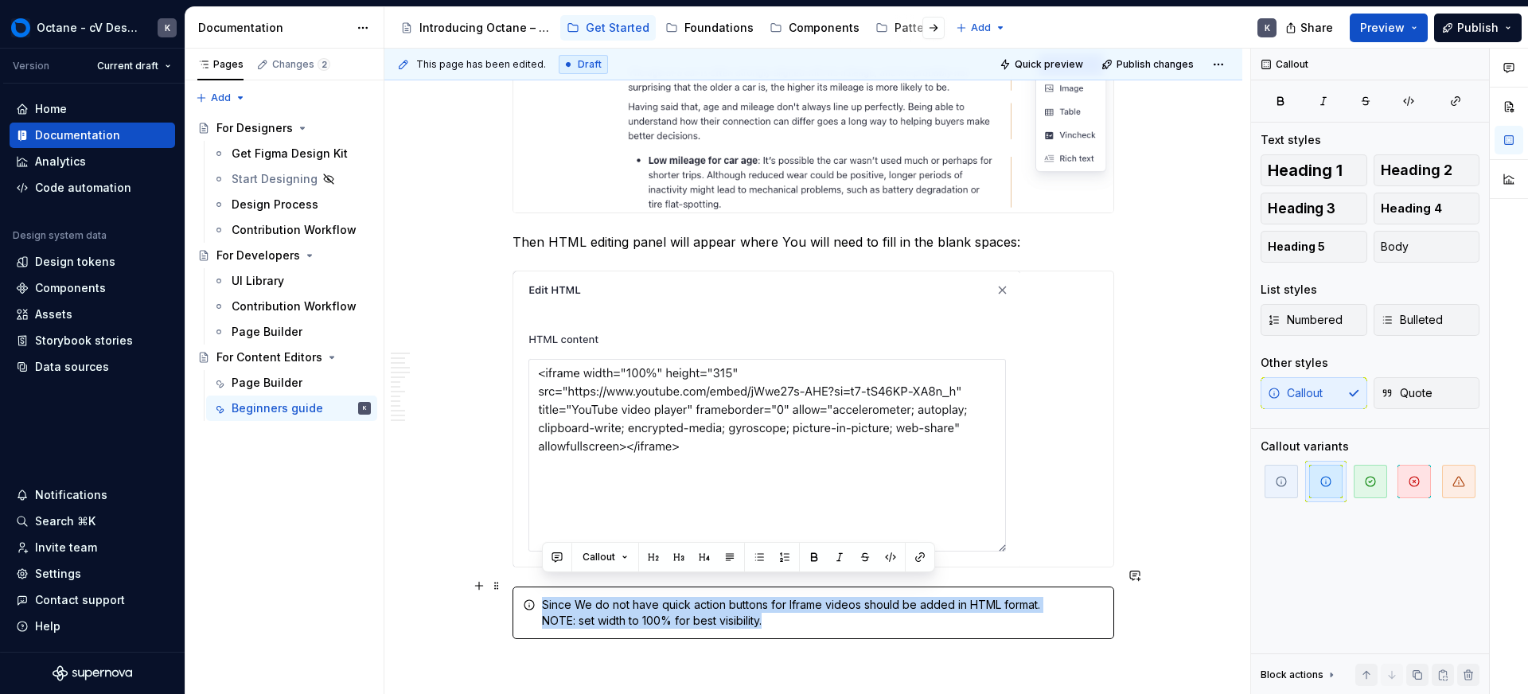
drag, startPoint x: 935, startPoint y: 608, endPoint x: 509, endPoint y: 592, distance: 425.4
click at [492, 583] on span at bounding box center [496, 586] width 13 height 22
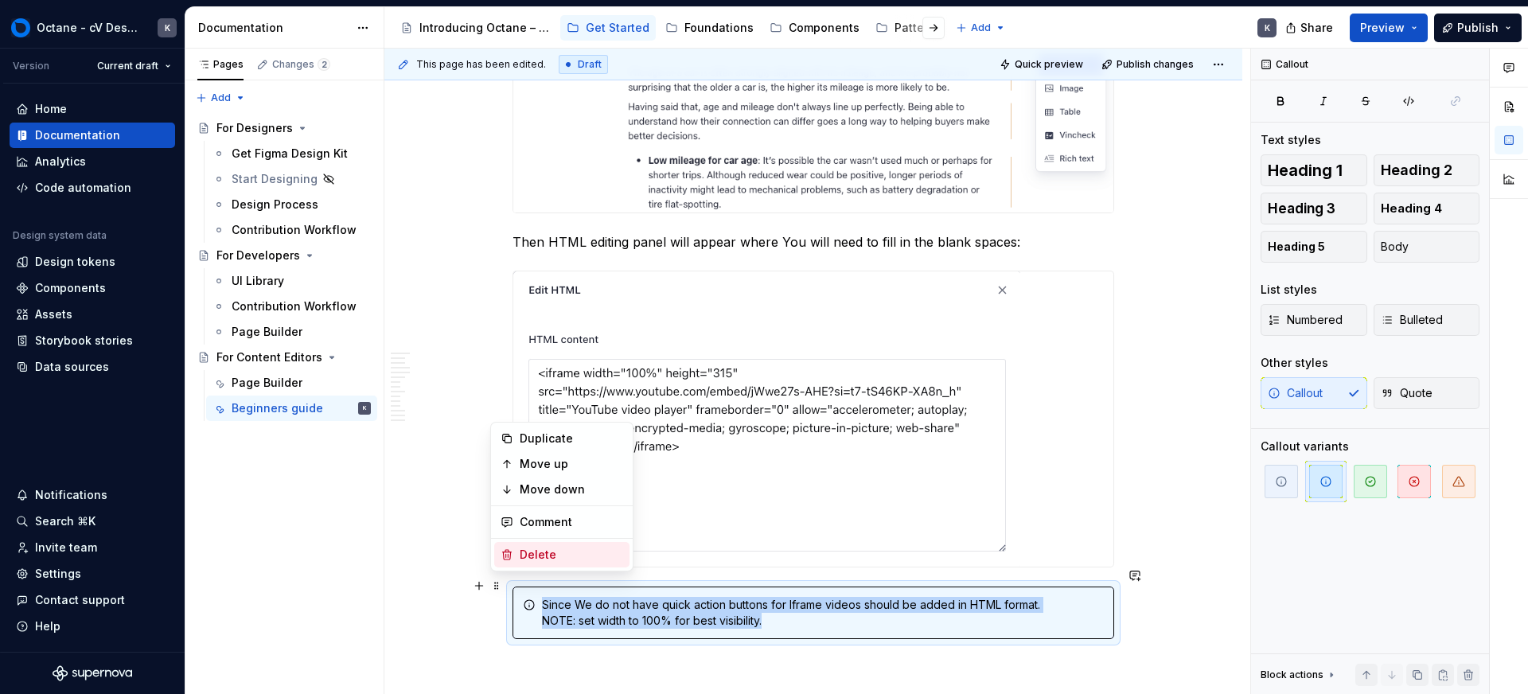
click at [541, 553] on div "Delete" at bounding box center [571, 555] width 103 height 16
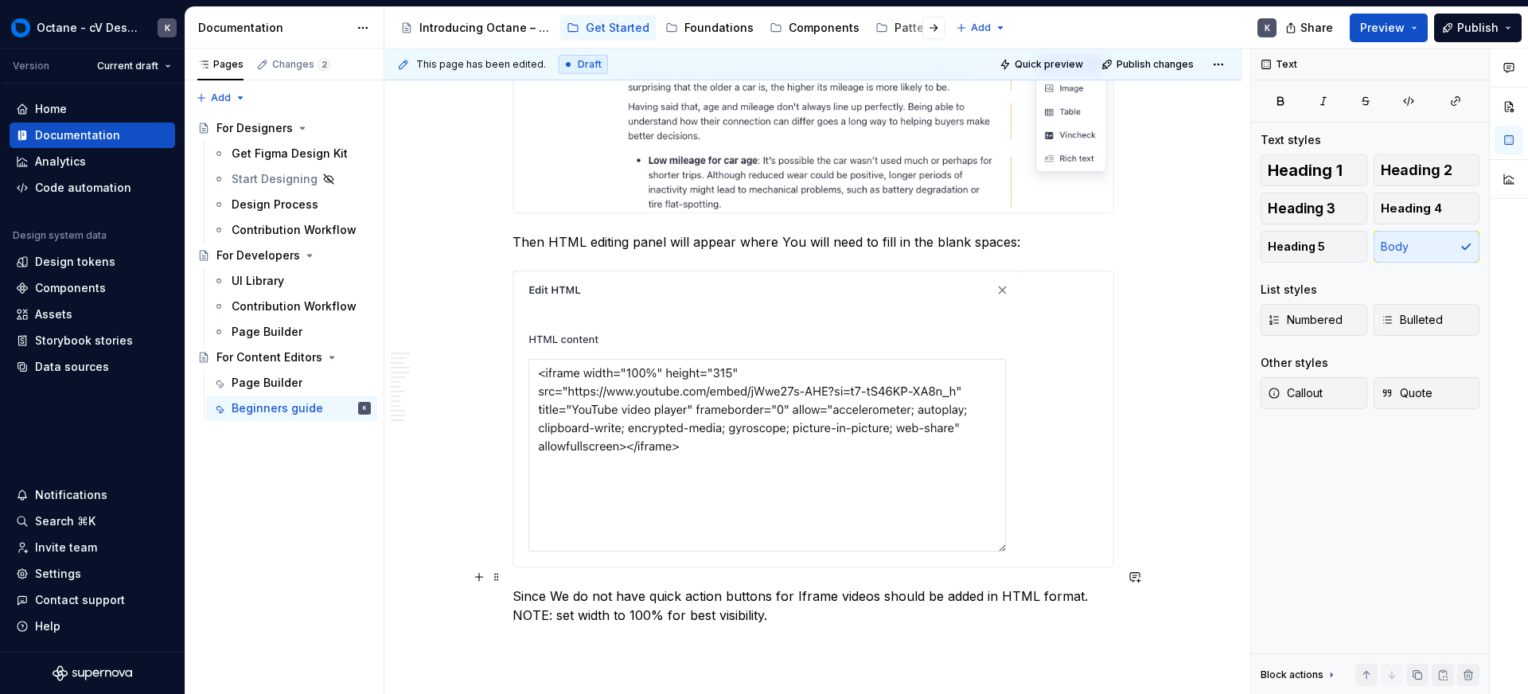
click at [689, 596] on p "Since We do not have quick action buttons for Iframe videos should be added in …" at bounding box center [814, 606] width 602 height 38
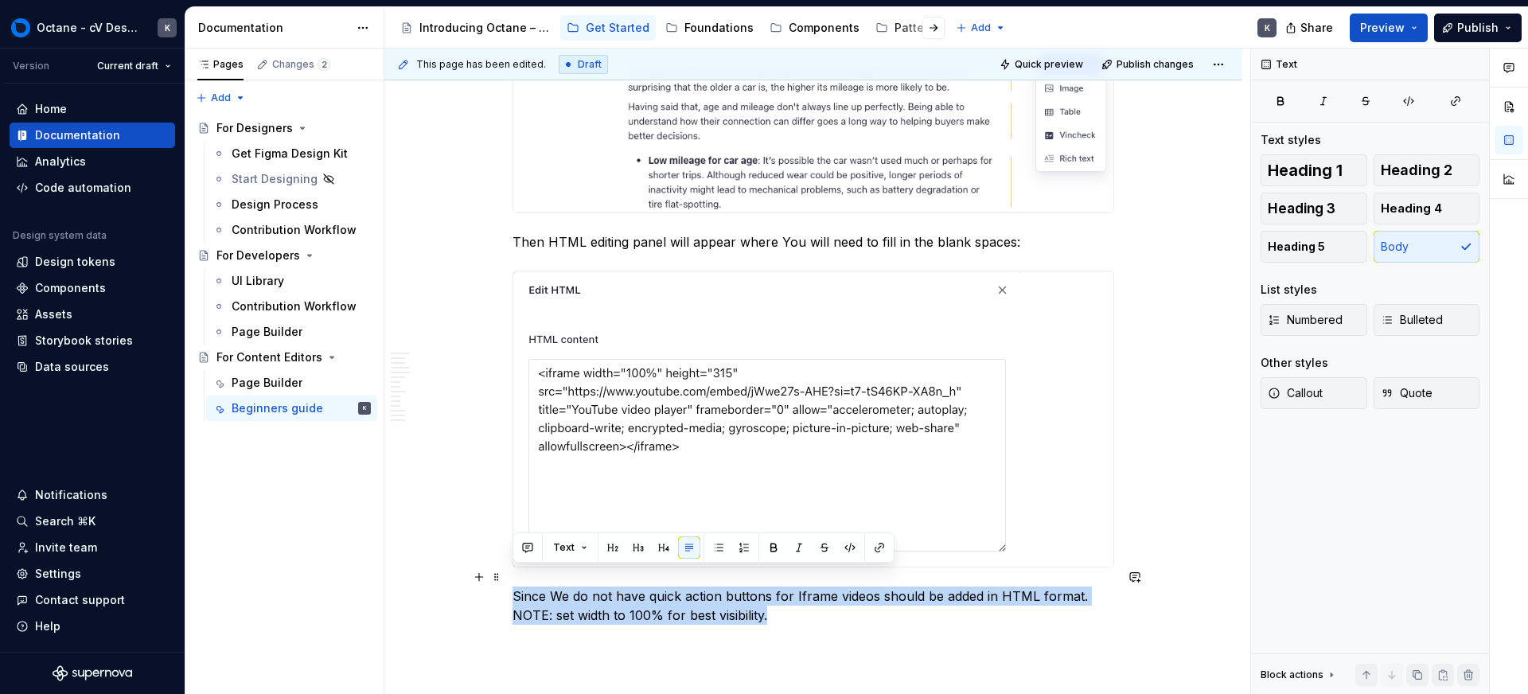
click at [689, 596] on p "Since We do not have quick action buttons for Iframe videos should be added in …" at bounding box center [814, 606] width 602 height 38
click at [1343, 389] on button "Callout" at bounding box center [1314, 393] width 107 height 32
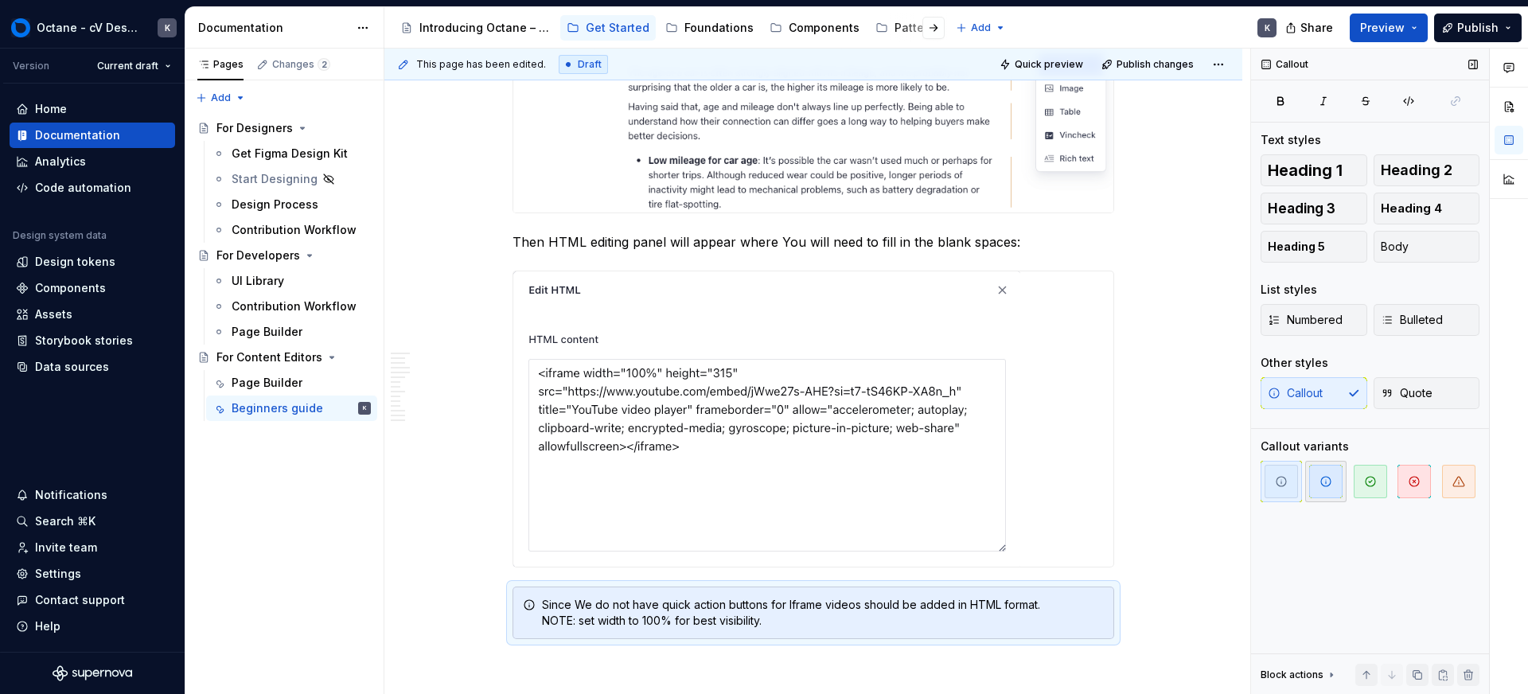
click at [1323, 474] on span "button" at bounding box center [1326, 481] width 33 height 33
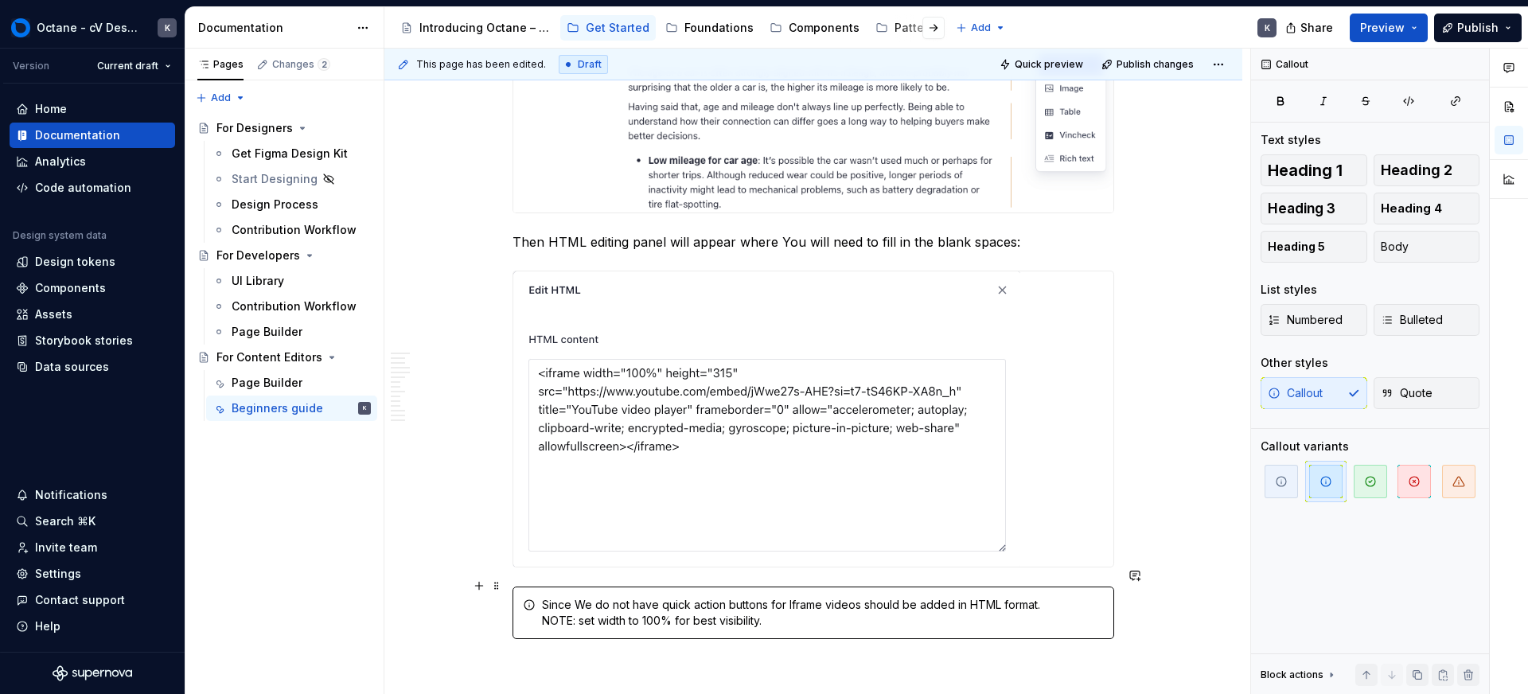
click at [1068, 597] on div "Since We do not have quick action buttons for Iframe videos should be added in …" at bounding box center [823, 613] width 562 height 32
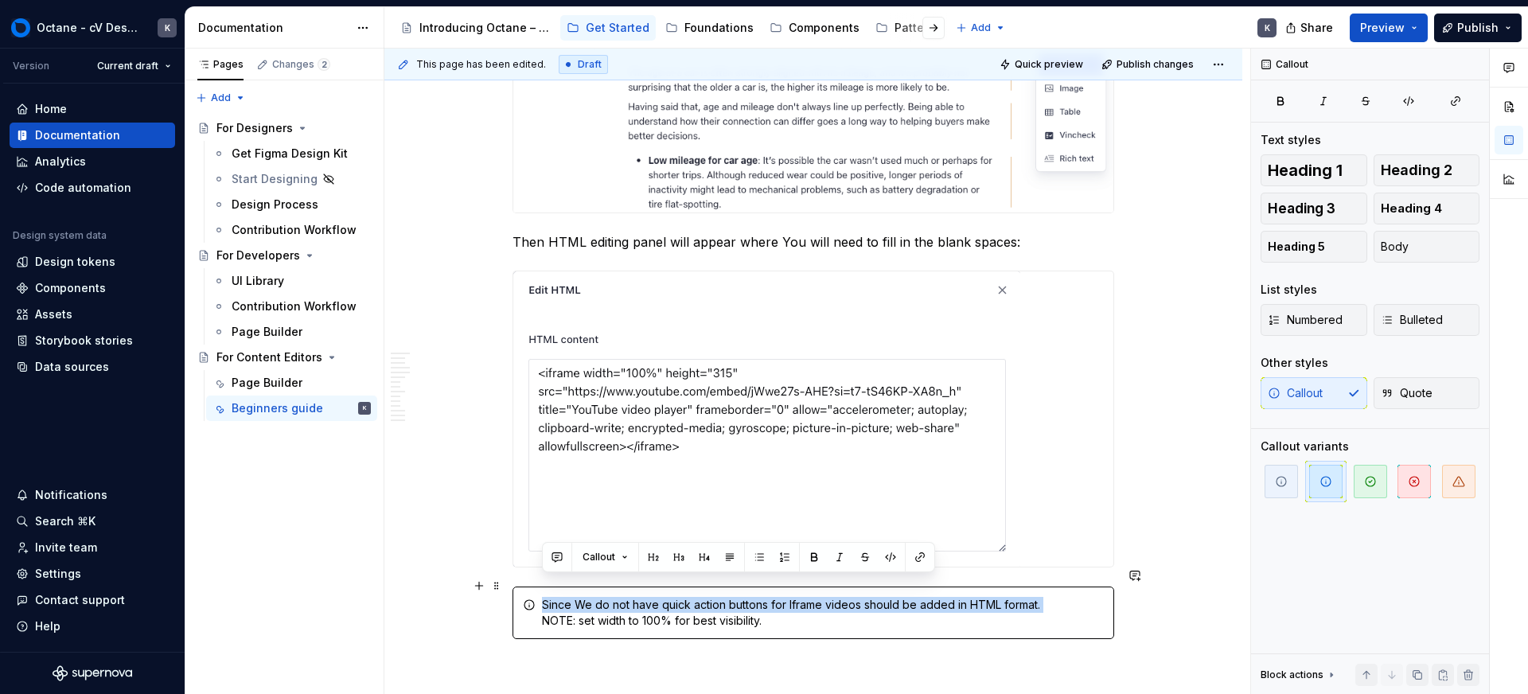
click at [1068, 597] on div "Since We do not have quick action buttons for Iframe videos should be added in …" at bounding box center [823, 613] width 562 height 32
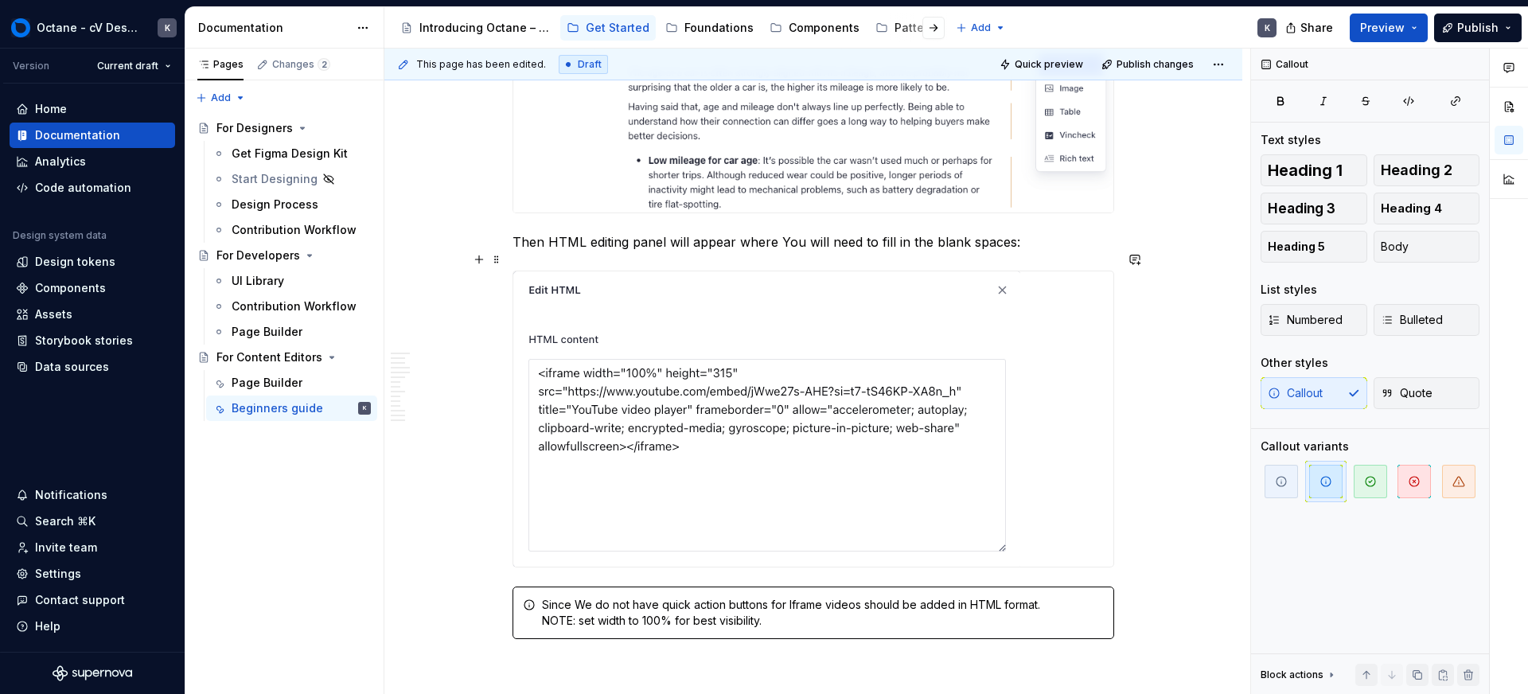
scroll to position [16483, 0]
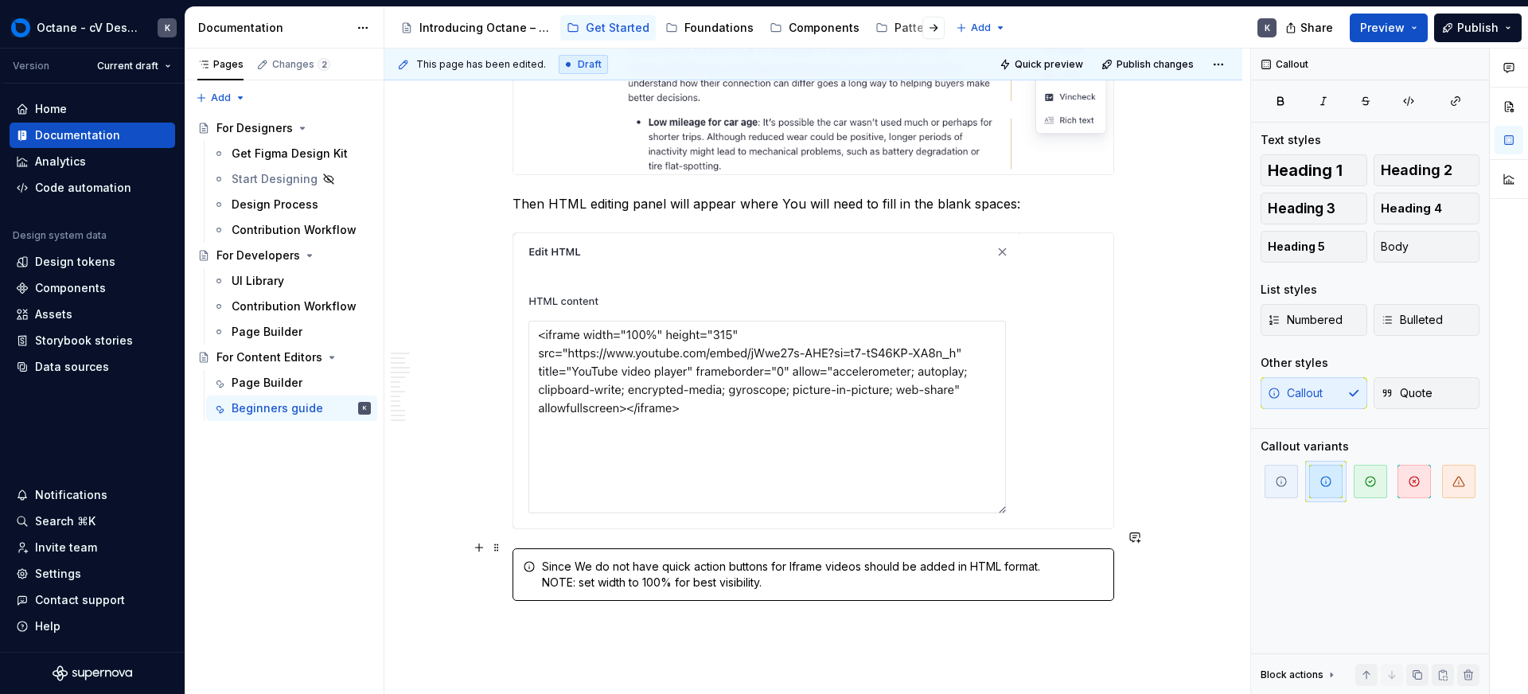
click at [868, 561] on div "Since We do not have quick action buttons for Iframe videos should be added in …" at bounding box center [823, 575] width 562 height 32
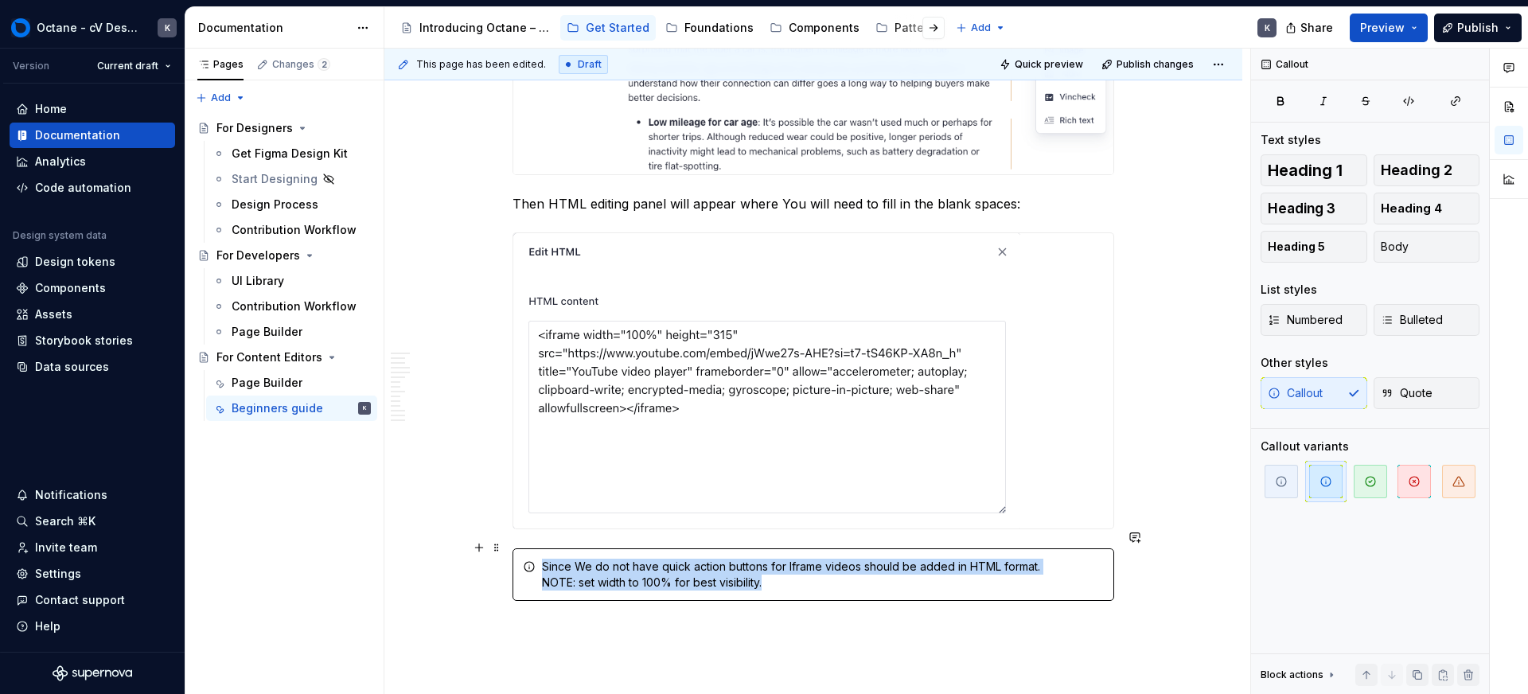
click at [868, 561] on div "Since We do not have quick action buttons for Iframe videos should be added in …" at bounding box center [823, 575] width 562 height 32
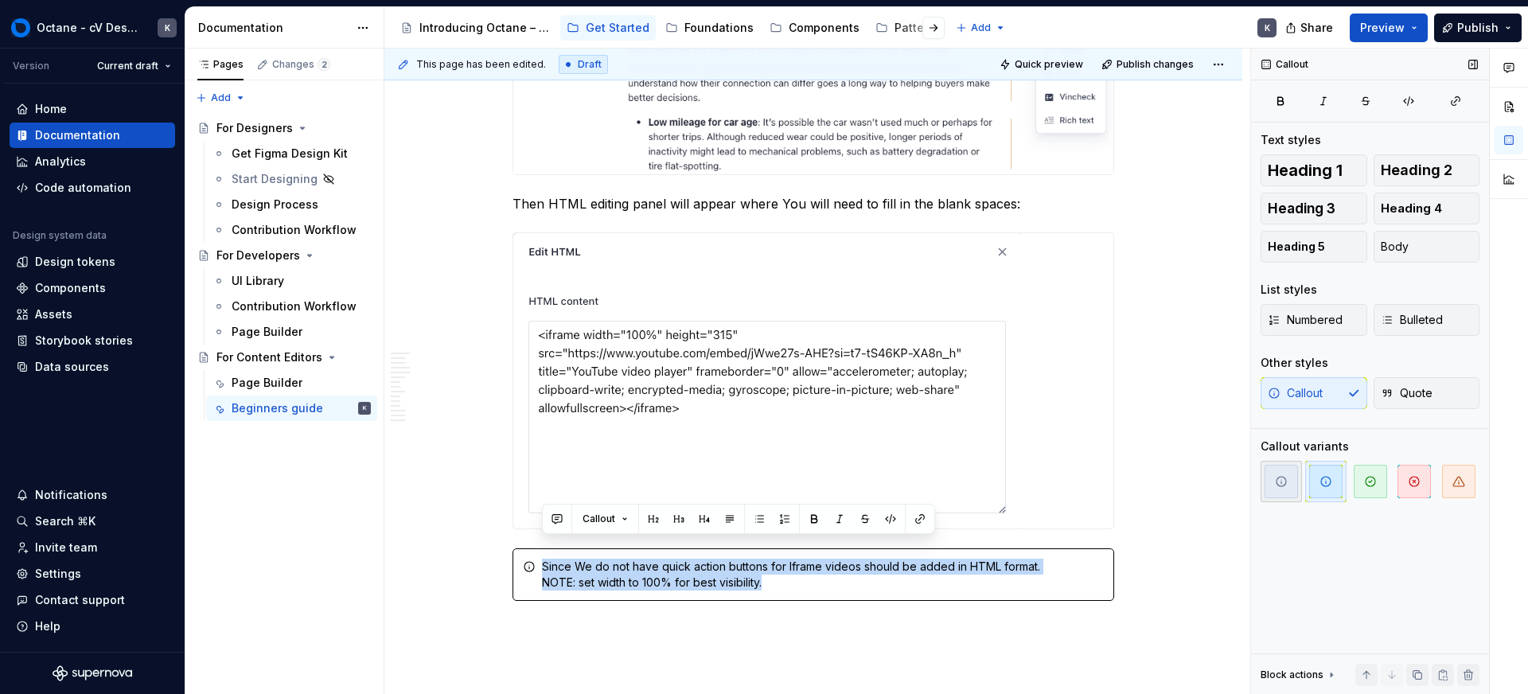
click at [1290, 480] on span "button" at bounding box center [1281, 481] width 33 height 33
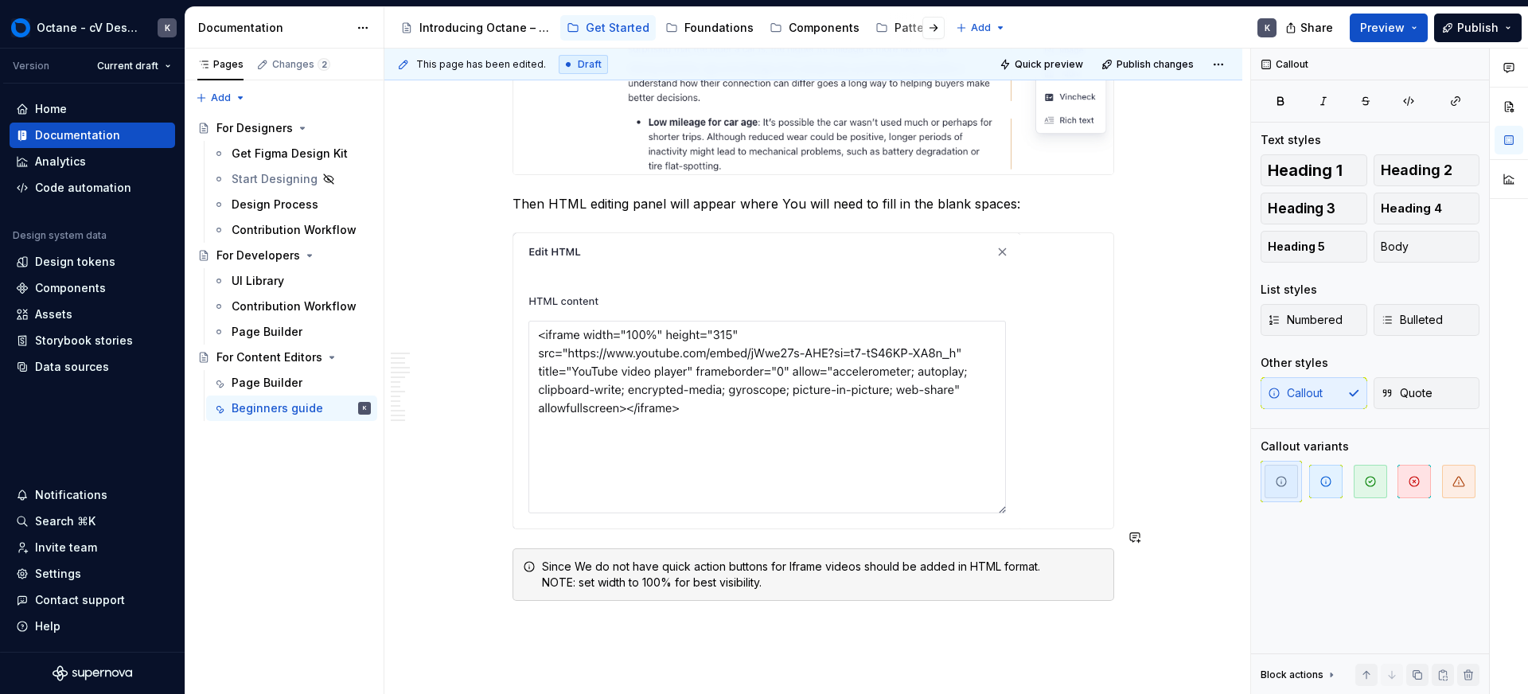
click at [1023, 627] on div "This page has been edited. Draft Quick preview Publish changes For Content Edit…" at bounding box center [818, 372] width 866 height 646
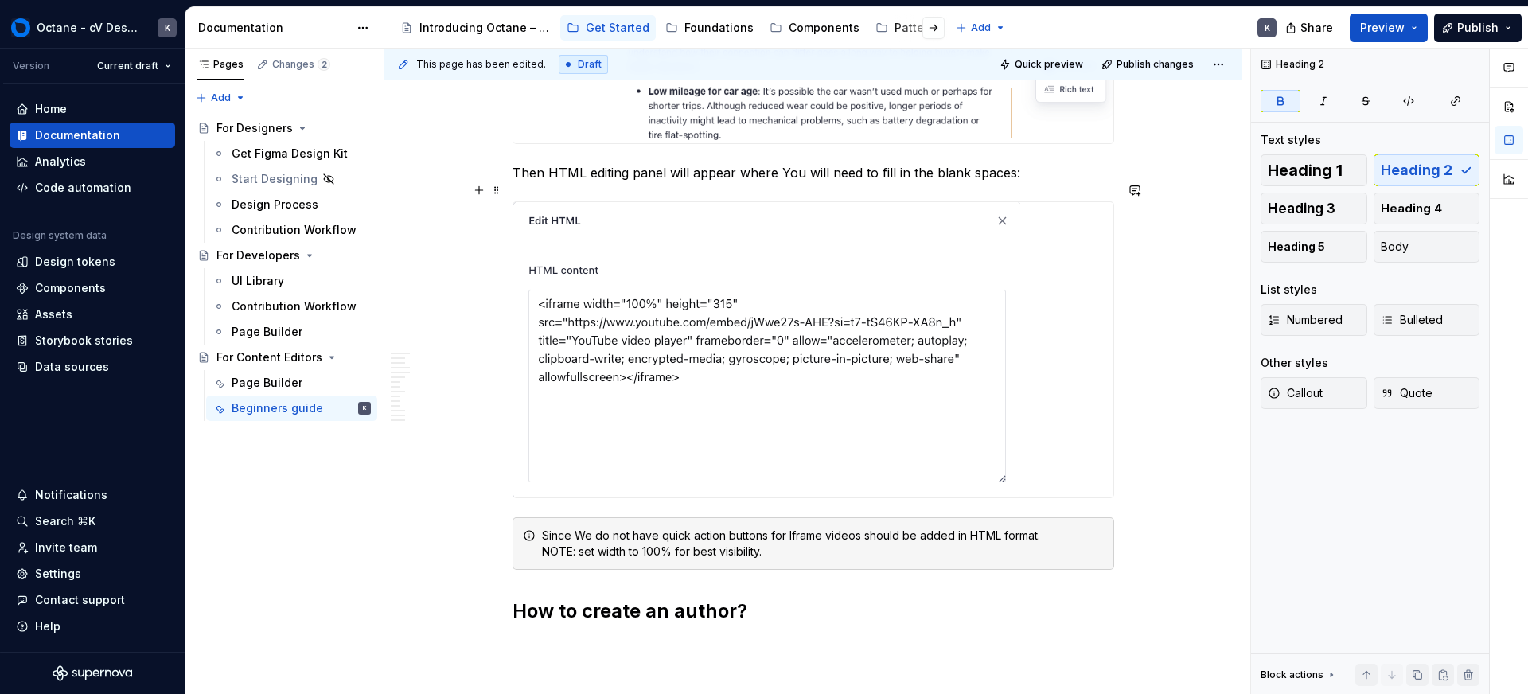
scroll to position [16652, 0]
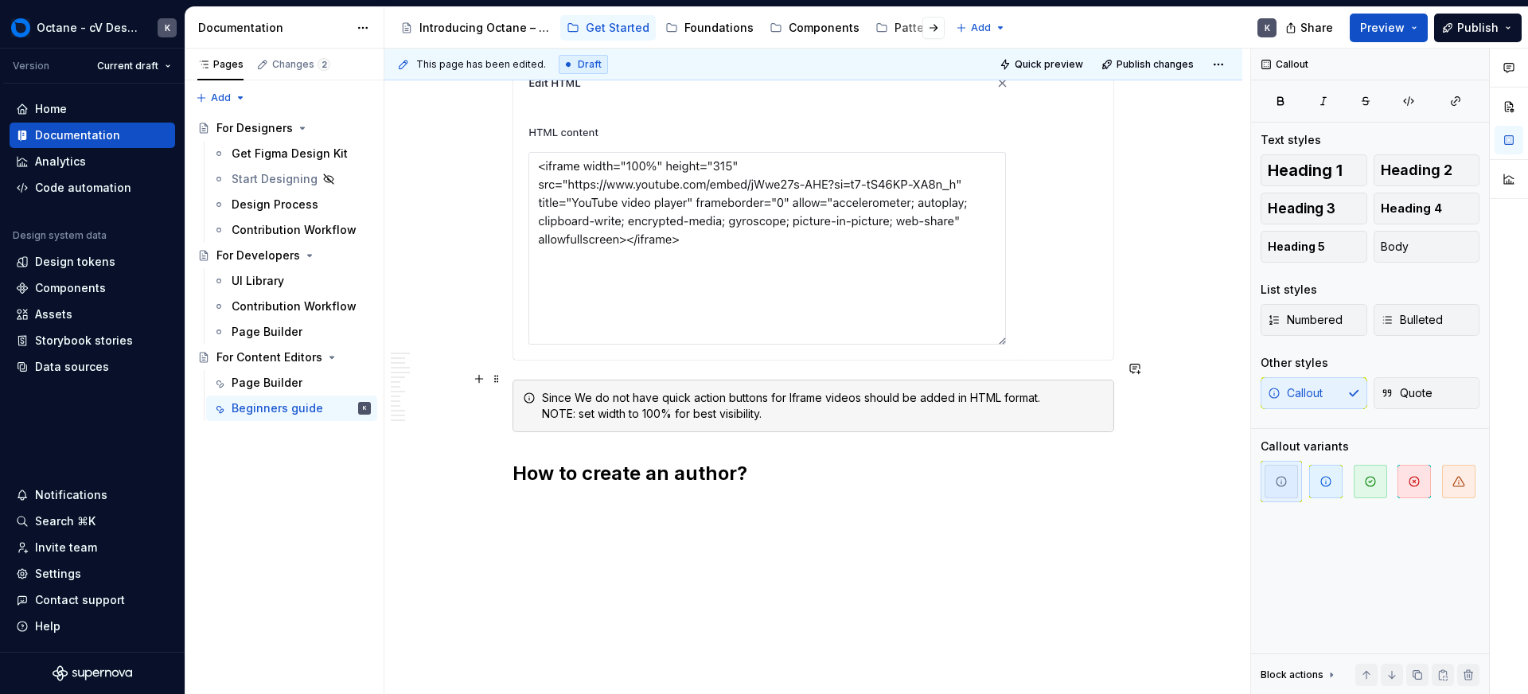
click at [706, 403] on div "Since We do not have quick action buttons for Iframe videos should be added in …" at bounding box center [814, 406] width 602 height 53
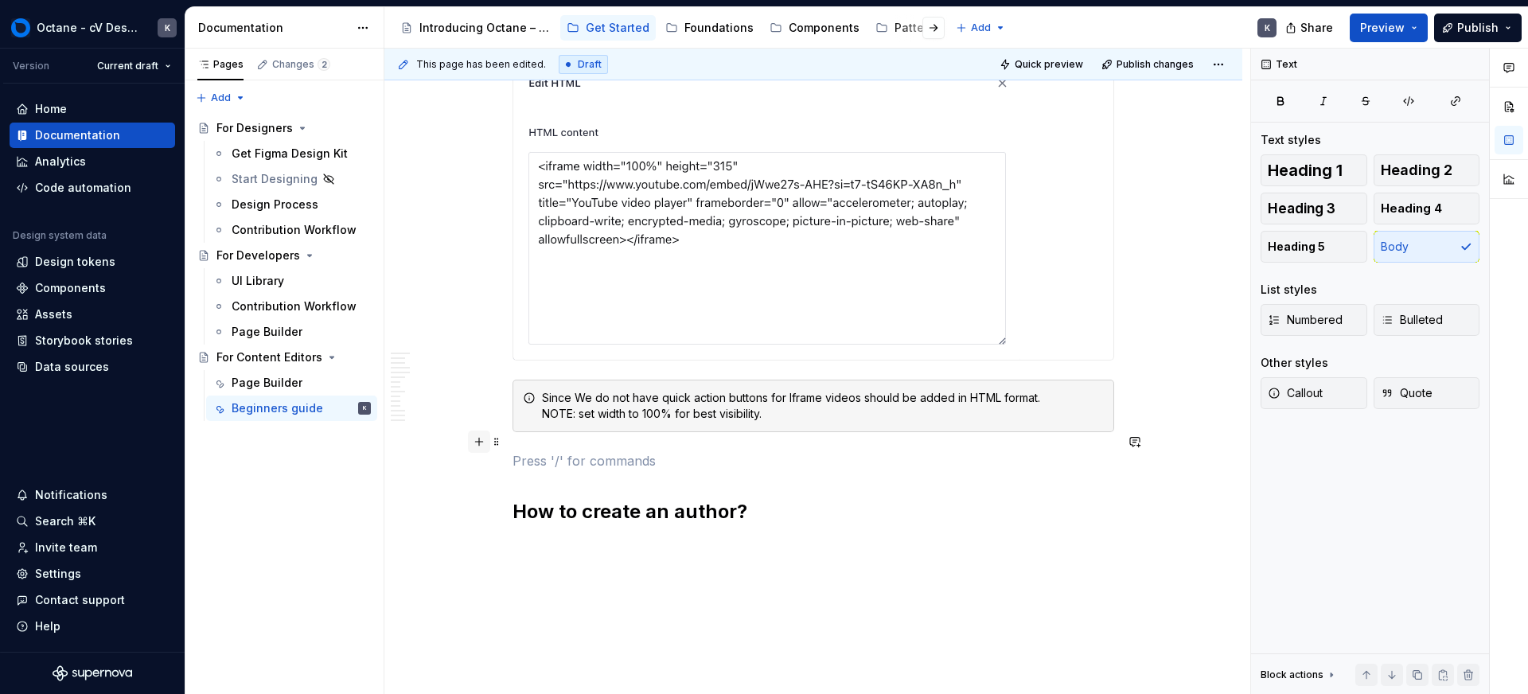
click at [485, 443] on button "button" at bounding box center [479, 442] width 22 height 22
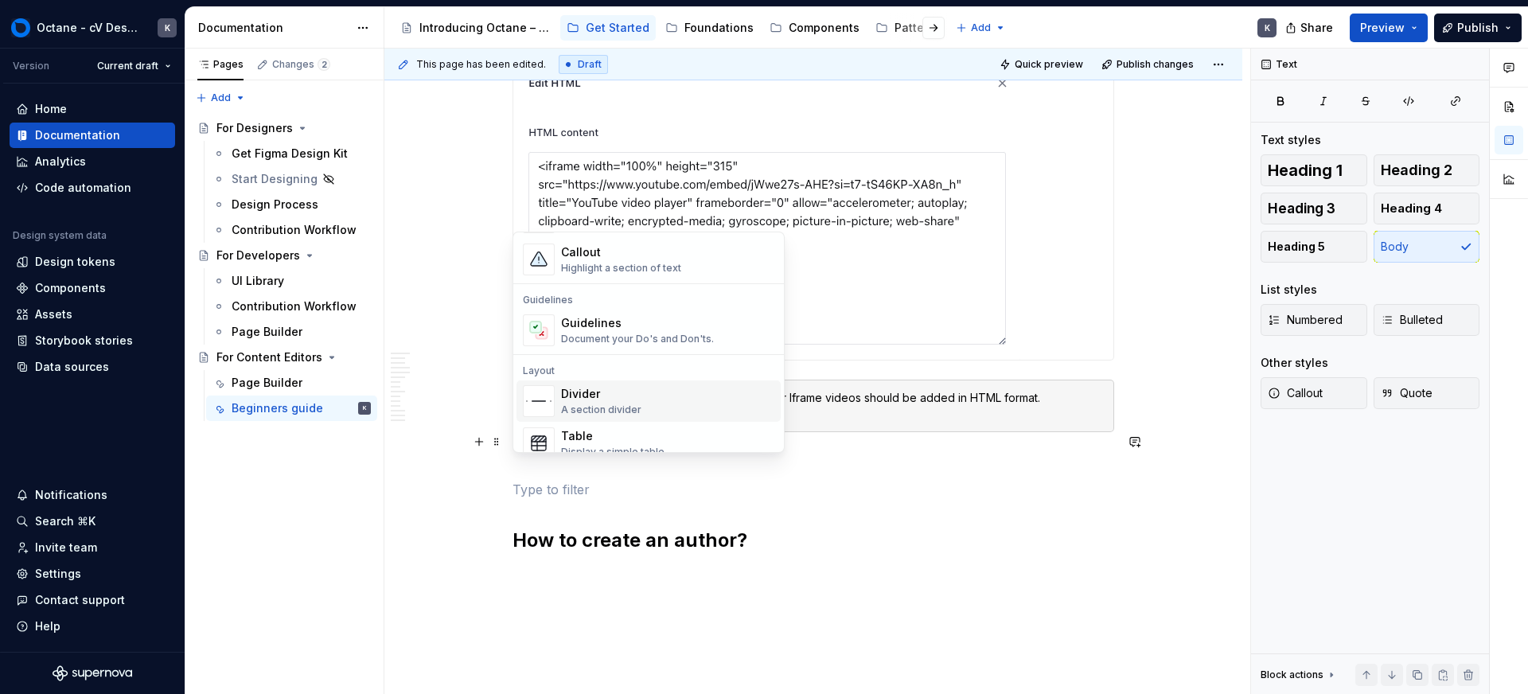
scroll to position [408, 0]
click at [584, 386] on div "Divider" at bounding box center [601, 385] width 80 height 16
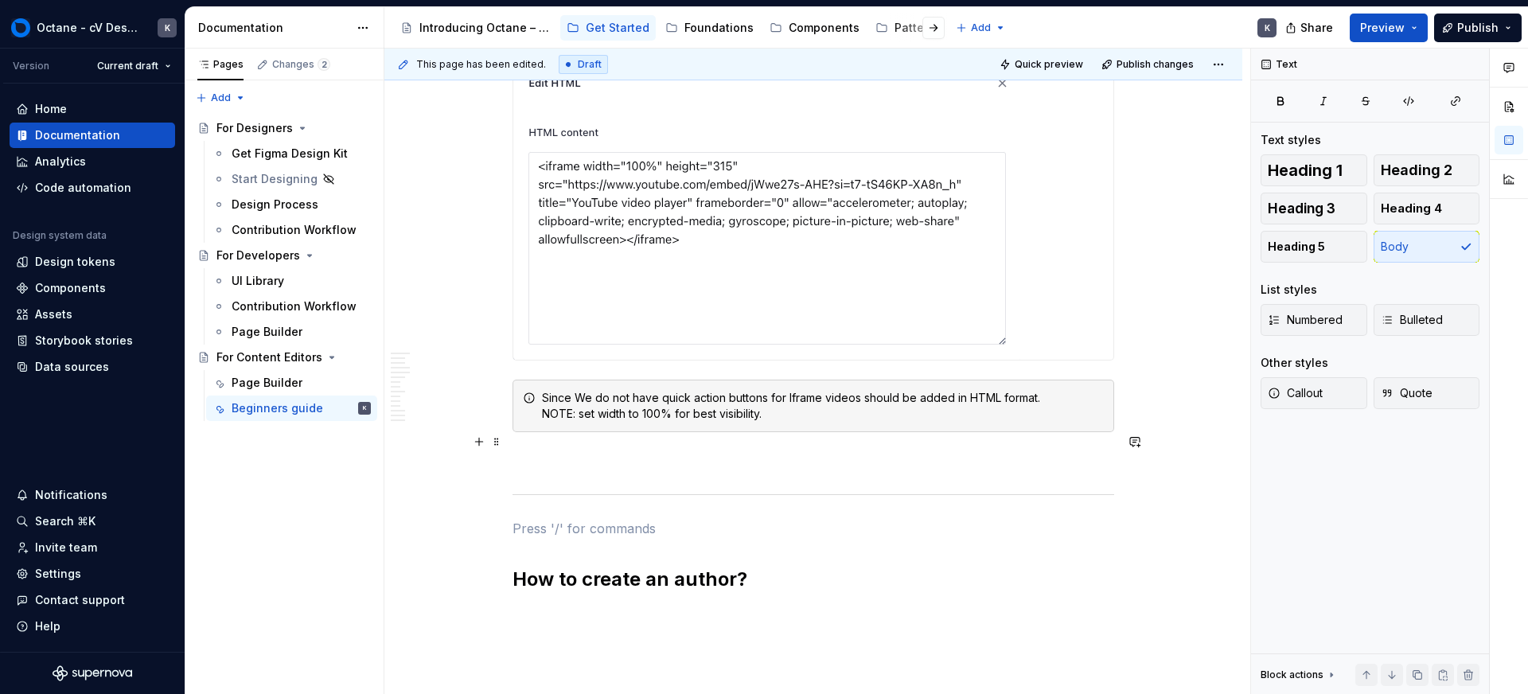
click at [632, 451] on p at bounding box center [814, 460] width 602 height 19
click at [495, 437] on span at bounding box center [496, 442] width 13 height 22
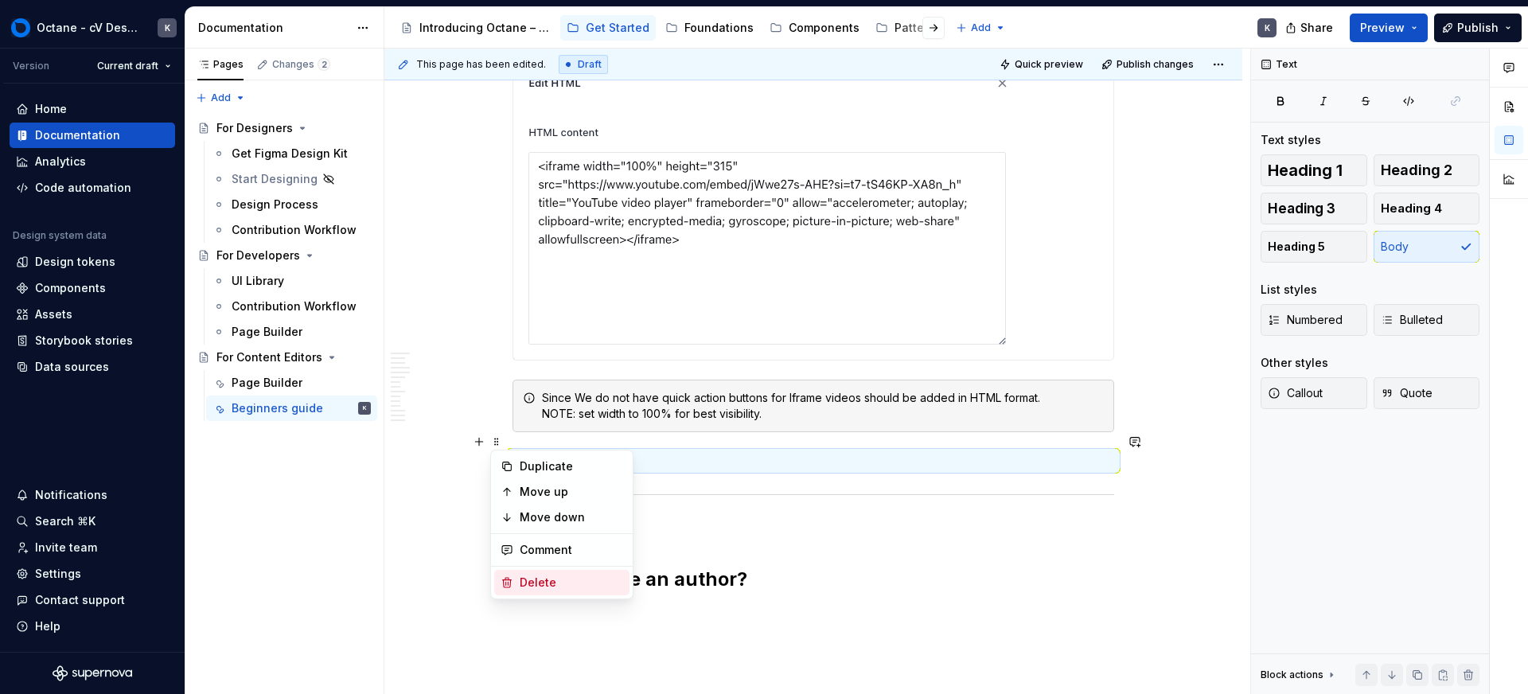
drag, startPoint x: 537, startPoint y: 575, endPoint x: 518, endPoint y: 568, distance: 20.4
click at [537, 575] on div "Delete" at bounding box center [571, 583] width 103 height 16
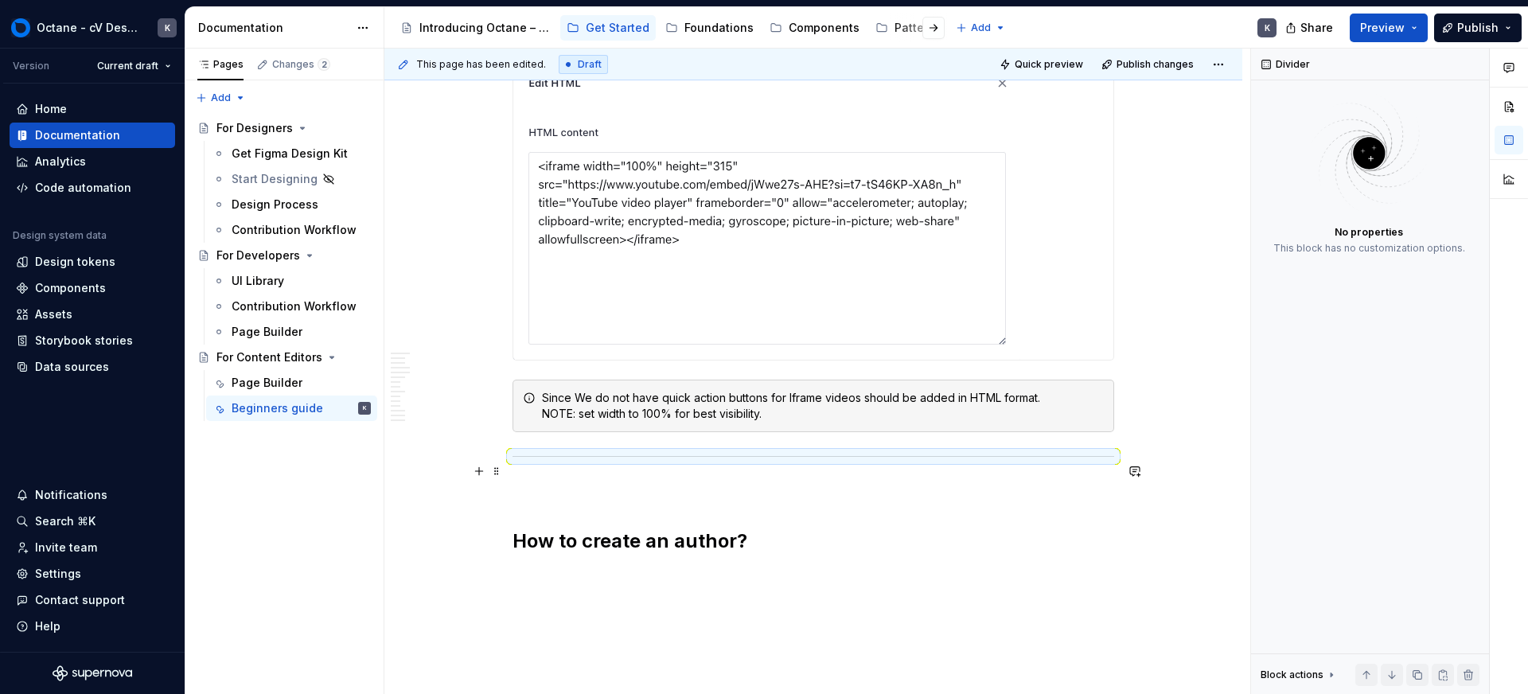
click at [517, 481] on p at bounding box center [814, 490] width 602 height 19
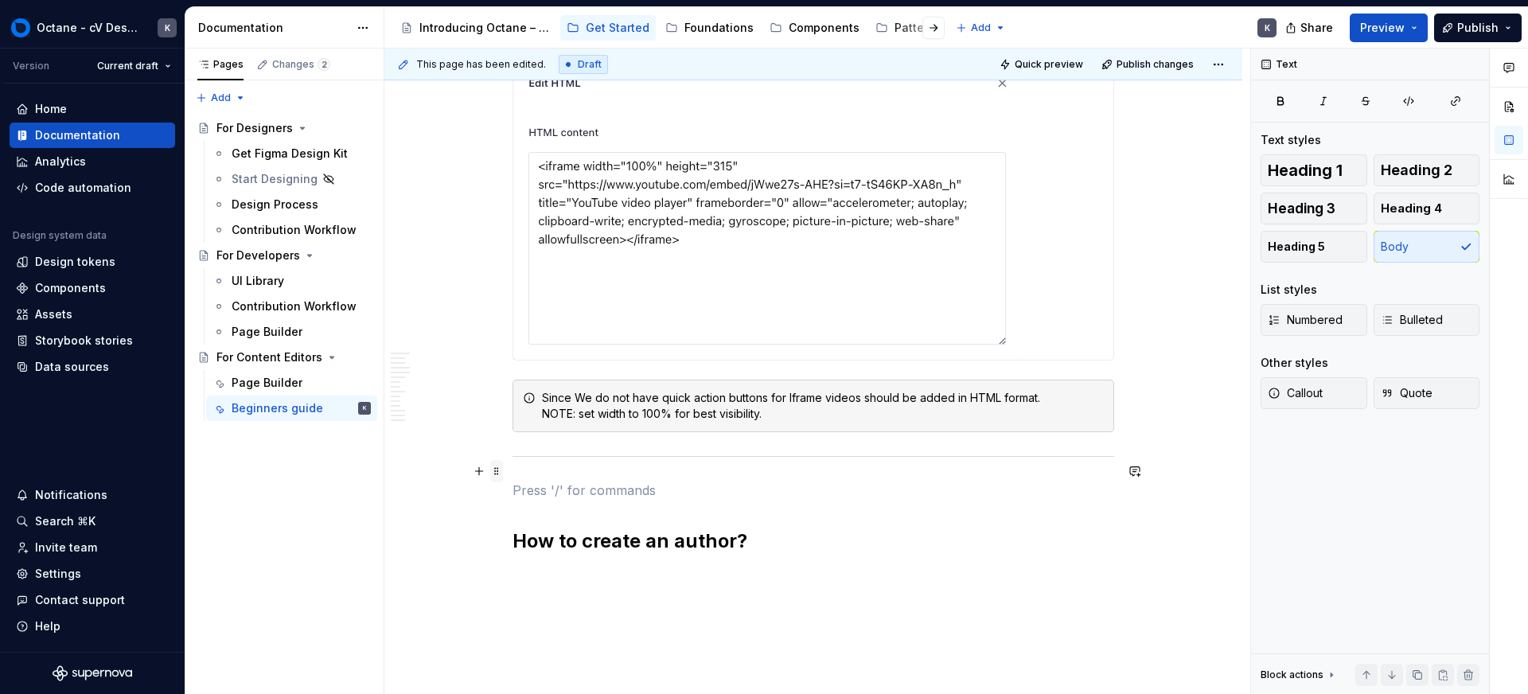
click at [497, 470] on span at bounding box center [496, 471] width 13 height 22
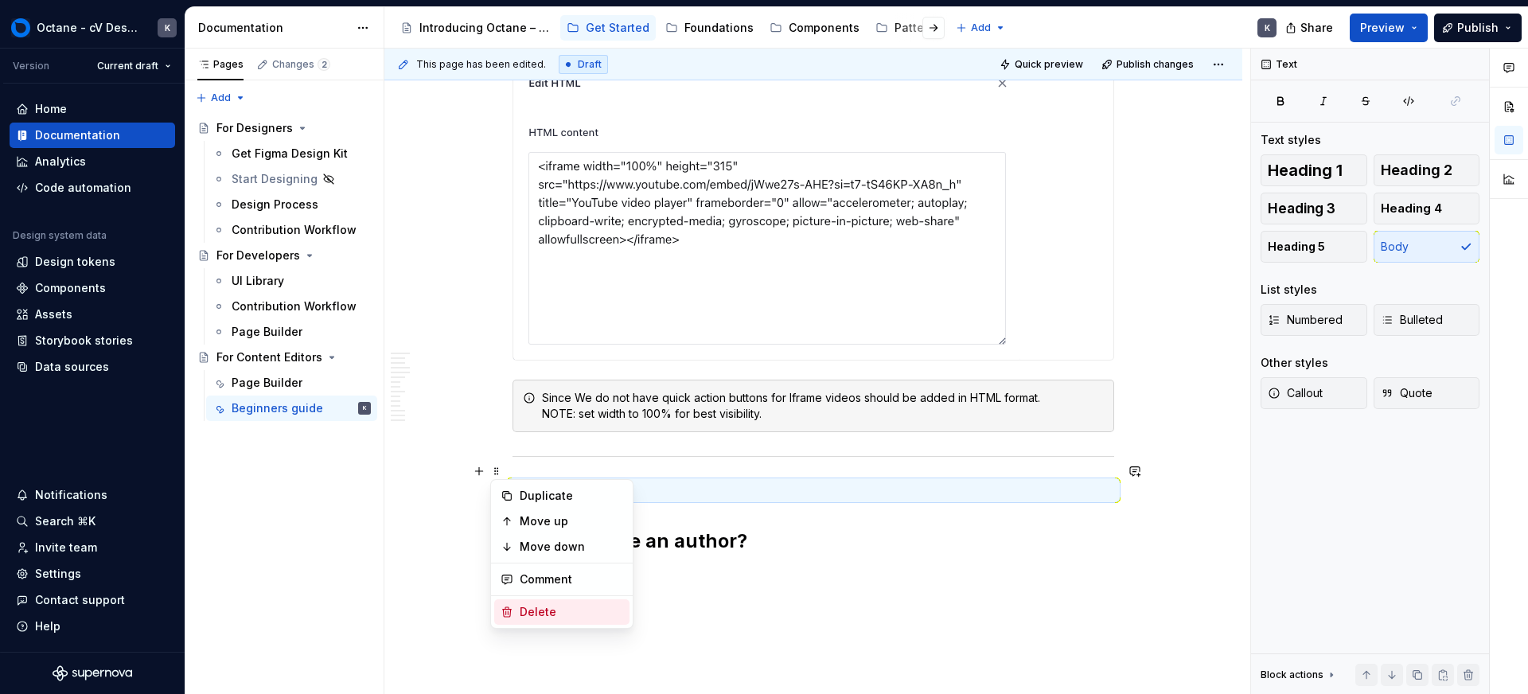
click at [546, 604] on div "Delete" at bounding box center [571, 612] width 103 height 16
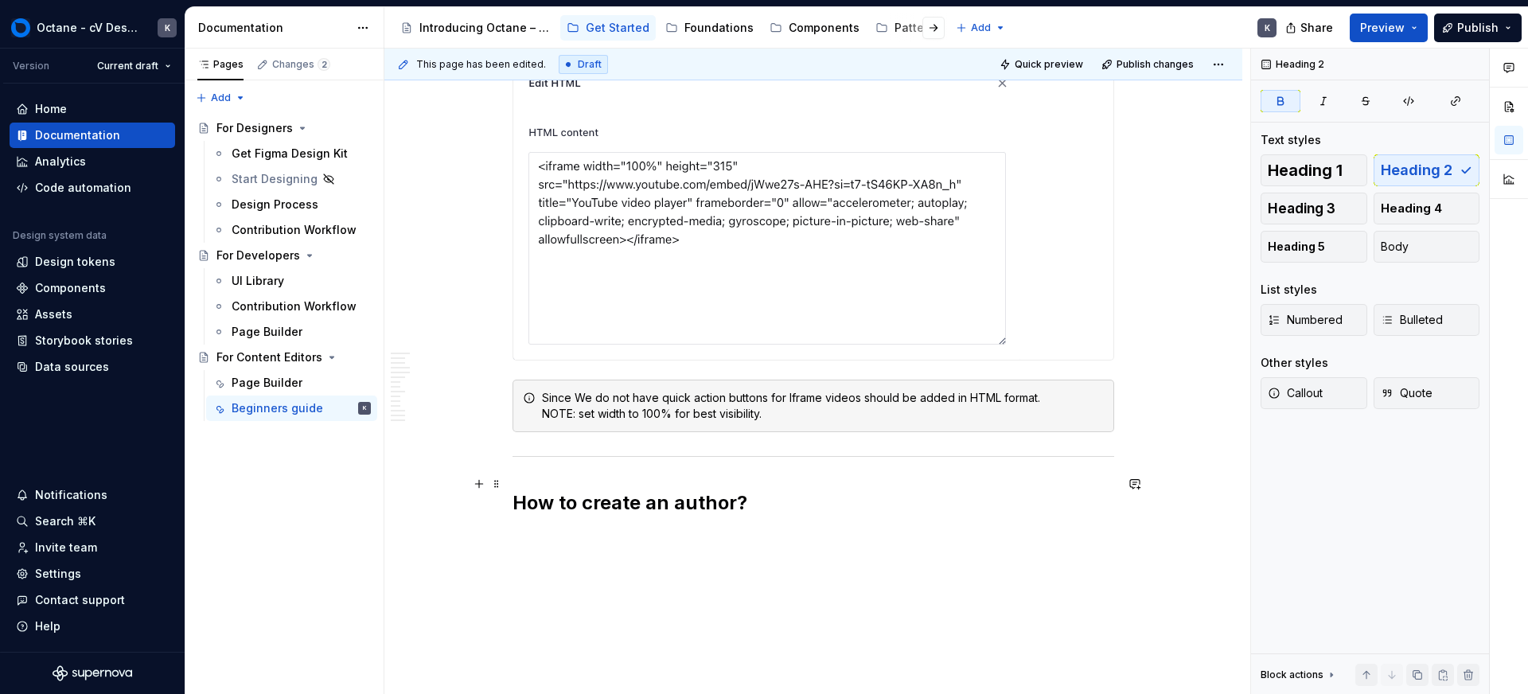
click at [770, 490] on h2 "How to create an author?" at bounding box center [814, 502] width 602 height 25
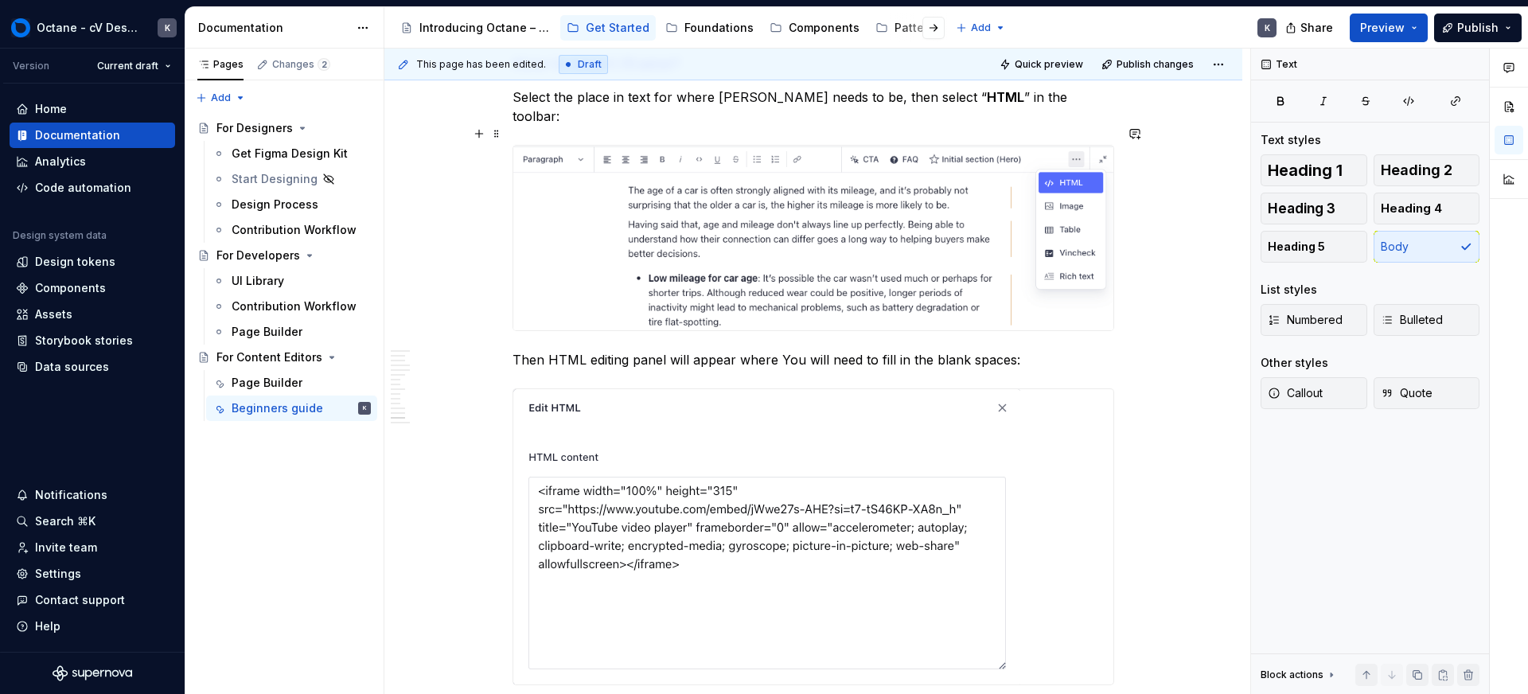
scroll to position [16713, 0]
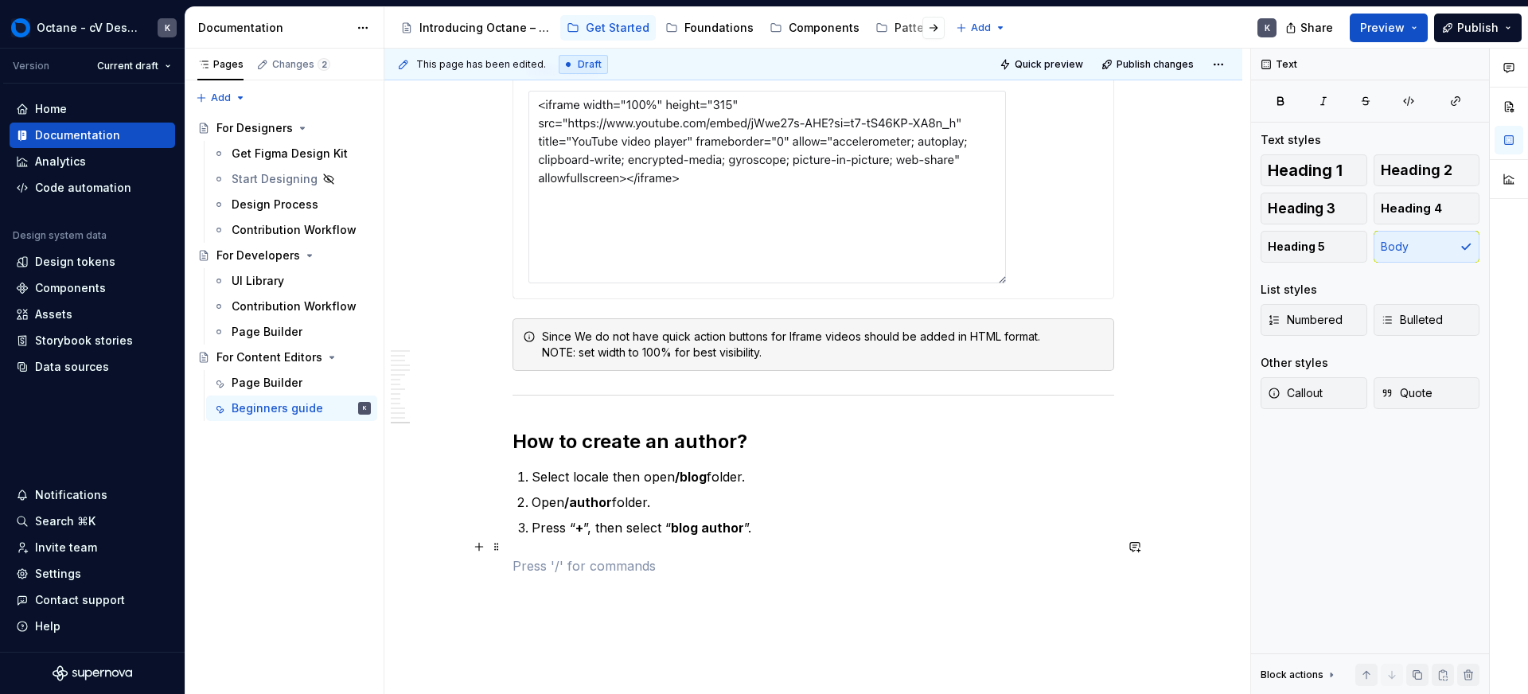
click at [612, 556] on p at bounding box center [814, 565] width 602 height 19
click at [486, 549] on button "button" at bounding box center [479, 547] width 22 height 22
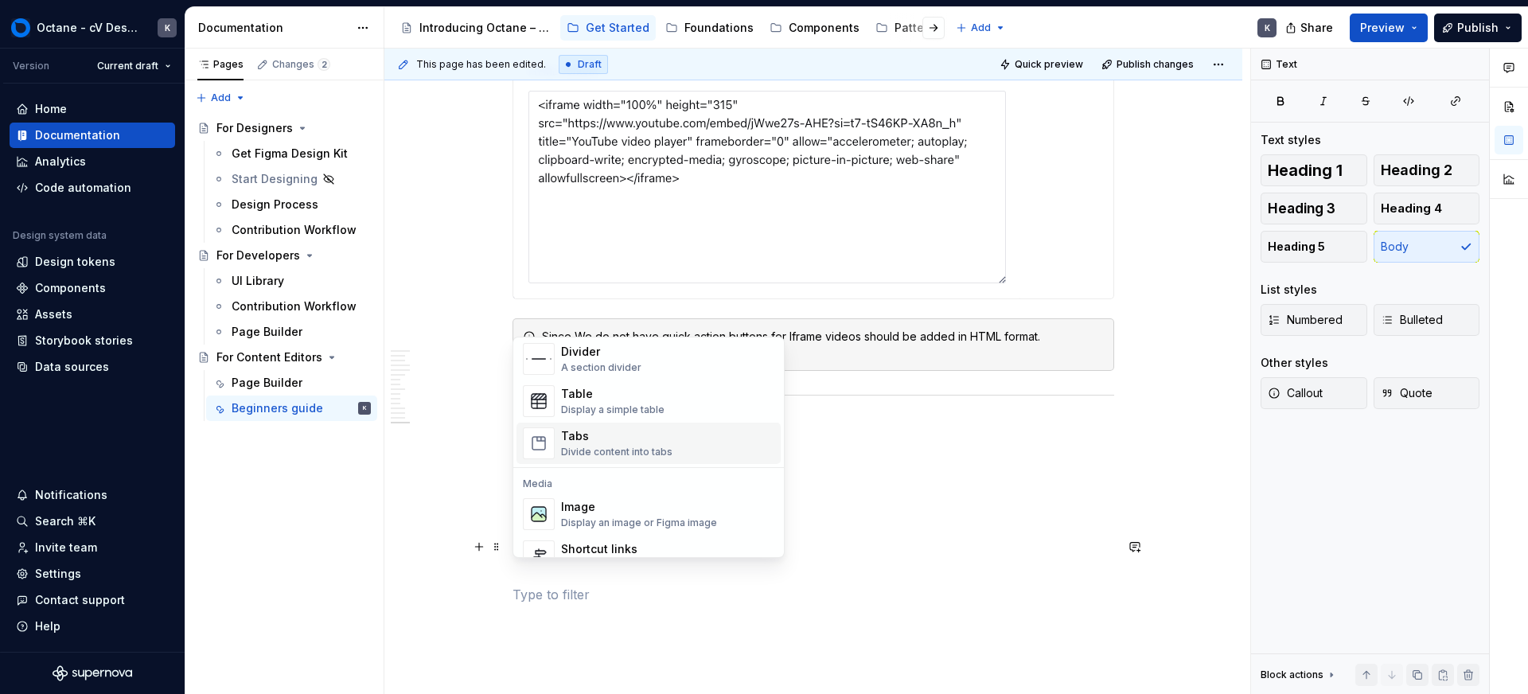
scroll to position [547, 0]
click at [598, 514] on div "Image Display an image or Figma image" at bounding box center [639, 513] width 156 height 30
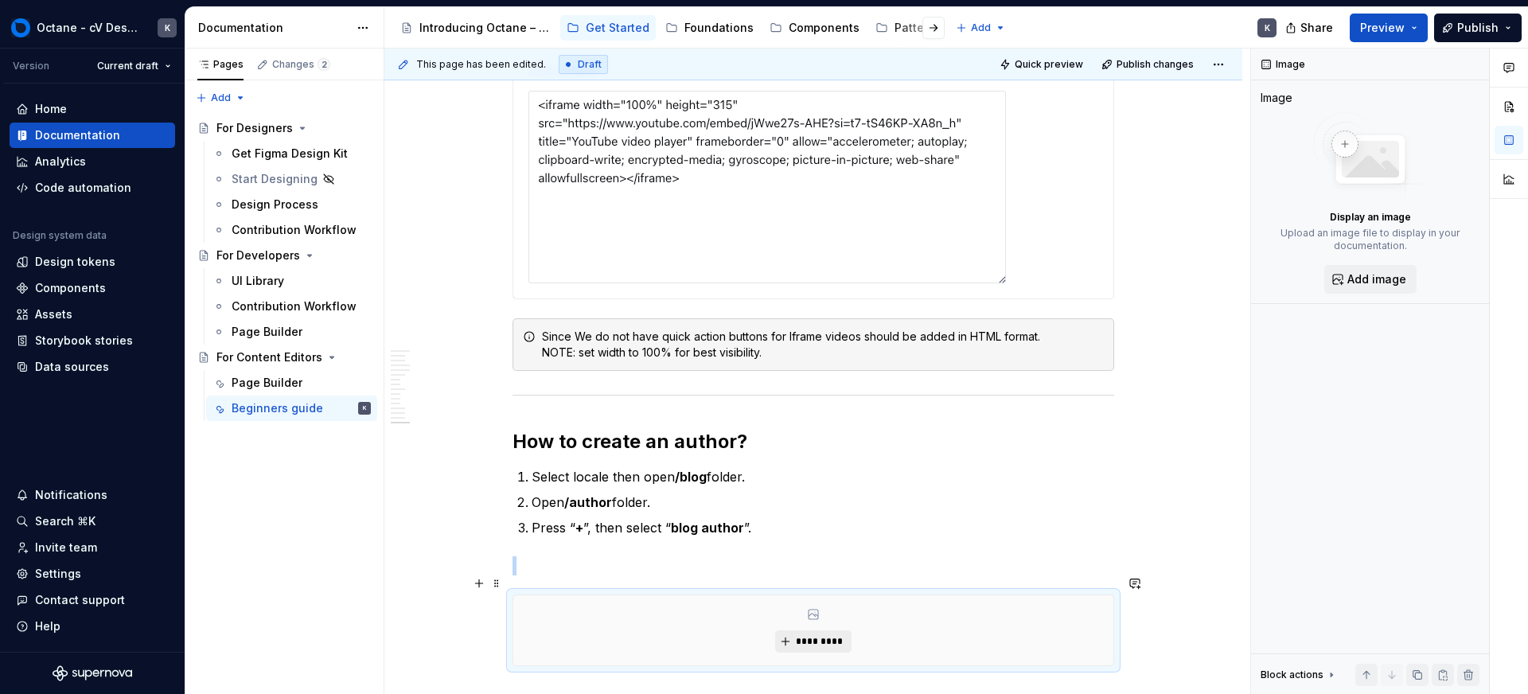
click at [800, 635] on span "*********" at bounding box center [819, 641] width 49 height 13
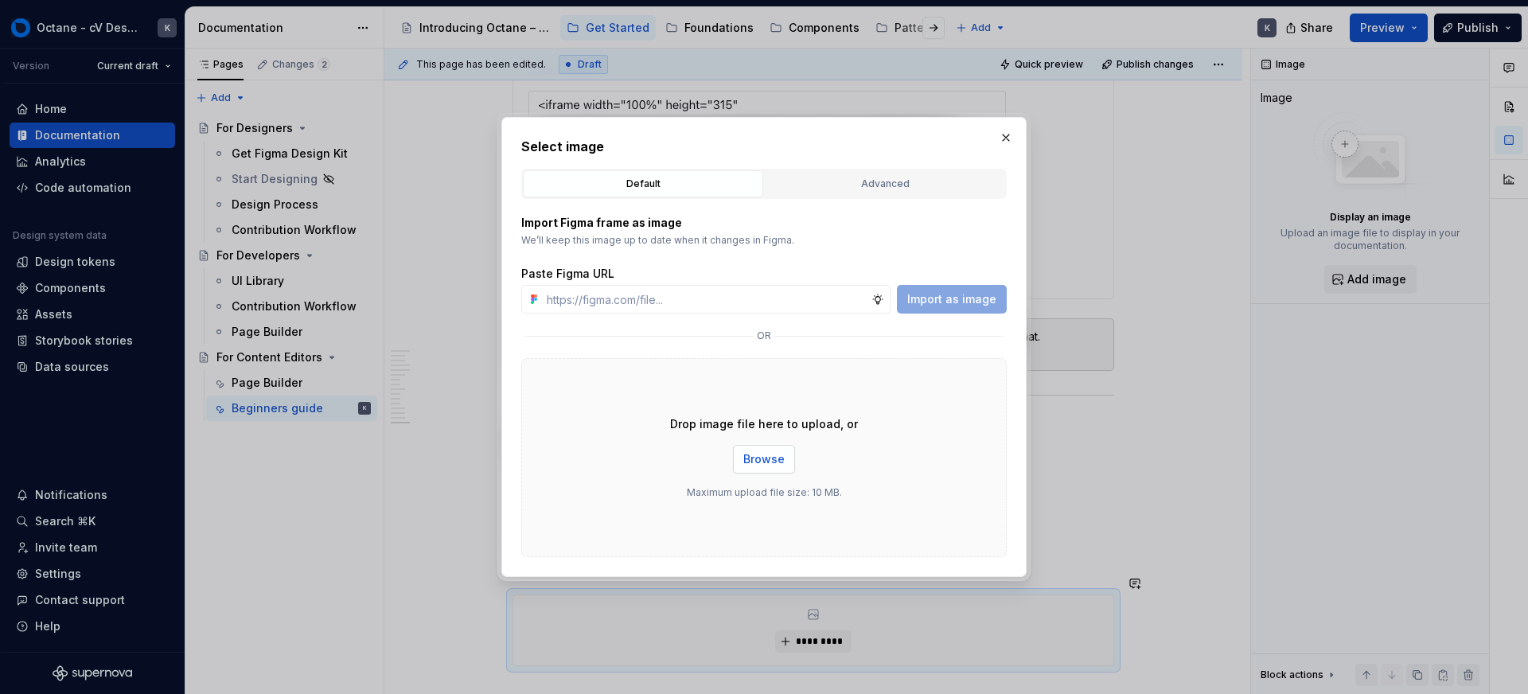
click at [787, 459] on button "Browse" at bounding box center [764, 459] width 62 height 29
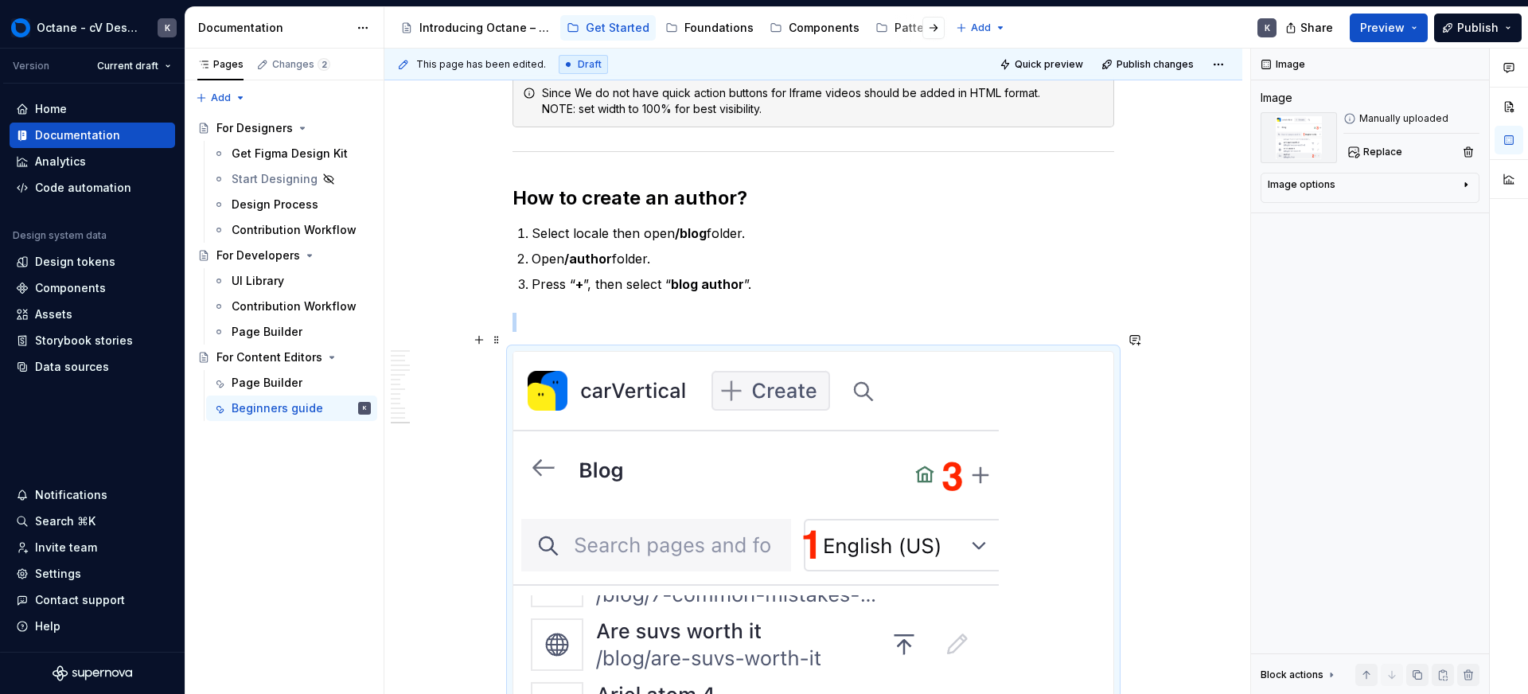
scroll to position [17058, 0]
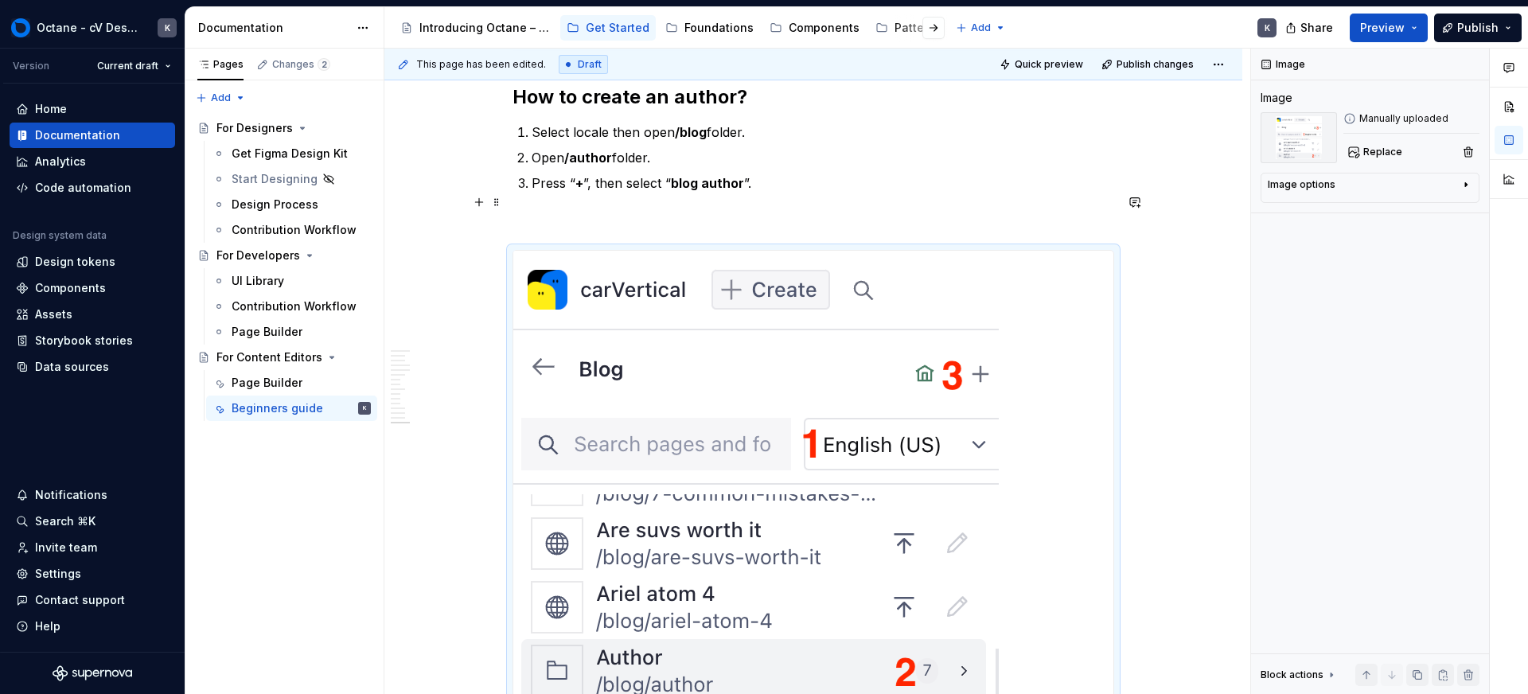
click at [665, 212] on p at bounding box center [814, 221] width 602 height 19
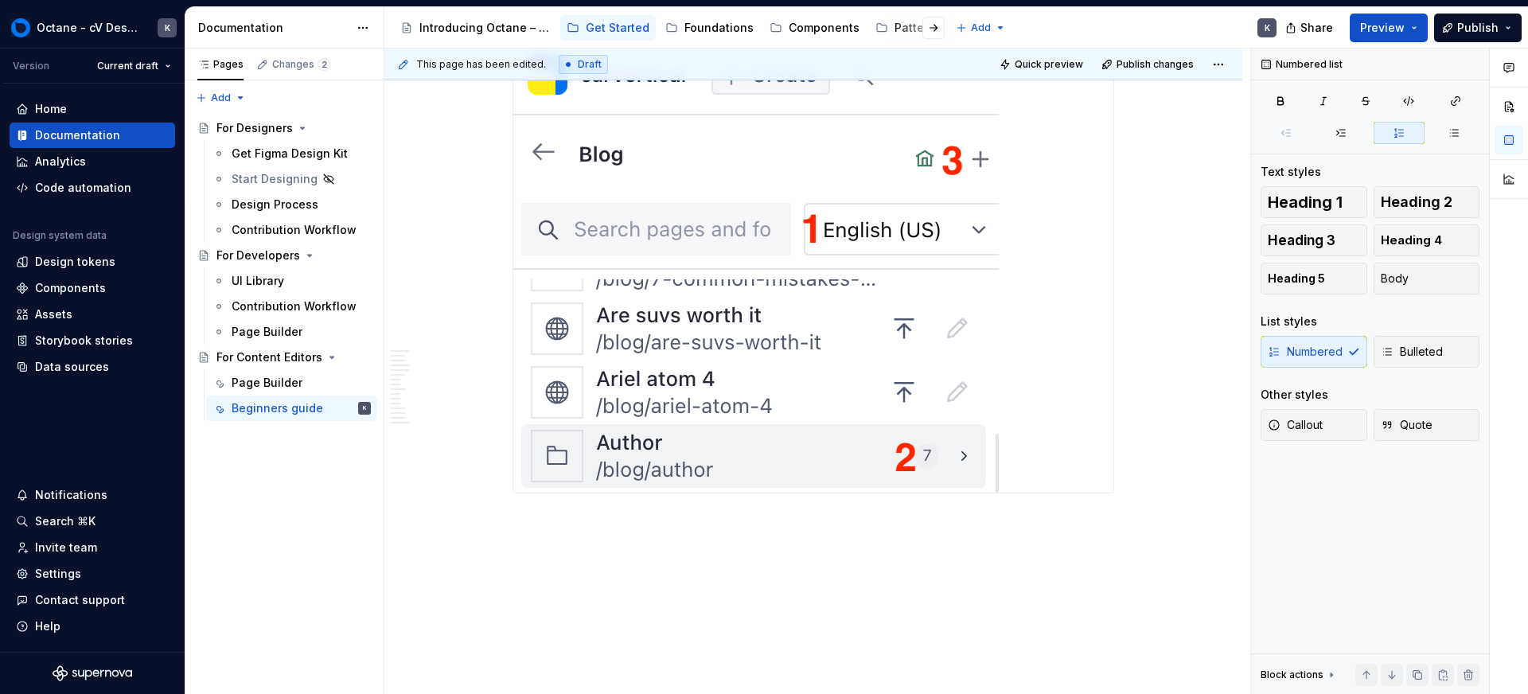
scroll to position [17242, 0]
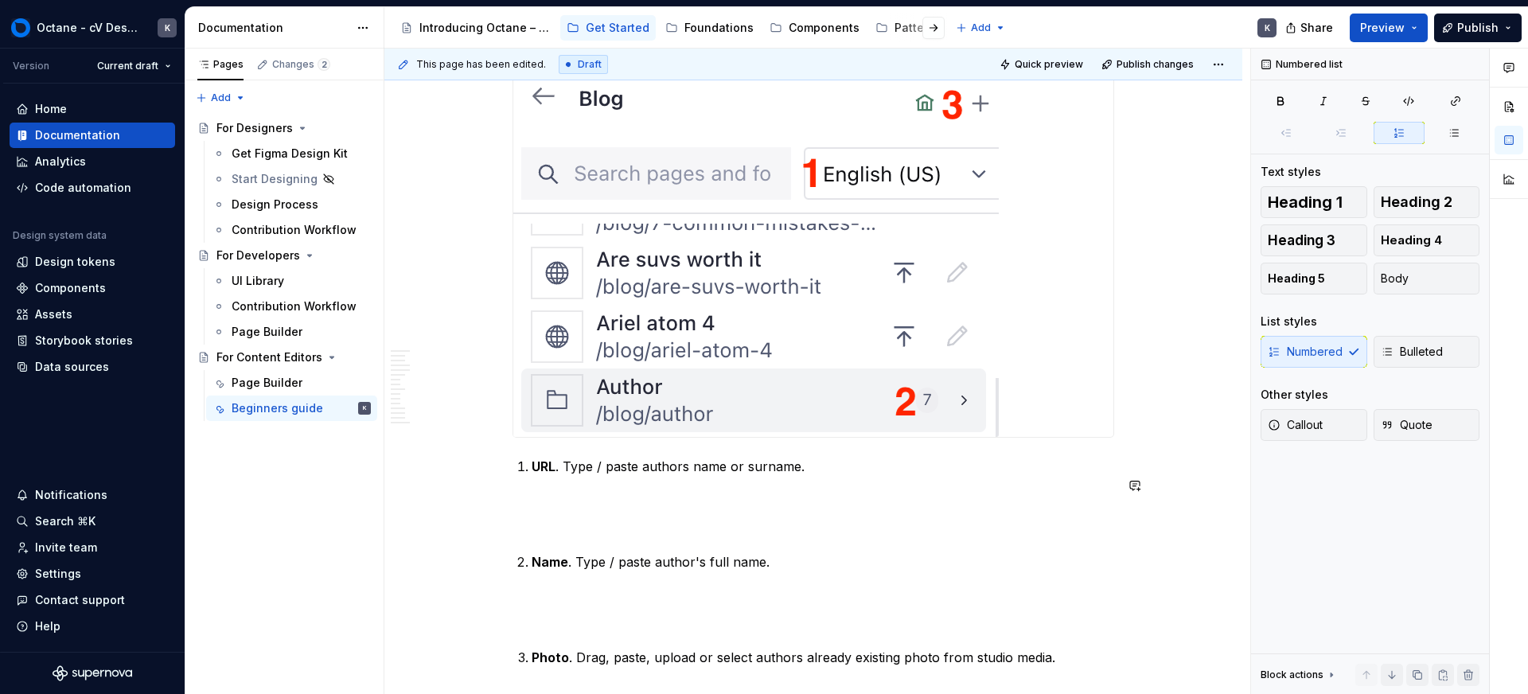
click at [597, 513] on p at bounding box center [814, 514] width 602 height 38
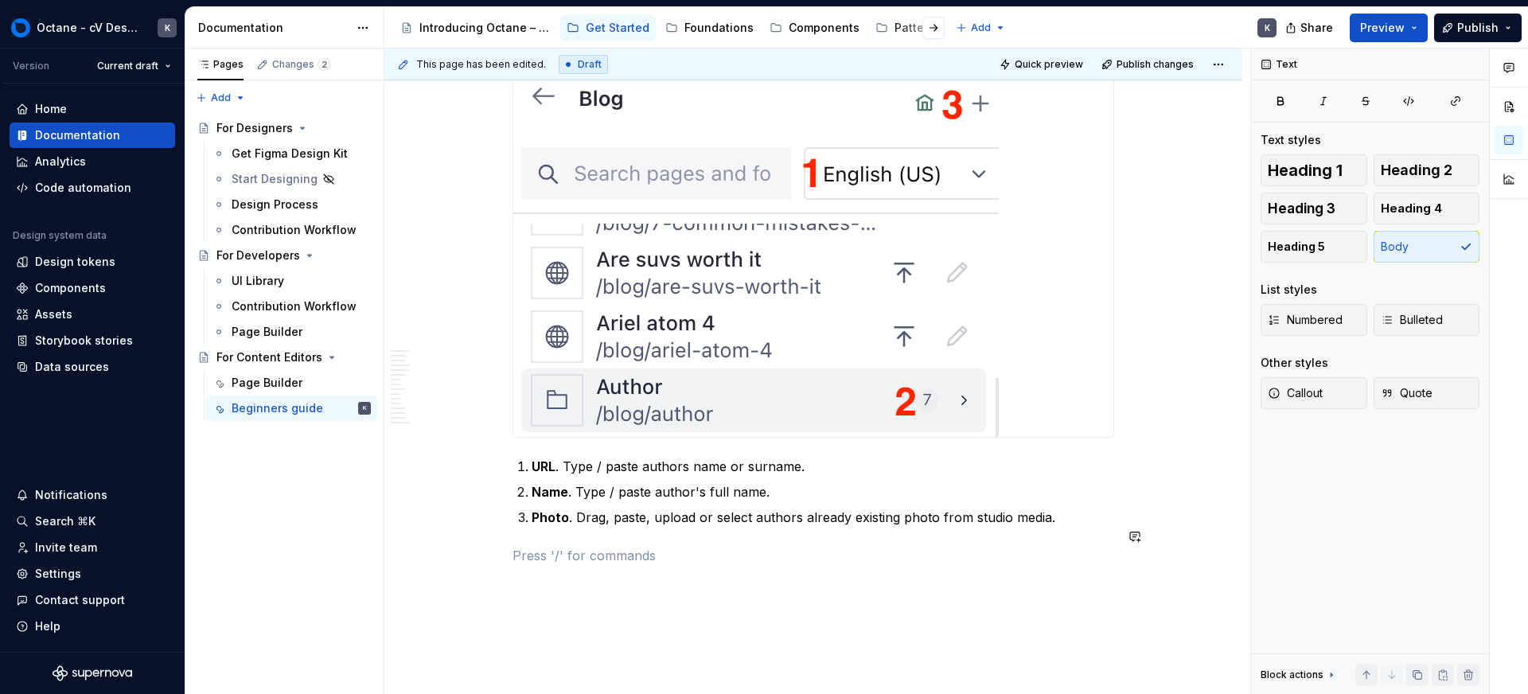
click at [654, 546] on p at bounding box center [814, 555] width 602 height 19
drag, startPoint x: 473, startPoint y: 533, endPoint x: 486, endPoint y: 529, distance: 13.1
click at [474, 533] on button "button" at bounding box center [479, 536] width 22 height 22
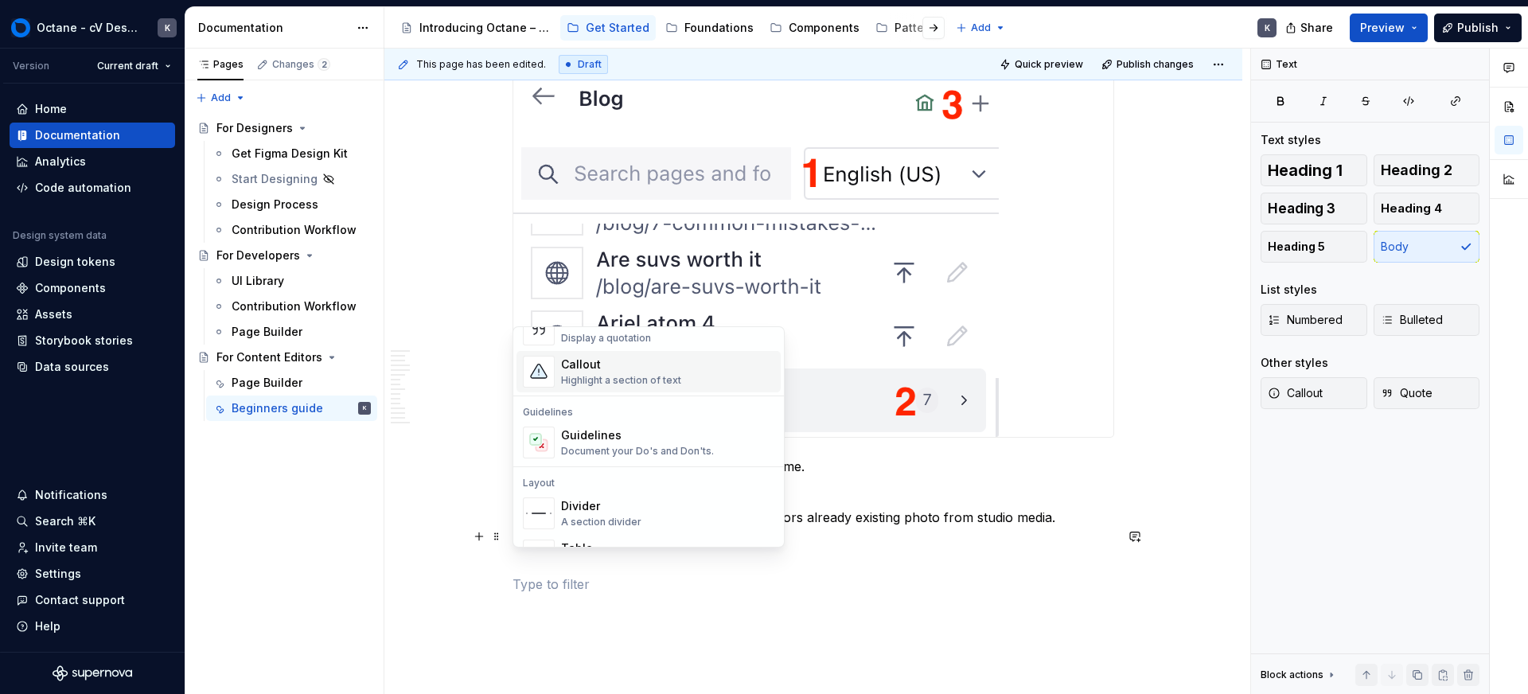
scroll to position [531, 0]
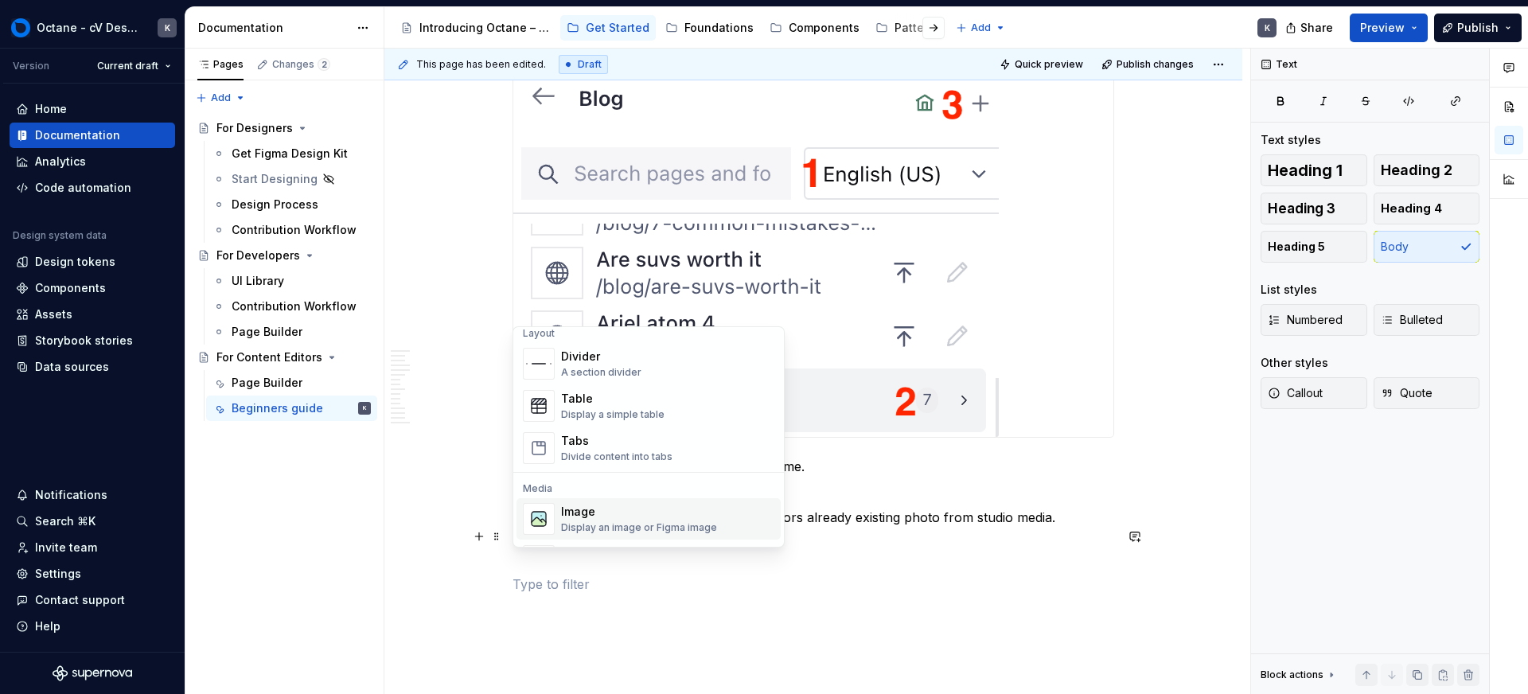
click at [618, 509] on div "Image" at bounding box center [639, 512] width 156 height 16
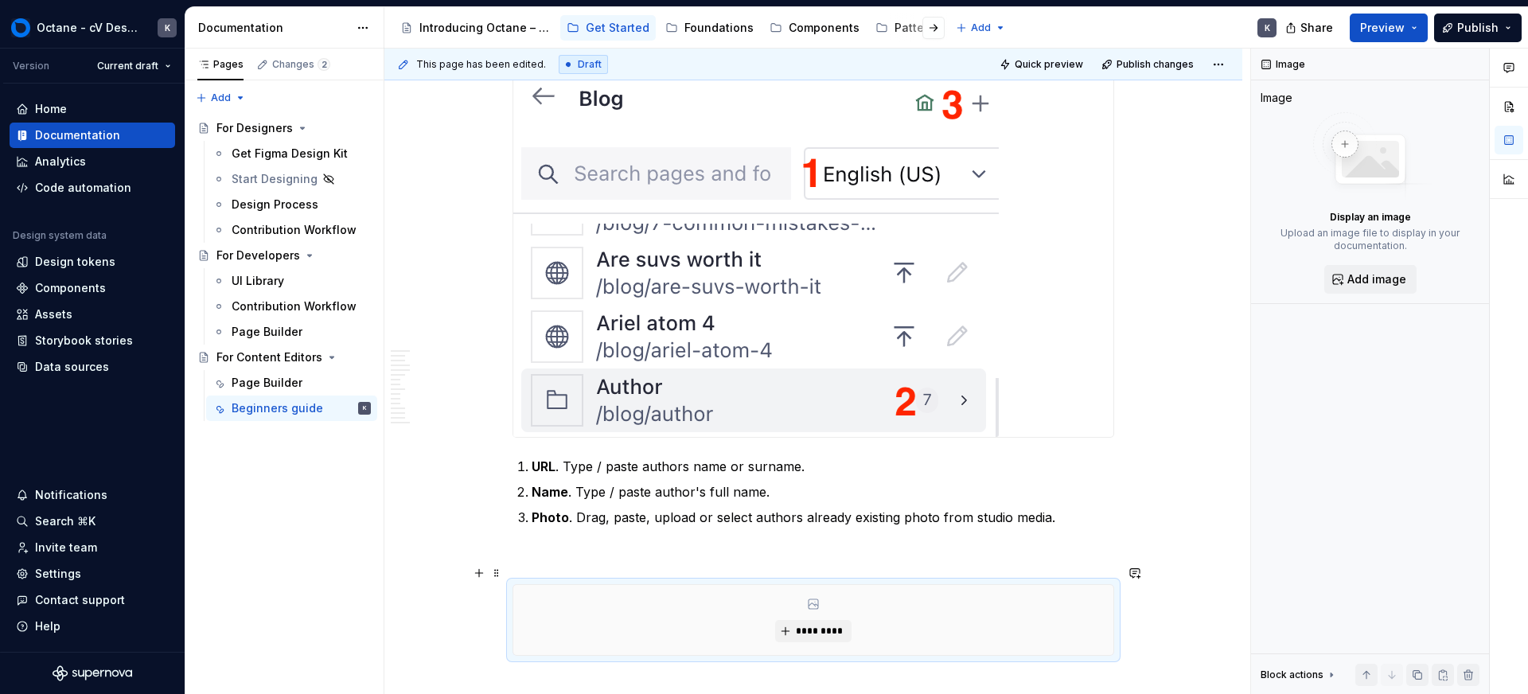
click at [841, 590] on div "*********" at bounding box center [813, 620] width 600 height 70
click at [818, 625] on span "*********" at bounding box center [819, 631] width 49 height 13
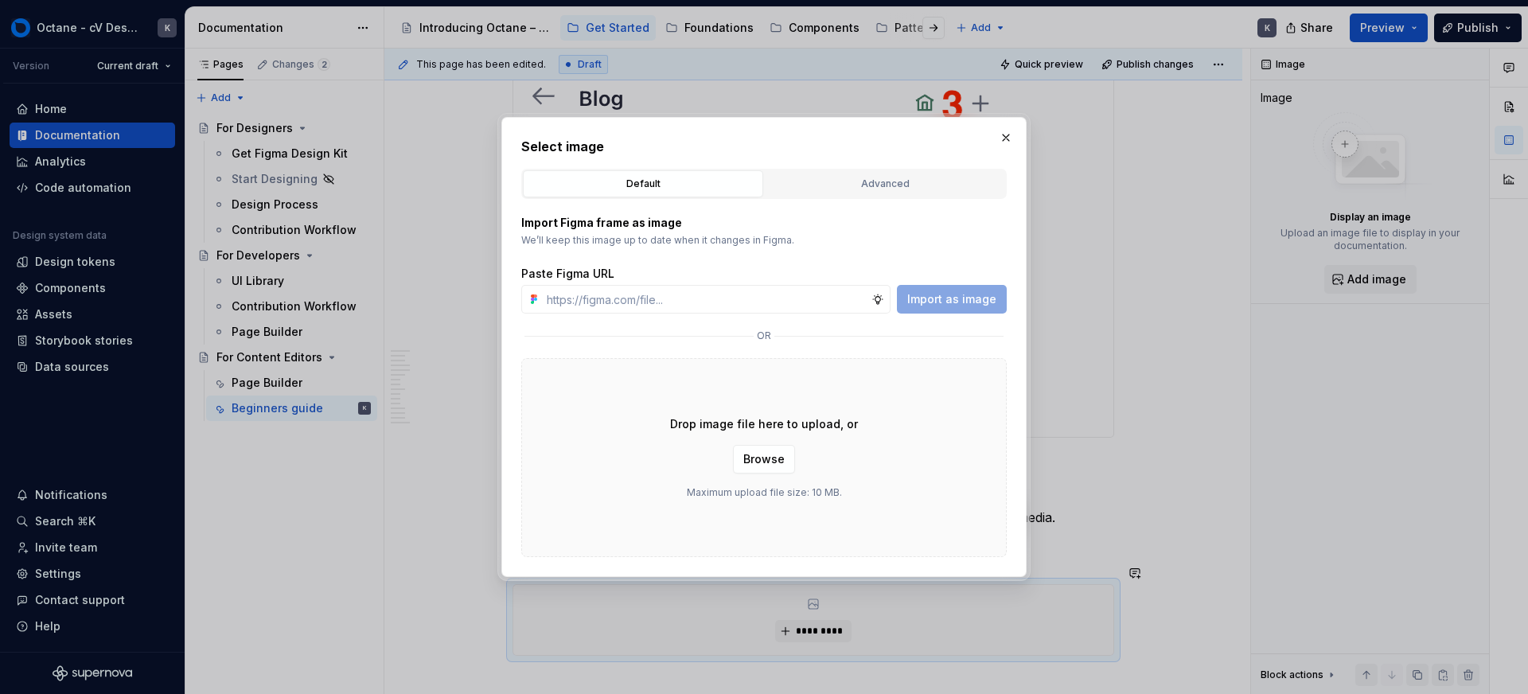
click at [771, 474] on div "Drop image file here to upload, or Browse Maximum upload file size: 10 MB." at bounding box center [764, 457] width 486 height 199
click at [773, 467] on button "Browse" at bounding box center [764, 459] width 62 height 29
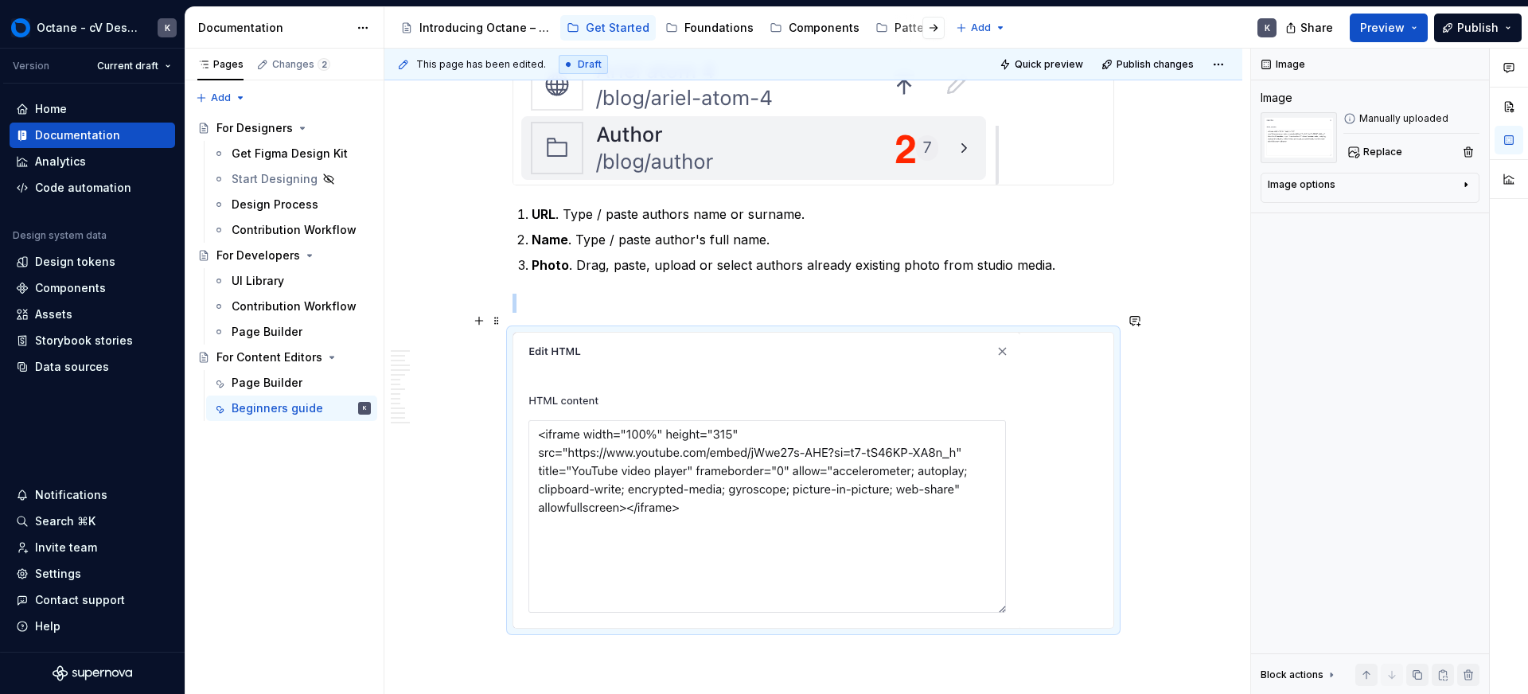
scroll to position [17575, 0]
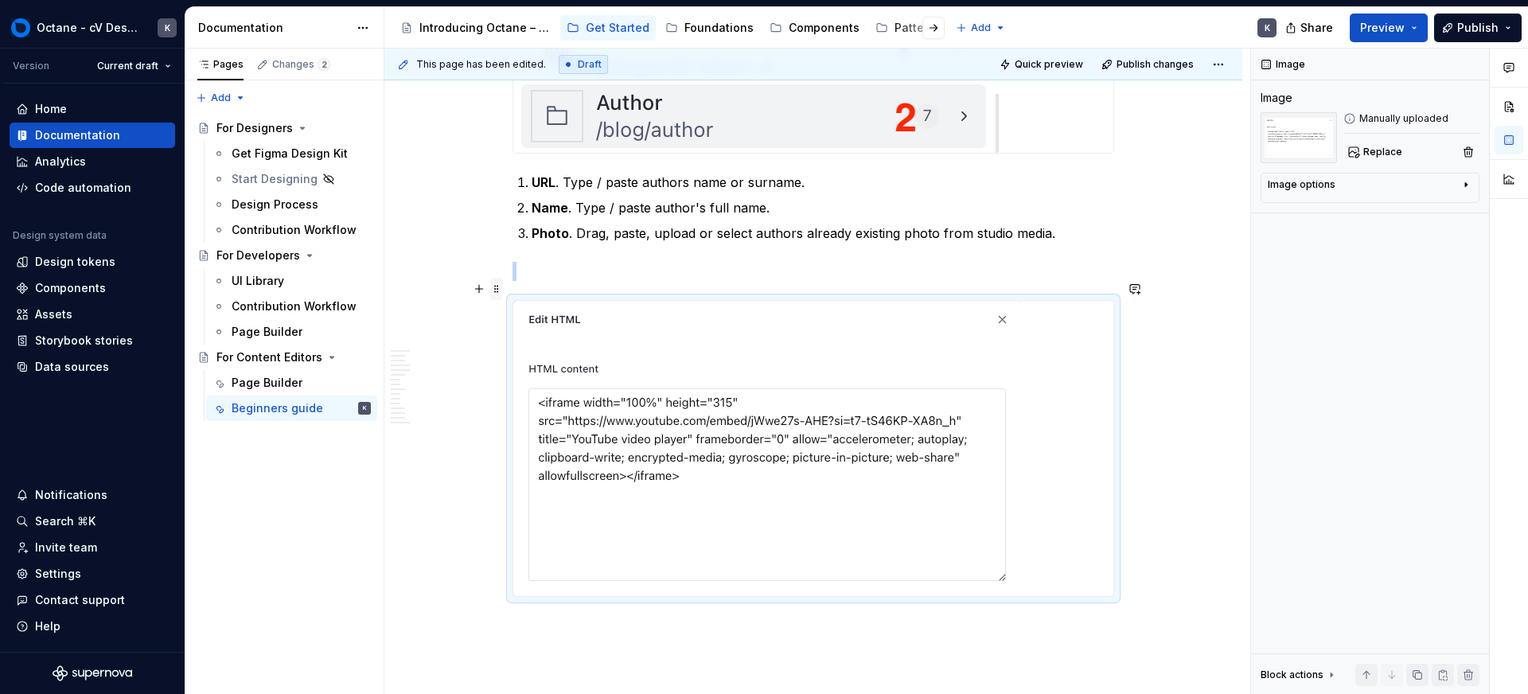
click at [498, 291] on span at bounding box center [496, 289] width 13 height 22
click at [539, 420] on div "Delete" at bounding box center [561, 429] width 135 height 25
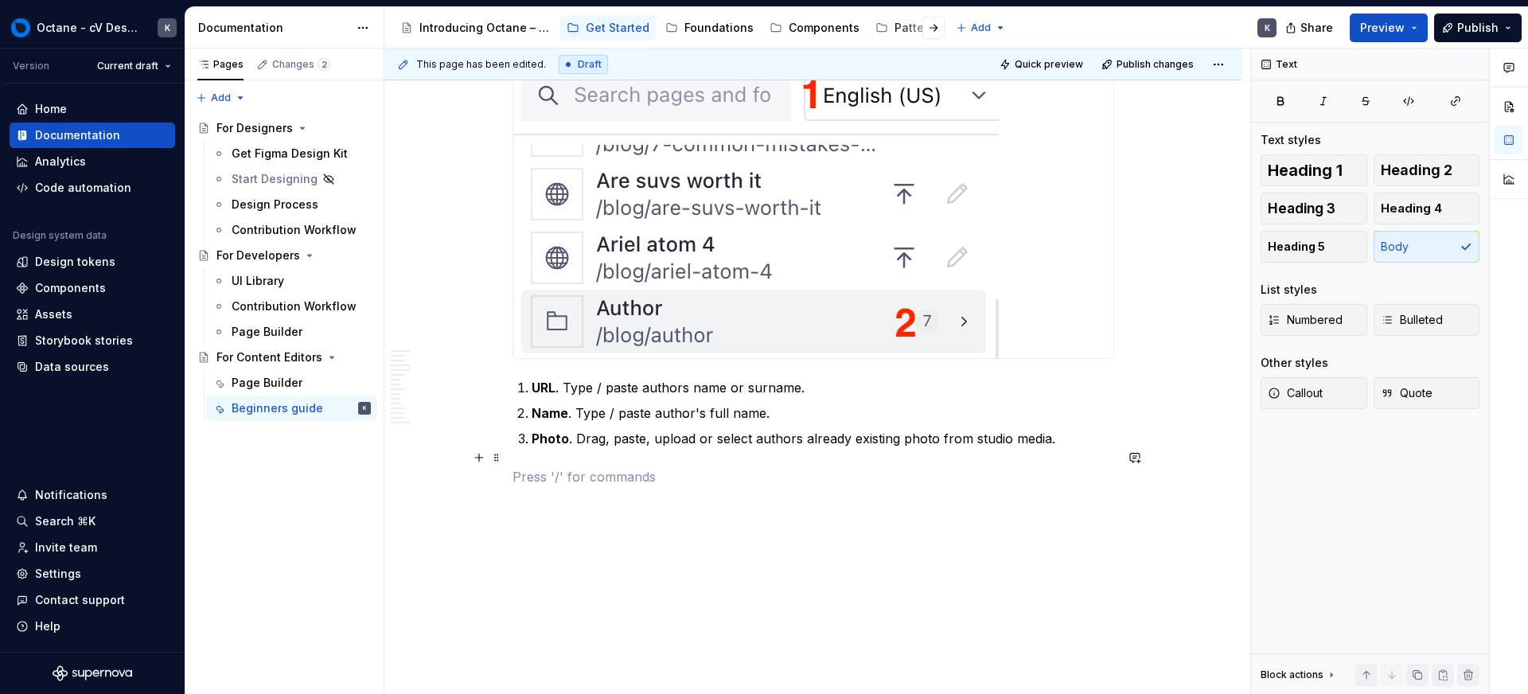
click at [539, 467] on p at bounding box center [814, 476] width 602 height 19
click at [497, 457] on span at bounding box center [496, 458] width 13 height 22
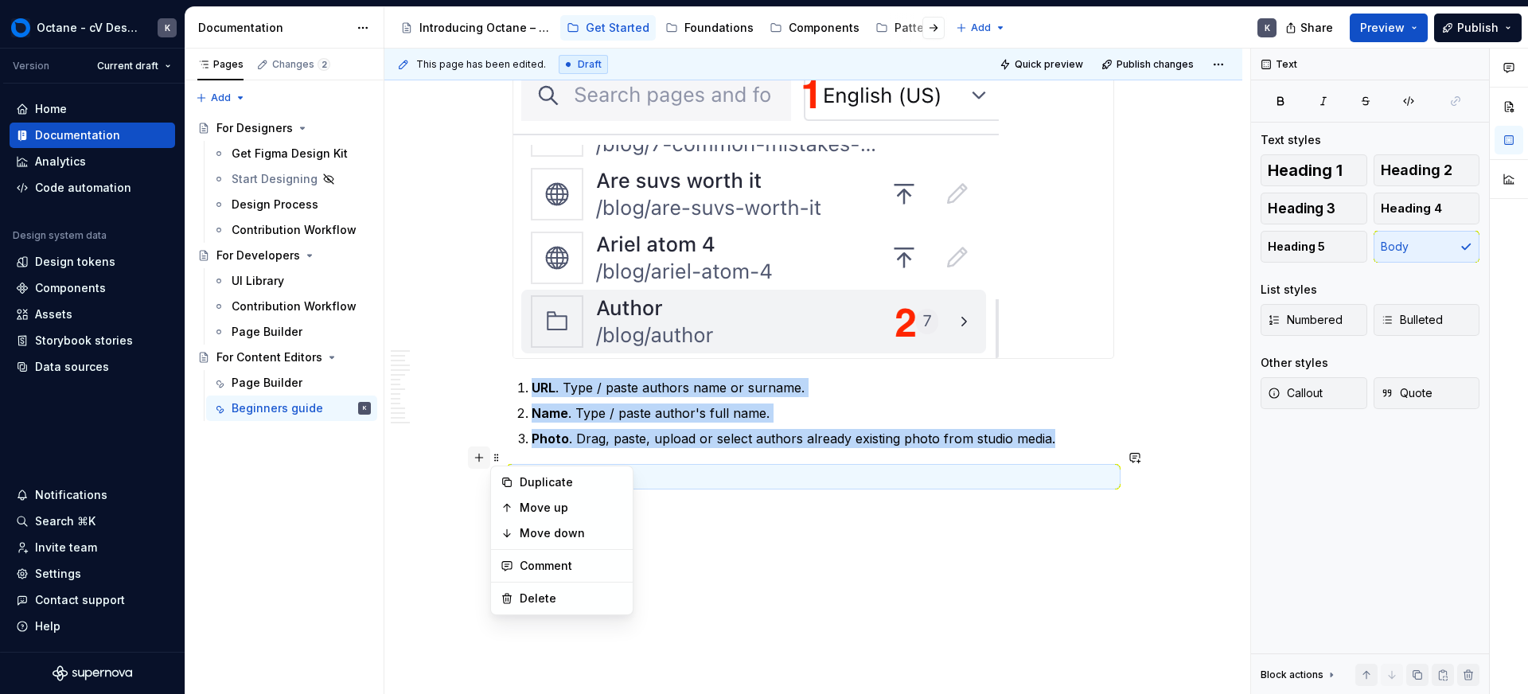
click at [478, 454] on button "button" at bounding box center [479, 458] width 22 height 22
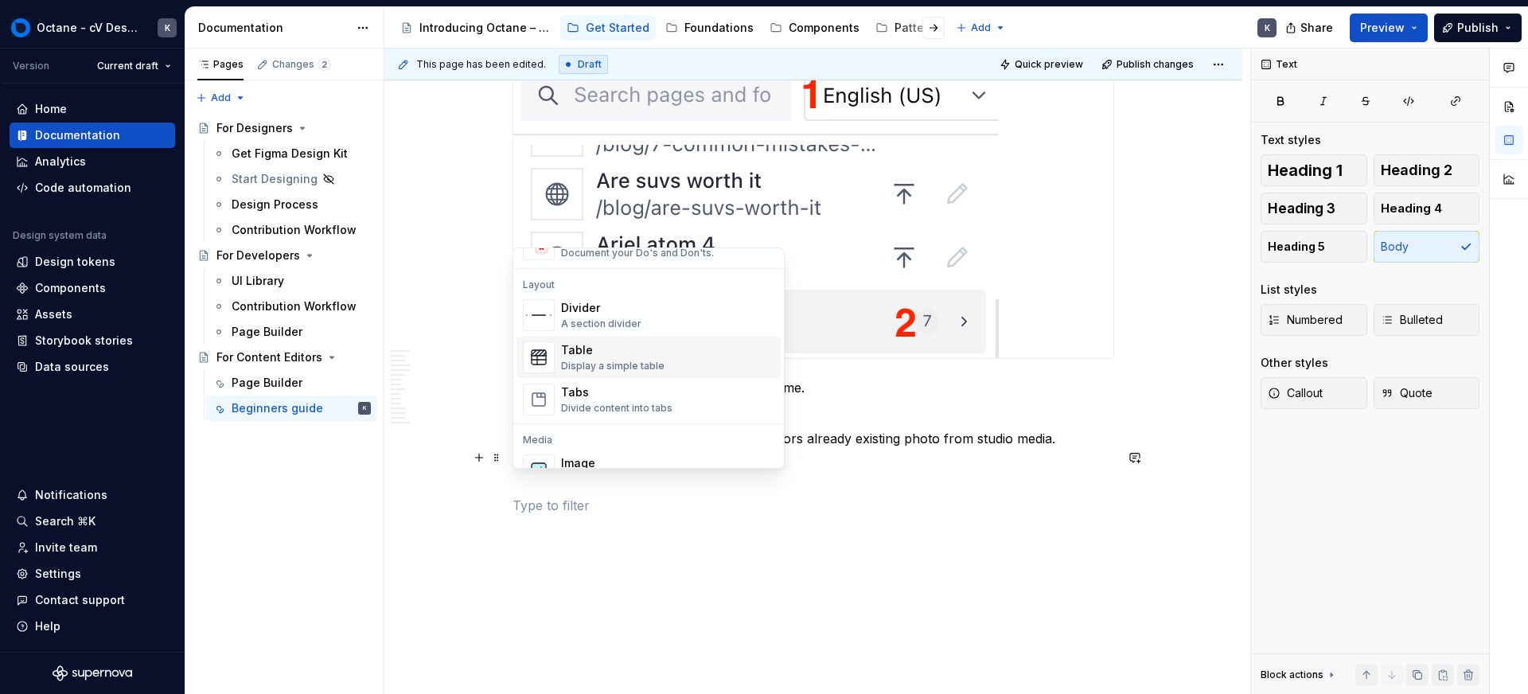
scroll to position [552, 0]
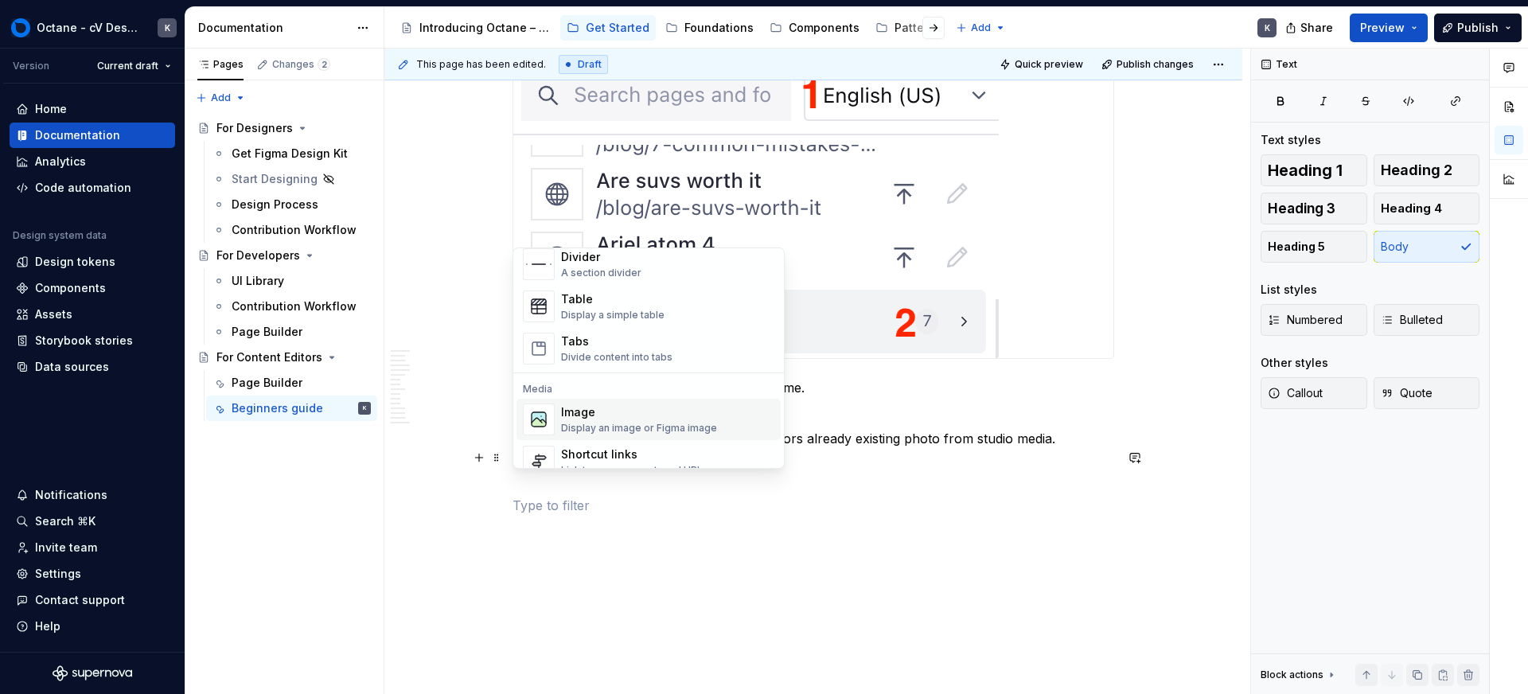
click at [620, 405] on div "Image" at bounding box center [639, 412] width 156 height 16
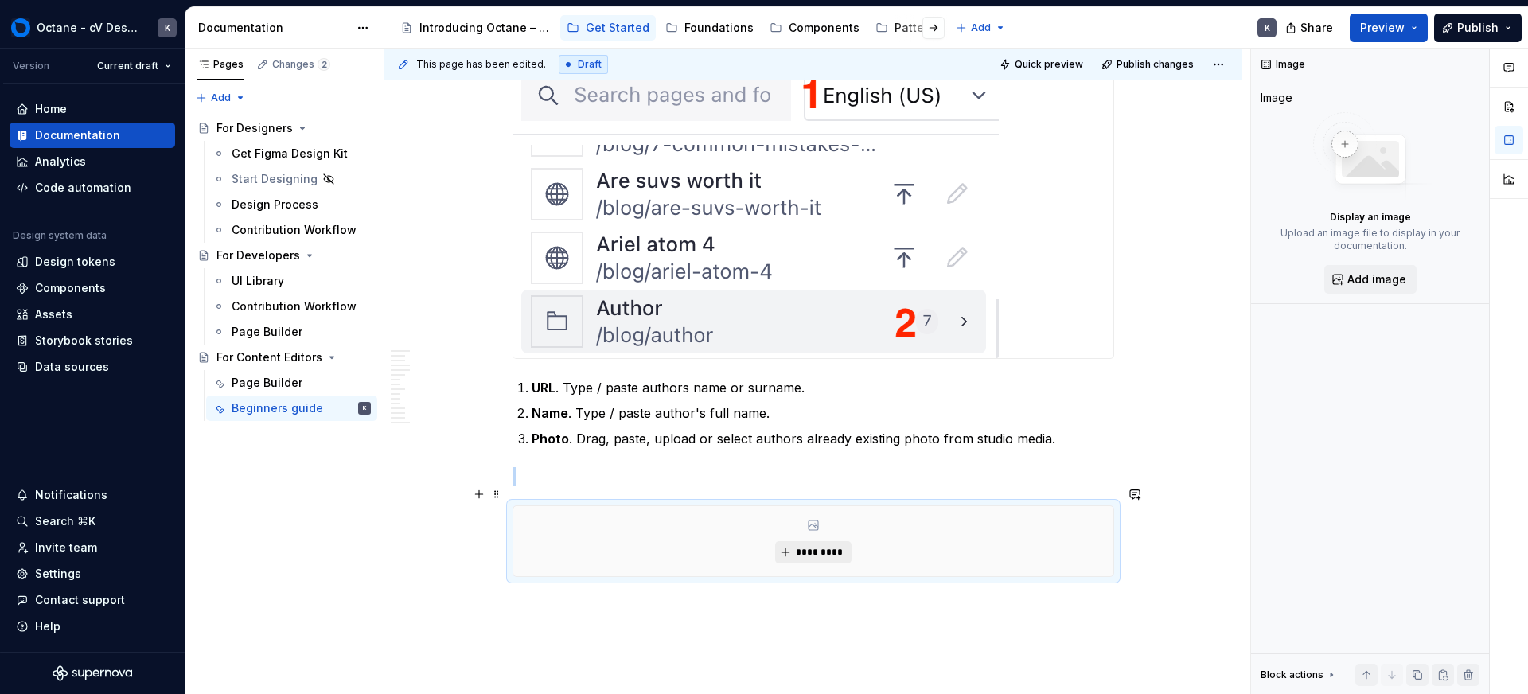
click at [800, 546] on span "*********" at bounding box center [819, 552] width 49 height 13
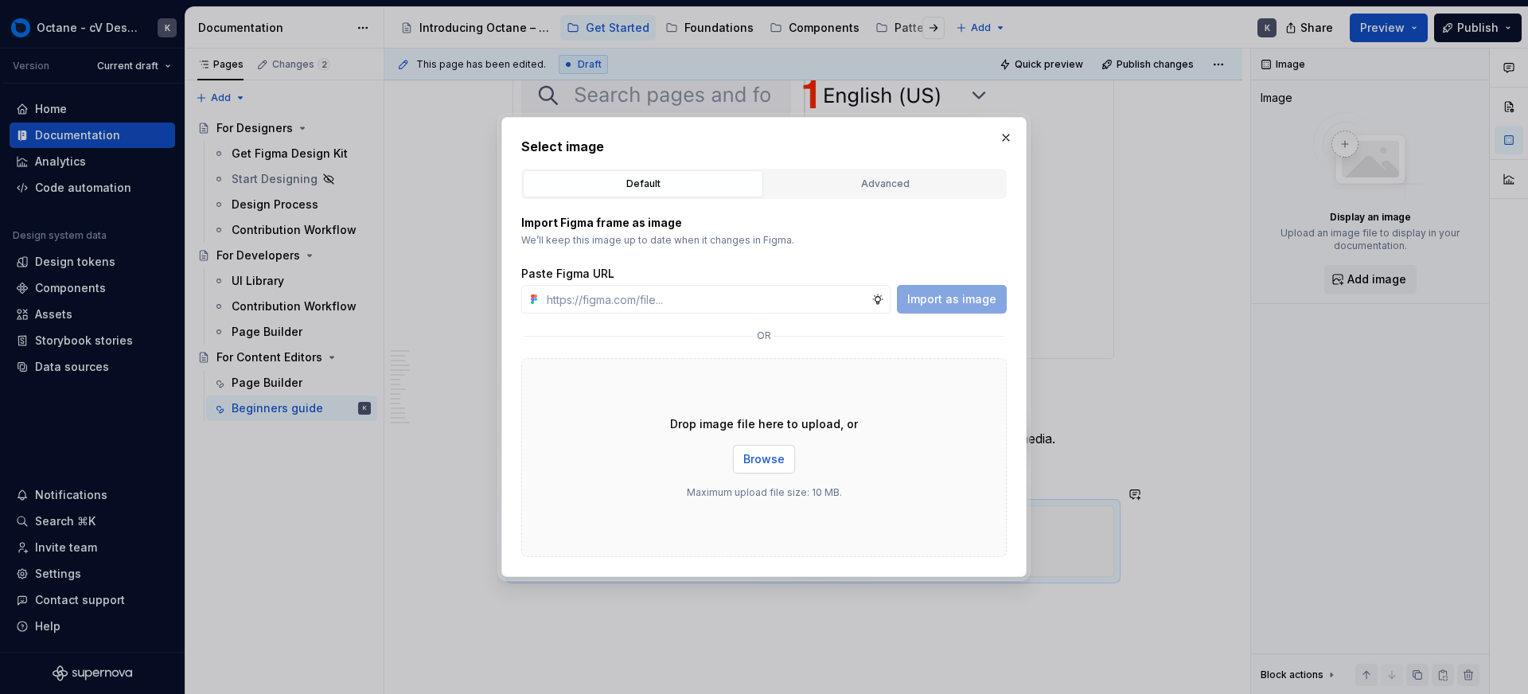
click at [762, 453] on span "Browse" at bounding box center [764, 459] width 41 height 16
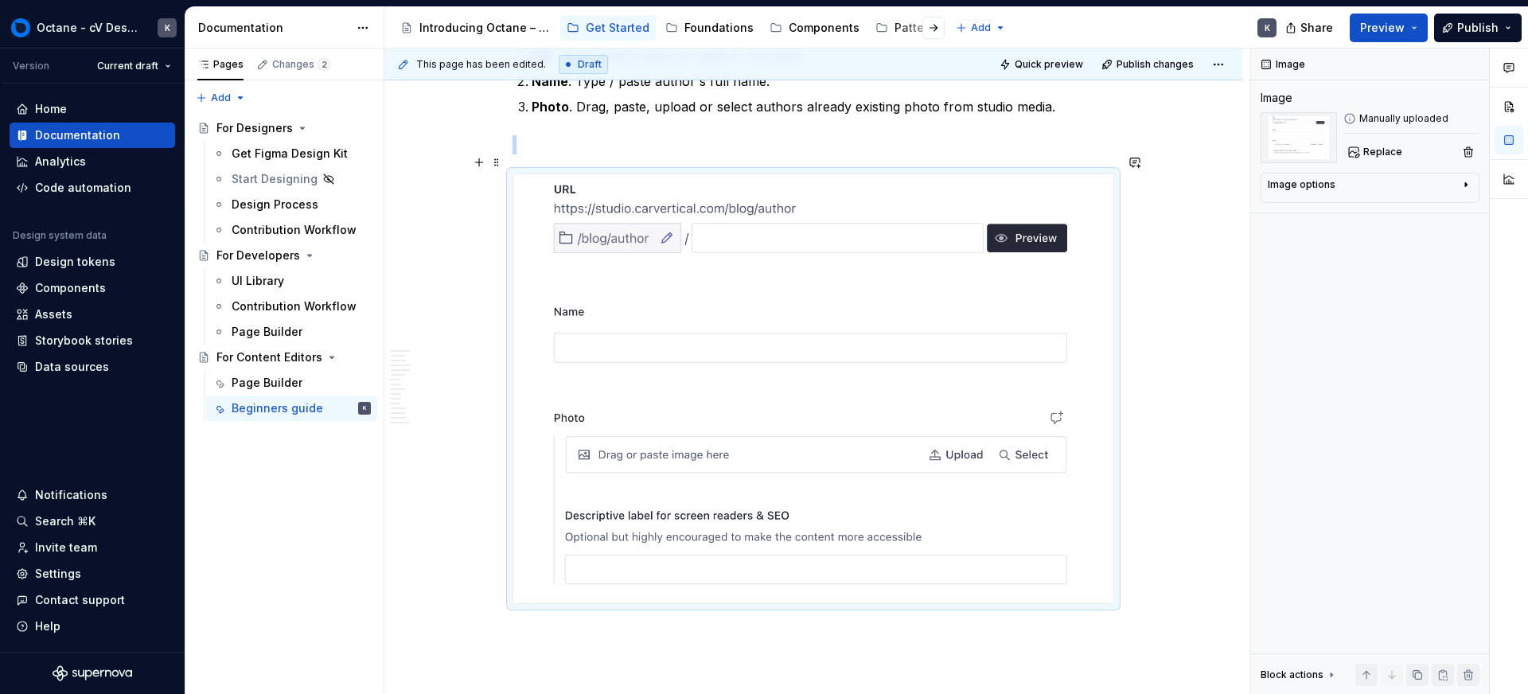
scroll to position [17704, 0]
click at [654, 133] on p at bounding box center [814, 142] width 602 height 19
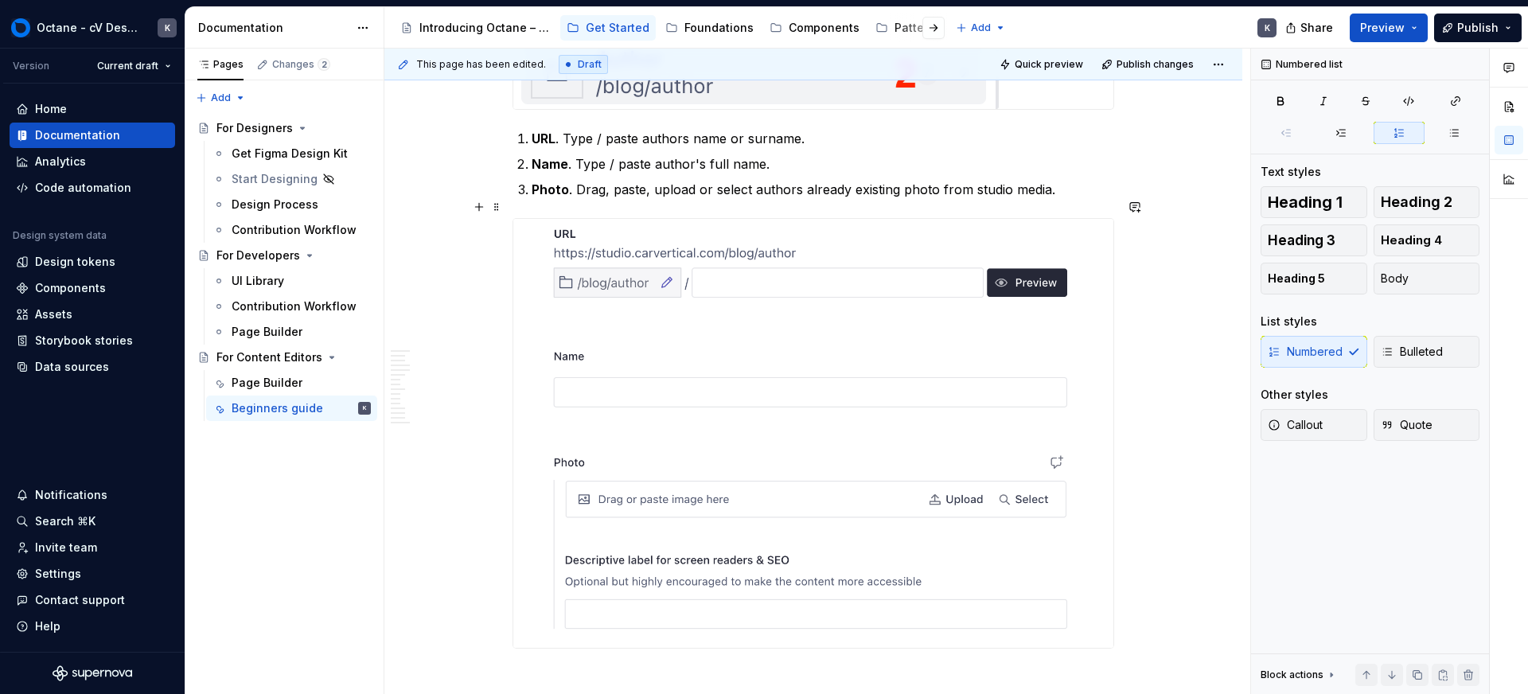
scroll to position [17781, 0]
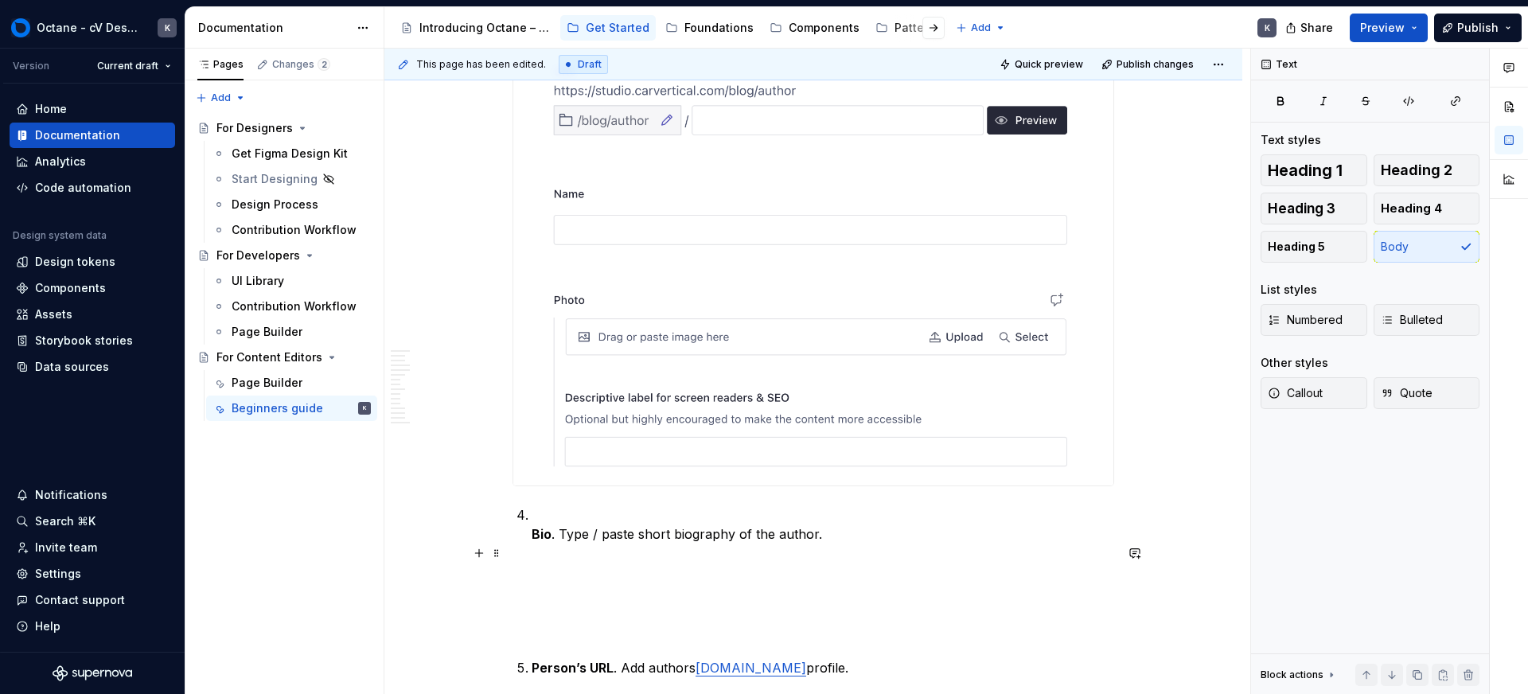
click at [520, 612] on p at bounding box center [814, 601] width 602 height 76
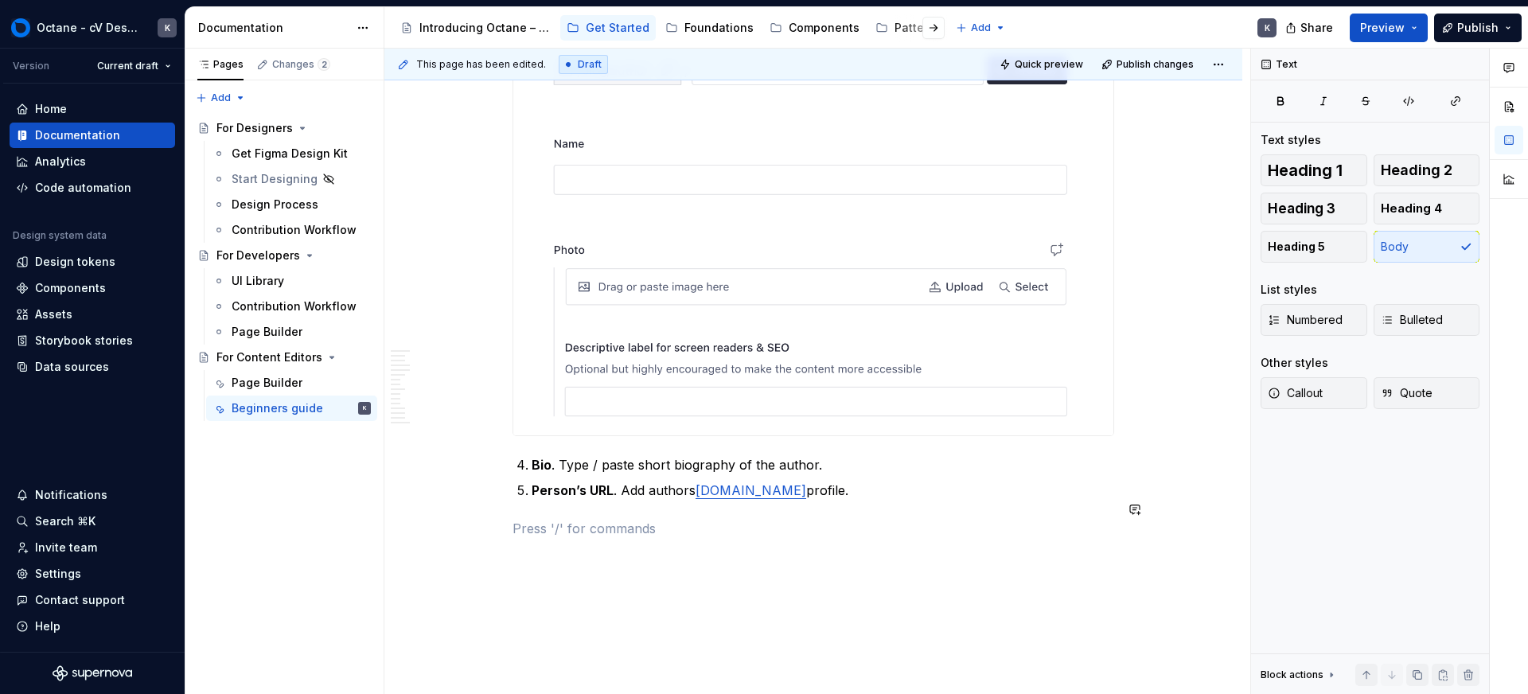
scroll to position [17833, 0]
click at [638, 517] on p at bounding box center [814, 526] width 602 height 19
click at [485, 509] on button "button" at bounding box center [479, 507] width 22 height 22
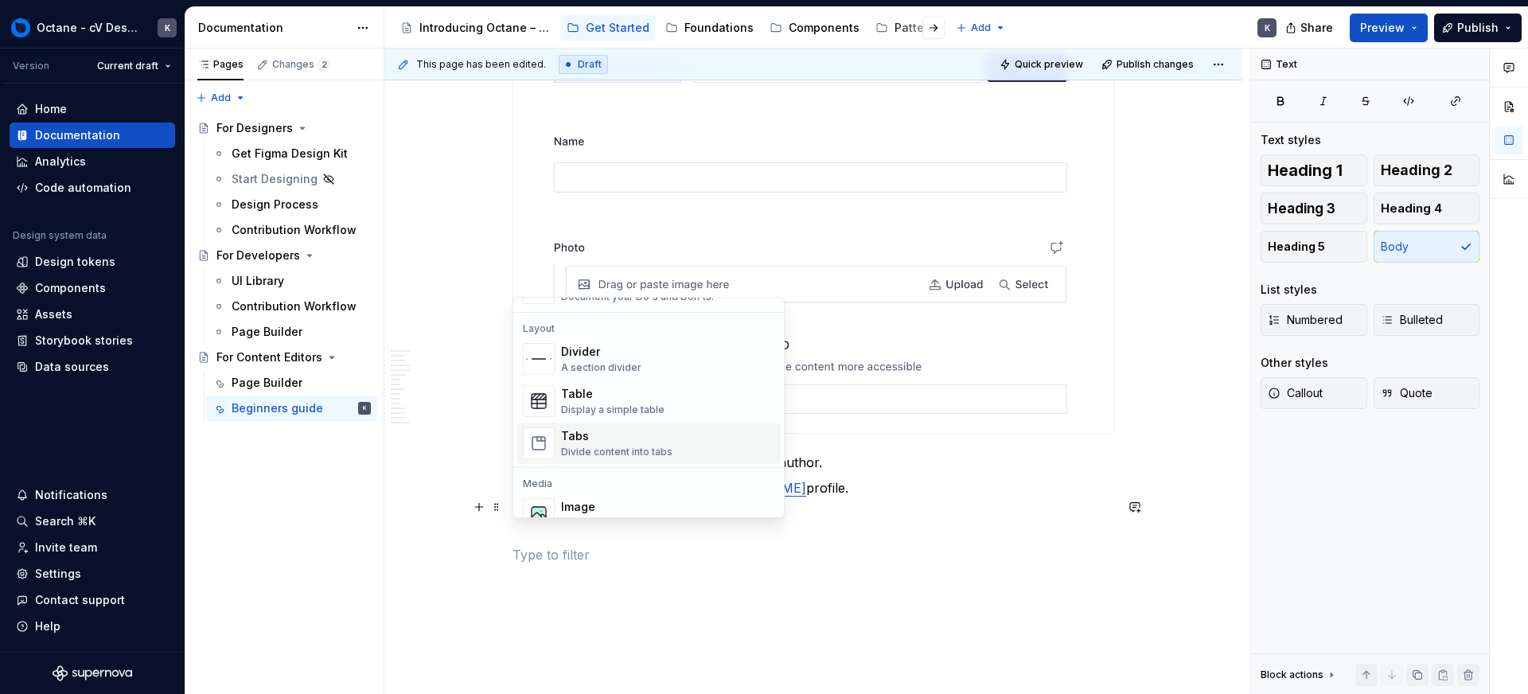
scroll to position [509, 0]
click at [627, 500] on div "Image" at bounding box center [639, 504] width 156 height 16
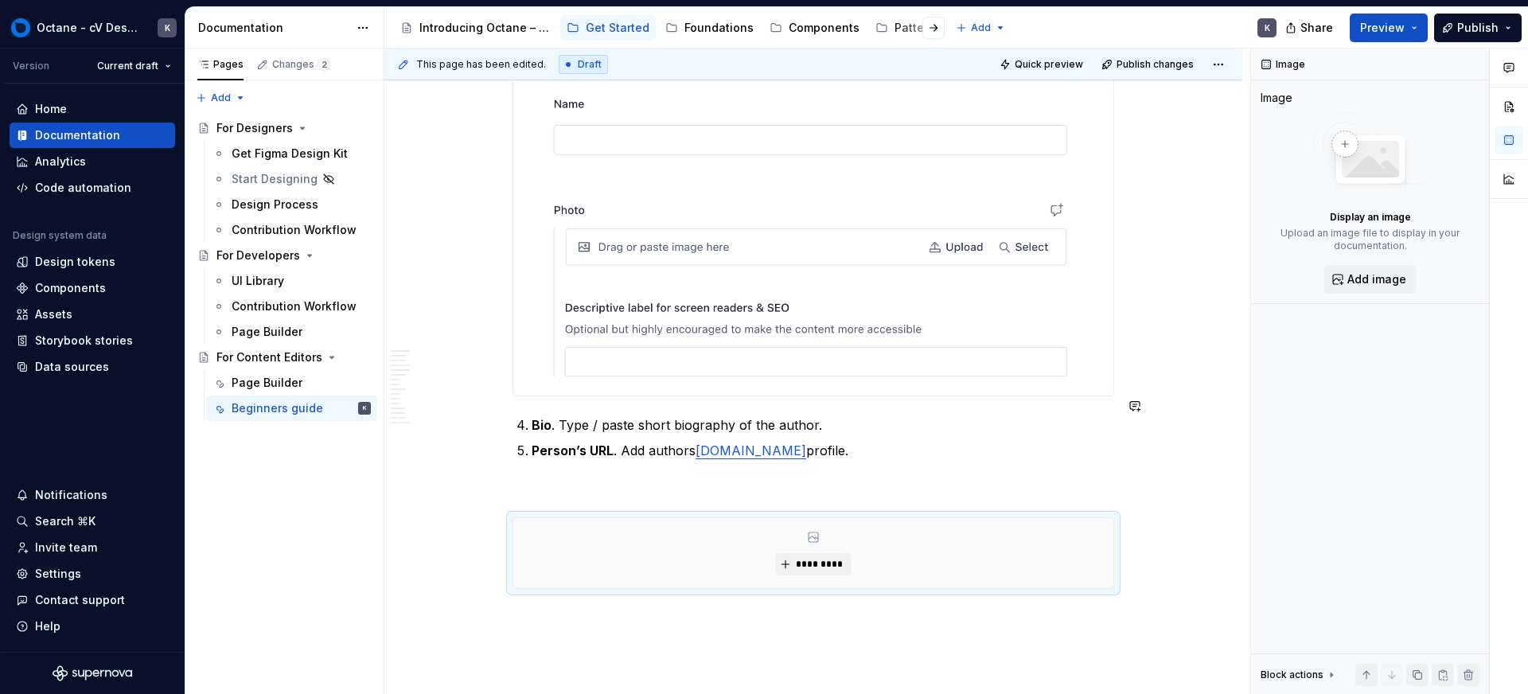
scroll to position [17891, 0]
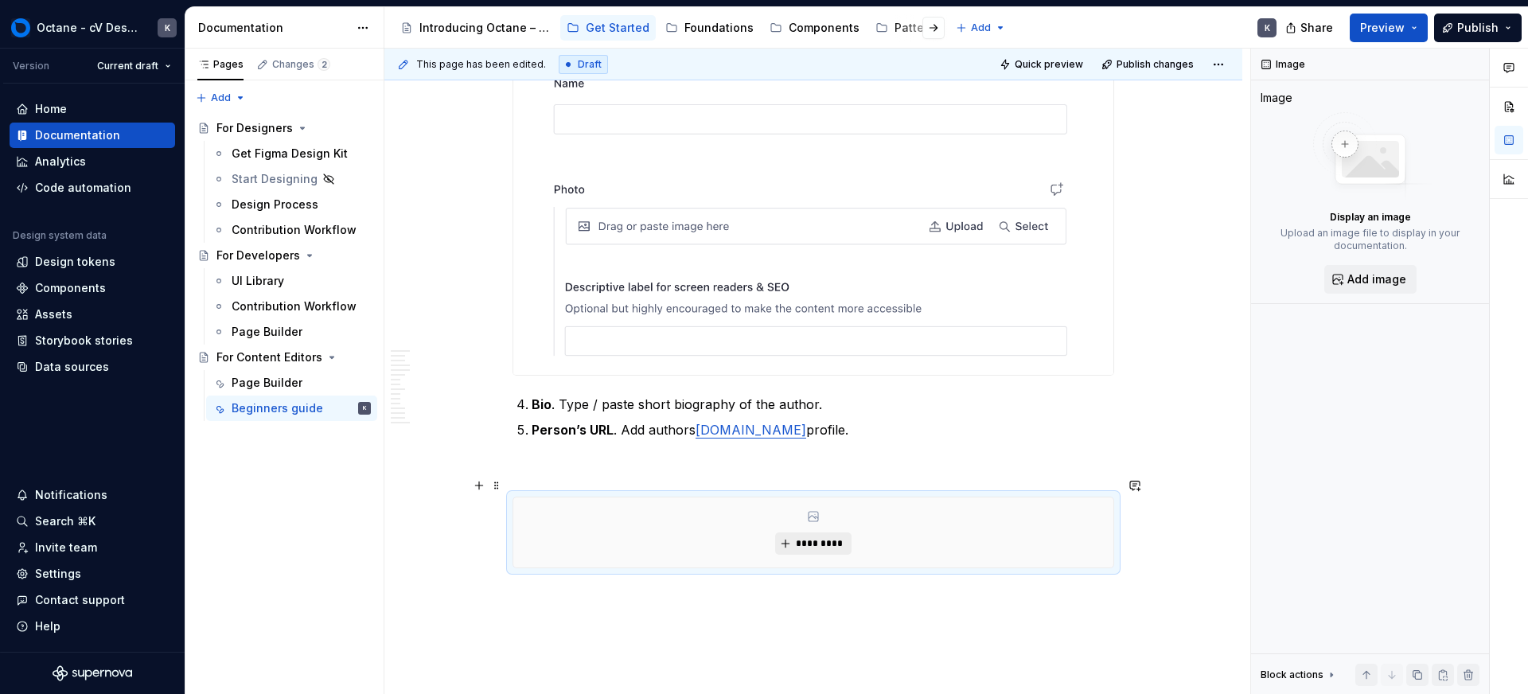
click at [827, 537] on span "*********" at bounding box center [819, 543] width 49 height 13
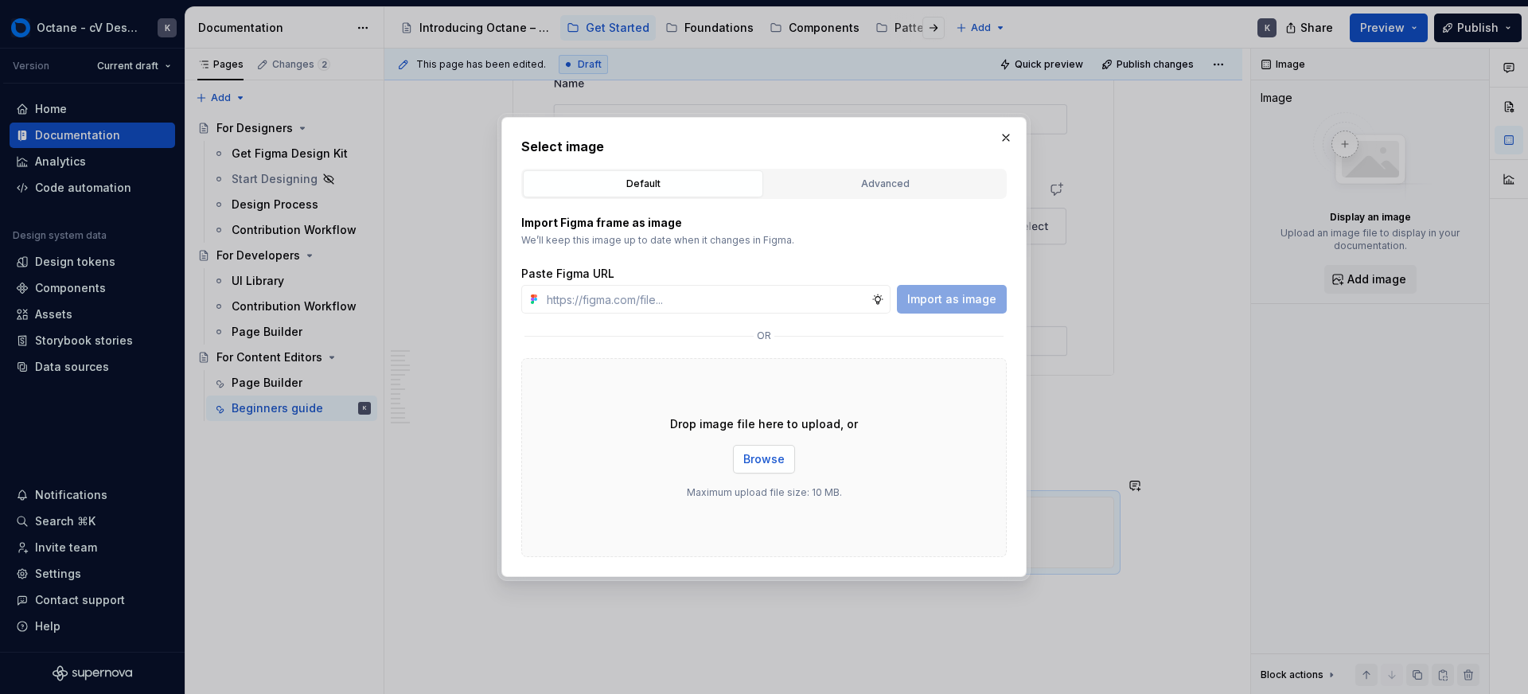
click at [780, 462] on span "Browse" at bounding box center [764, 459] width 41 height 16
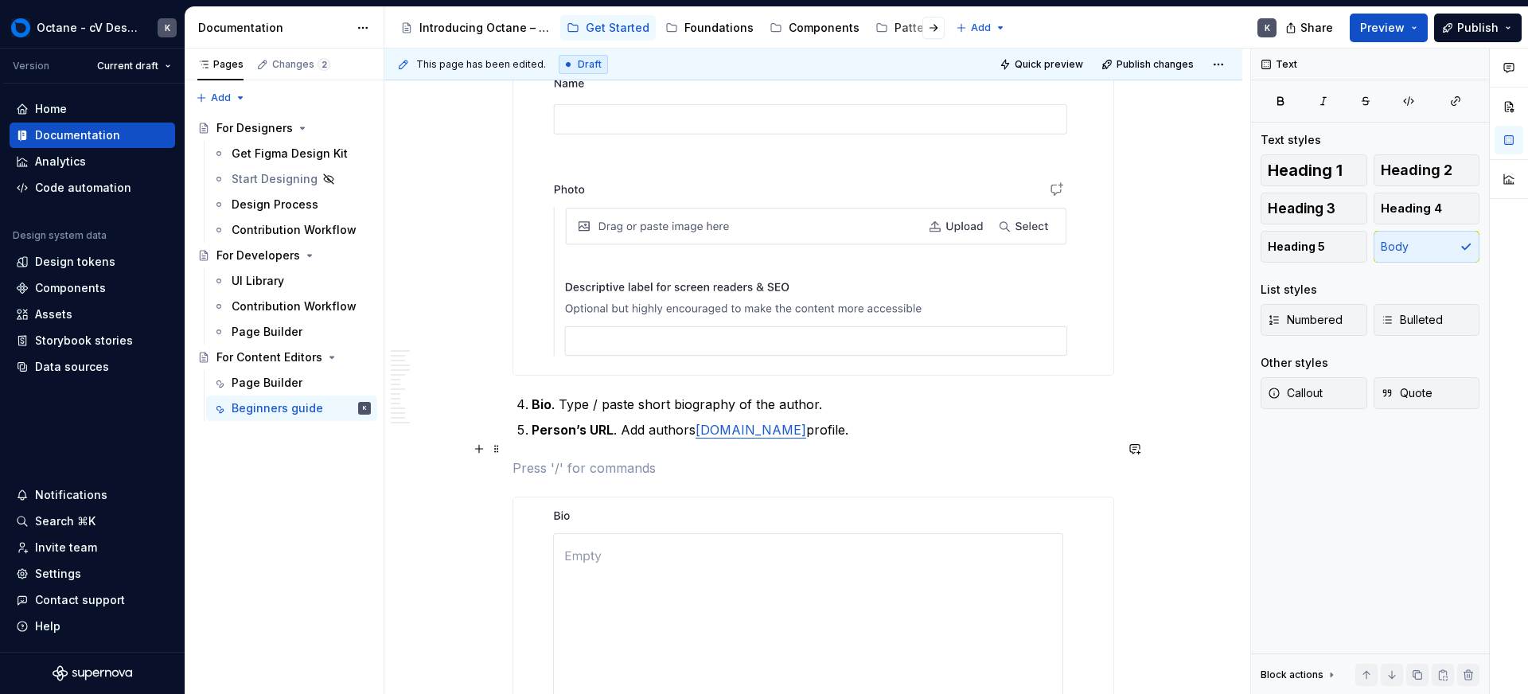
click at [603, 459] on p at bounding box center [814, 468] width 602 height 19
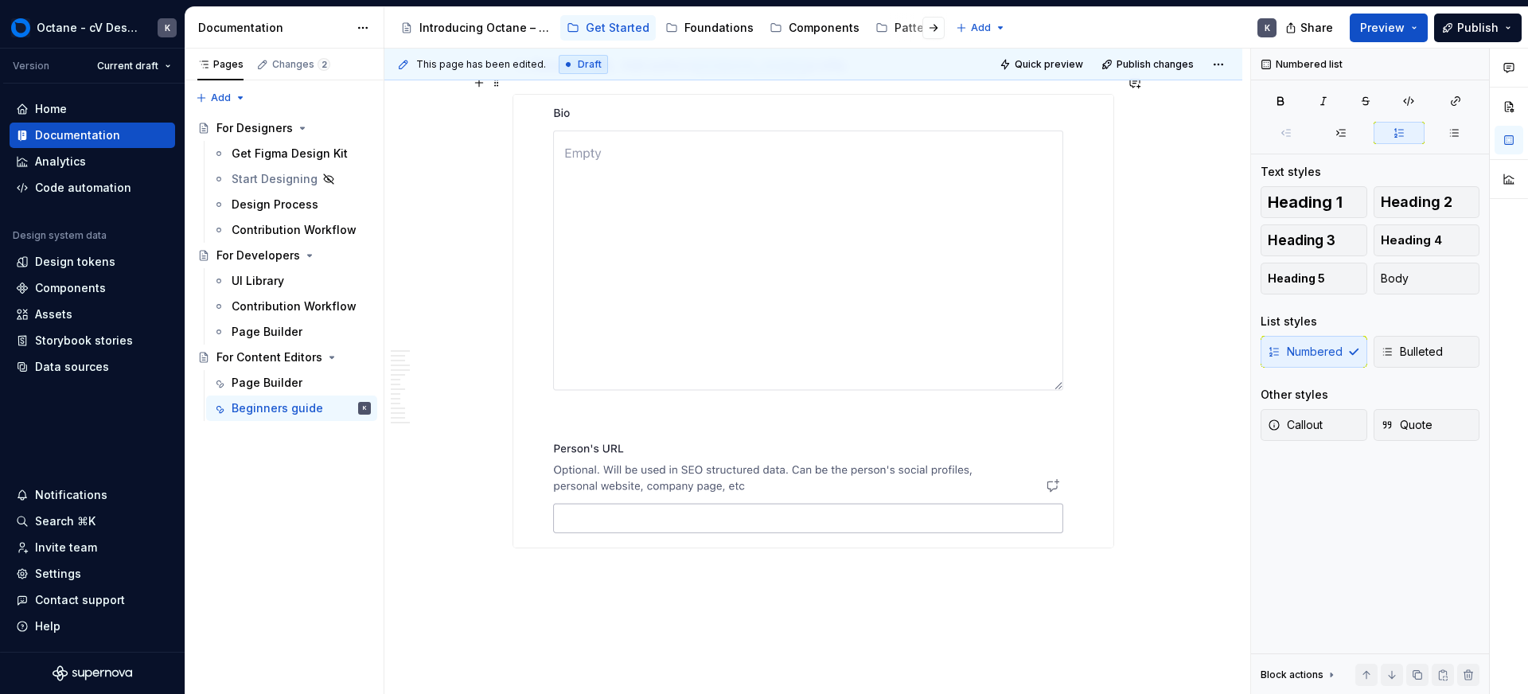
scroll to position [18318, 0]
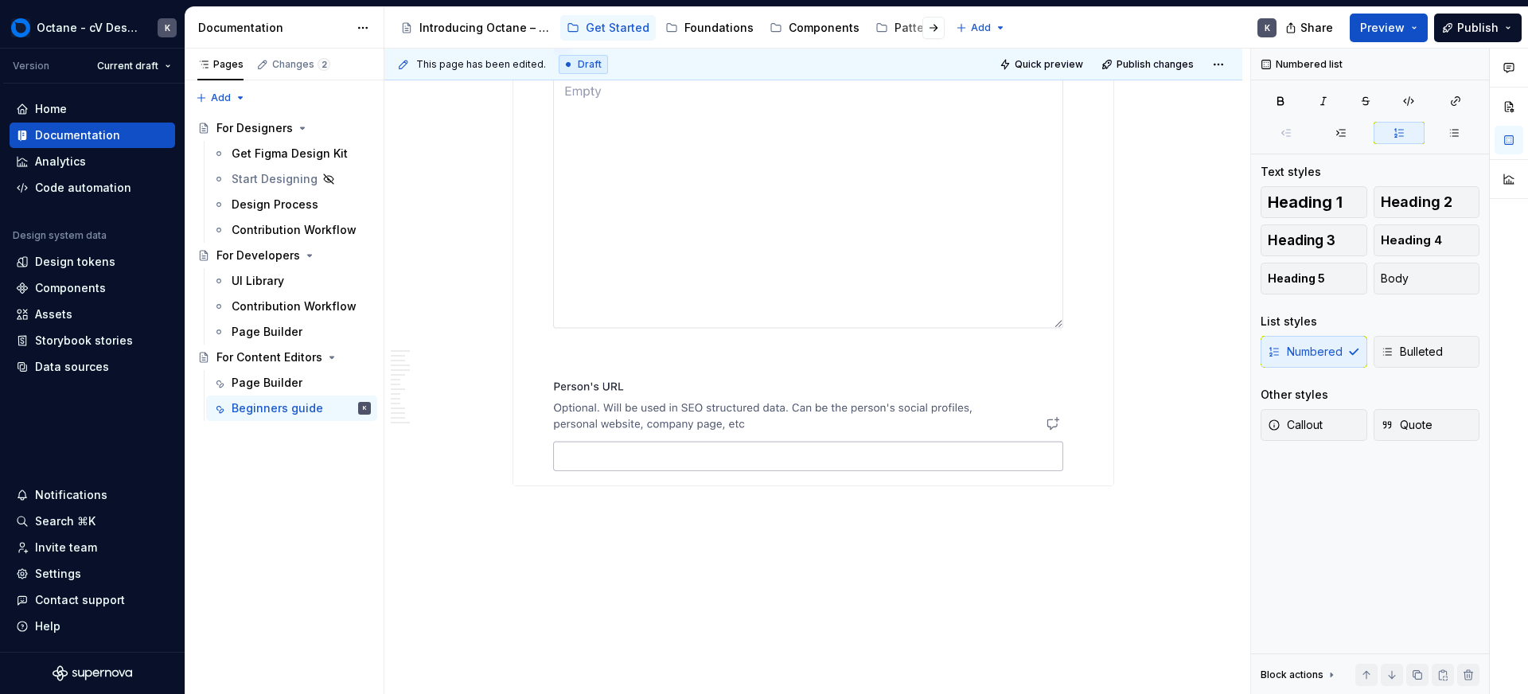
click at [610, 503] on div "This page has been edited. Draft Quick preview Publish changes For Content Edit…" at bounding box center [818, 372] width 866 height 646
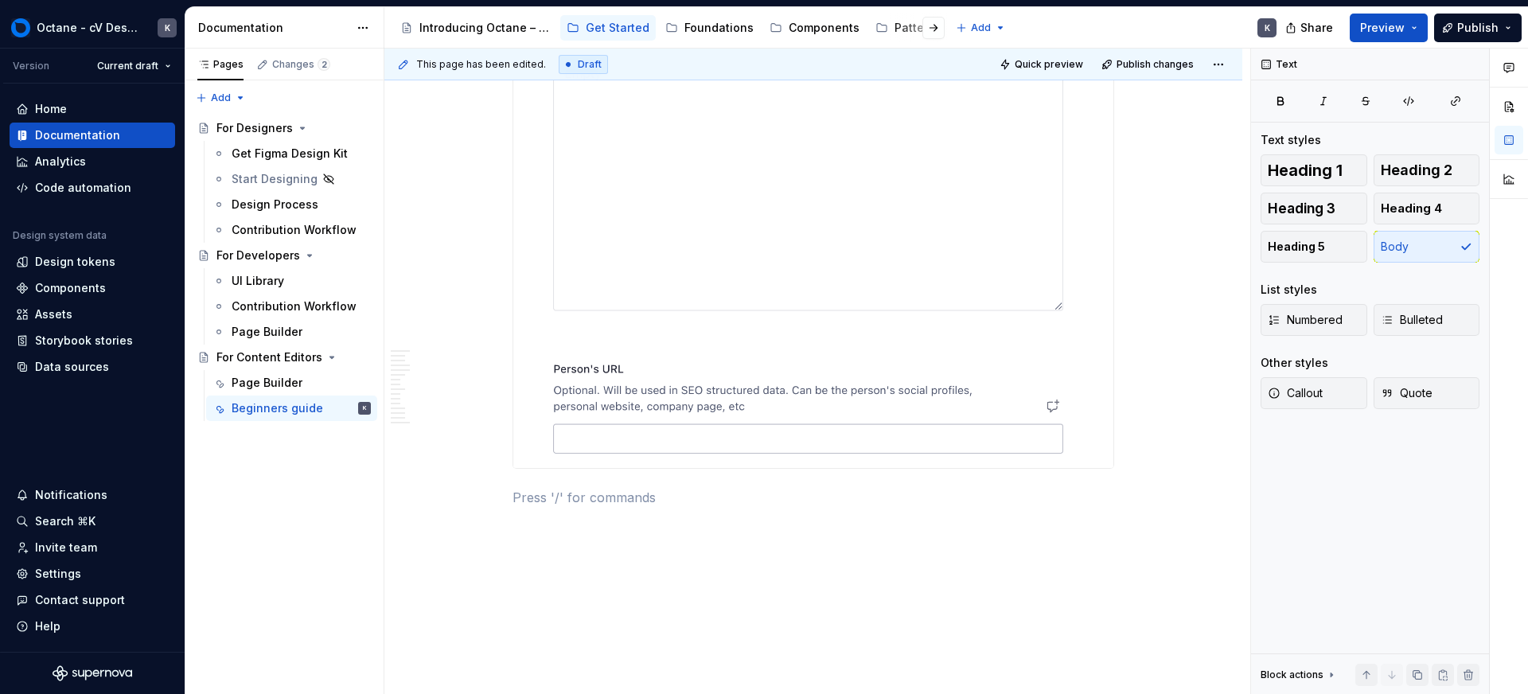
scroll to position [18356, 0]
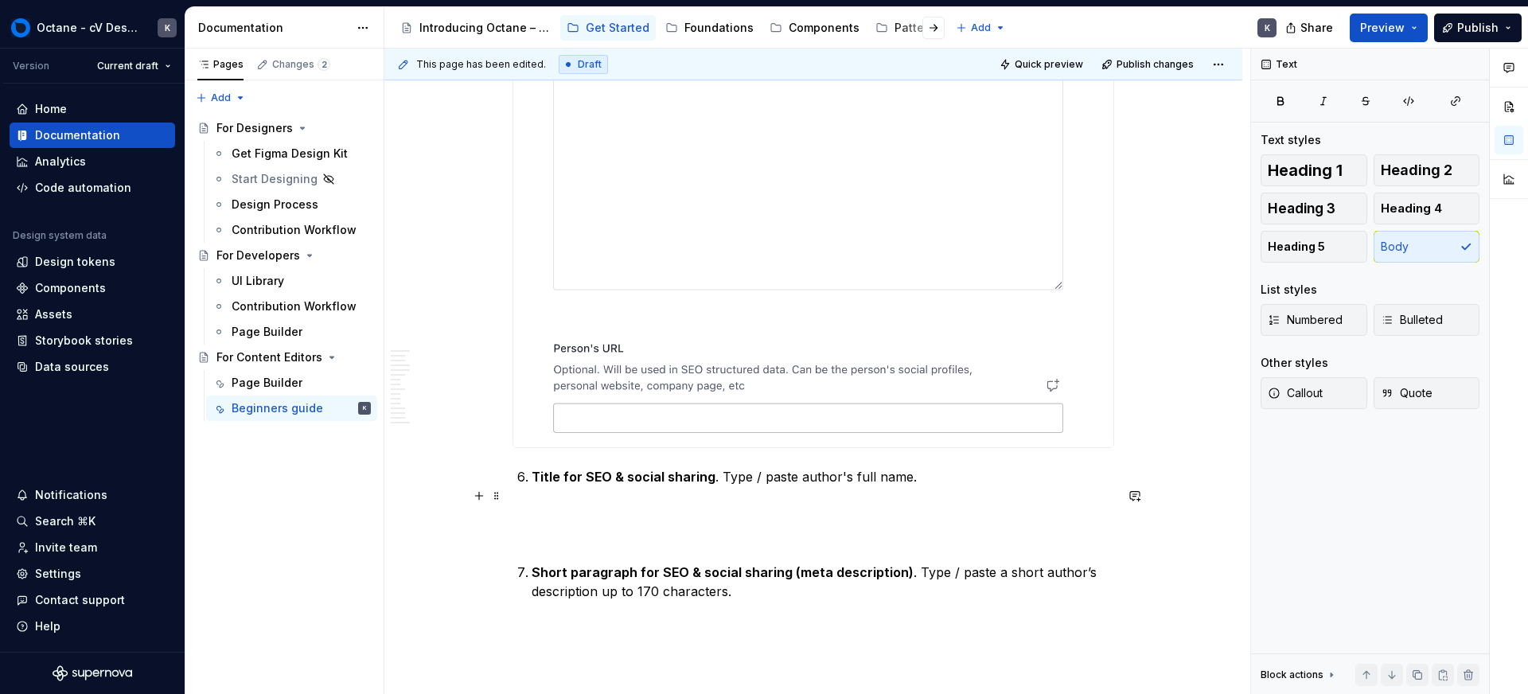
click at [619, 519] on p at bounding box center [814, 525] width 602 height 38
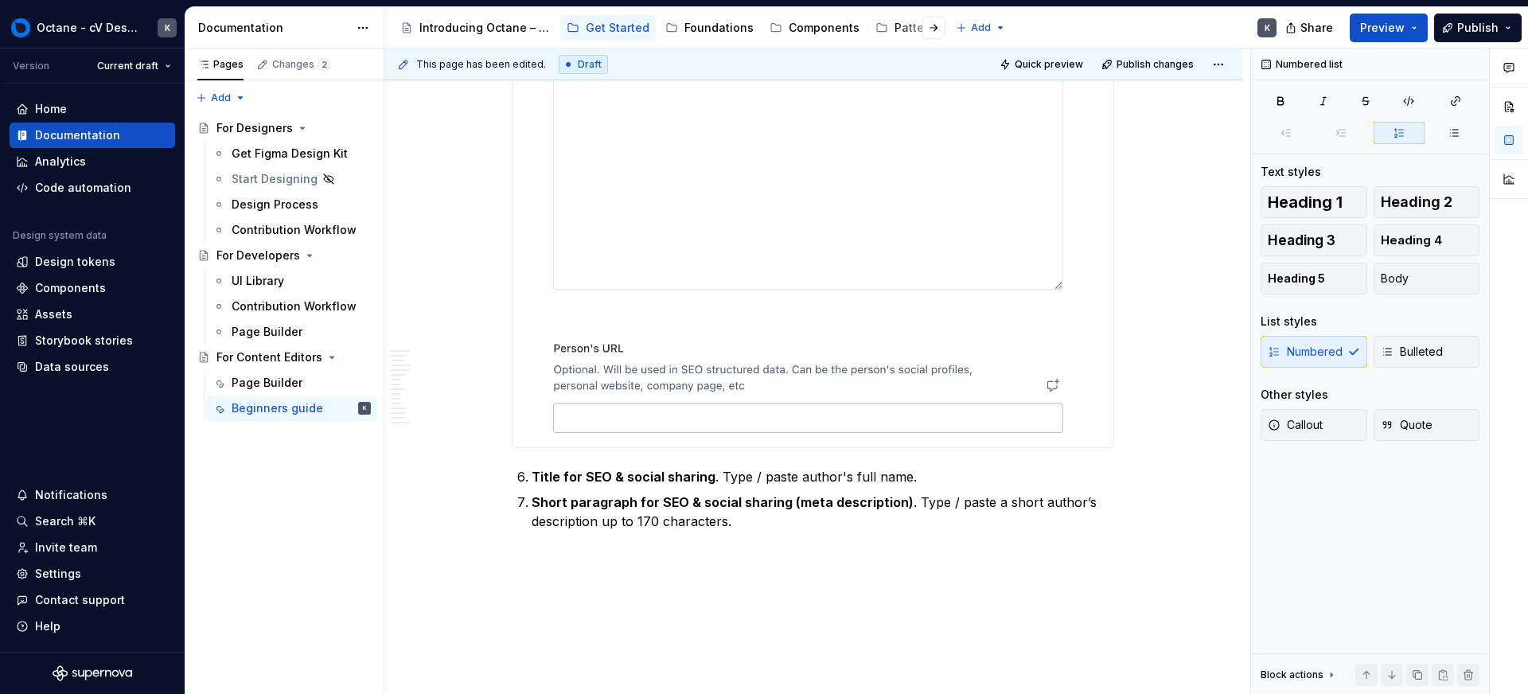
click at [740, 509] on p "Short paragraph for SEO & social sharing (meta description) . Type / paste a sh…" at bounding box center [823, 512] width 583 height 38
click at [544, 537] on p at bounding box center [823, 546] width 583 height 19
click at [486, 527] on button "button" at bounding box center [479, 528] width 22 height 22
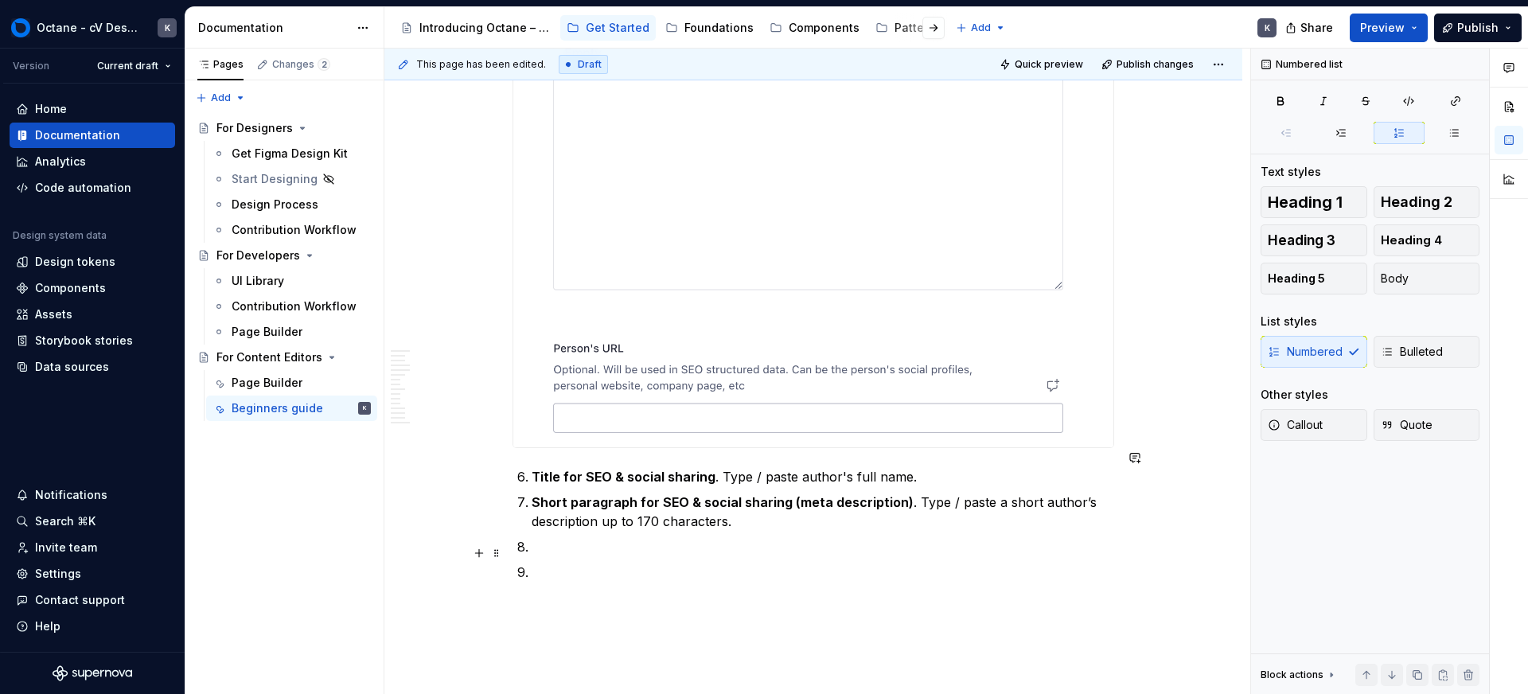
click at [568, 563] on p at bounding box center [823, 572] width 583 height 19
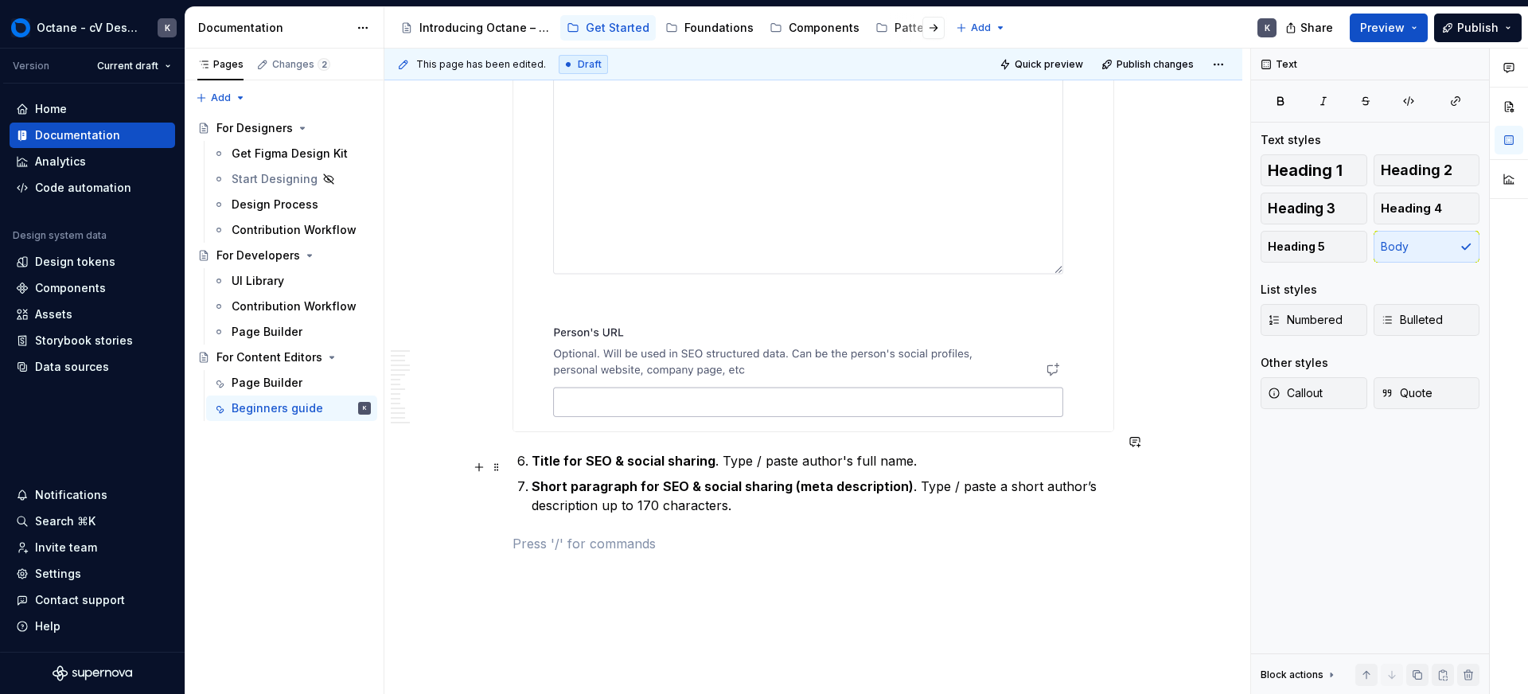
scroll to position [18396, 0]
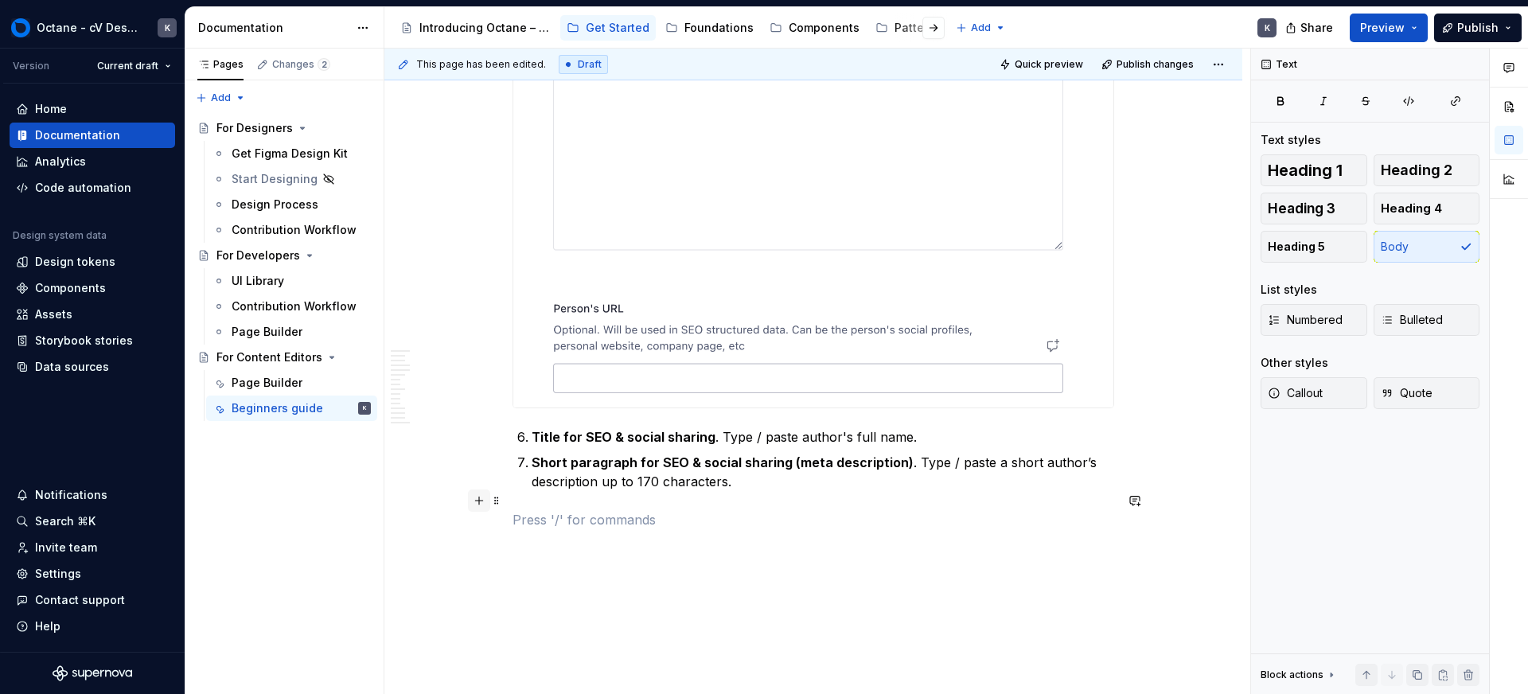
click at [479, 499] on button "button" at bounding box center [479, 501] width 22 height 22
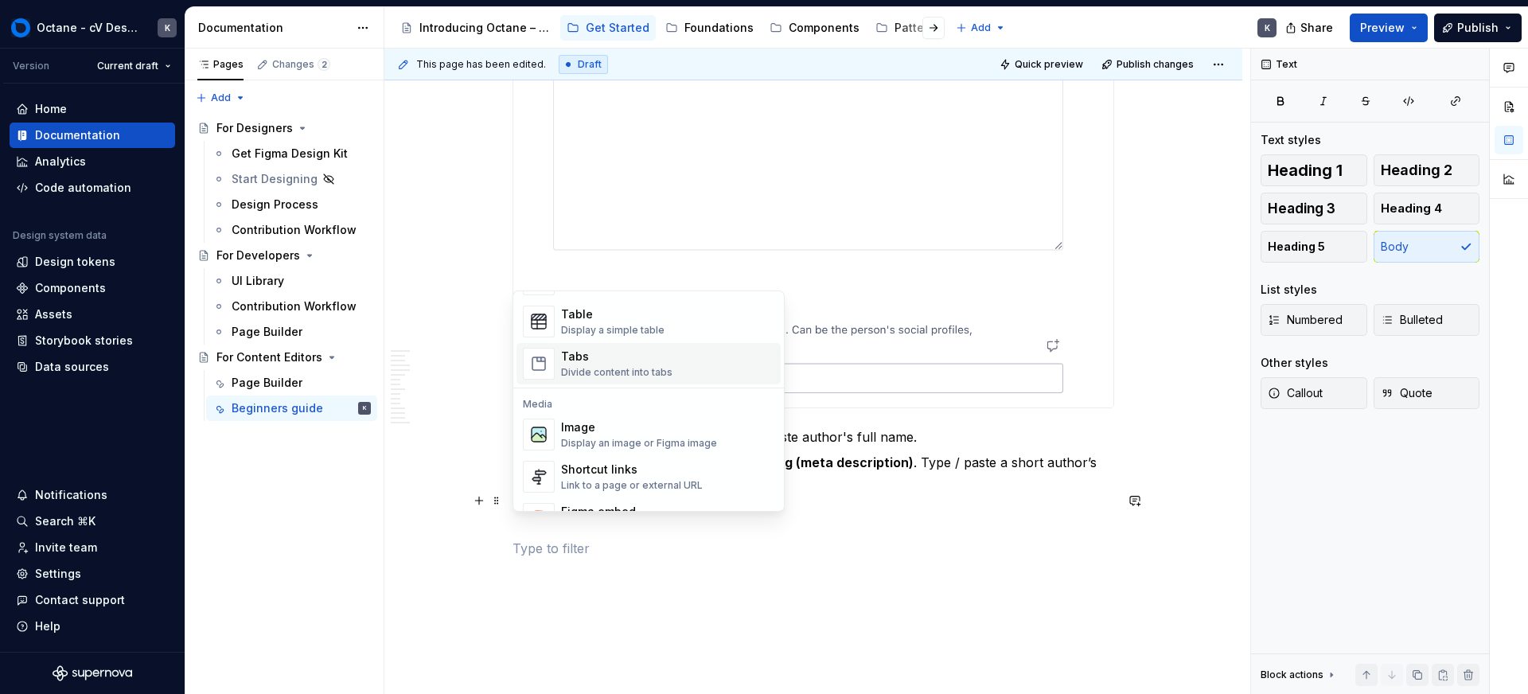
scroll to position [580, 0]
click at [650, 426] on div "Image" at bounding box center [639, 427] width 156 height 16
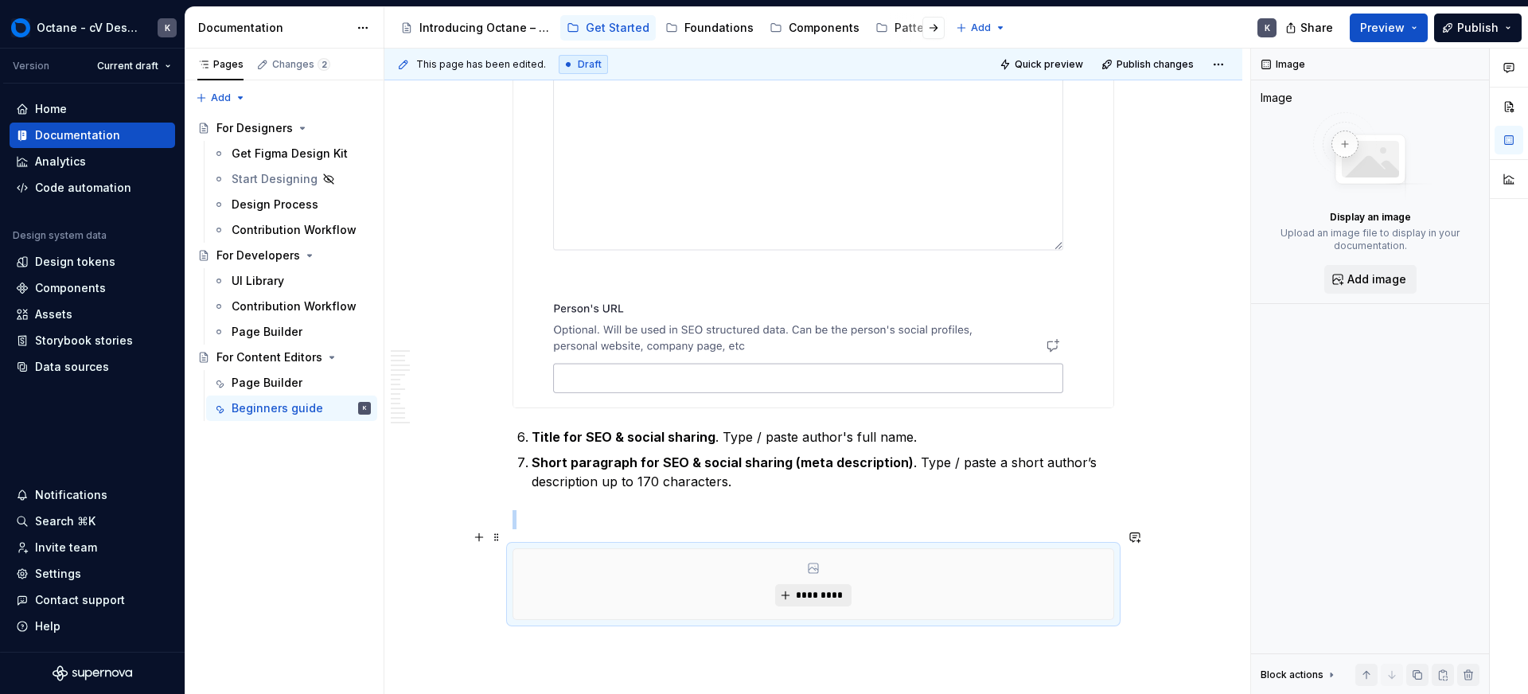
click at [799, 589] on span "*********" at bounding box center [819, 595] width 49 height 13
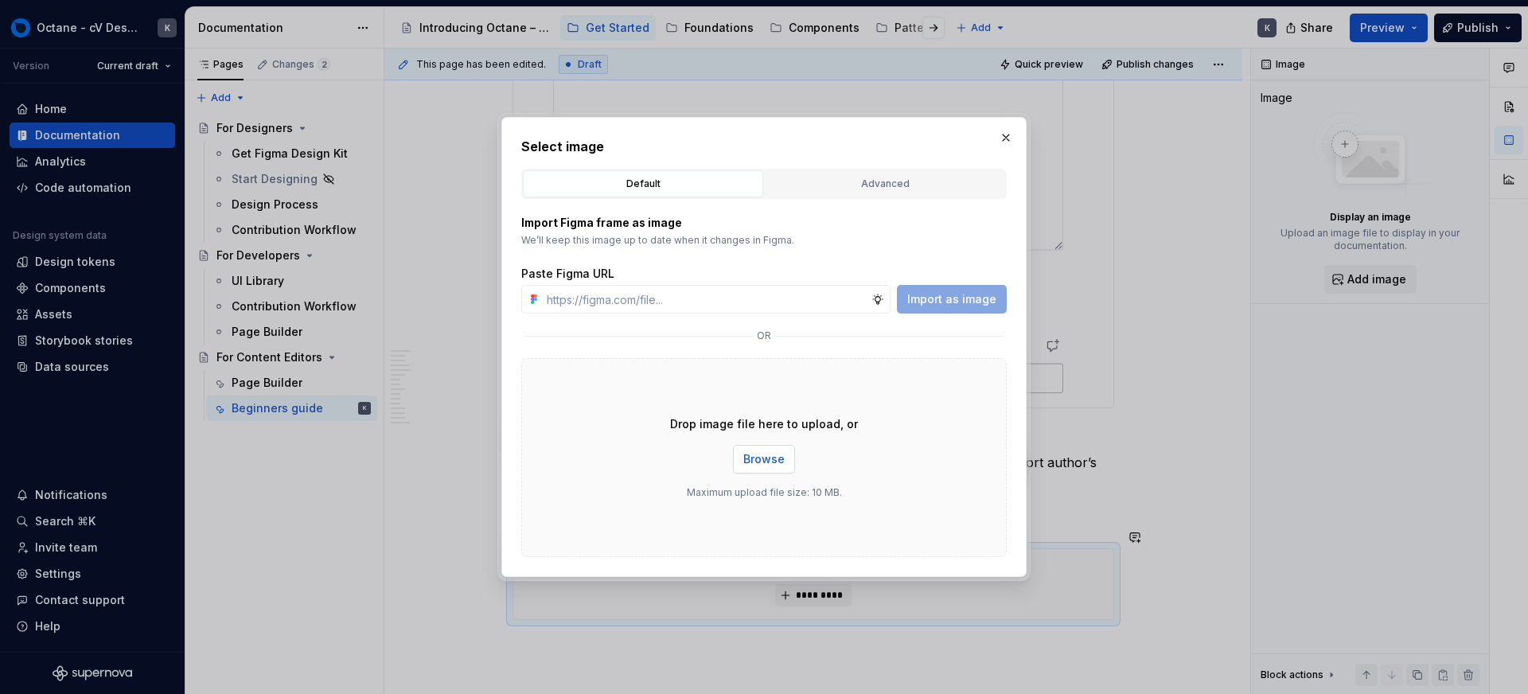
click at [783, 464] on button "Browse" at bounding box center [764, 459] width 62 height 29
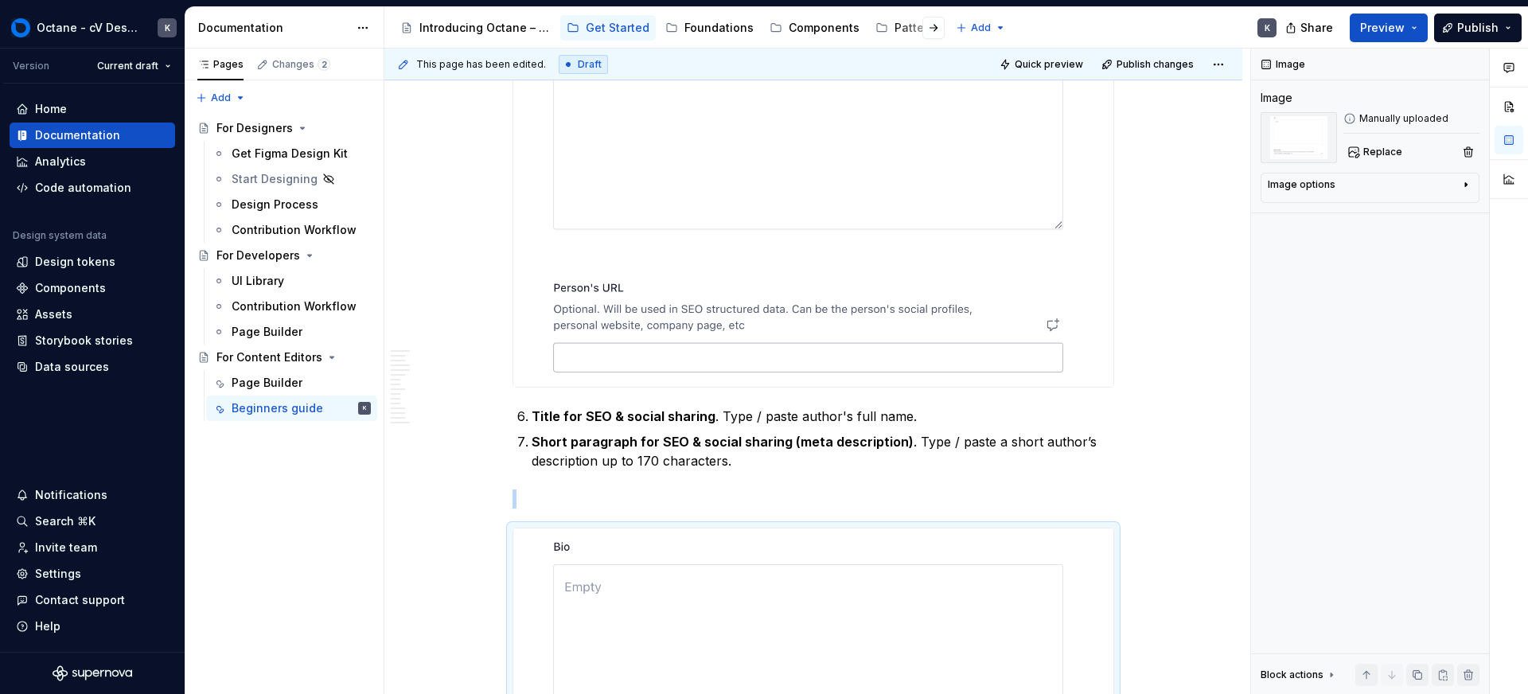
scroll to position [18445, 0]
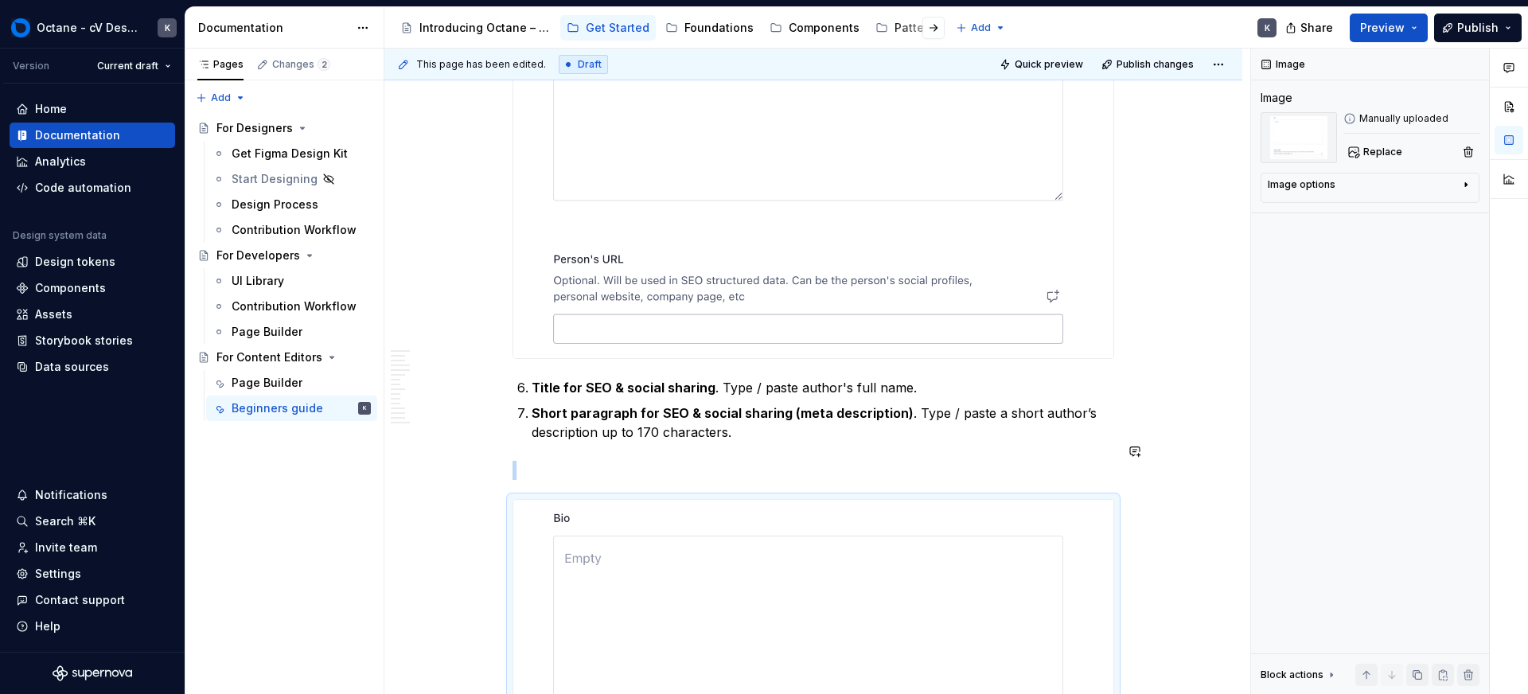
click at [560, 461] on p at bounding box center [814, 470] width 602 height 19
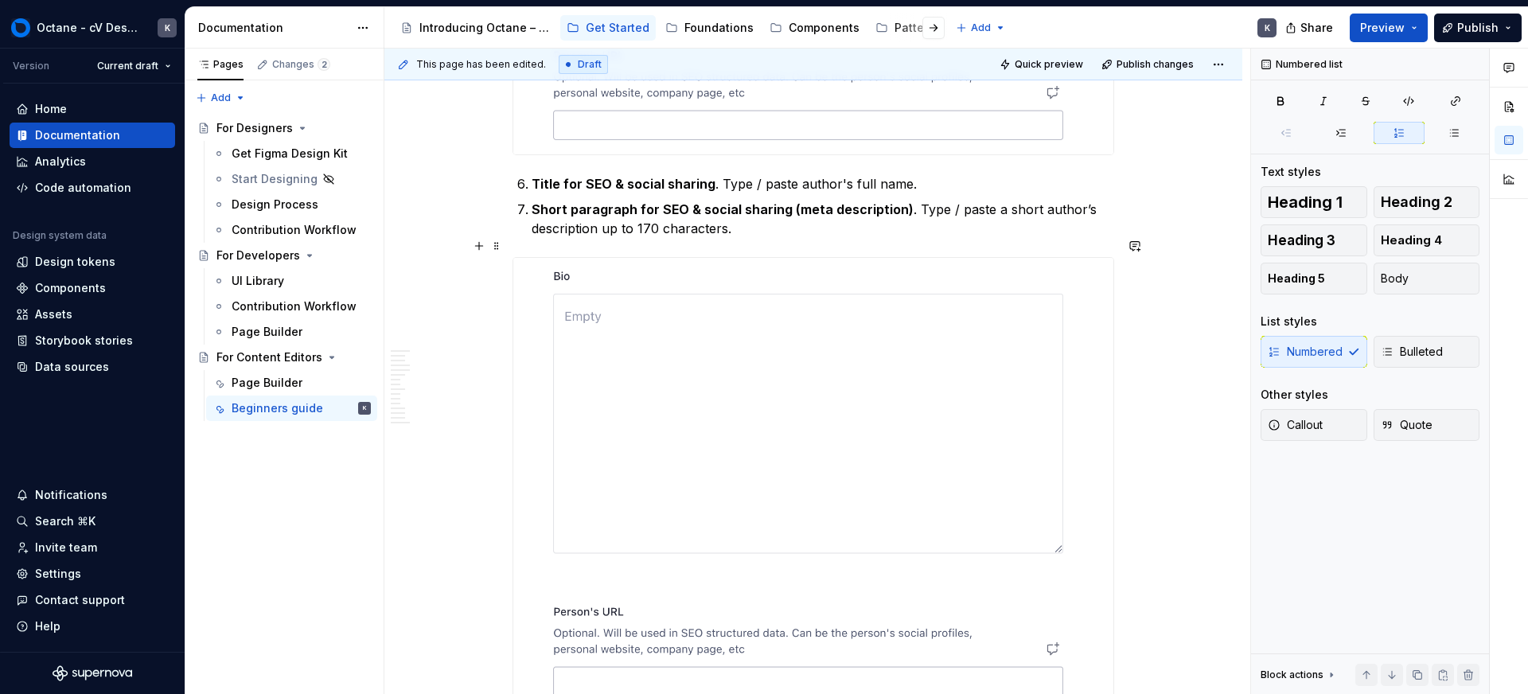
scroll to position [18690, 0]
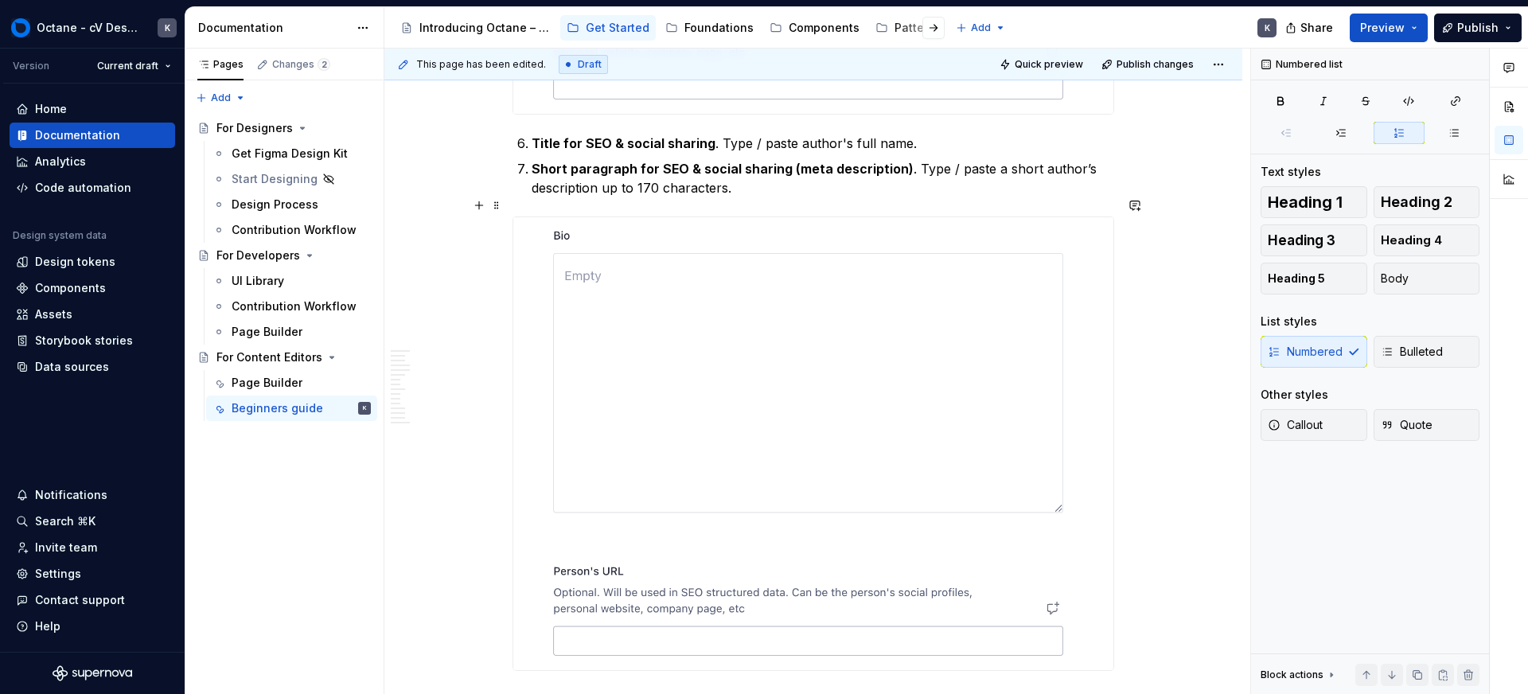
click at [671, 322] on img at bounding box center [813, 443] width 600 height 453
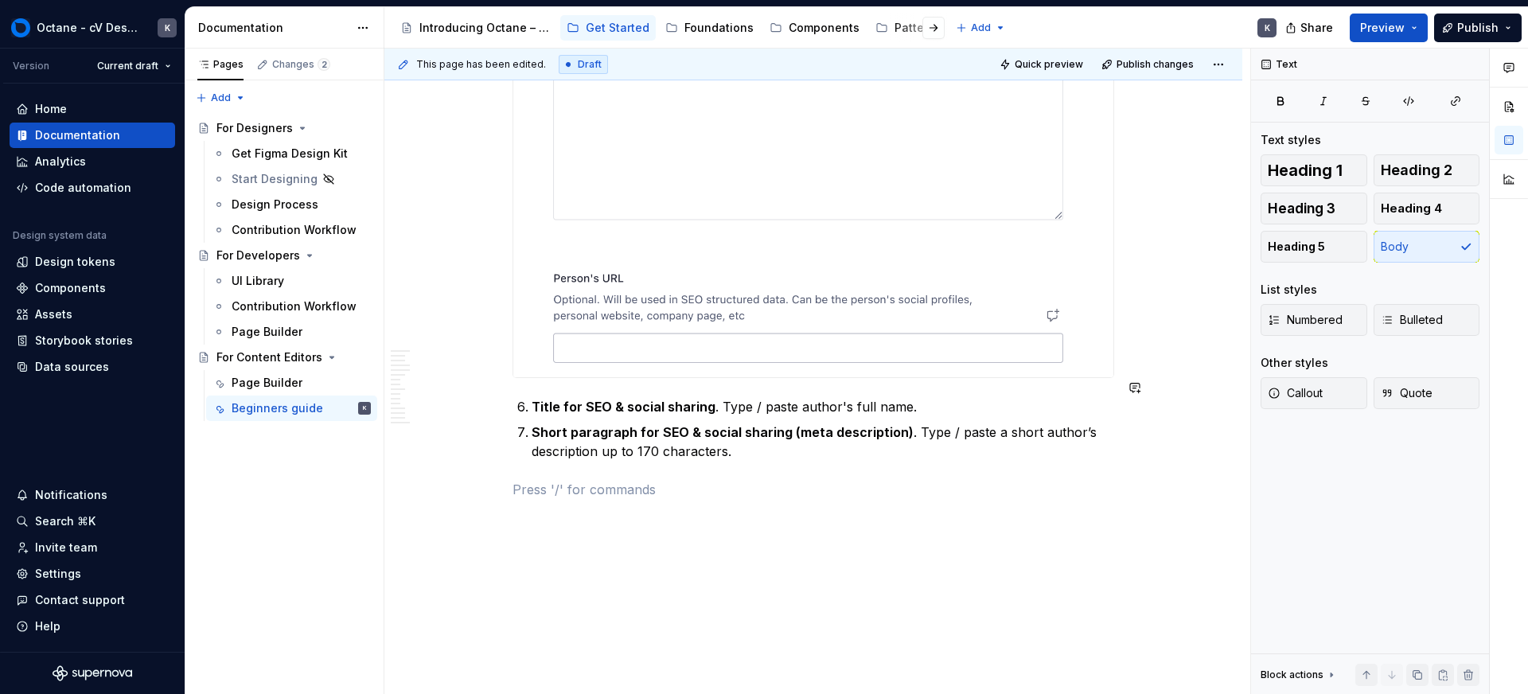
scroll to position [18439, 0]
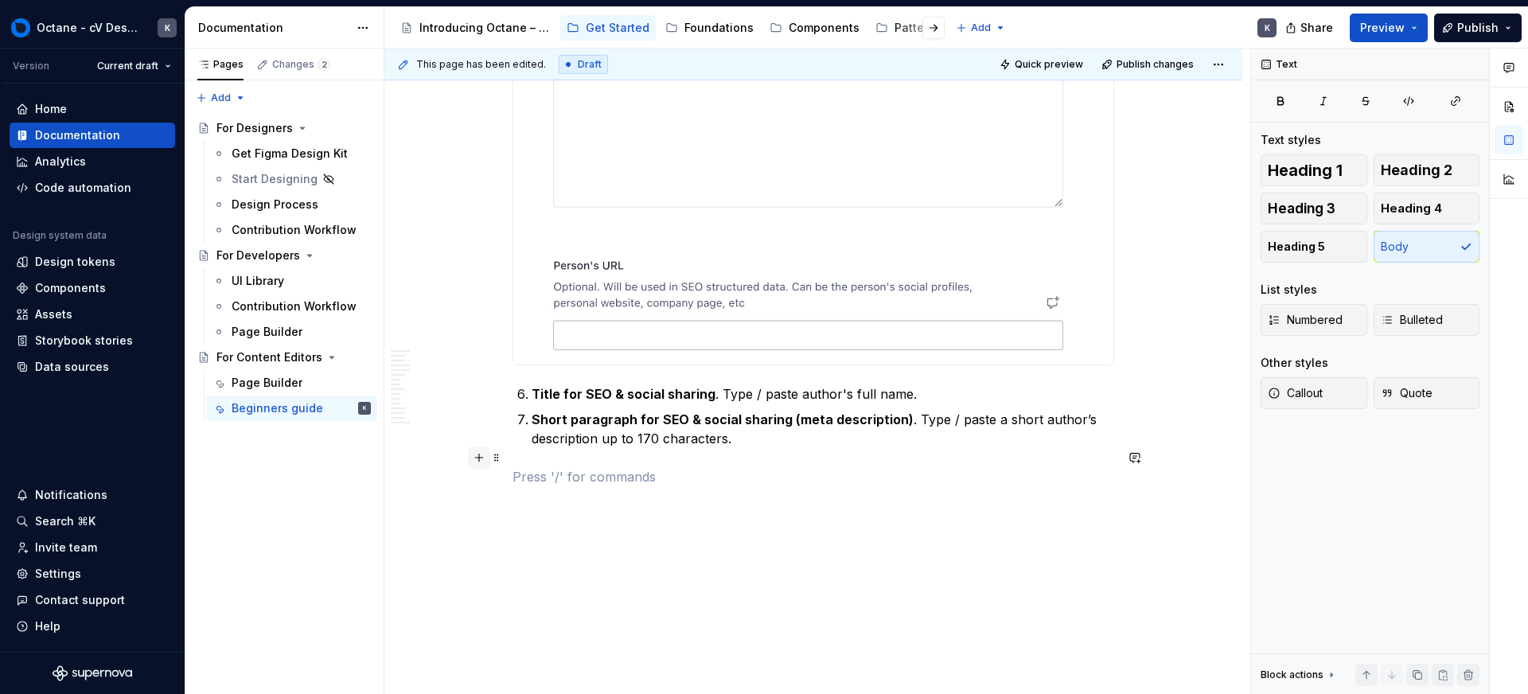
click at [488, 457] on button "button" at bounding box center [479, 458] width 22 height 22
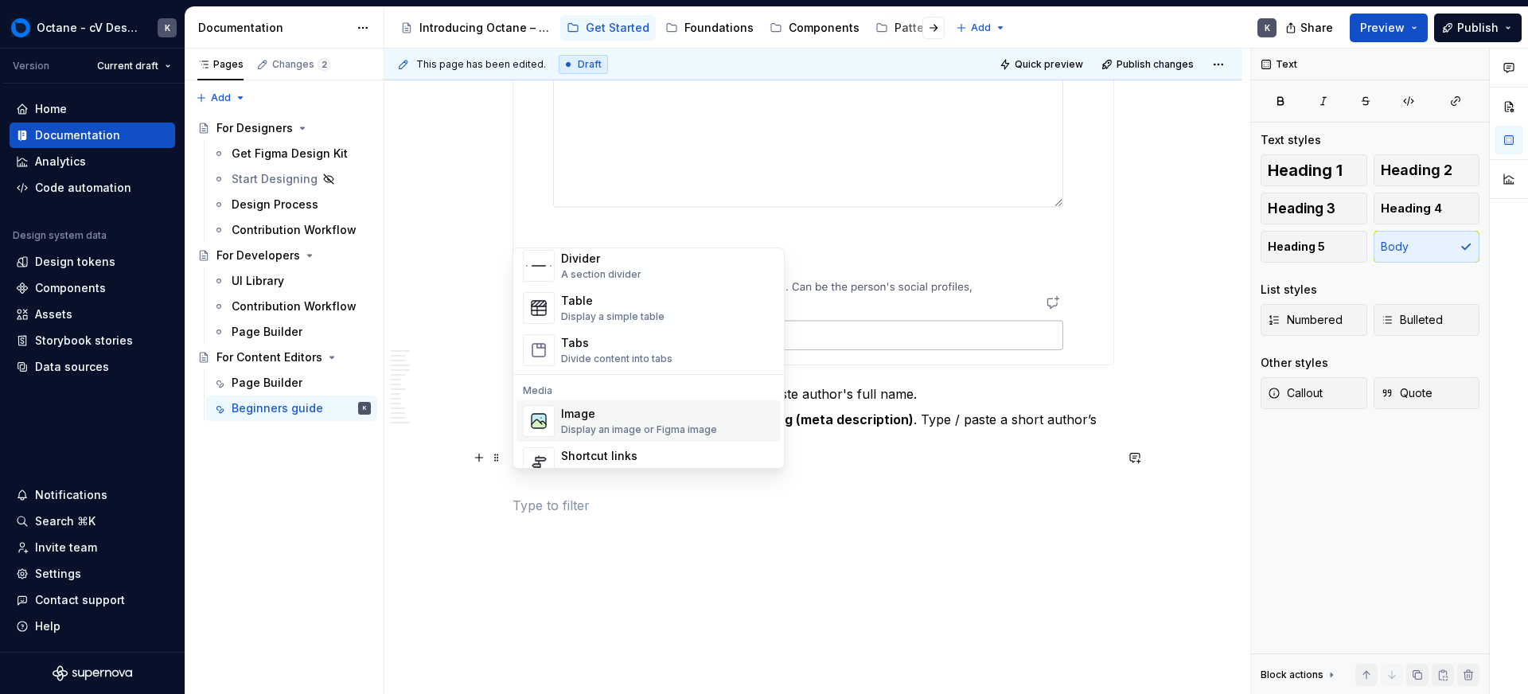
scroll to position [553, 0]
click at [588, 420] on div "Display an image or Figma image" at bounding box center [639, 426] width 156 height 13
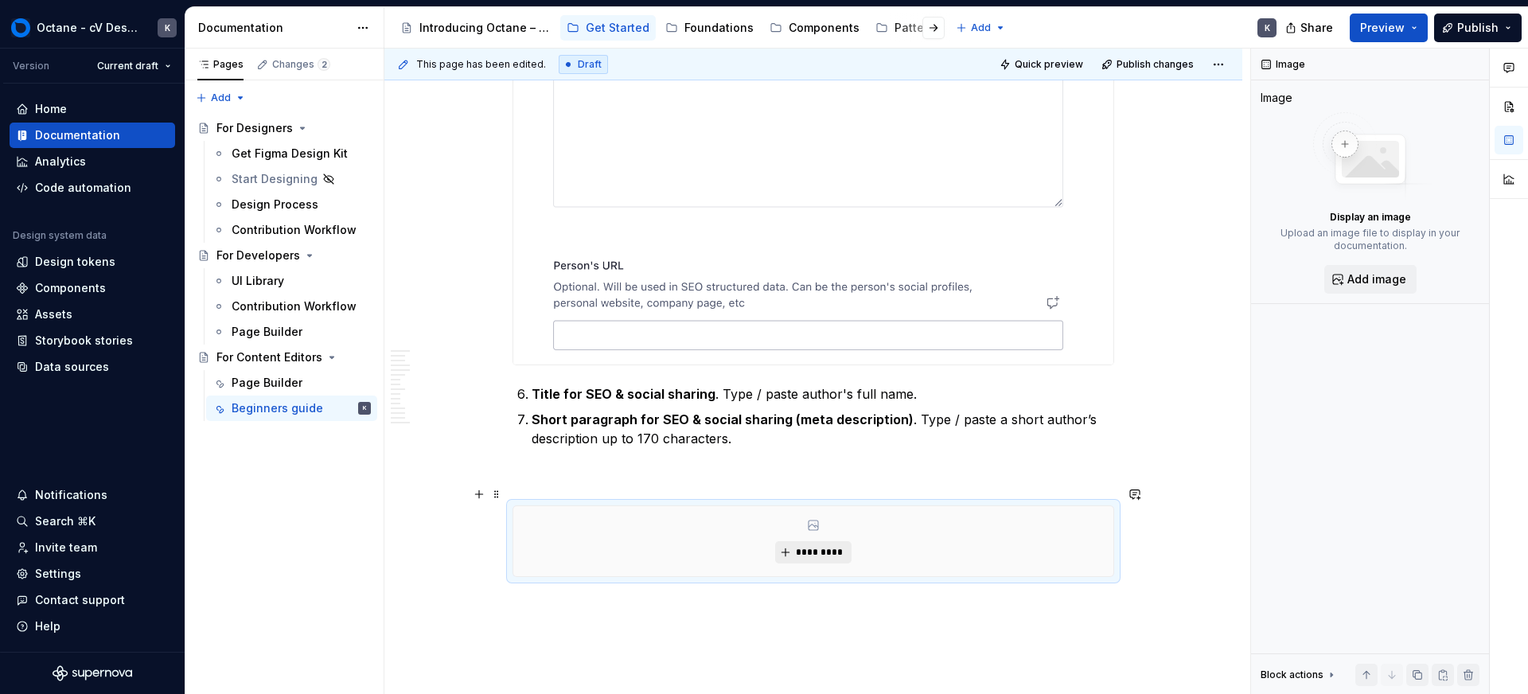
click at [784, 541] on button "*********" at bounding box center [813, 552] width 76 height 22
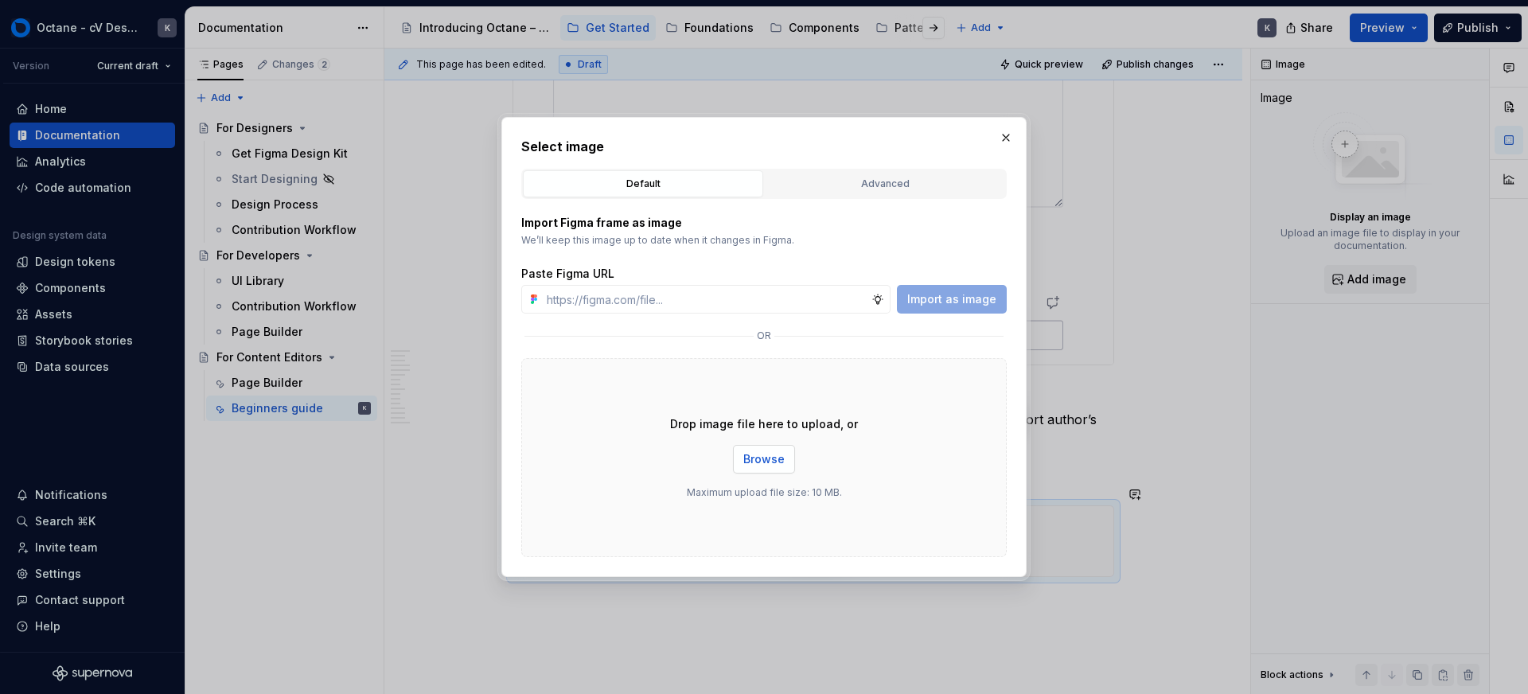
click at [732, 454] on div "Drop image file here to upload, or Browse Maximum upload file size: 10 MB." at bounding box center [764, 457] width 486 height 199
click at [742, 460] on button "Browse" at bounding box center [764, 459] width 62 height 29
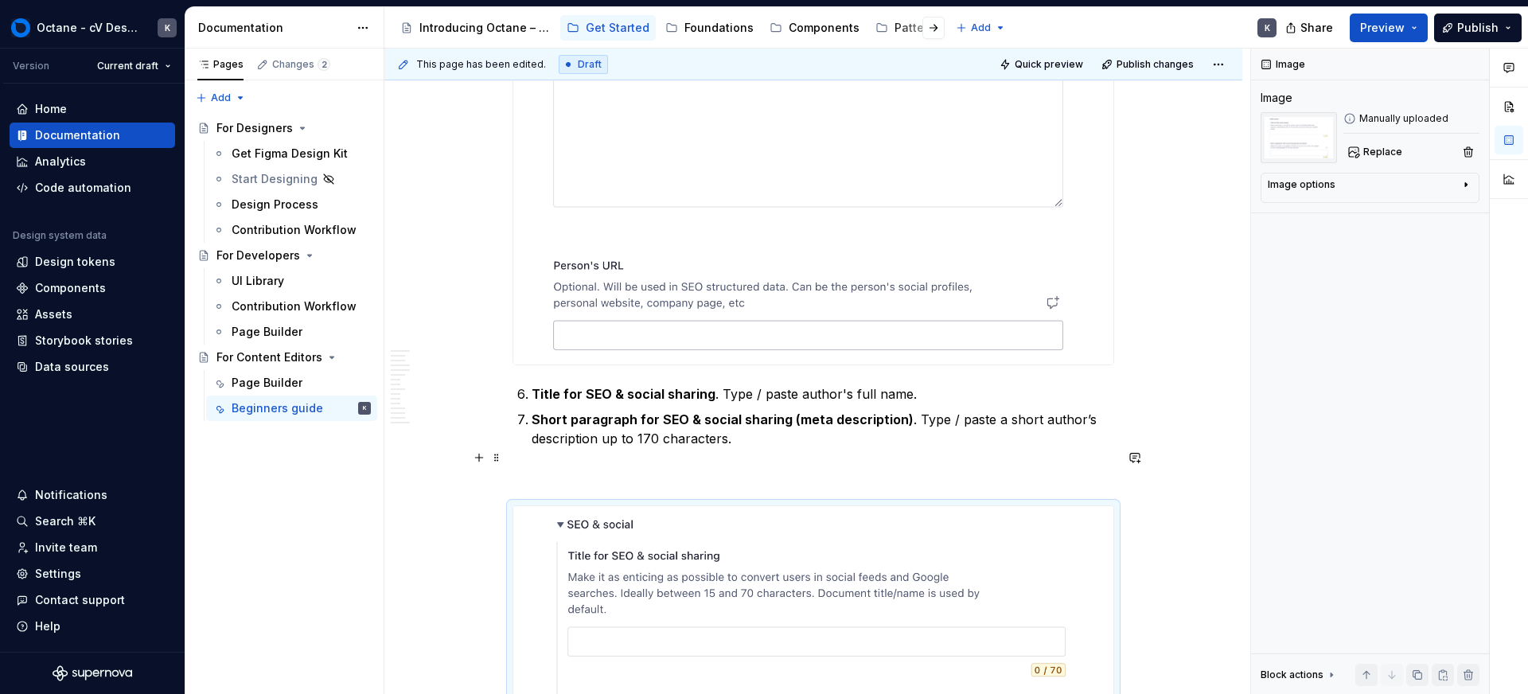
click at [627, 467] on p at bounding box center [814, 476] width 602 height 19
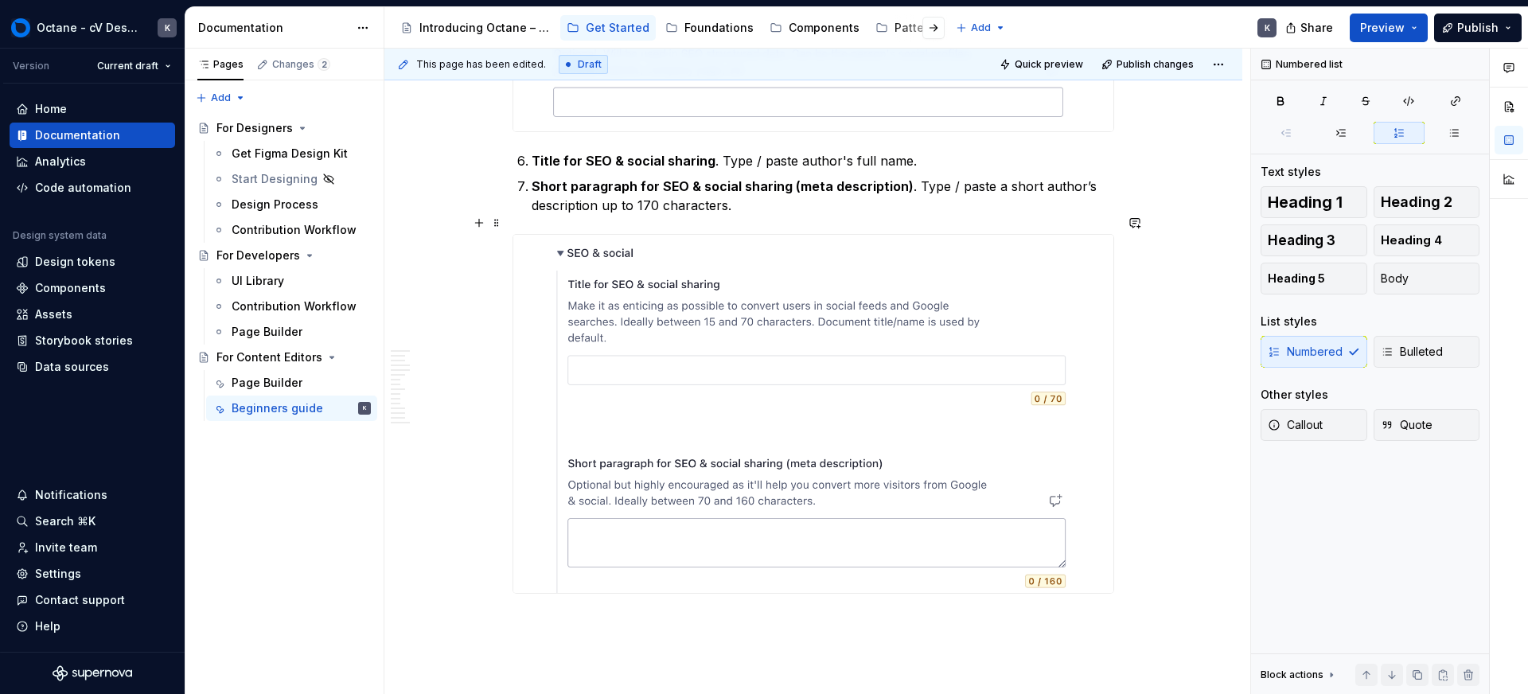
scroll to position [18730, 0]
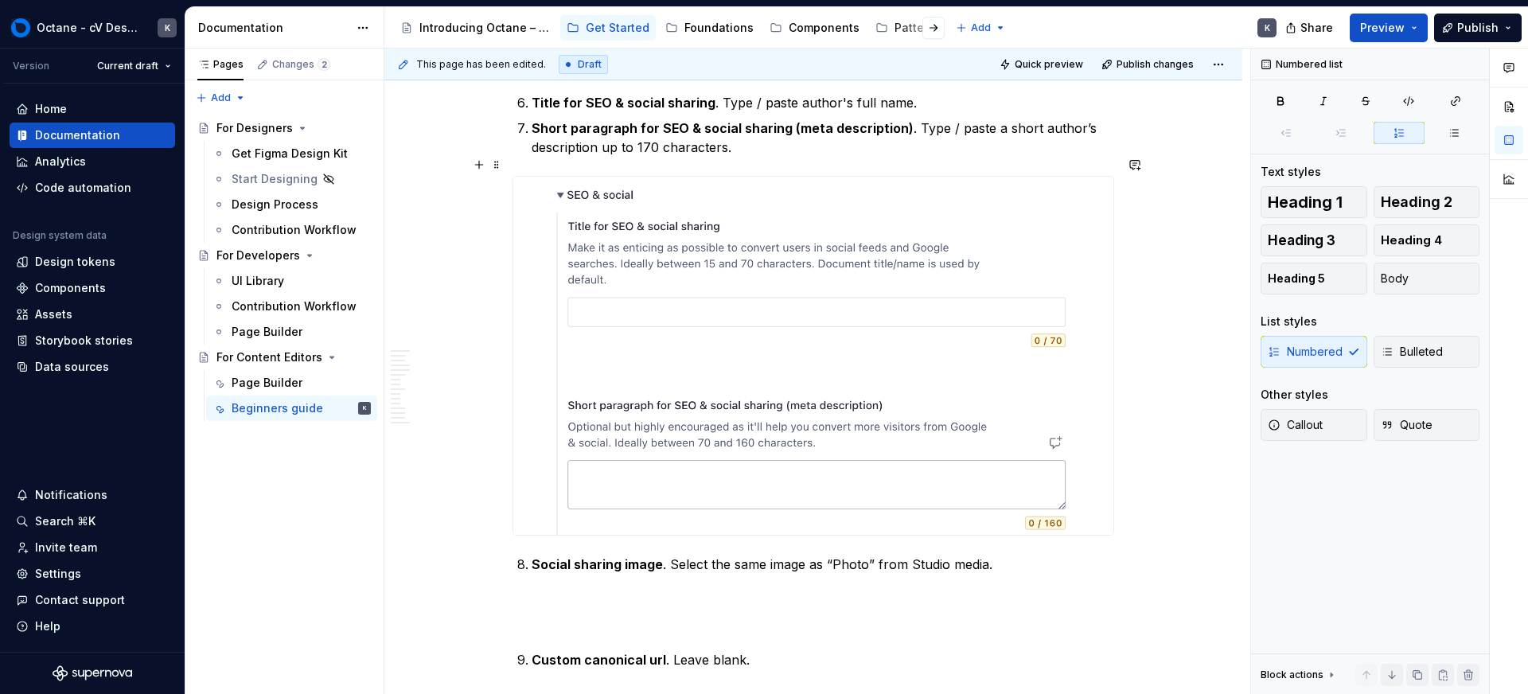
scroll to position [18779, 0]
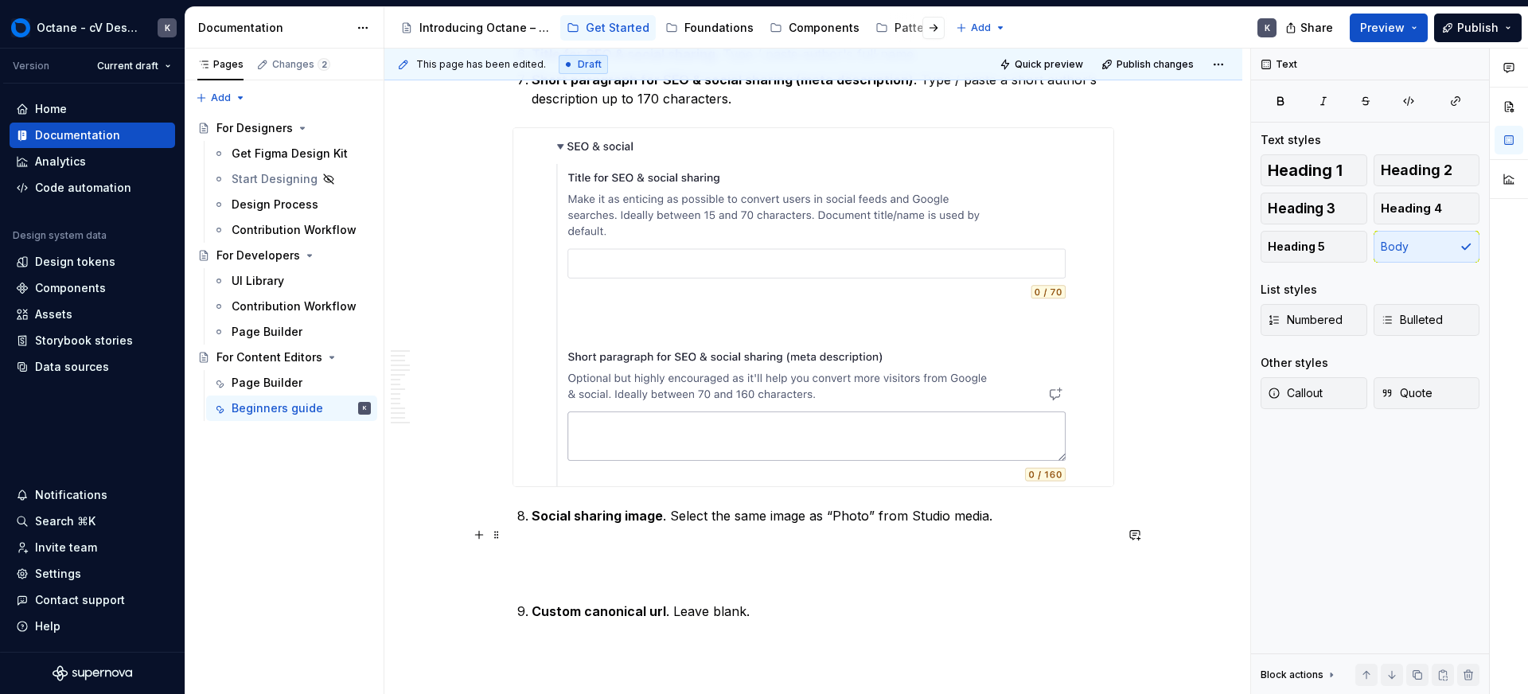
click at [619, 562] on p at bounding box center [814, 564] width 602 height 38
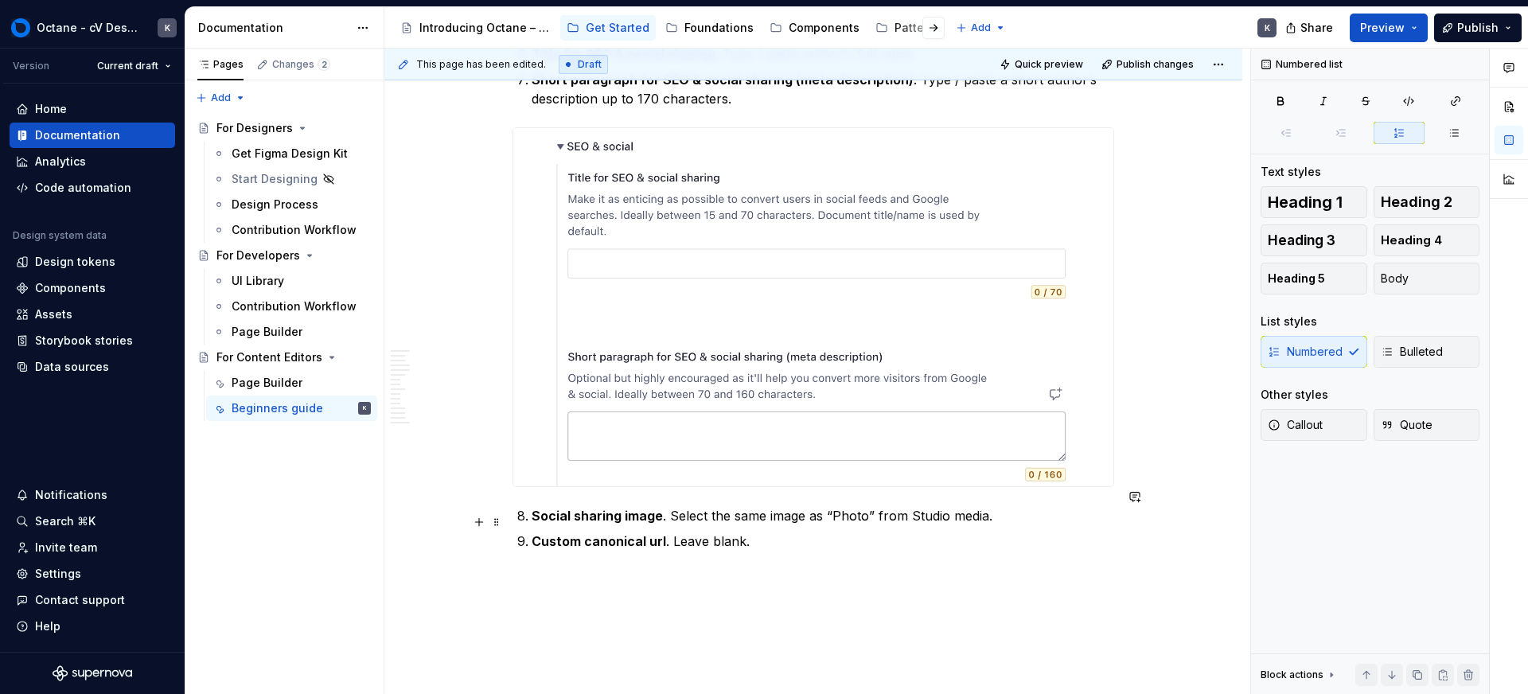
click at [754, 532] on p "Custom canonical url . Leave blank." at bounding box center [823, 541] width 583 height 19
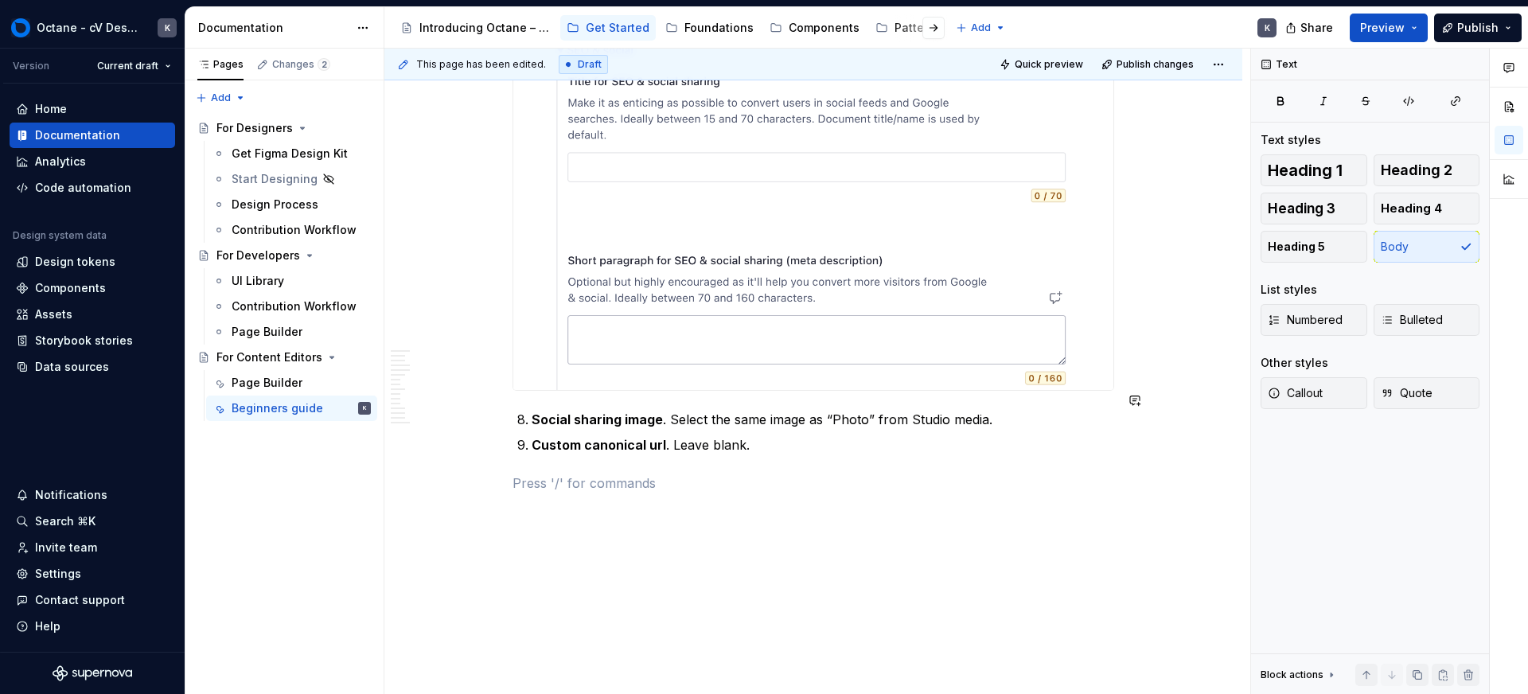
scroll to position [18882, 0]
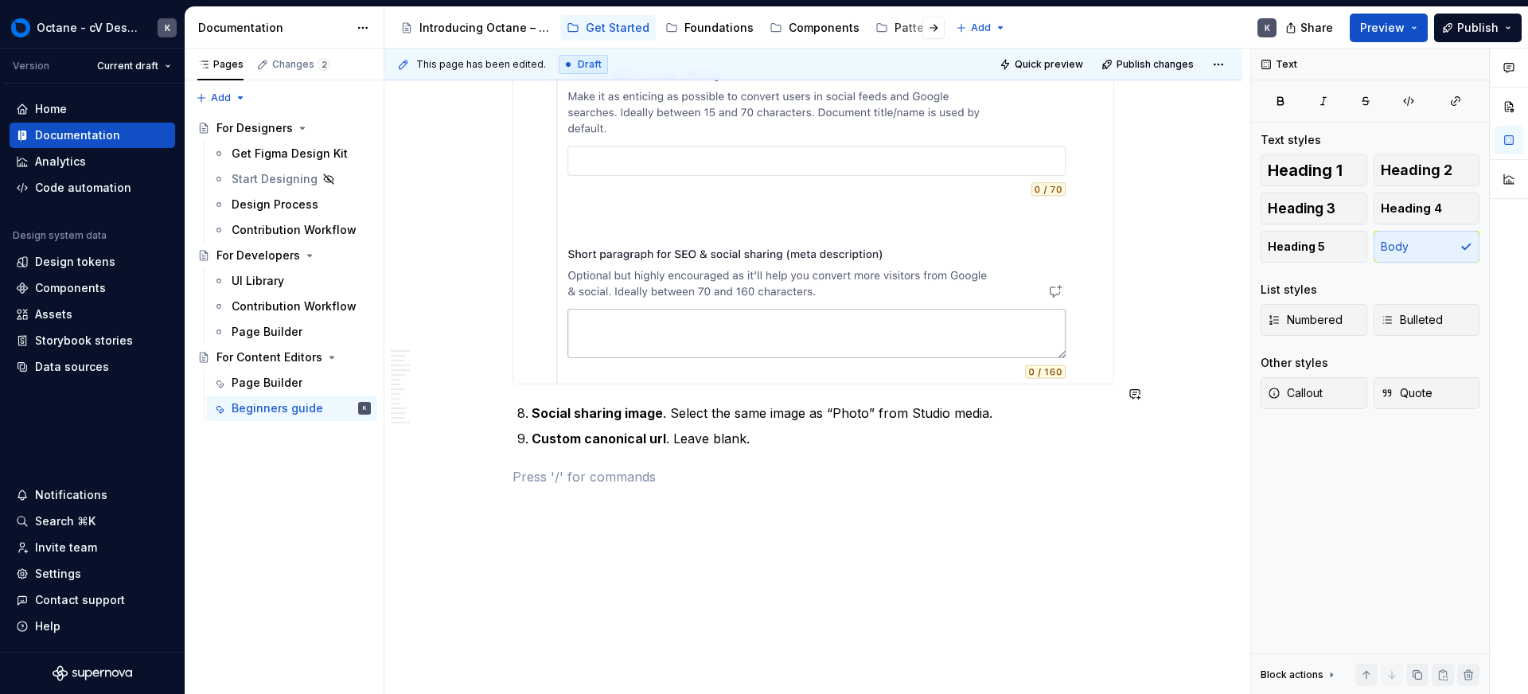
click at [619, 467] on p at bounding box center [814, 476] width 602 height 19
click at [474, 464] on button "button" at bounding box center [479, 458] width 22 height 22
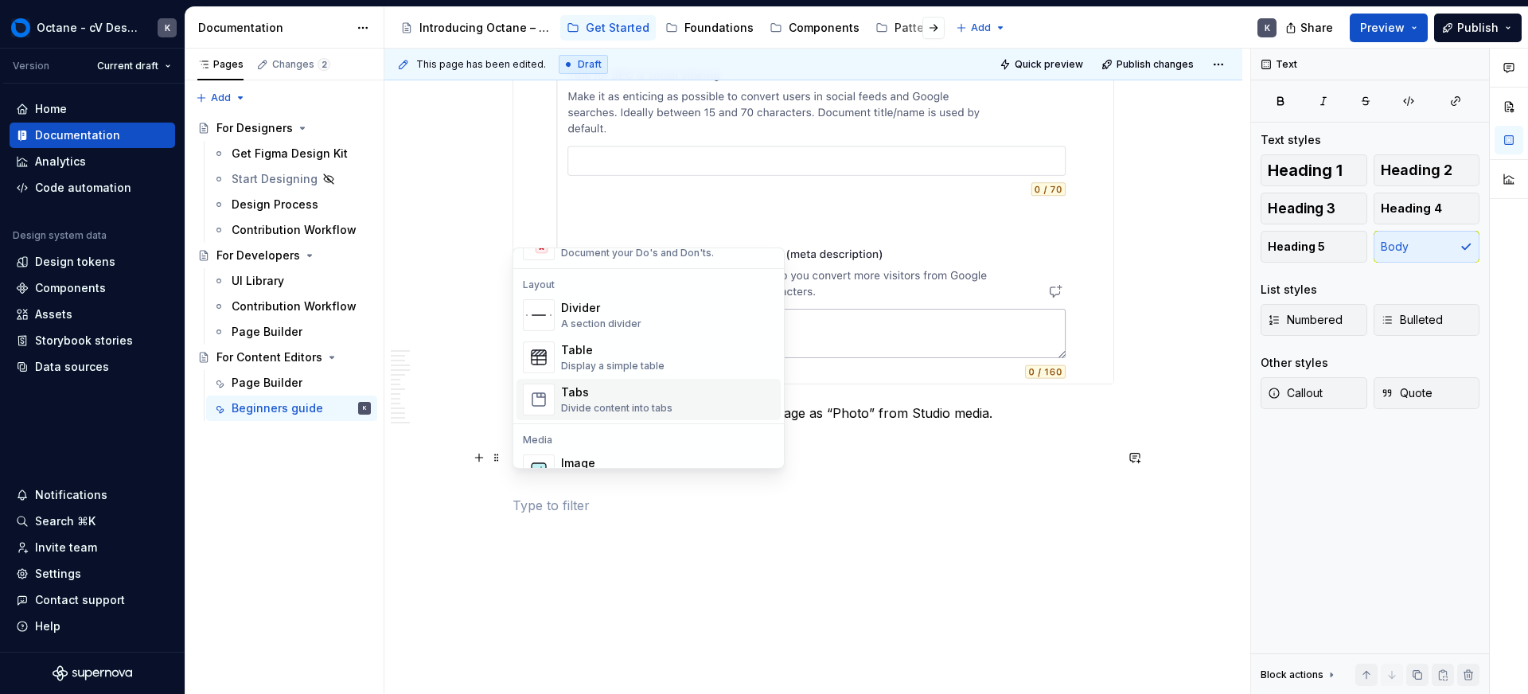
scroll to position [541, 0]
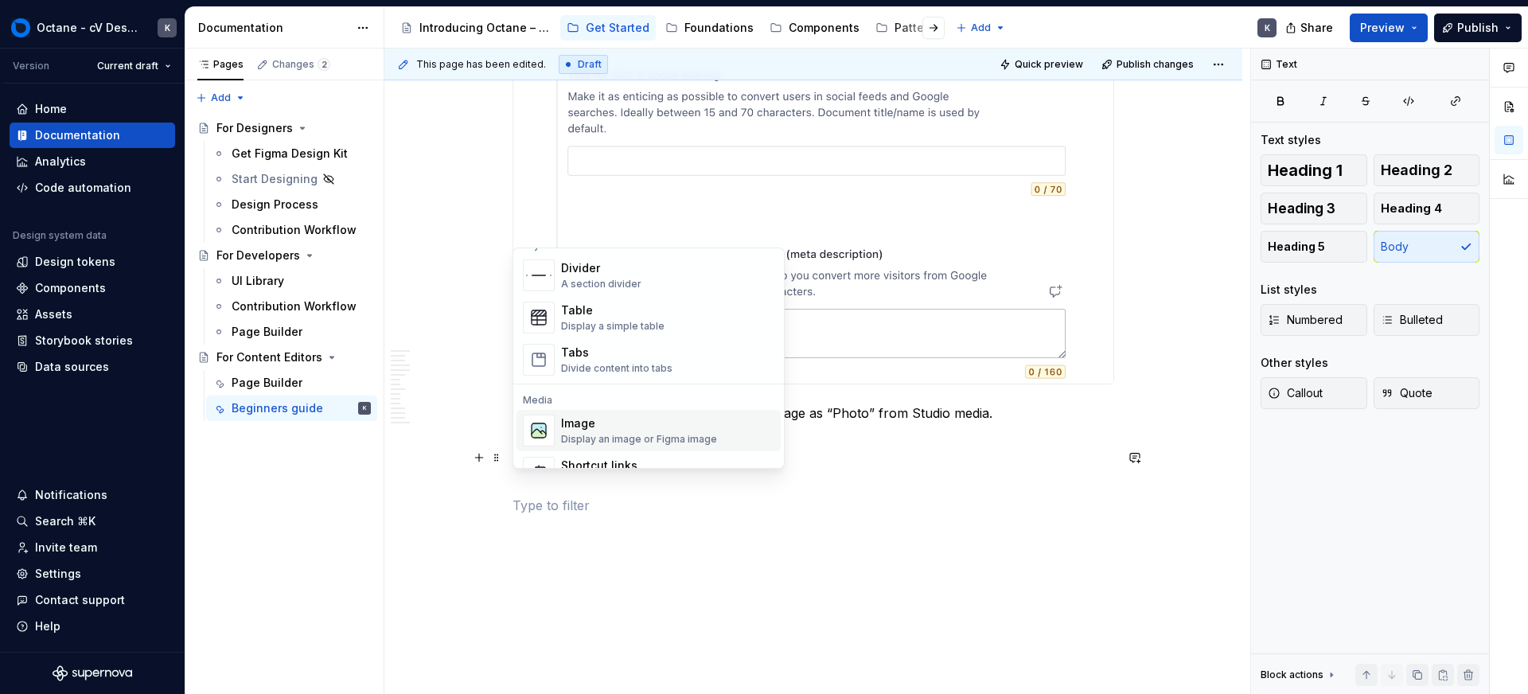
click at [606, 416] on div "Image" at bounding box center [639, 424] width 156 height 16
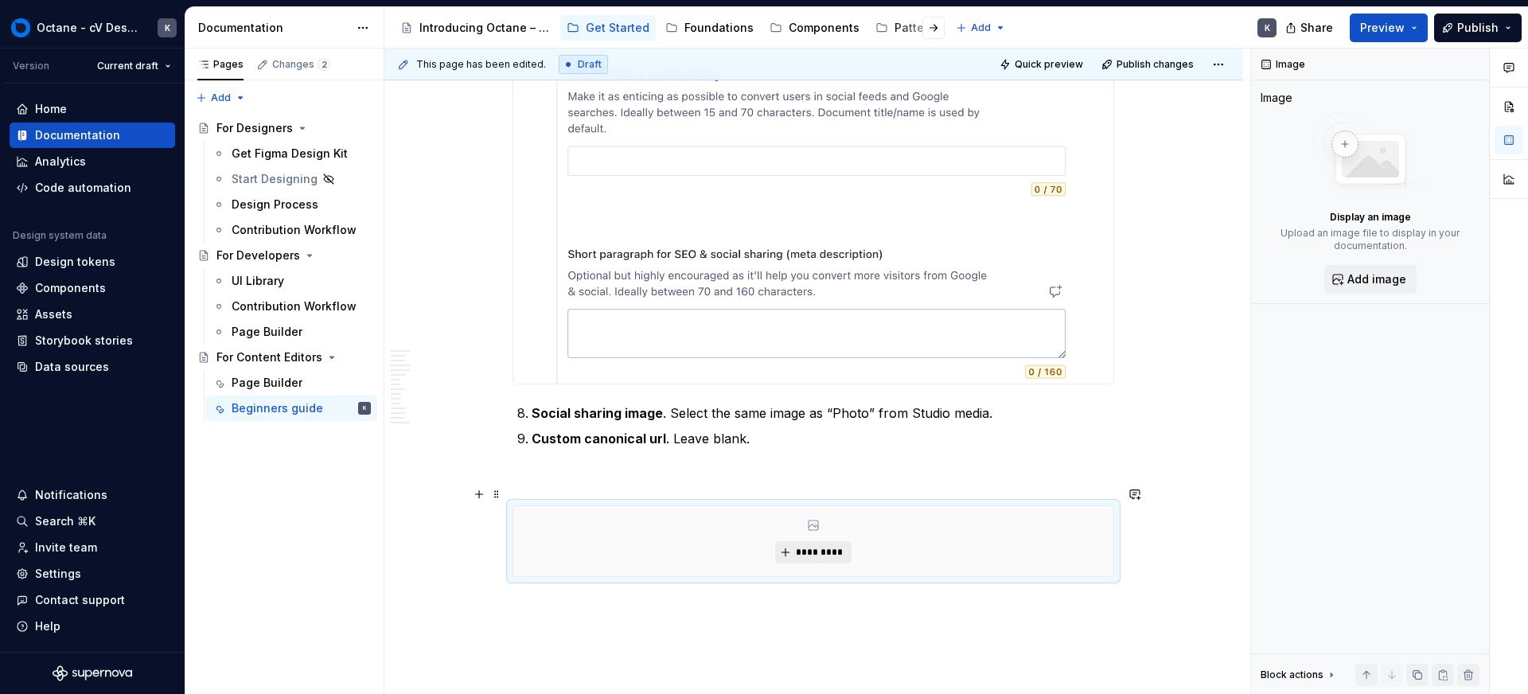
click at [809, 546] on span "*********" at bounding box center [819, 552] width 49 height 13
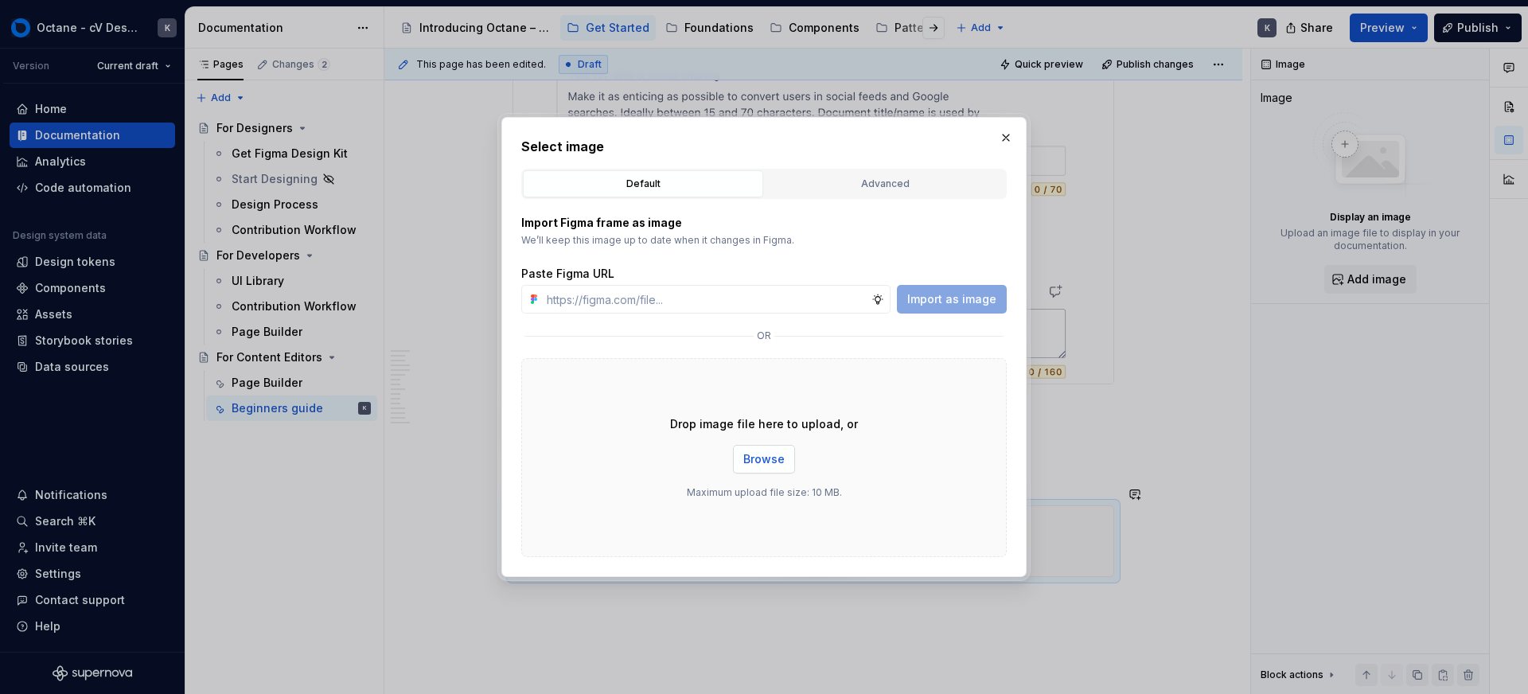
click at [766, 461] on span "Browse" at bounding box center [764, 459] width 41 height 16
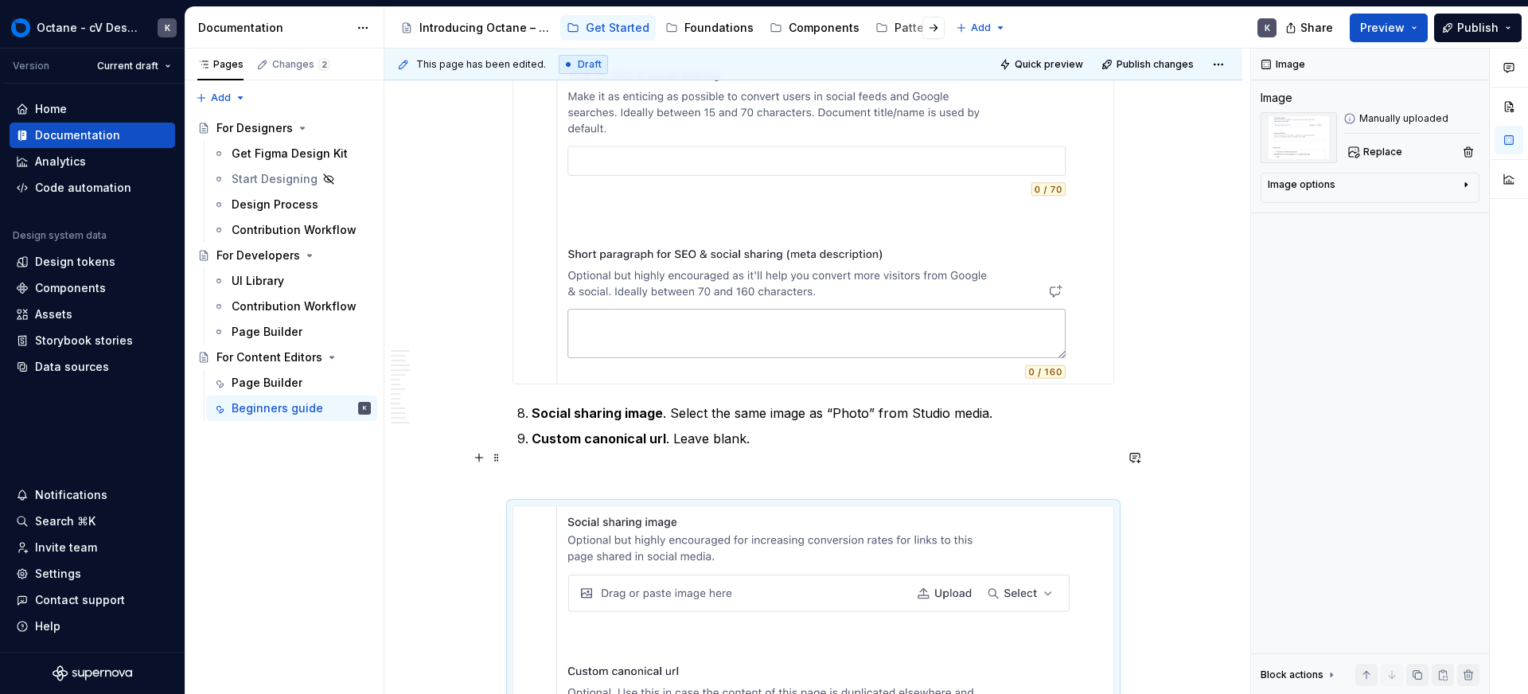
click at [578, 467] on p at bounding box center [814, 476] width 602 height 19
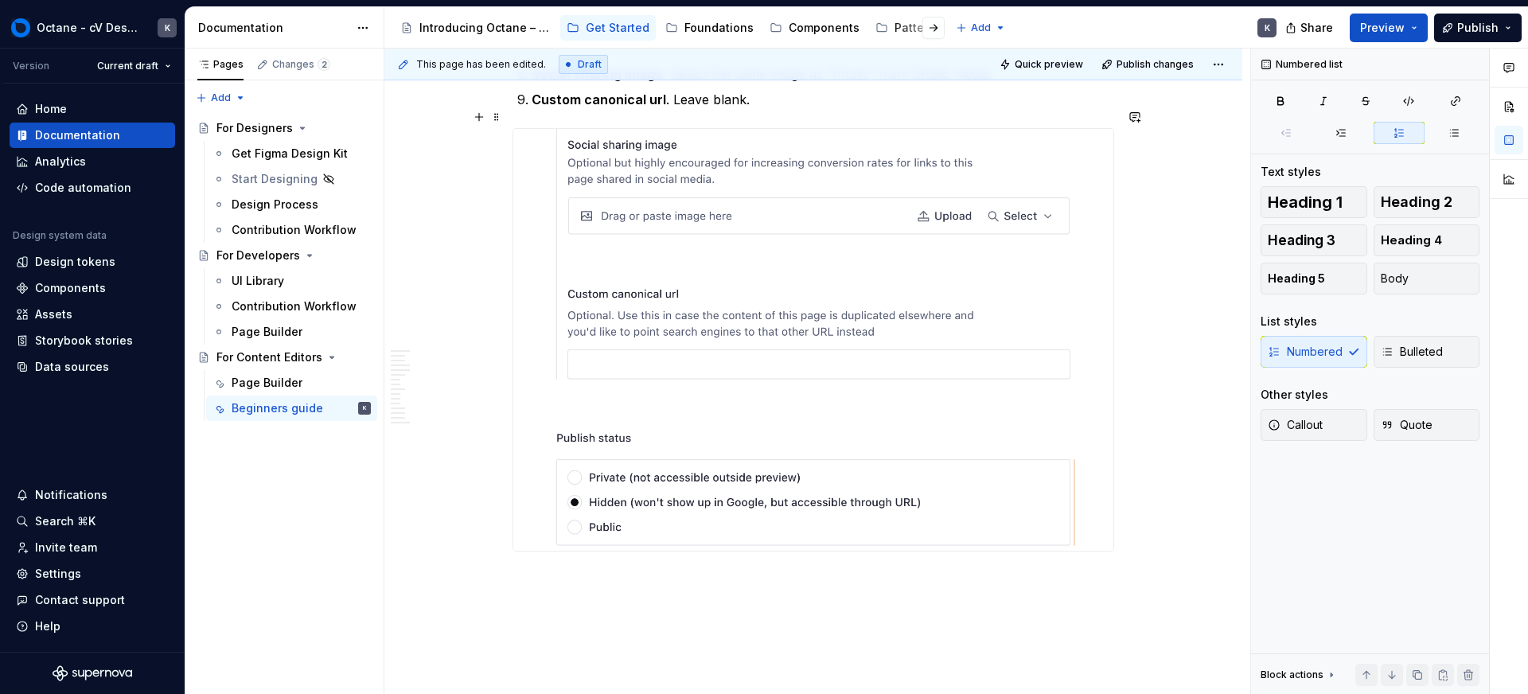
scroll to position [19226, 0]
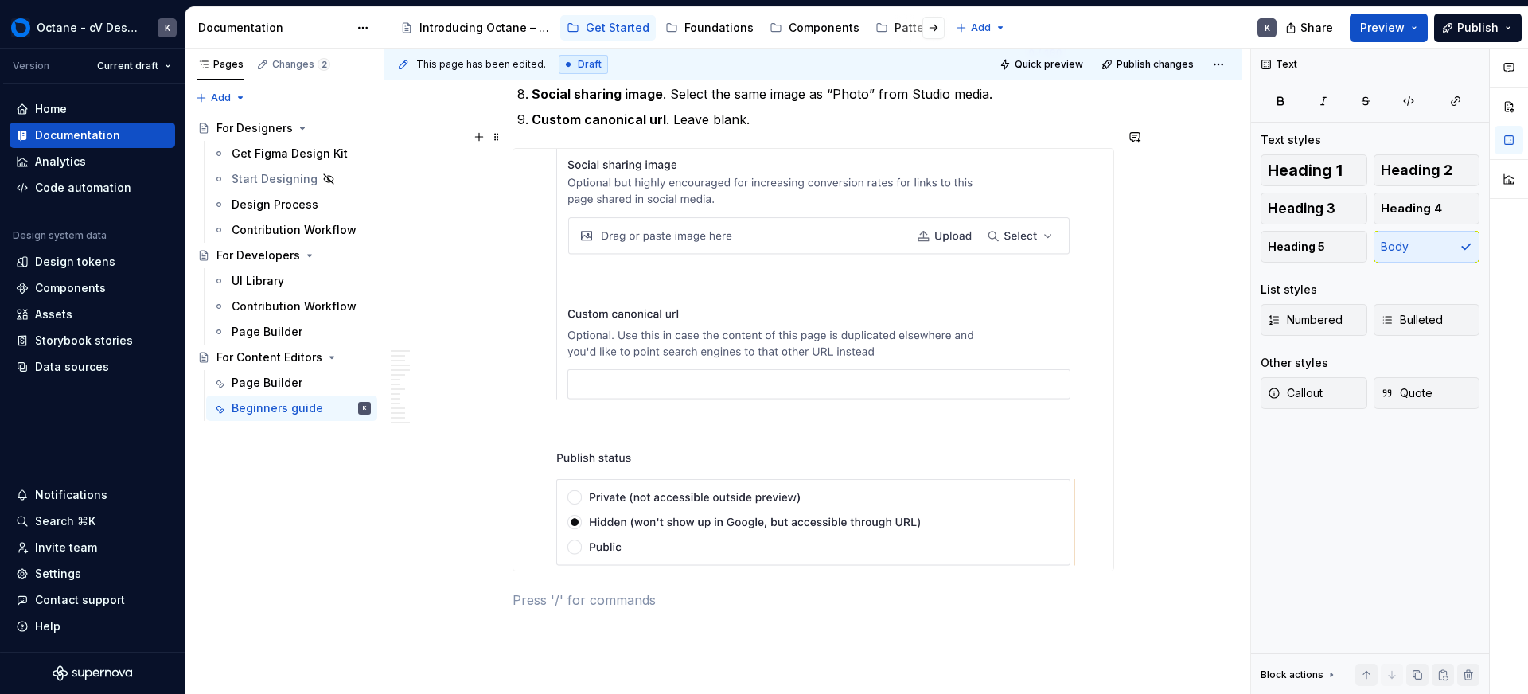
scroll to position [19143, 0]
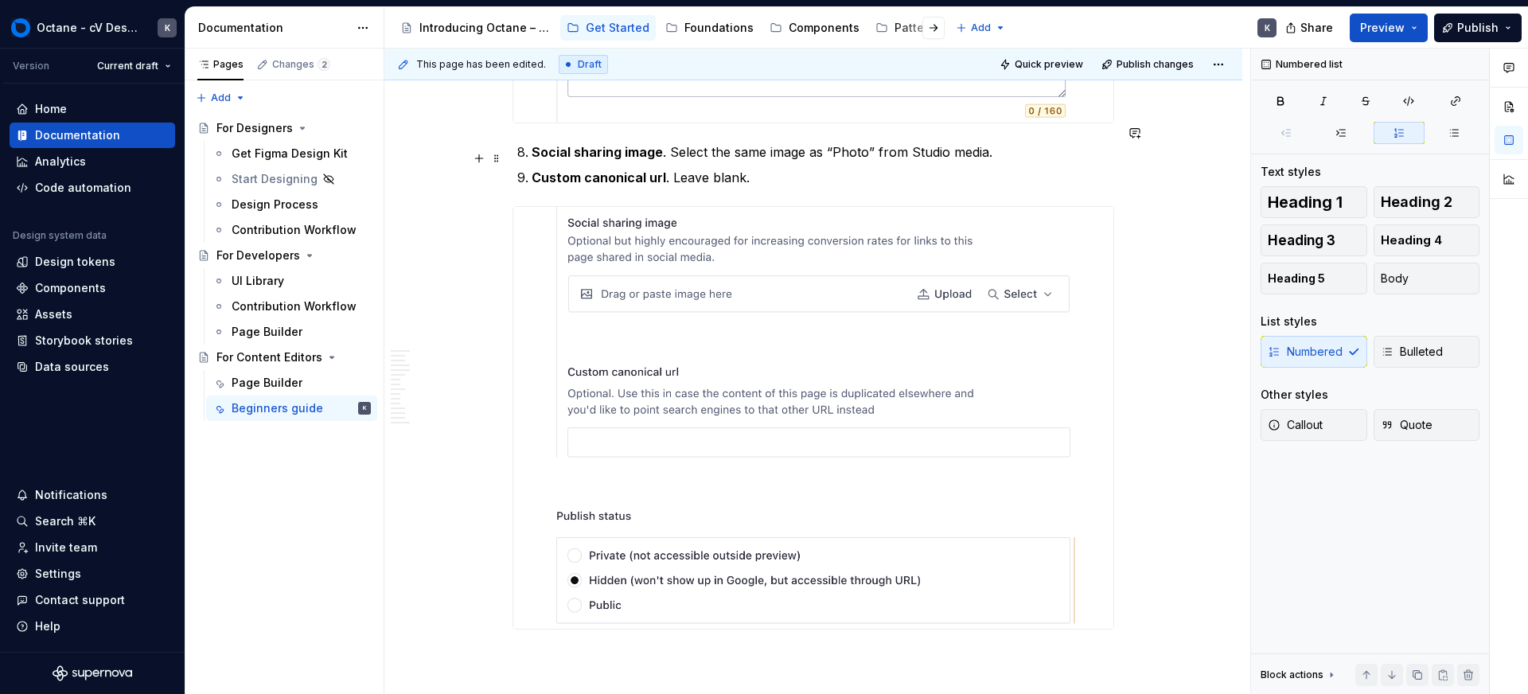
click at [768, 168] on p "Custom canonical url . Leave blank." at bounding box center [823, 177] width 583 height 19
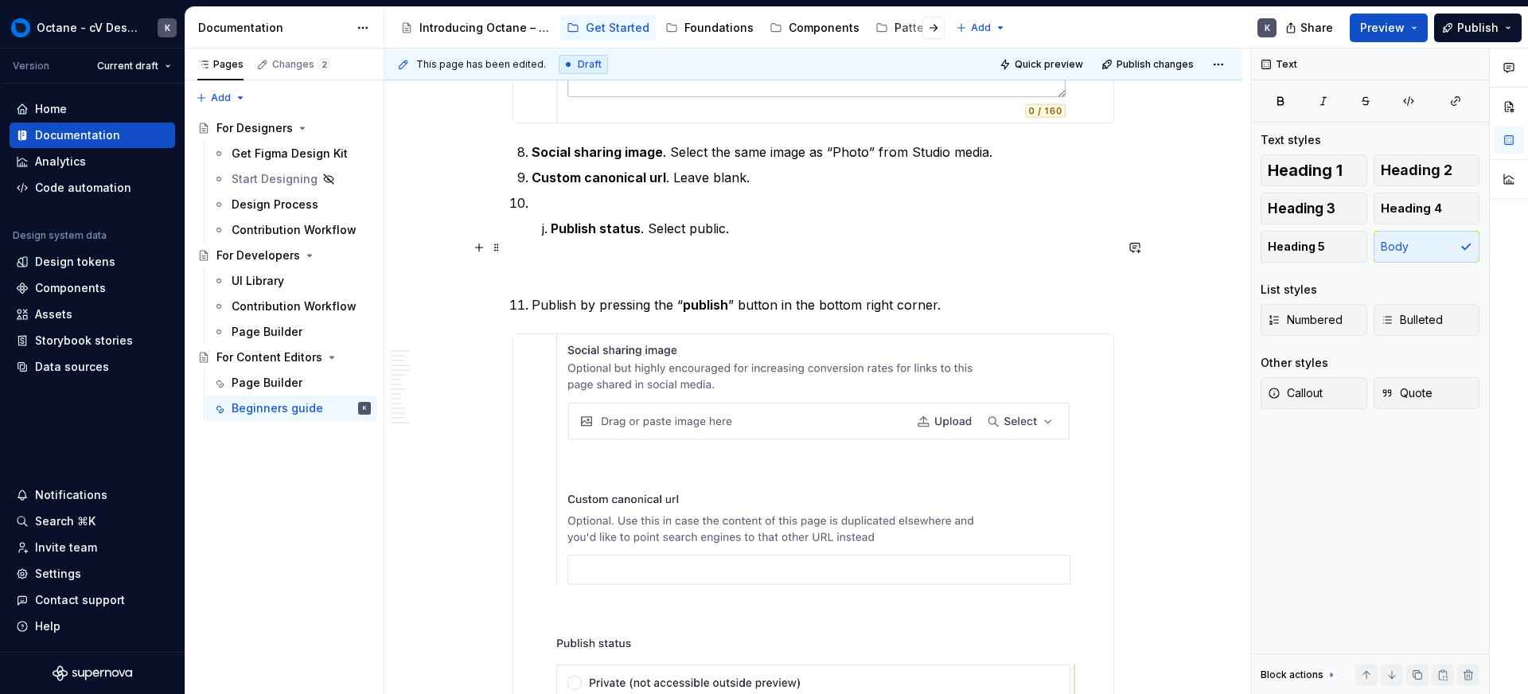
click at [541, 257] on p at bounding box center [814, 266] width 602 height 19
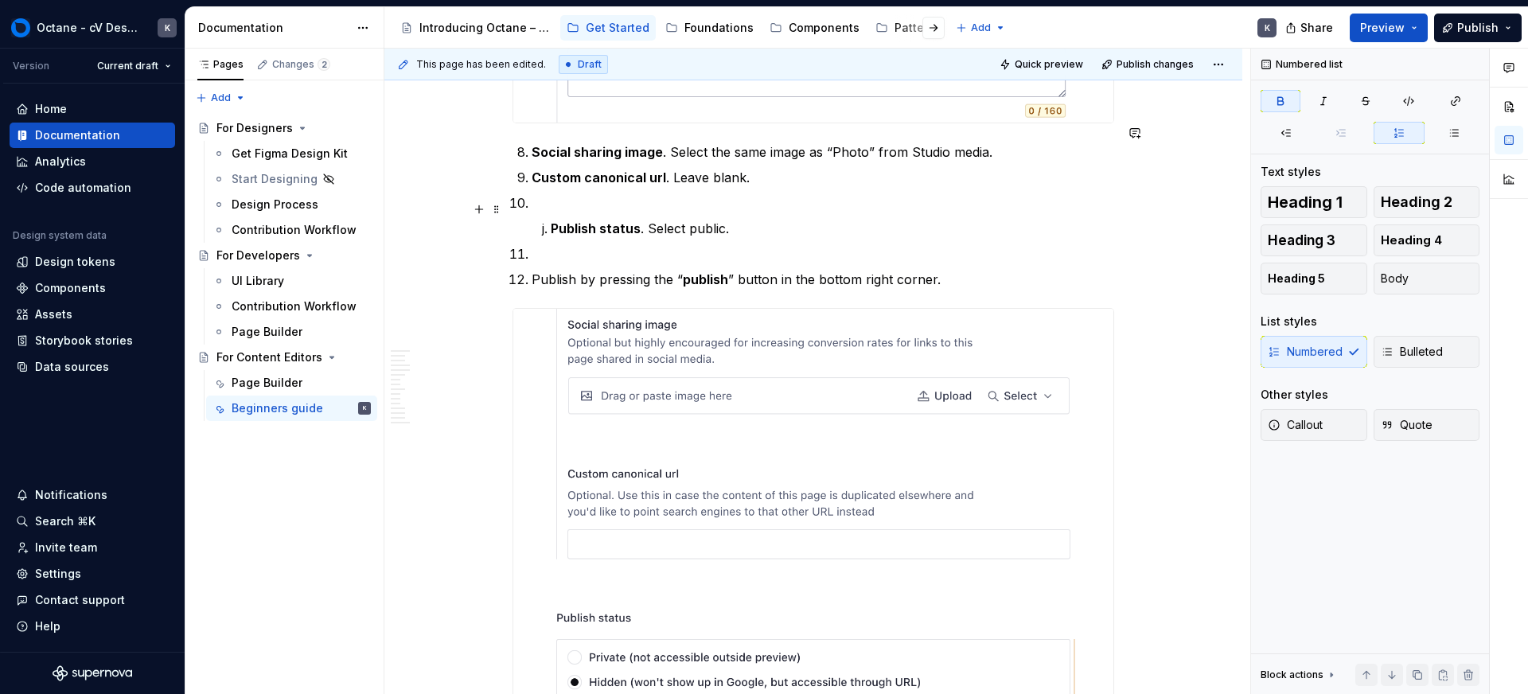
click at [551, 221] on strong "Publish status" at bounding box center [596, 229] width 90 height 16
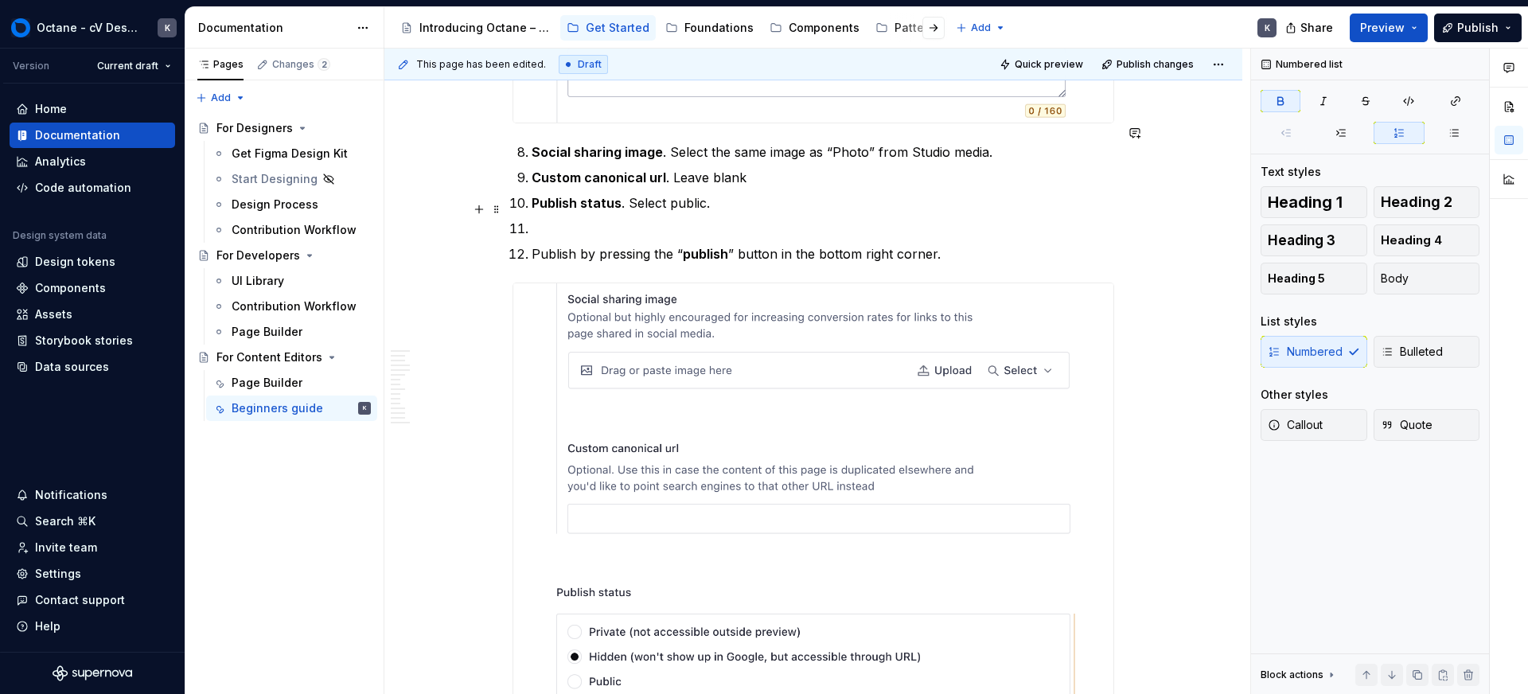
click at [550, 219] on p at bounding box center [823, 228] width 583 height 19
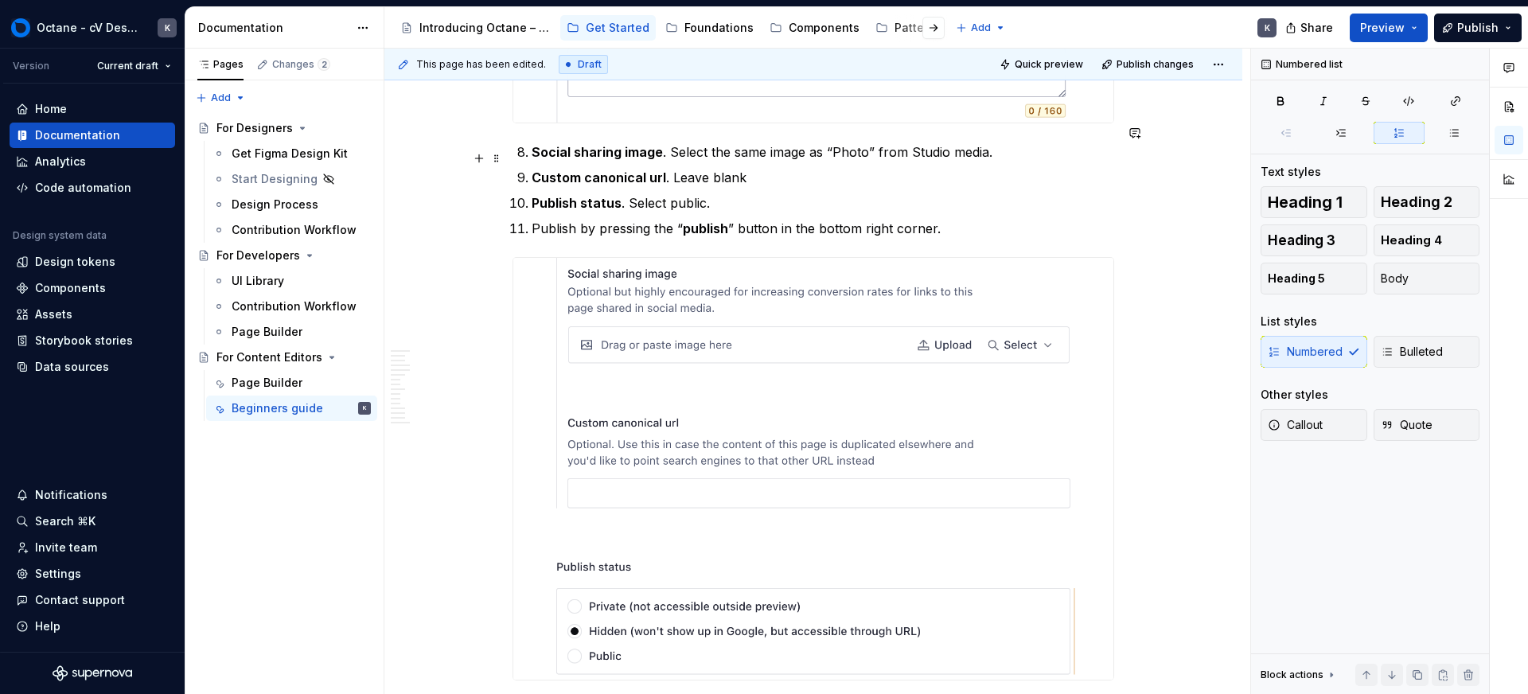
click at [829, 168] on p "Custom canonical url . Leave blank" at bounding box center [823, 177] width 583 height 19
click at [814, 193] on p "Publish status . Select public." at bounding box center [823, 202] width 583 height 19
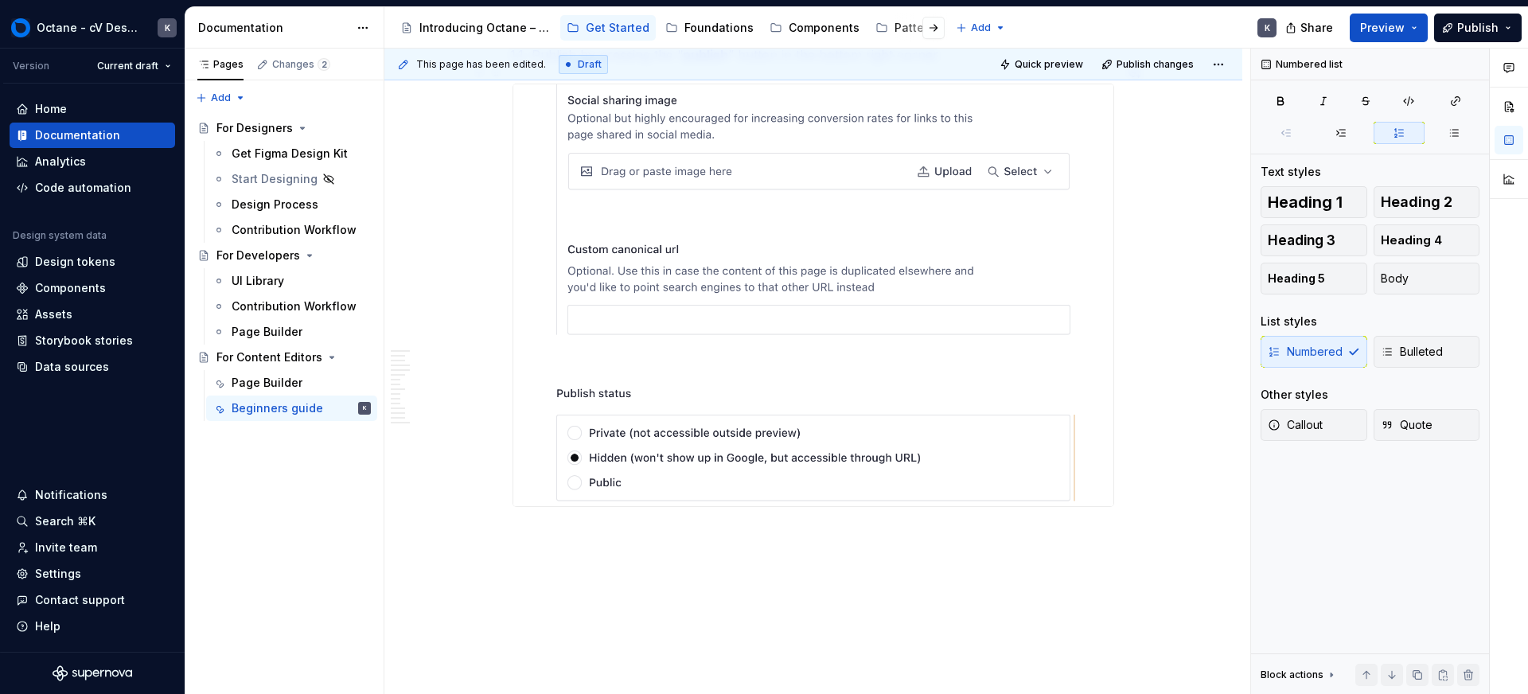
scroll to position [19356, 0]
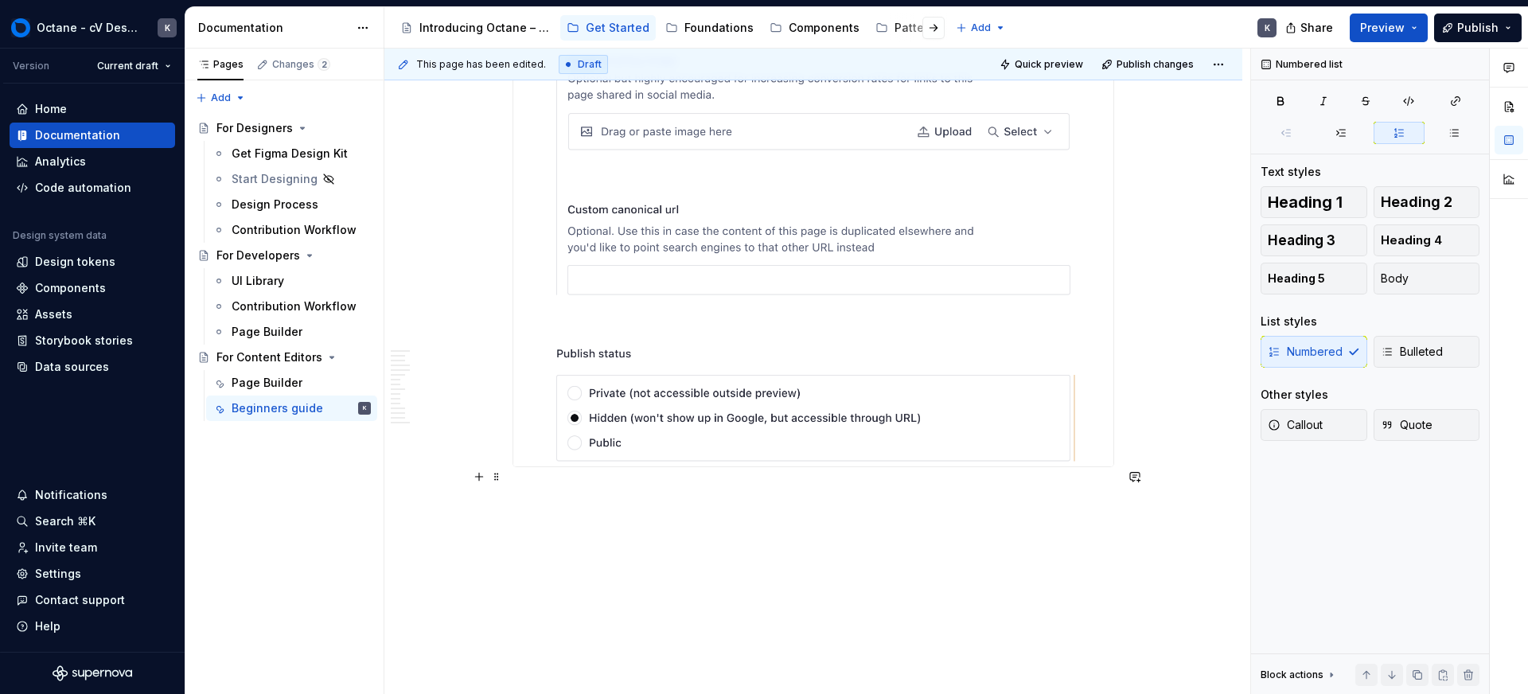
click at [640, 486] on p at bounding box center [814, 495] width 602 height 19
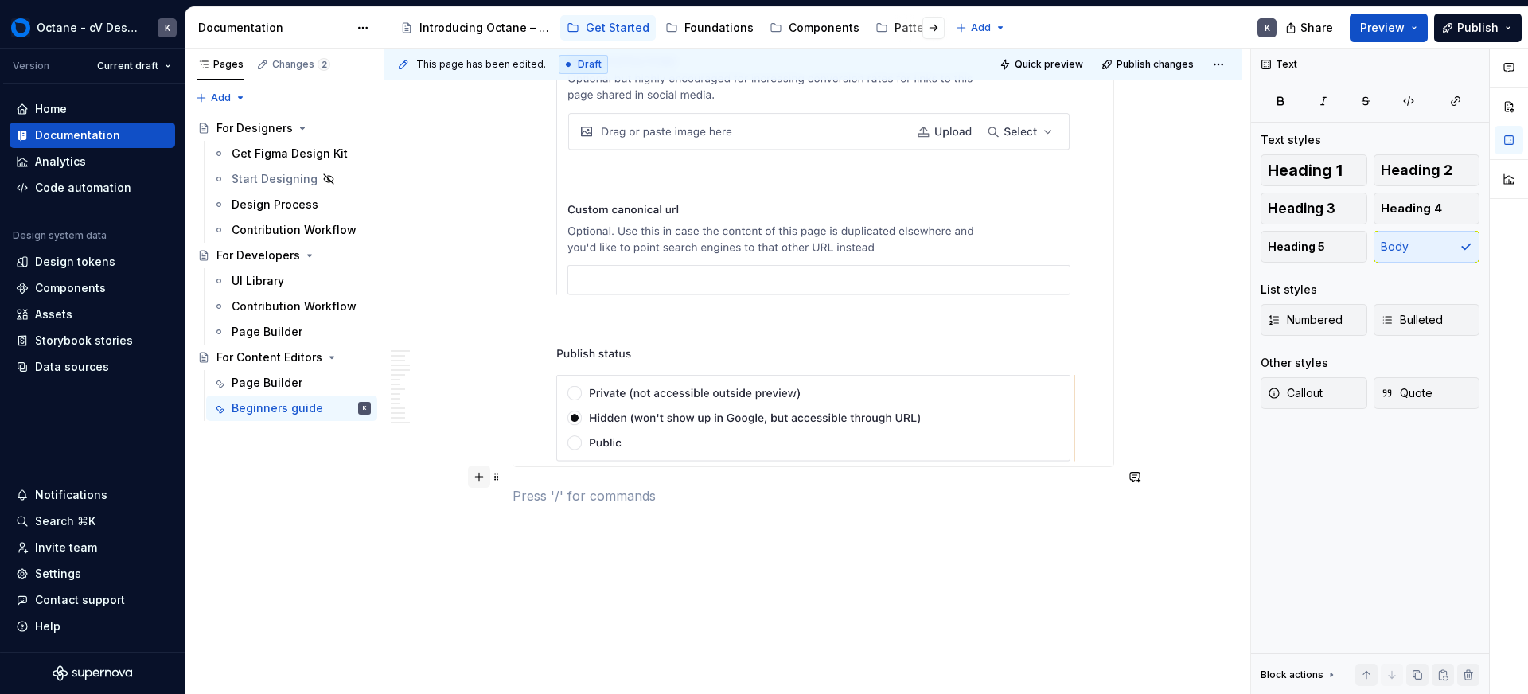
click at [481, 479] on button "button" at bounding box center [479, 477] width 22 height 22
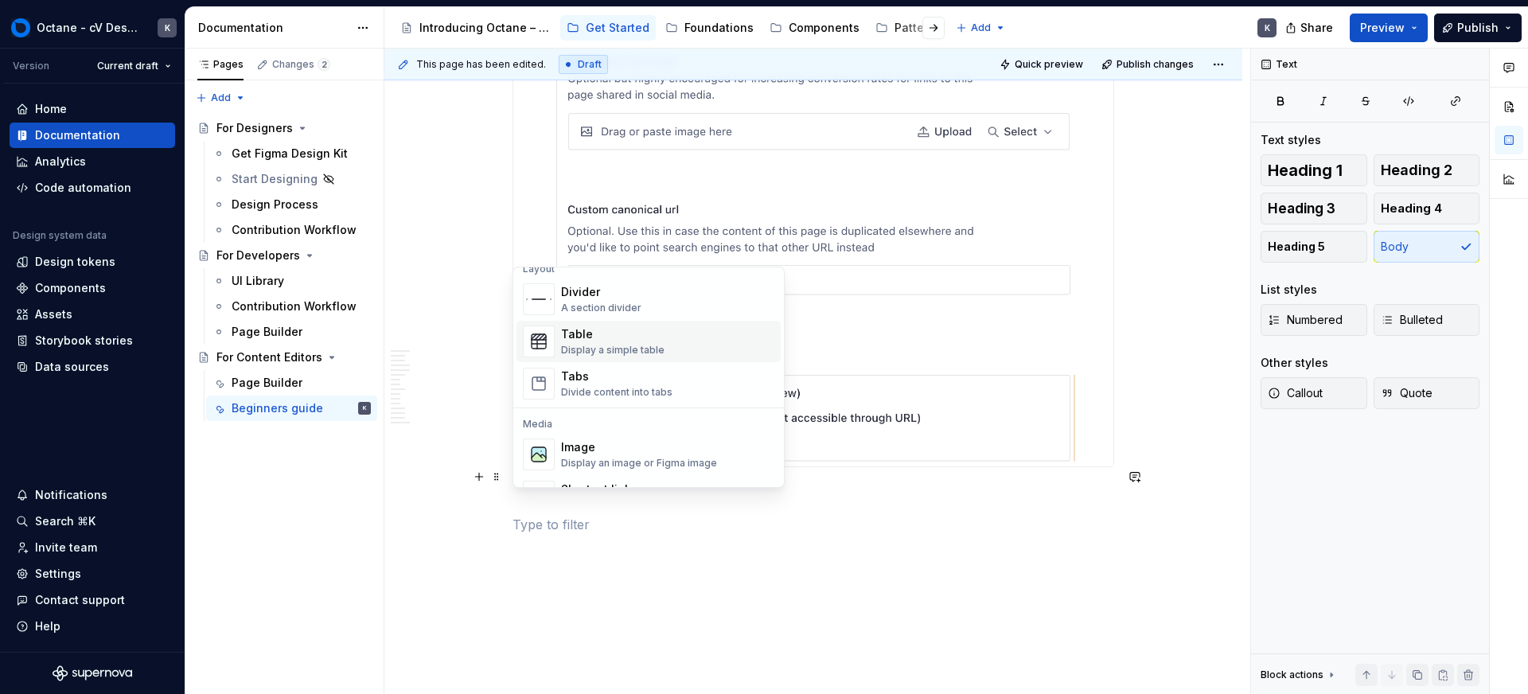
scroll to position [525, 0]
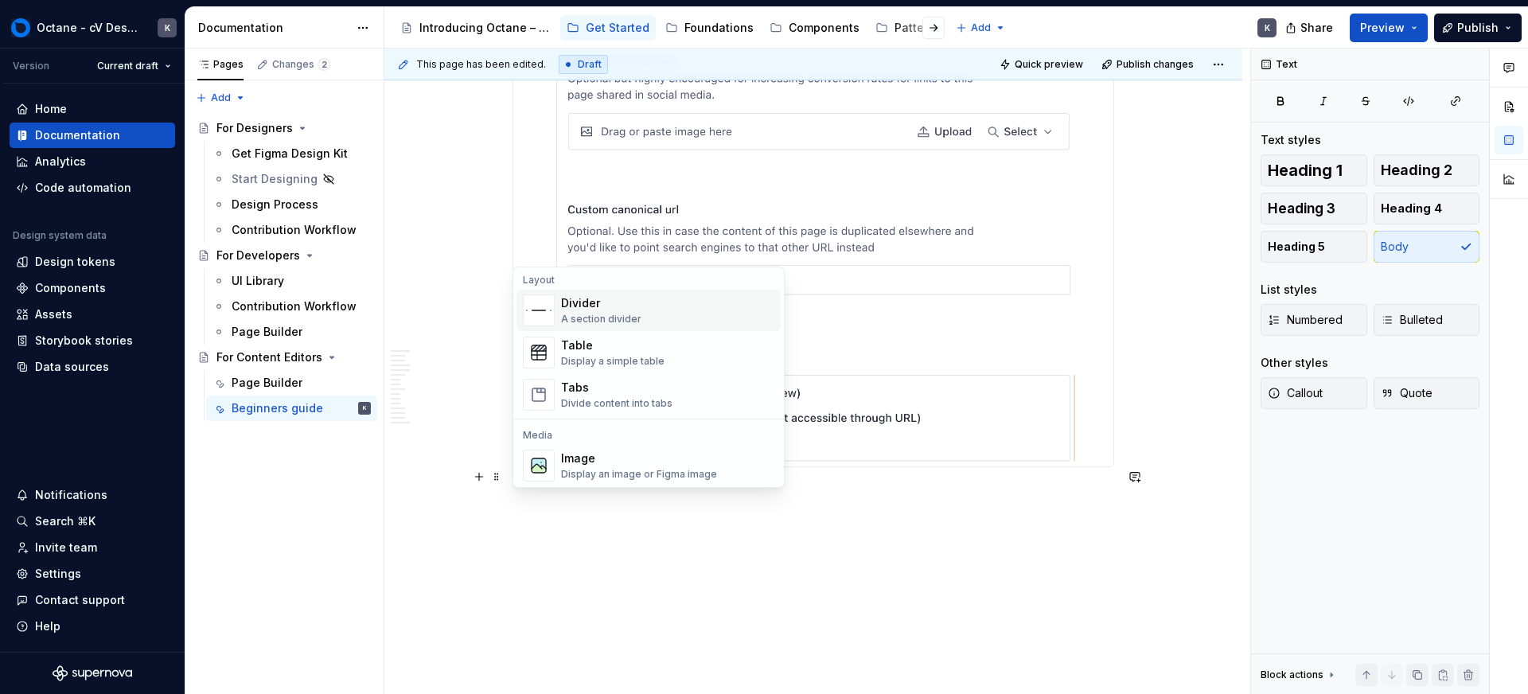
click at [654, 315] on div "Divider A section divider" at bounding box center [667, 311] width 213 height 32
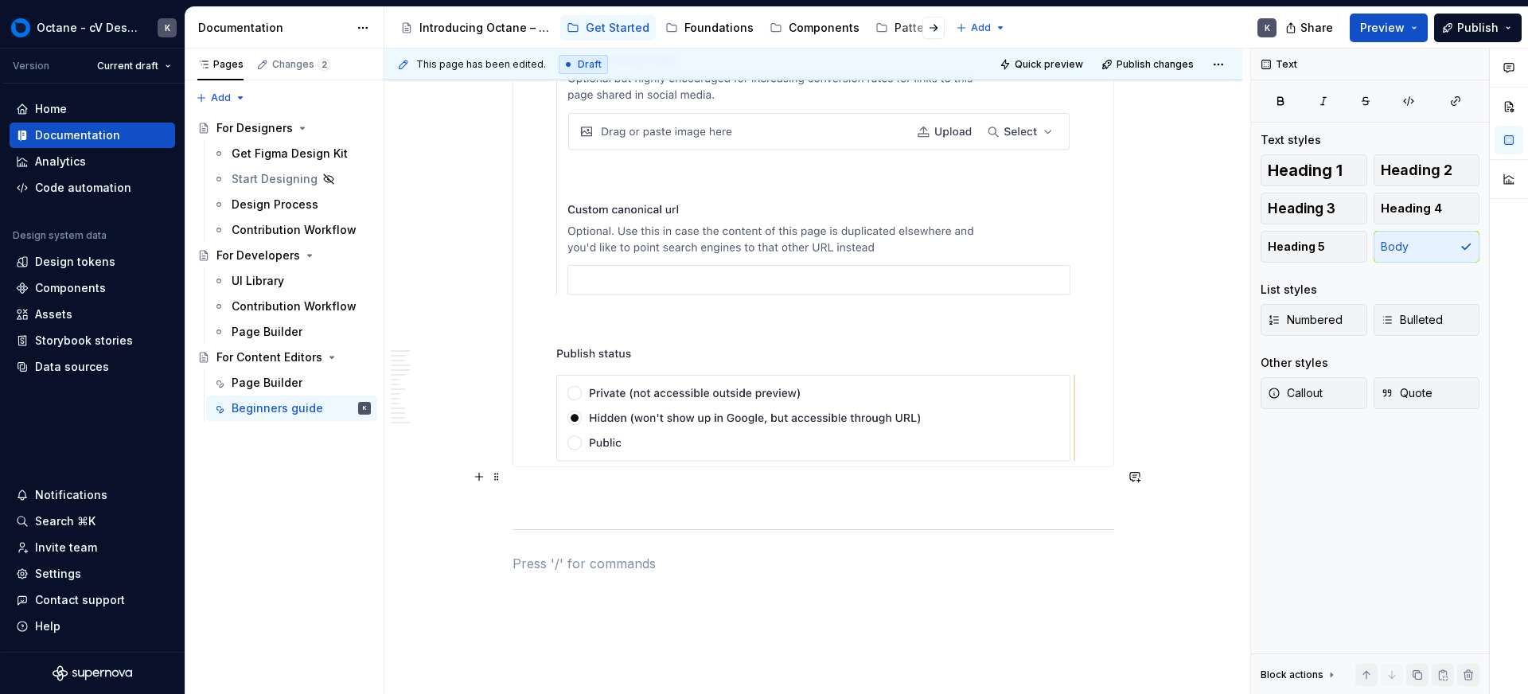
click at [661, 486] on p at bounding box center [814, 495] width 602 height 19
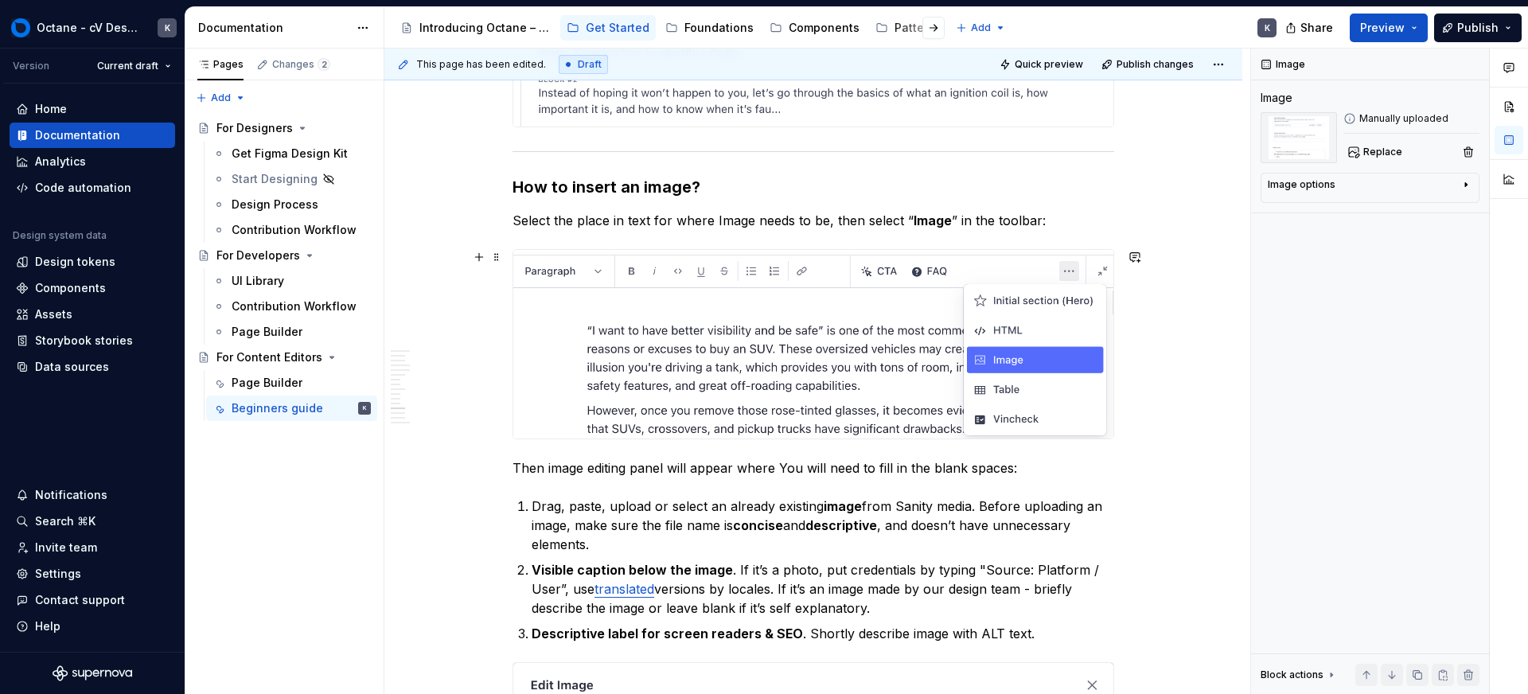
scroll to position [13468, 0]
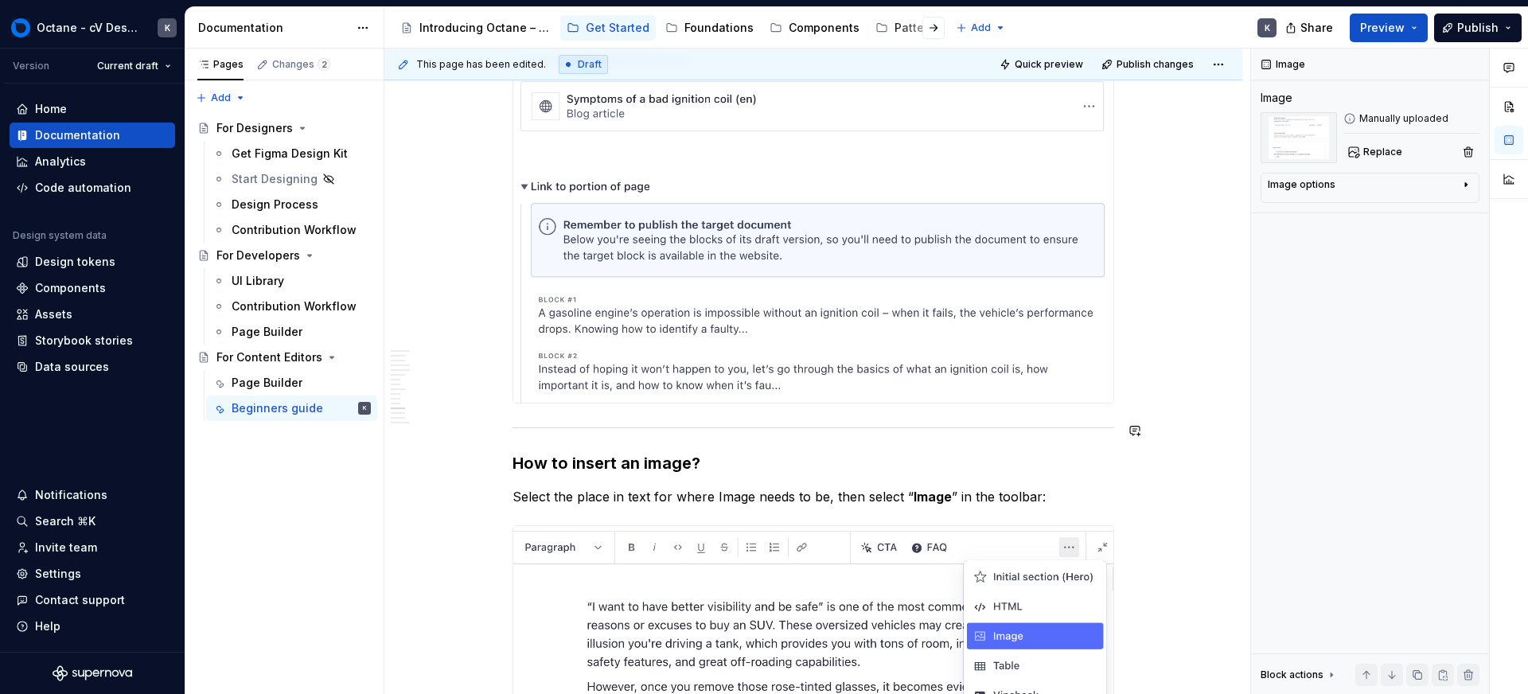
click at [775, 453] on h3 "How to insert an image?" at bounding box center [814, 463] width 602 height 22
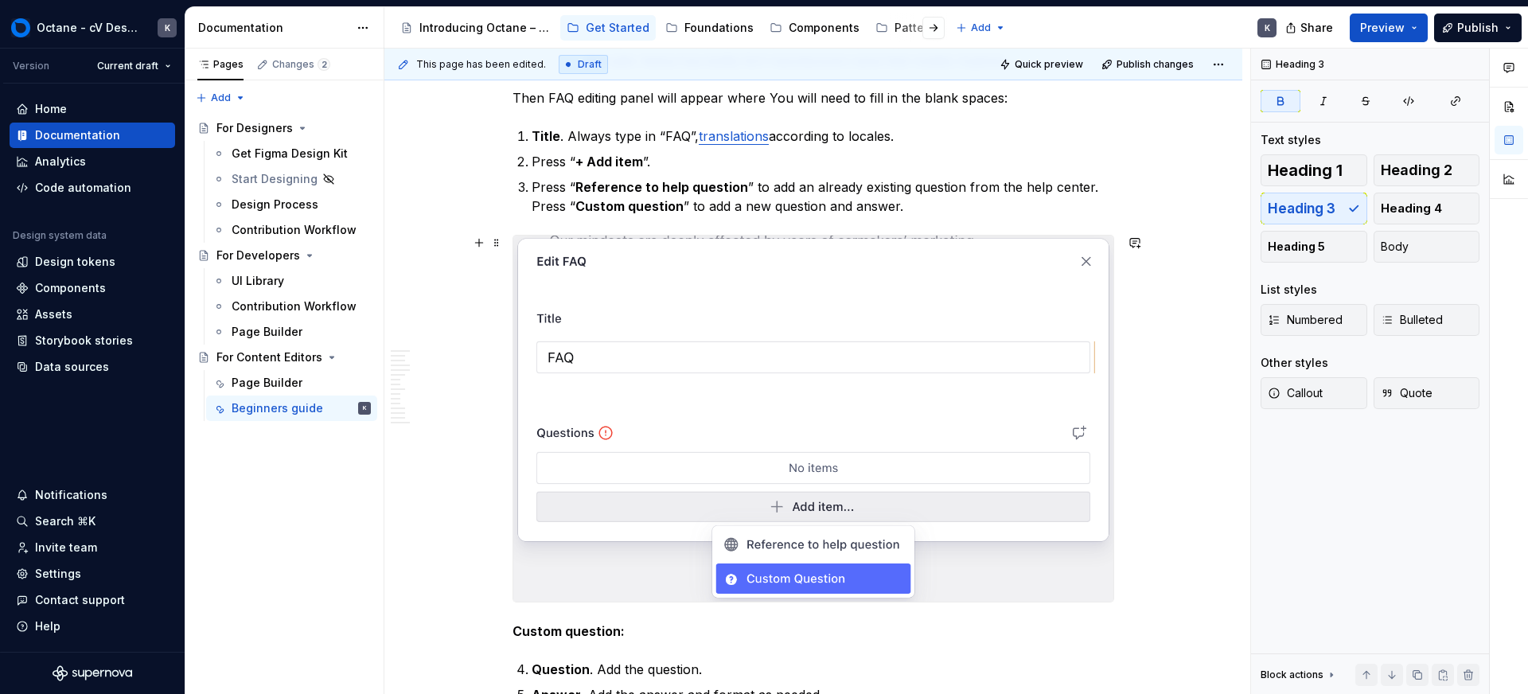
scroll to position [14646, 0]
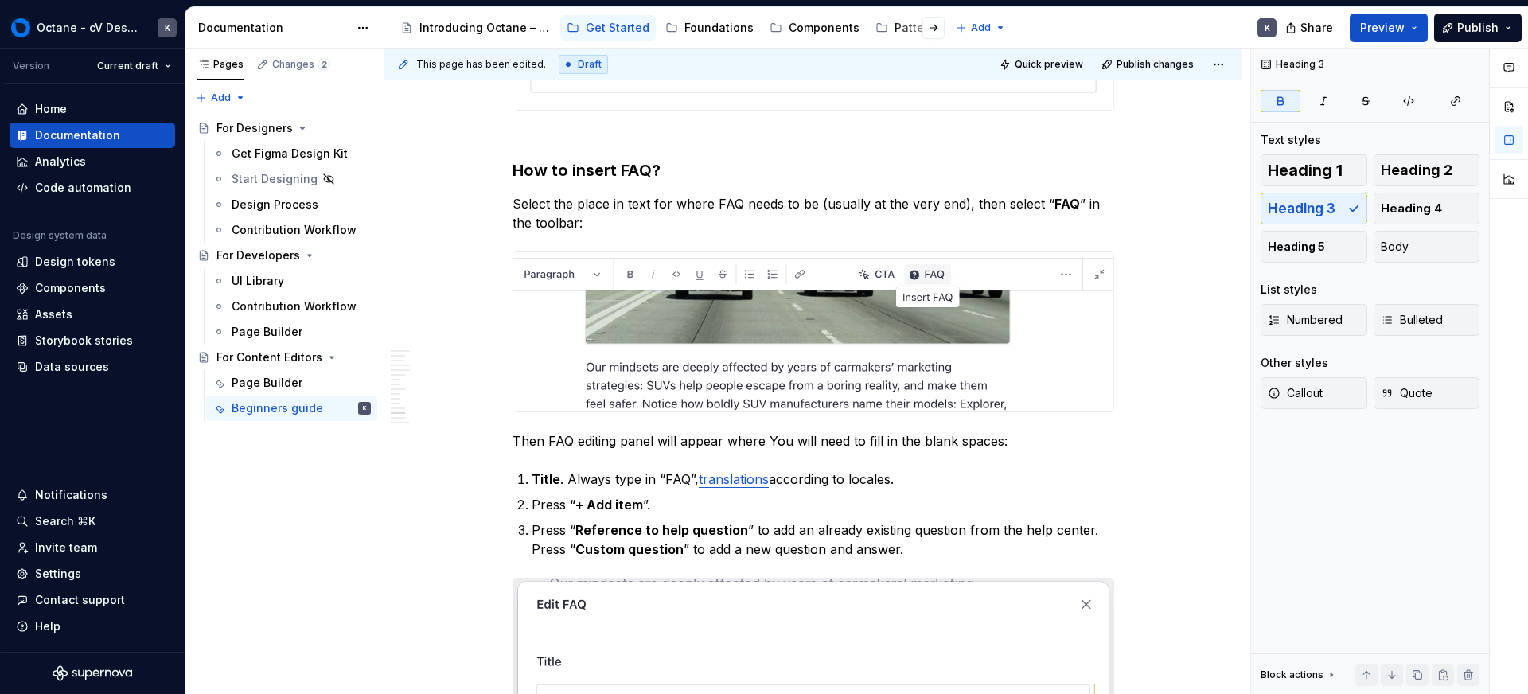
type textarea "*"
